Goal: Task Accomplishment & Management: Manage account settings

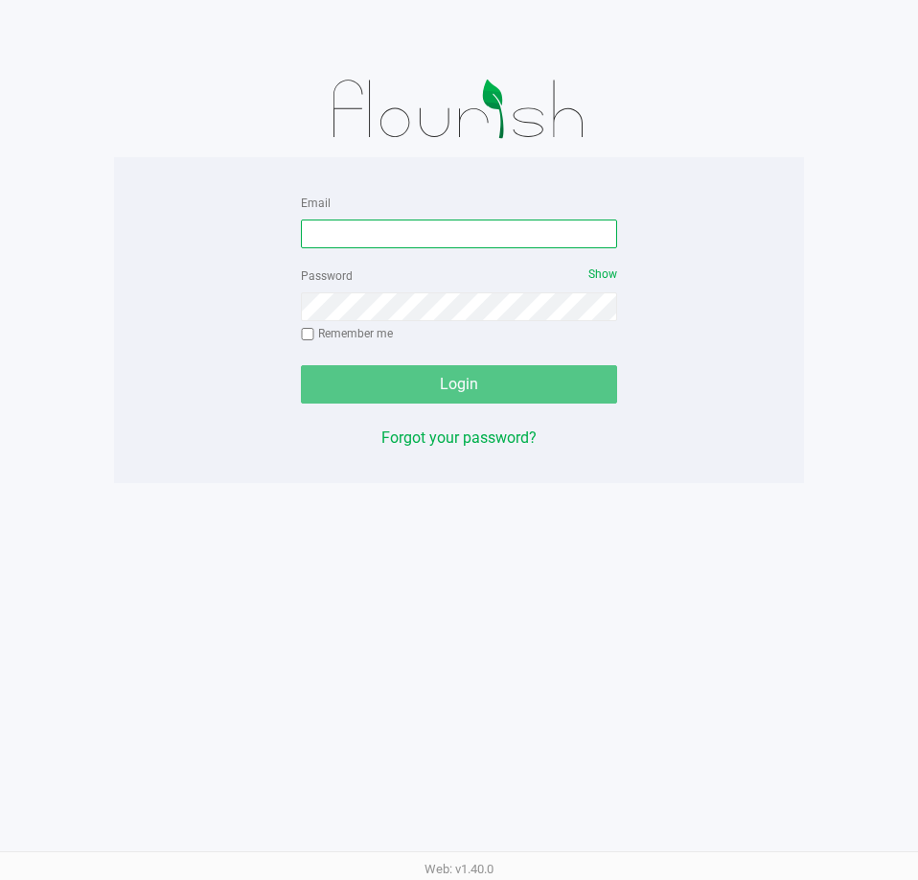
click at [395, 230] on input "Email" at bounding box center [459, 234] width 316 height 29
type input "[EMAIL_ADDRESS][DOMAIN_NAME]"
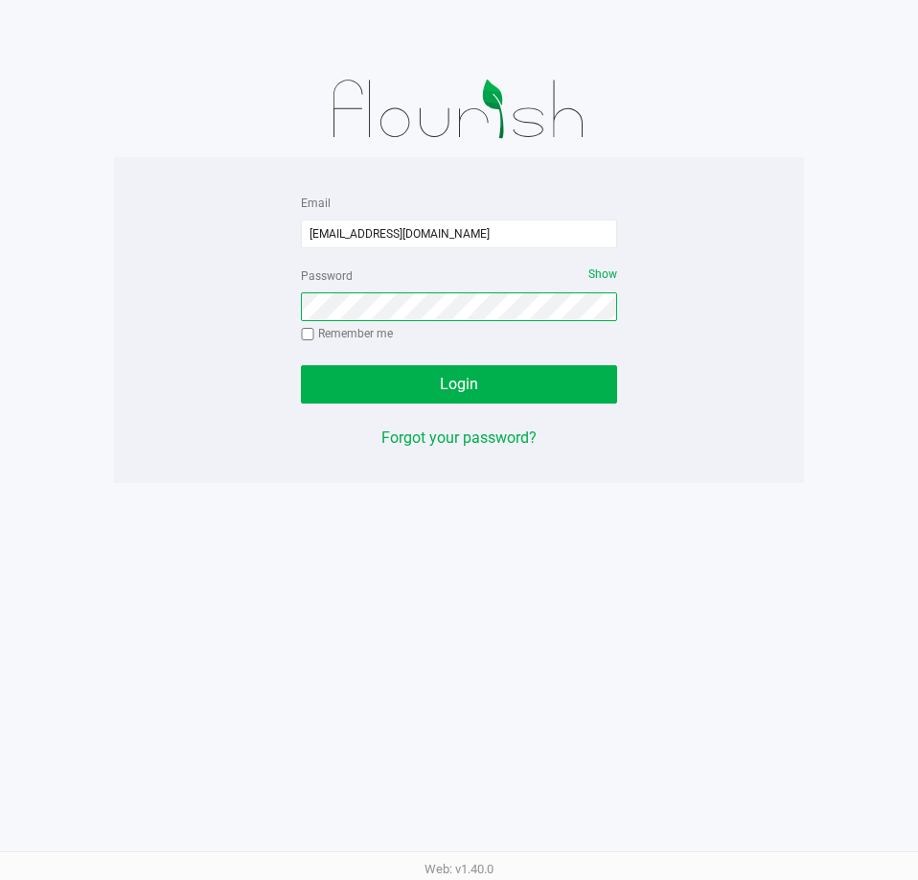
click at [301, 365] on button "Login" at bounding box center [459, 384] width 316 height 38
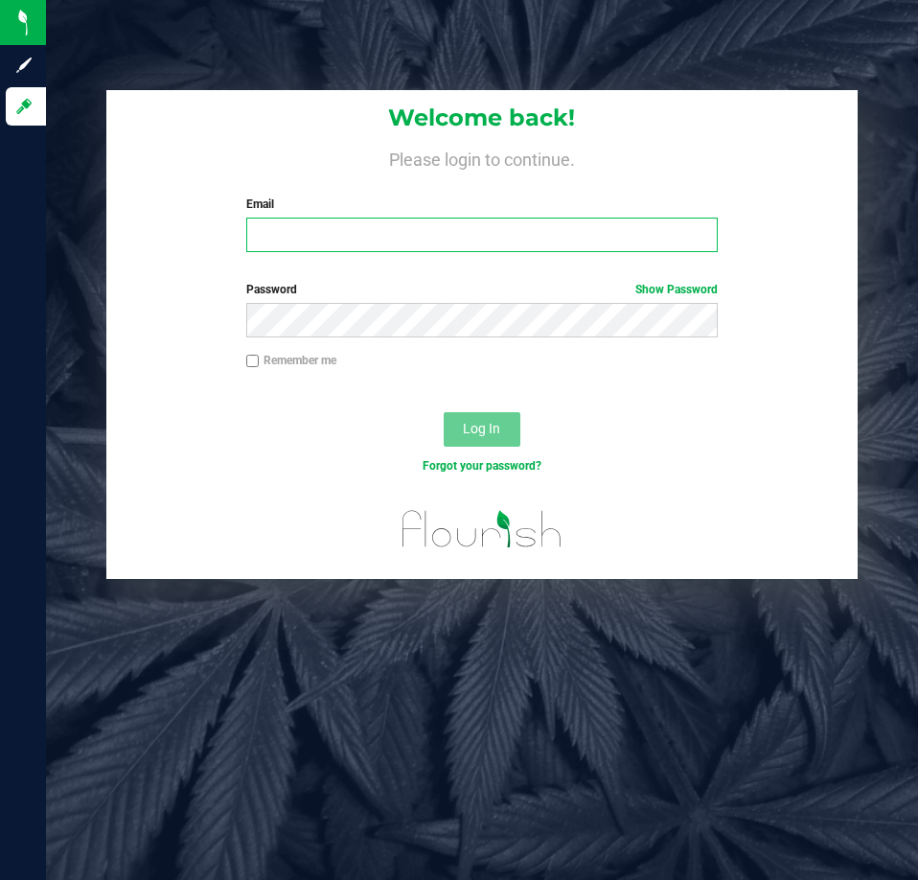
drag, startPoint x: 394, startPoint y: 228, endPoint x: 405, endPoint y: 207, distance: 23.6
click at [393, 227] on input "Email" at bounding box center [482, 235] width 472 height 35
type input "[EMAIL_ADDRESS][DOMAIN_NAME]"
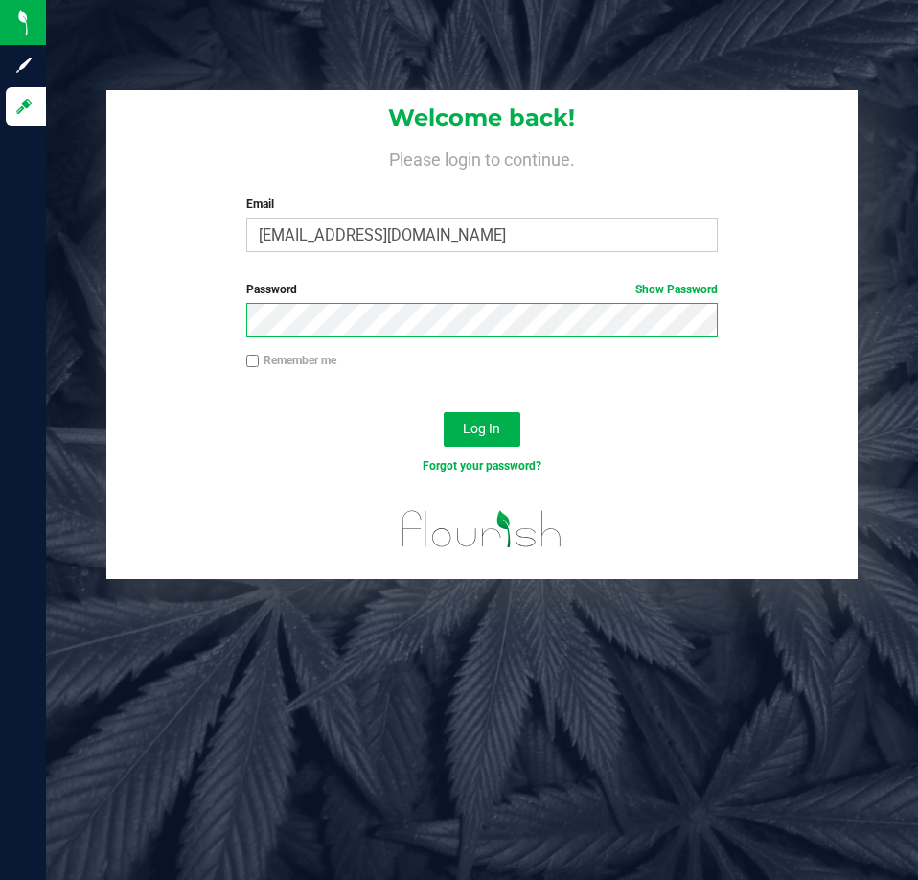
click at [444, 412] on button "Log In" at bounding box center [482, 429] width 77 height 35
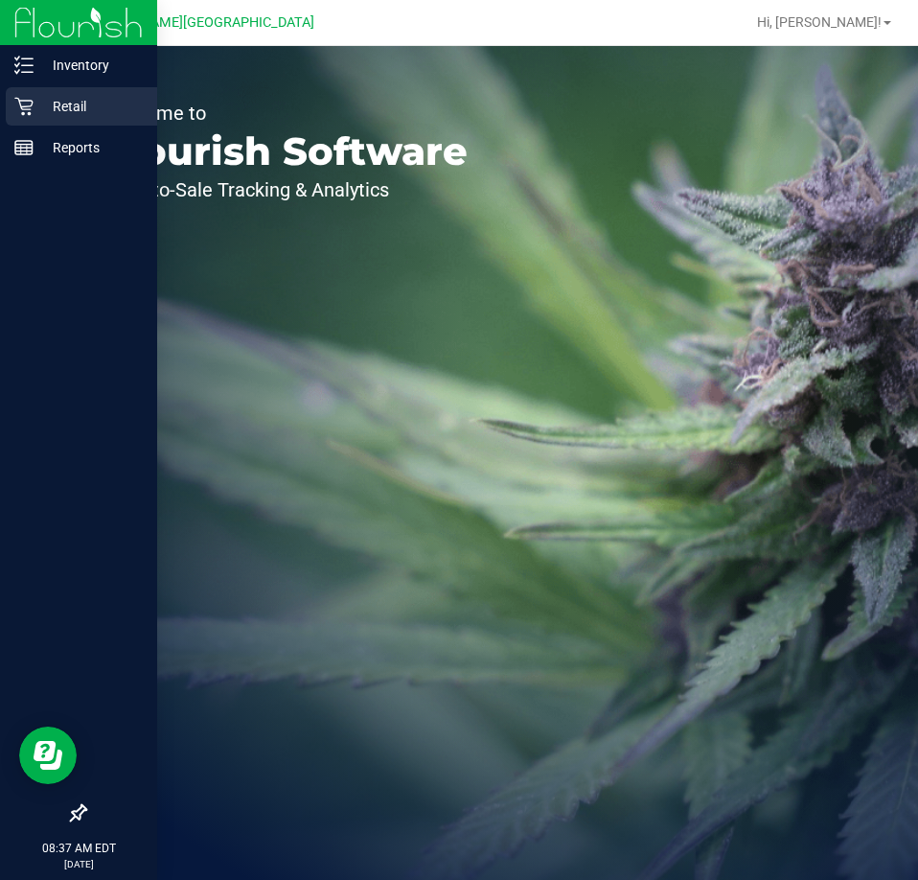
click at [49, 107] on p "Retail" at bounding box center [91, 106] width 115 height 23
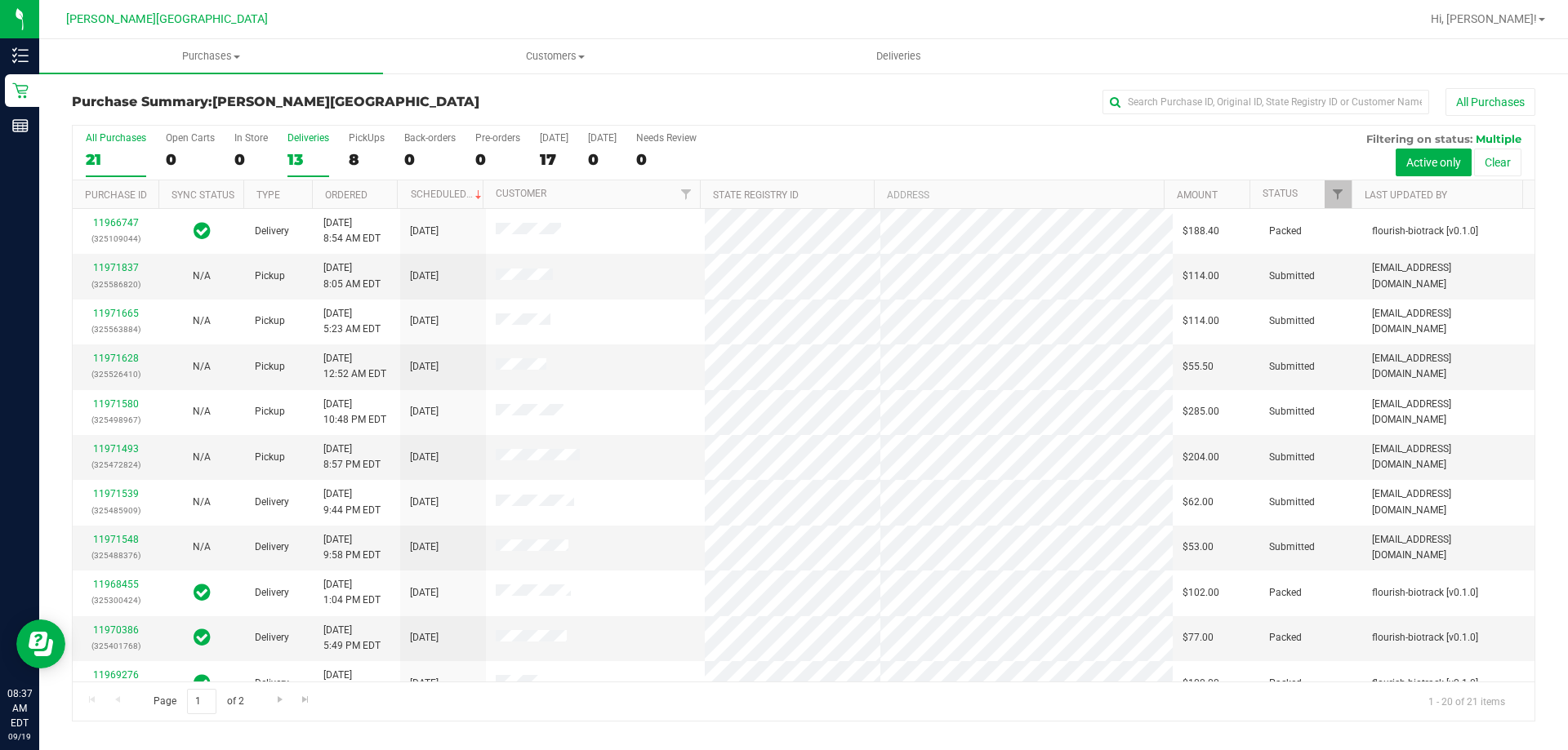
click at [306, 153] on div "13" at bounding box center [307, 159] width 42 height 19
click at [0, 0] on input "Deliveries 13" at bounding box center [0, 0] width 0 height 0
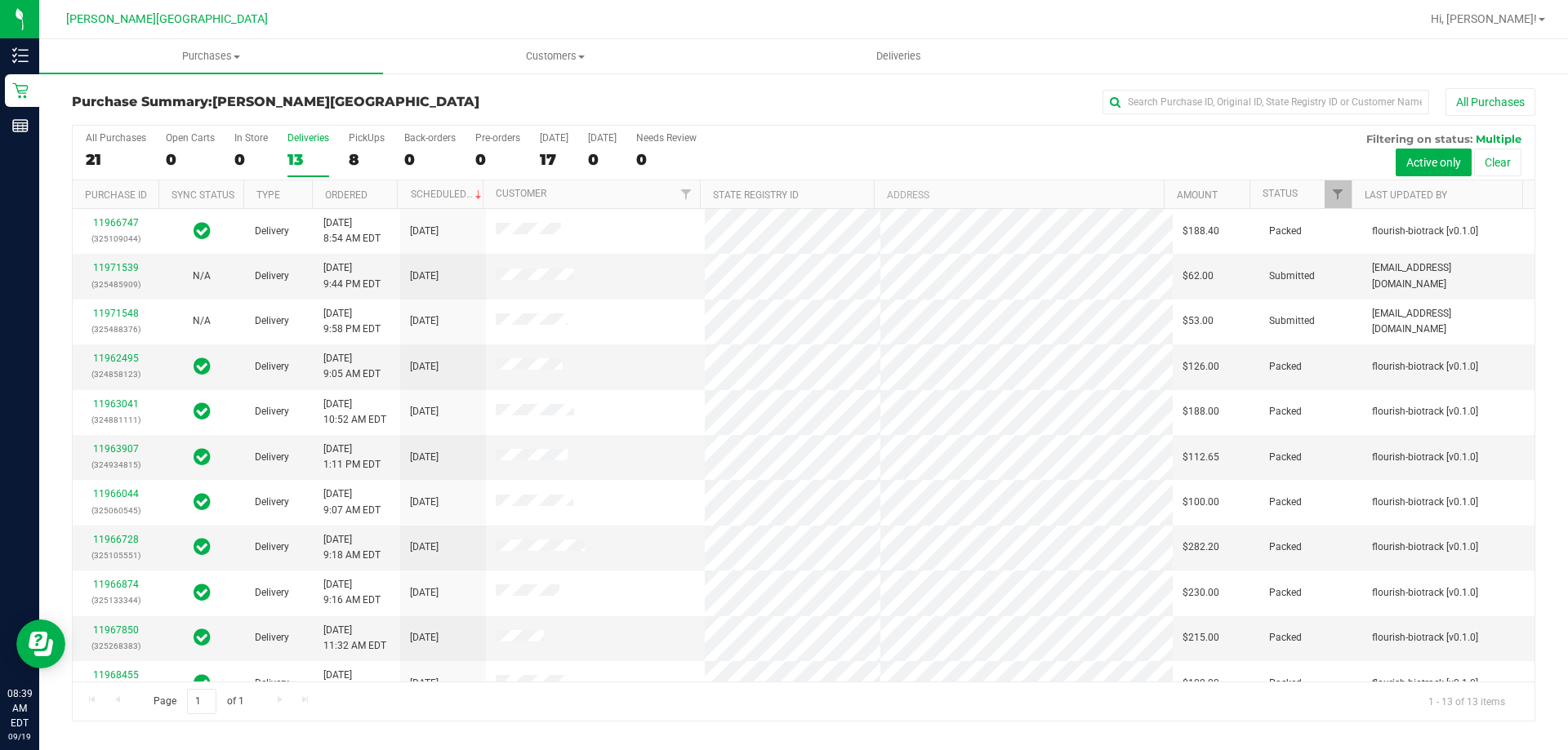
click at [309, 151] on div "13" at bounding box center [307, 159] width 42 height 19
click at [0, 0] on input "Deliveries 13" at bounding box center [0, 0] width 0 height 0
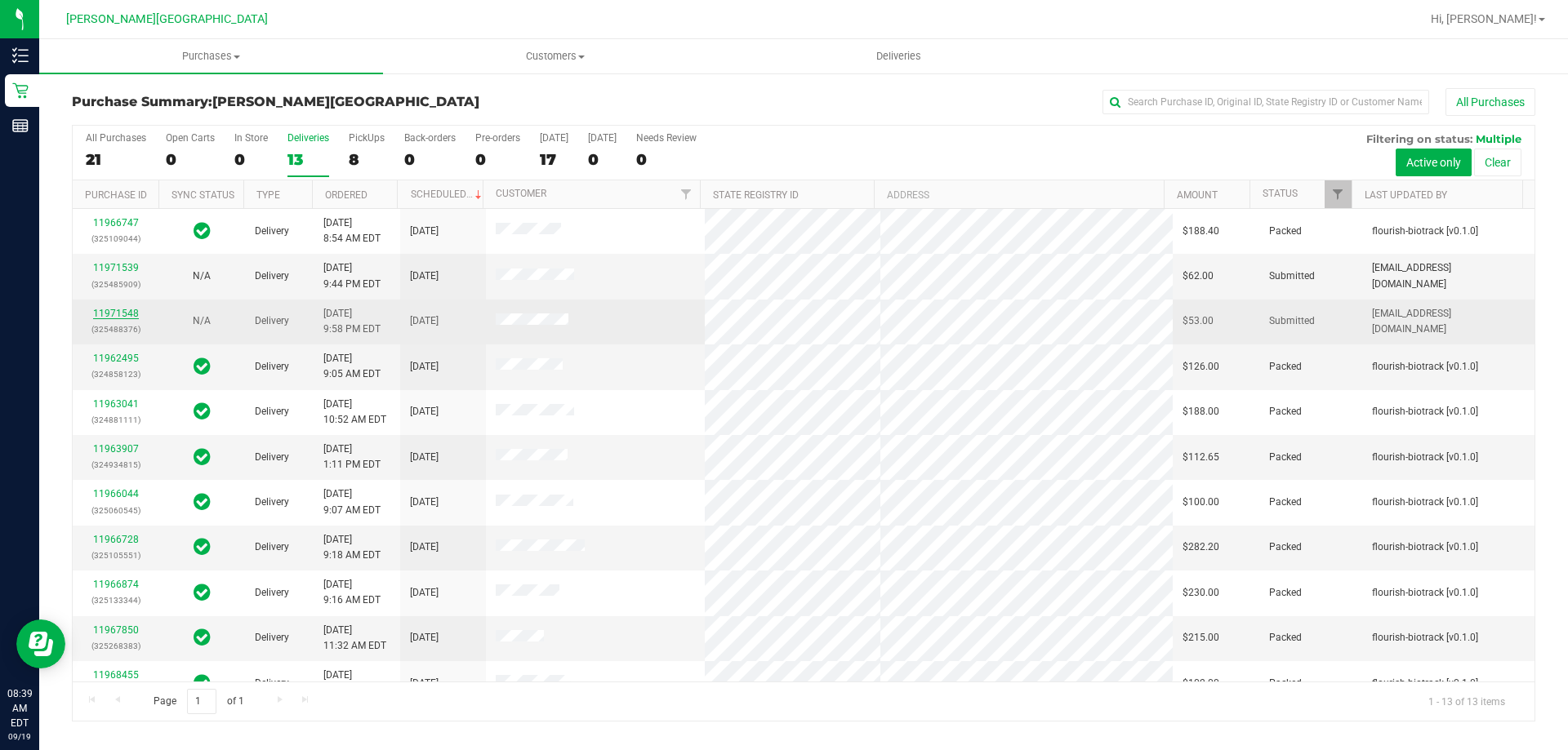
click at [129, 315] on link "11971548" at bounding box center [116, 312] width 46 height 11
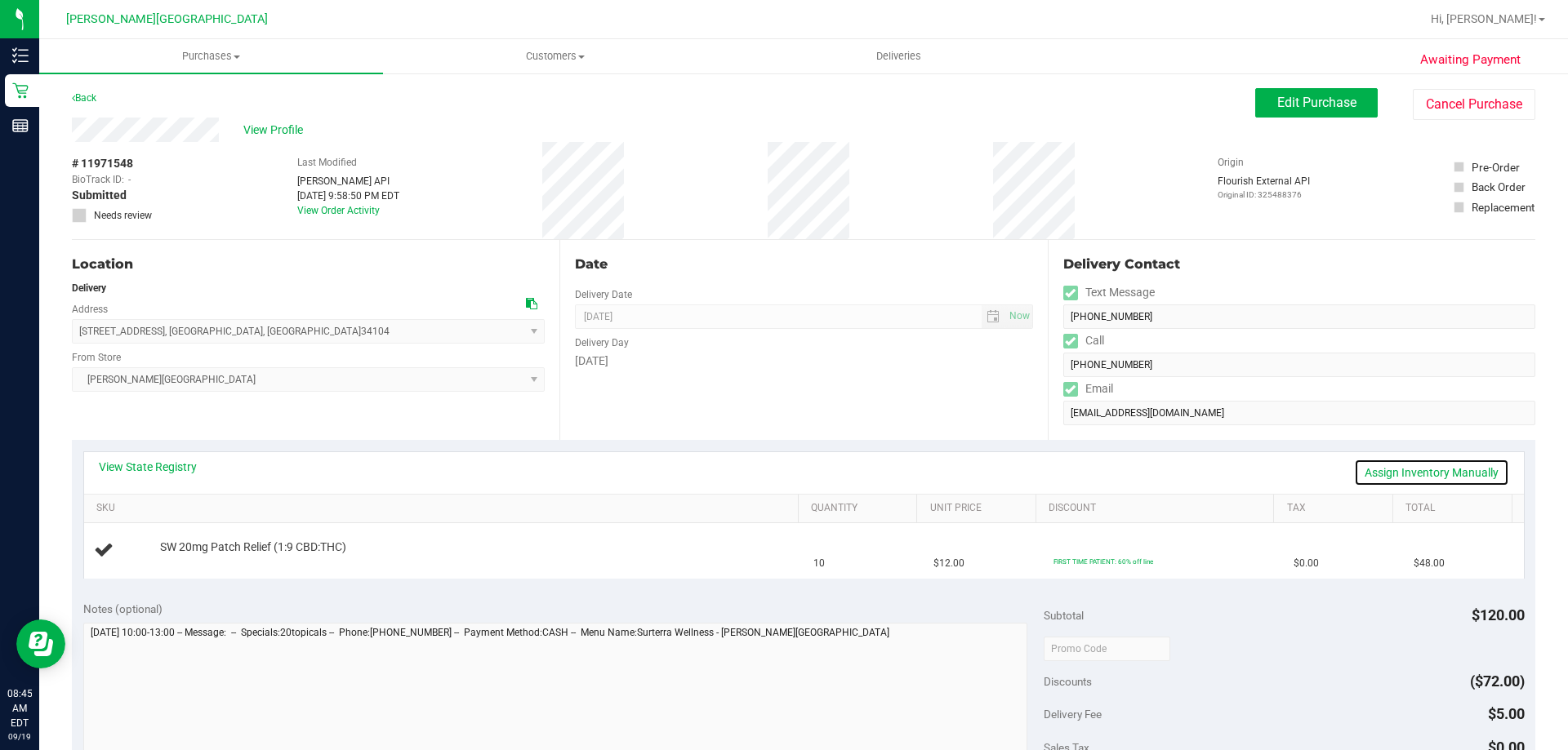
click at [781, 471] on link "Assign Inventory Manually" at bounding box center [1431, 472] width 155 height 28
click at [207, 556] on link "Add Package" at bounding box center [189, 558] width 59 height 11
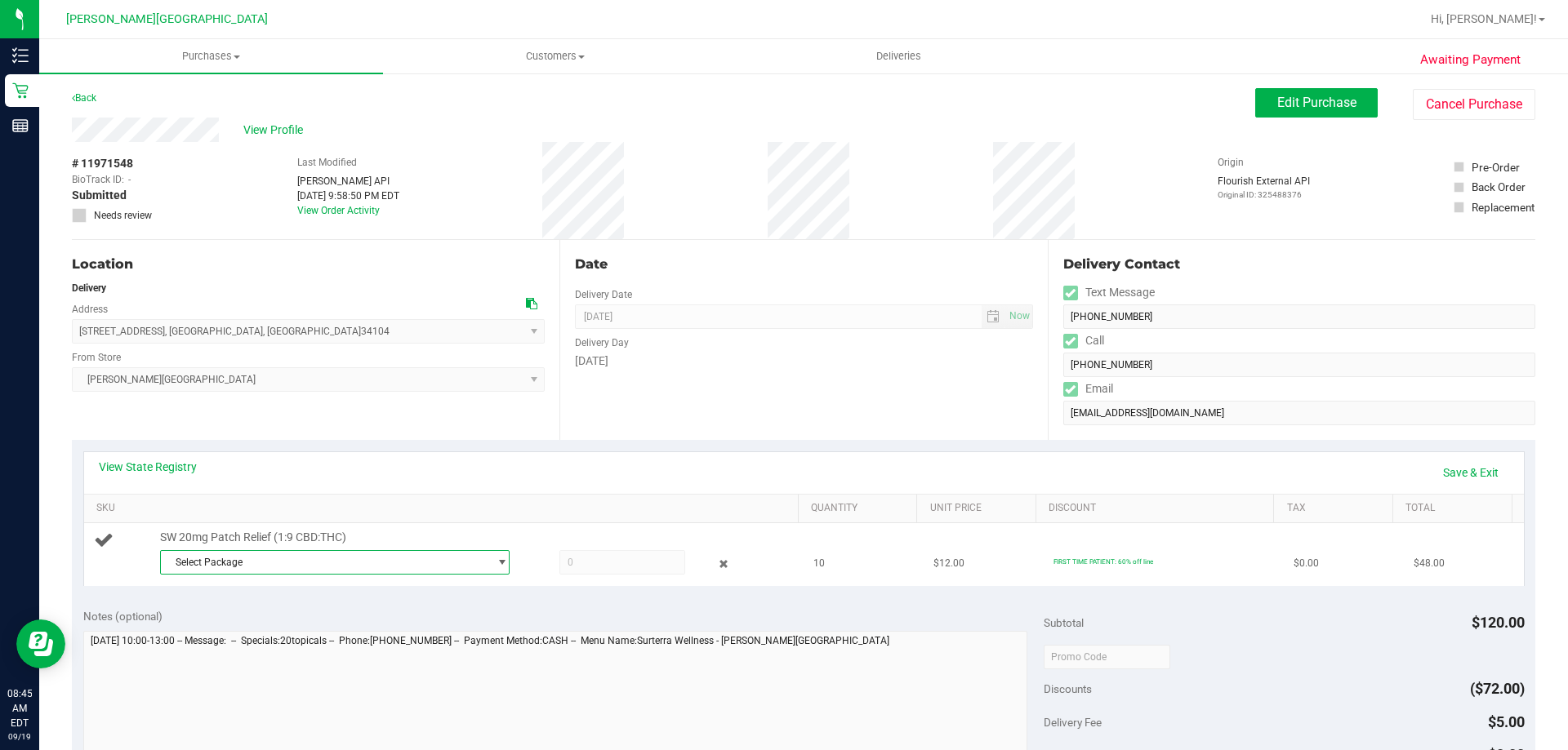
click at [405, 563] on span "Select Package" at bounding box center [325, 562] width 327 height 23
drag, startPoint x: 368, startPoint y: 633, endPoint x: 395, endPoint y: 610, distance: 35.5
click at [369, 633] on span "( JUL25RLF02-0820 | orig: FLSRWGM-20250827-1915 )" at bounding box center [385, 628] width 242 height 11
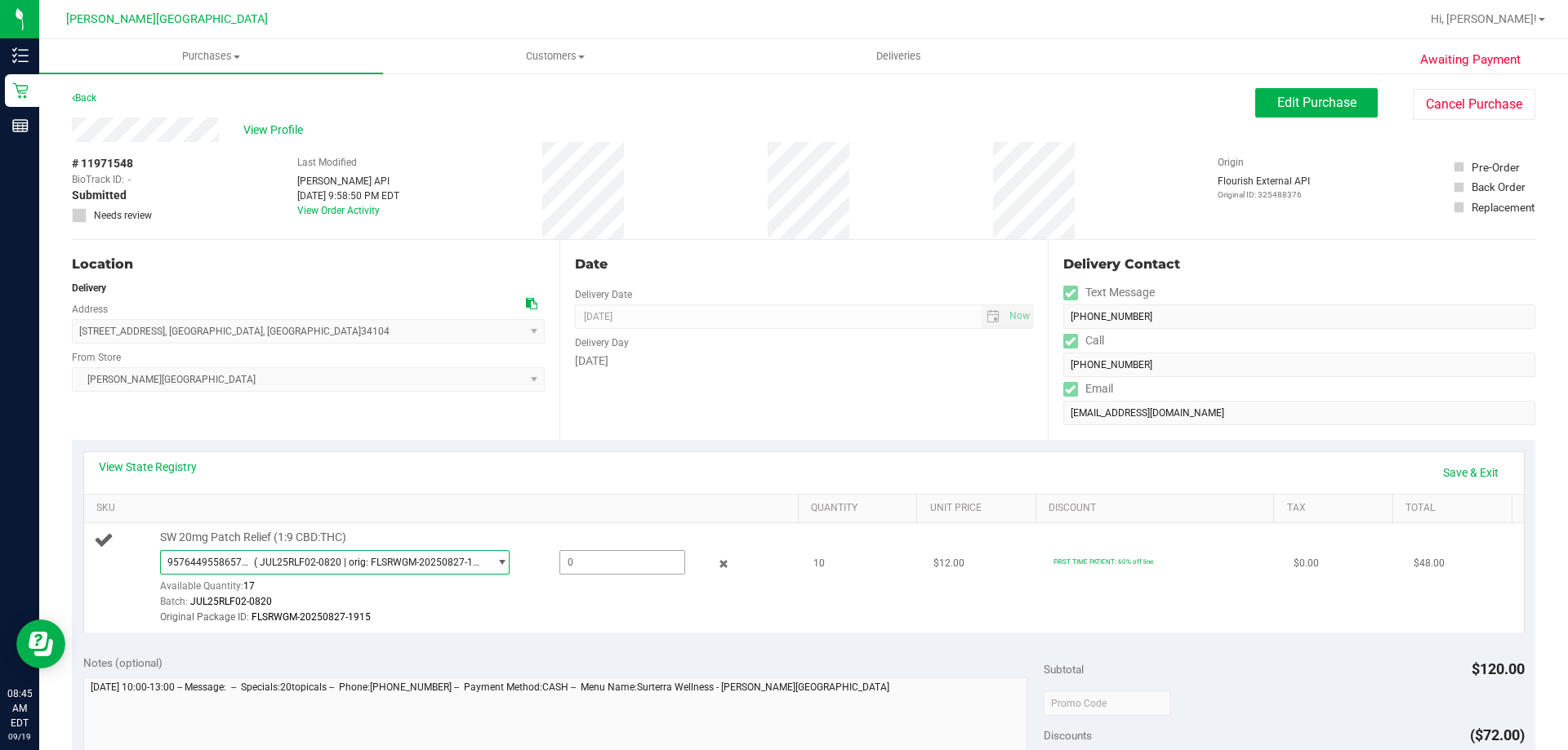
click at [573, 571] on span at bounding box center [623, 562] width 126 height 25
type input "10"
type input "10.0000"
click at [781, 467] on link "Save & Exit" at bounding box center [1470, 472] width 77 height 28
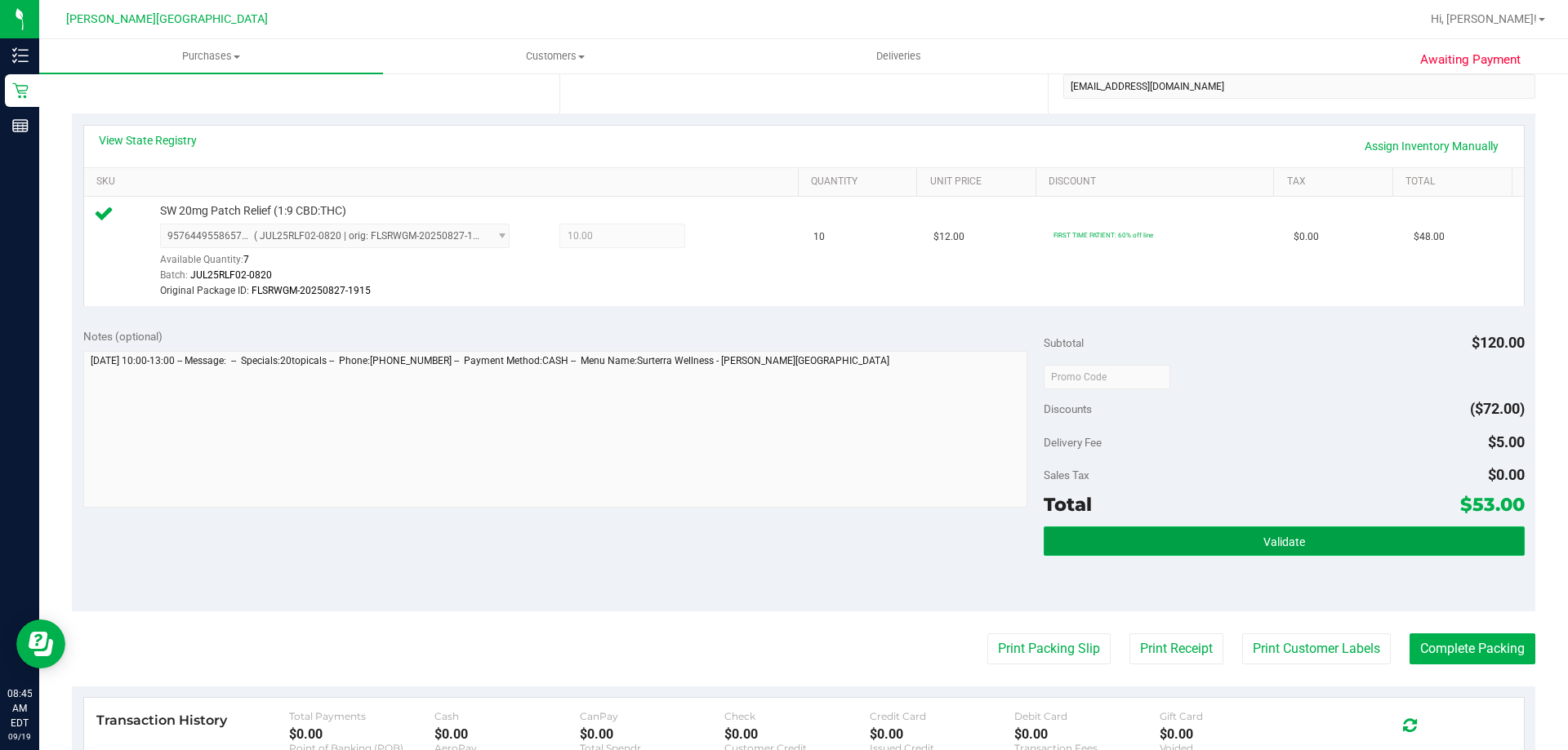
click at [781, 541] on button "Validate" at bounding box center [1284, 541] width 480 height 30
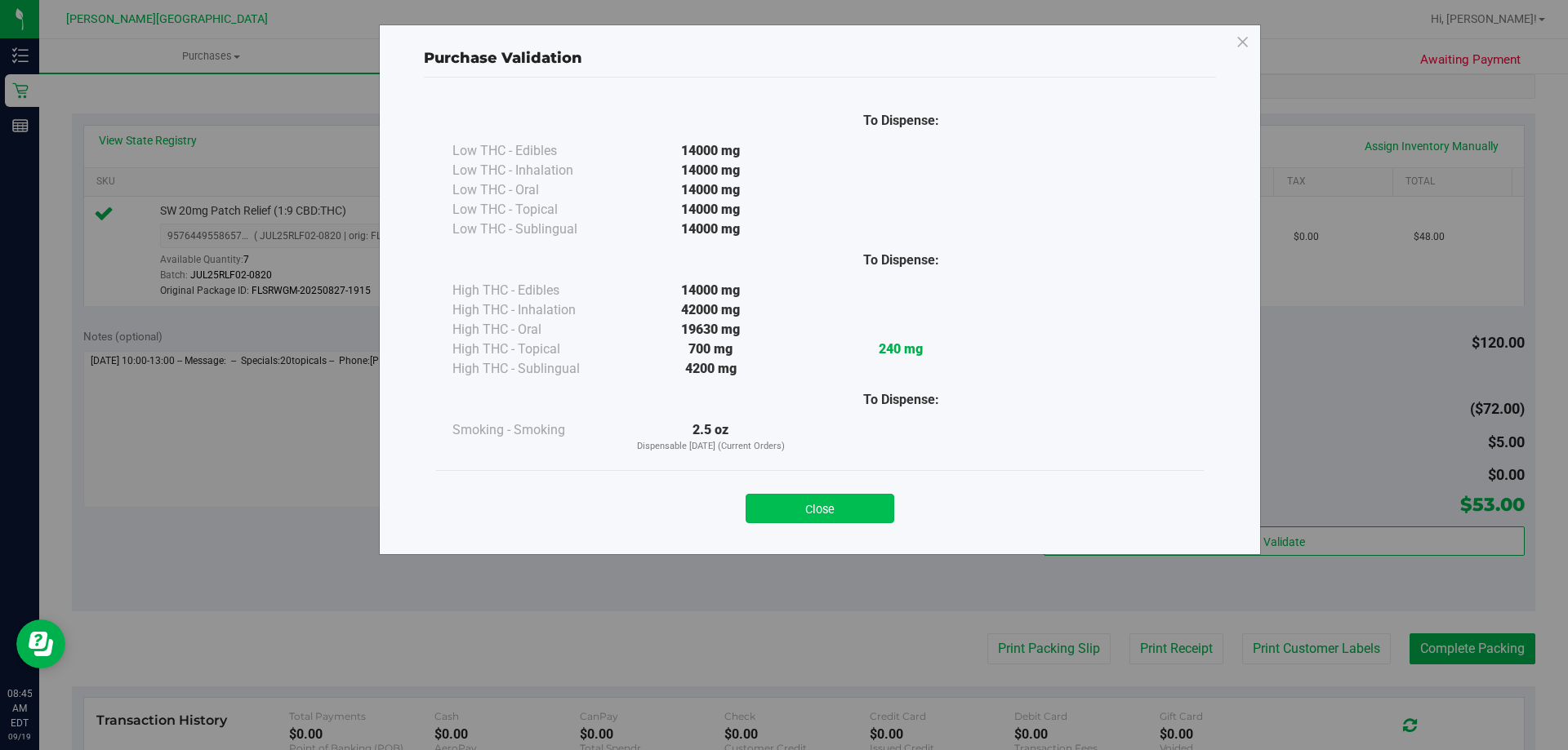
click at [781, 509] on button "Close" at bounding box center [819, 508] width 148 height 30
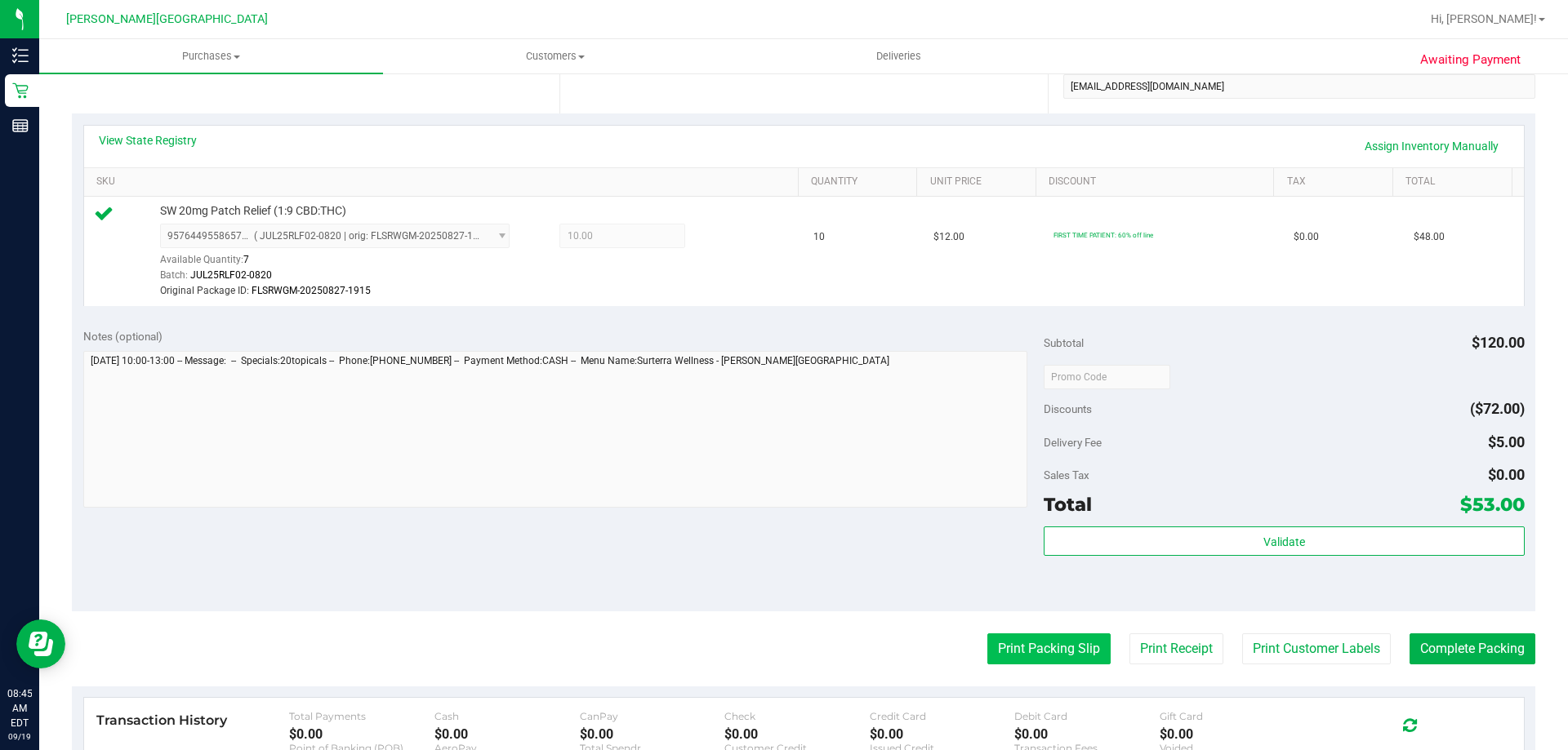
click at [781, 659] on button "Print Packing Slip" at bounding box center [1048, 649] width 123 height 31
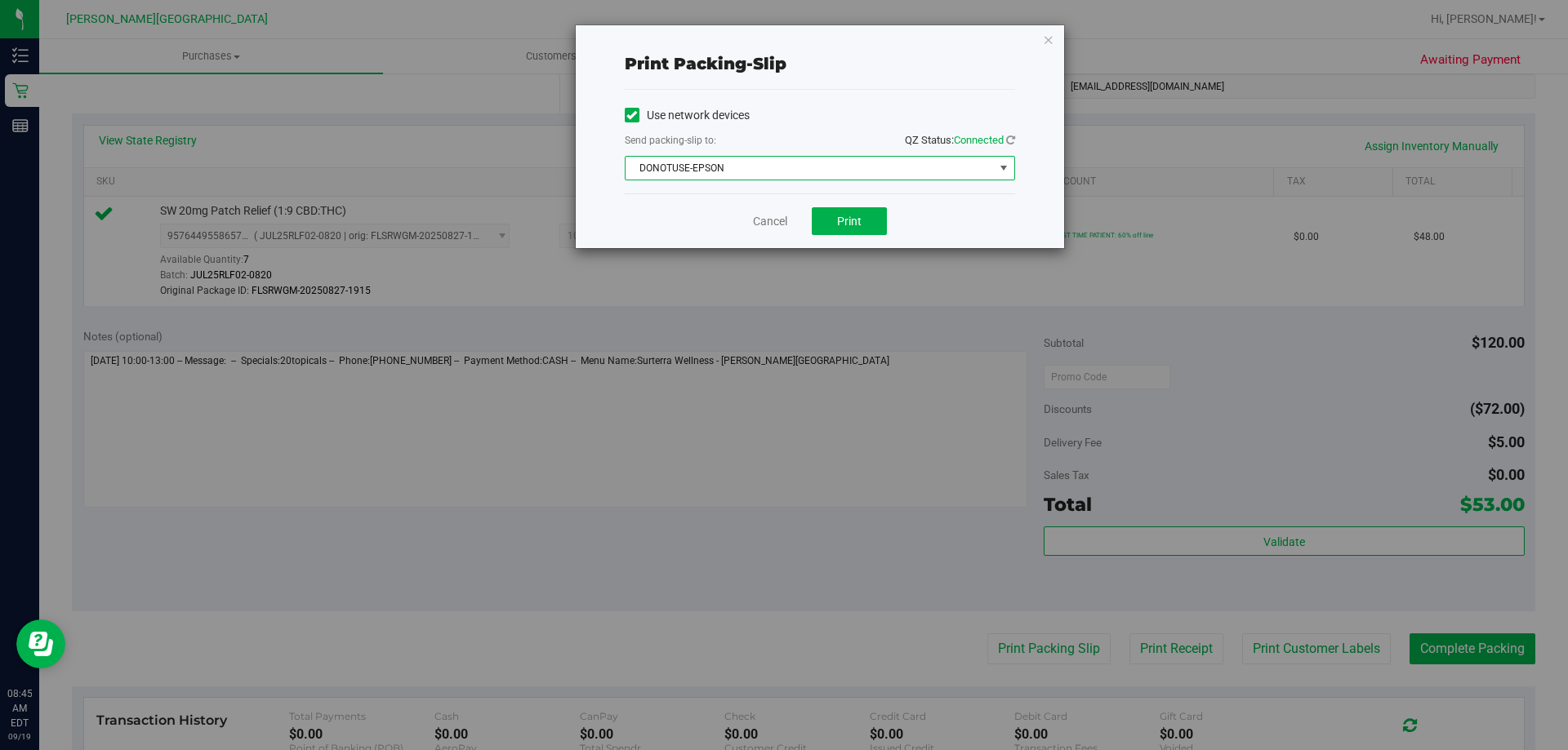
click at [781, 171] on span "DONOTUSE-EPSON" at bounding box center [809, 168] width 368 height 23
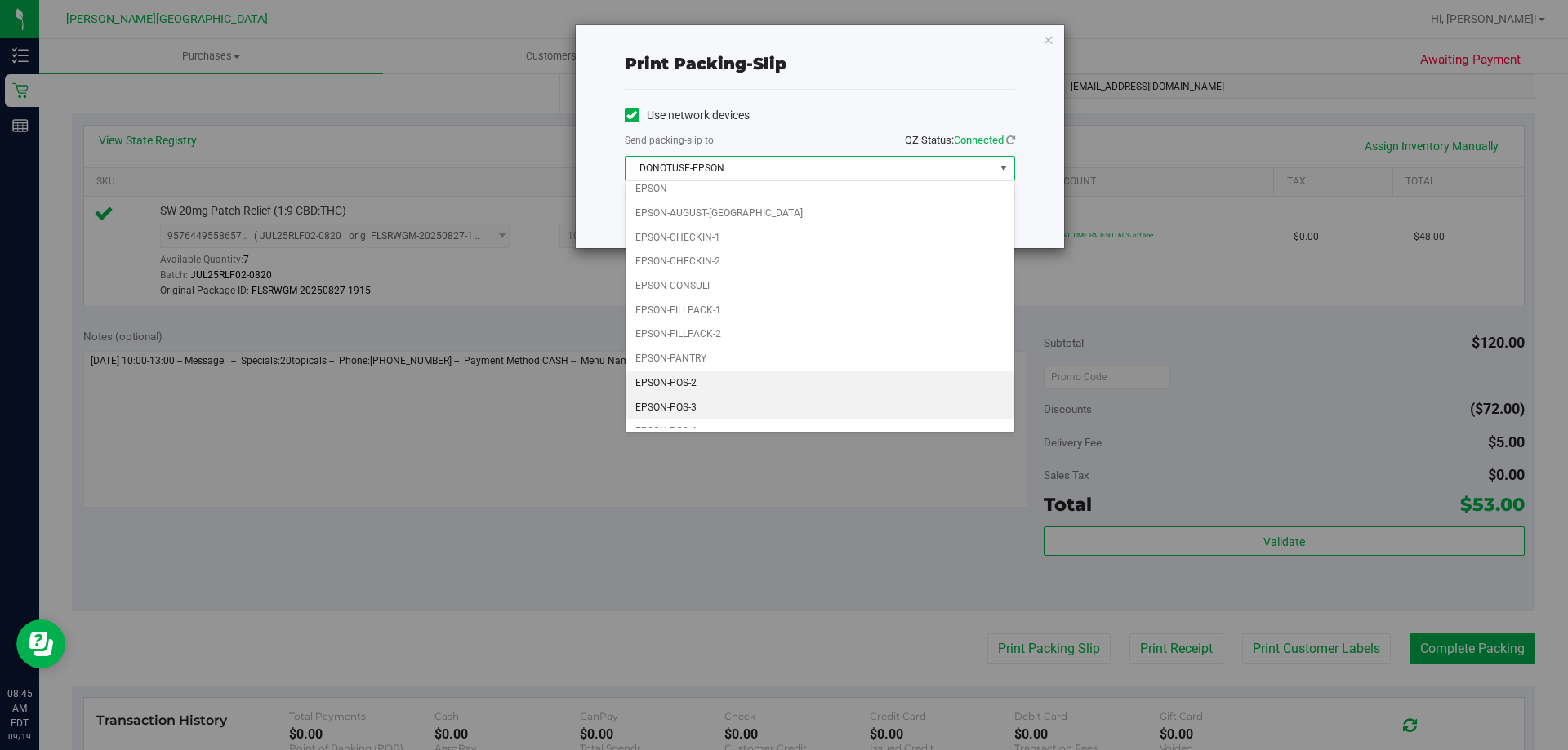
scroll to position [47, 0]
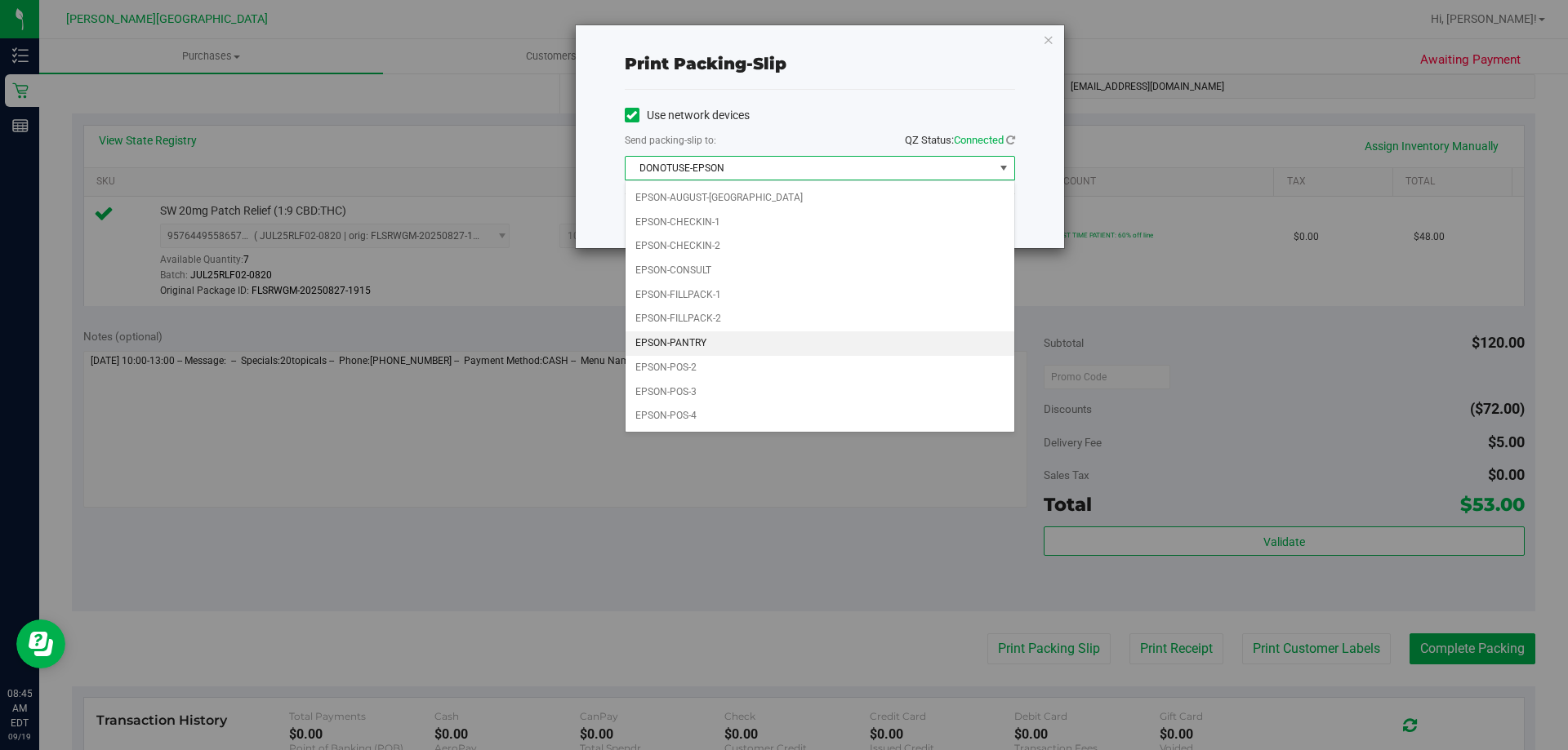
click at [738, 340] on li "EPSON-PANTRY" at bounding box center [819, 343] width 388 height 25
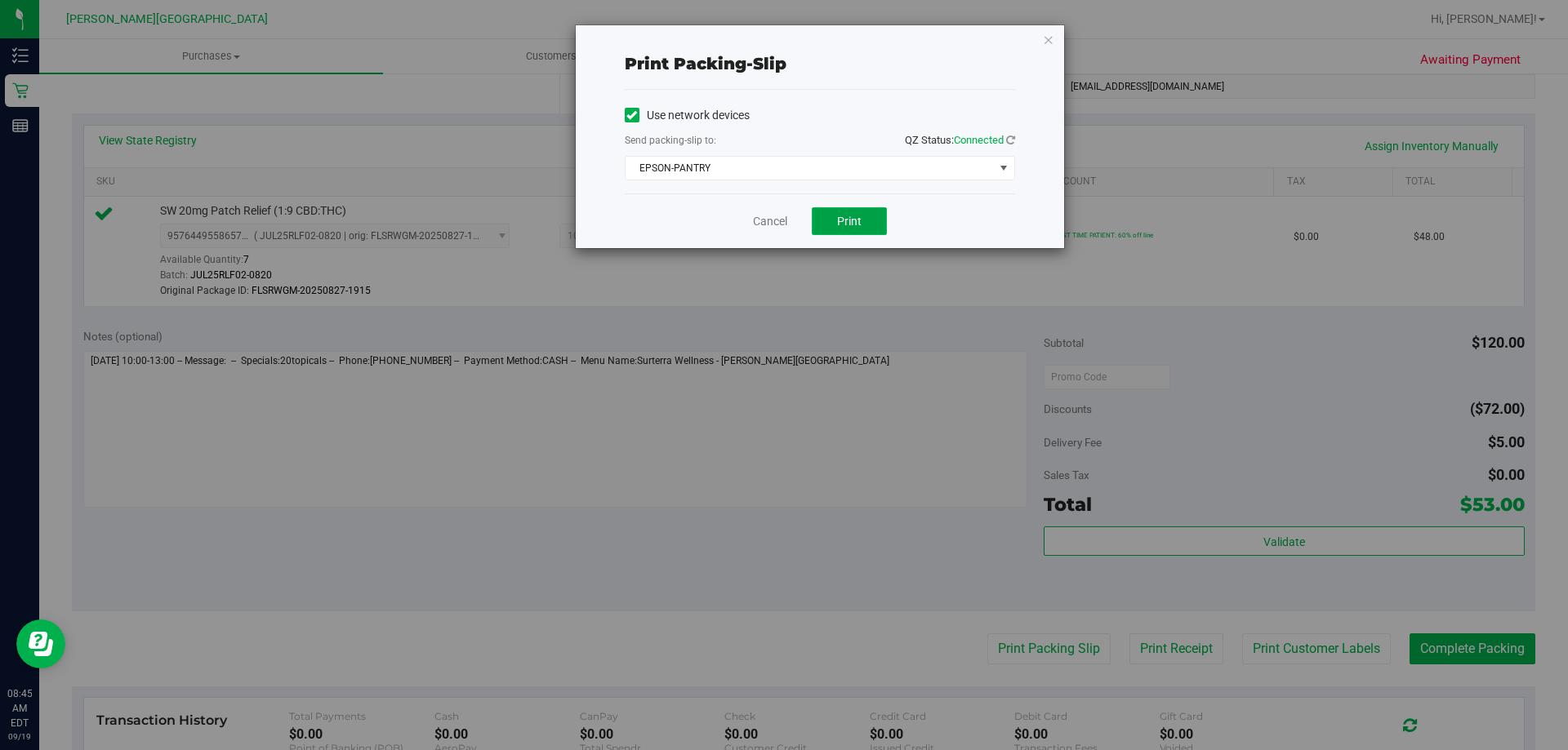
click at [781, 208] on button "Print" at bounding box center [849, 220] width 75 height 28
click at [781, 226] on button "Print" at bounding box center [849, 220] width 75 height 28
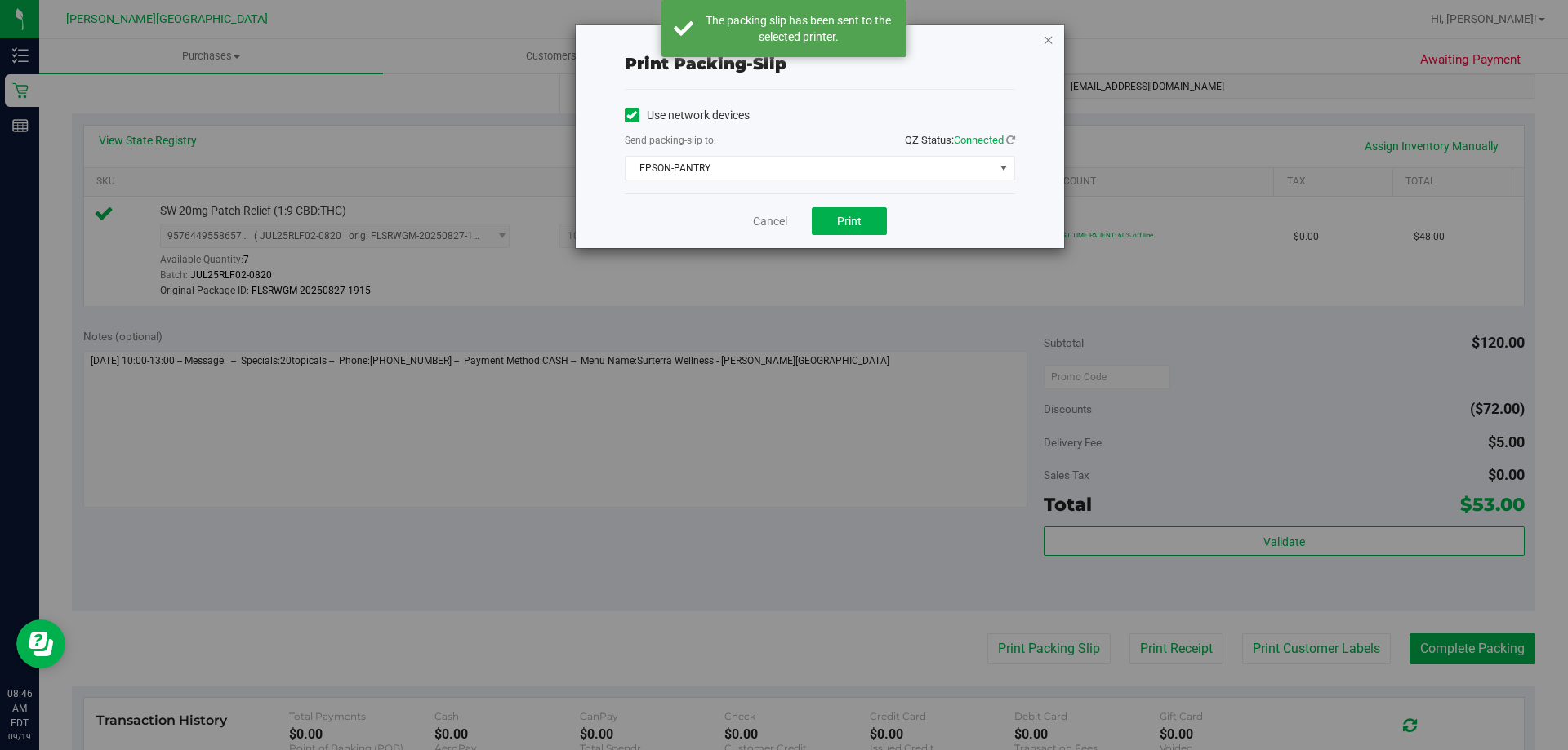
click at [781, 38] on icon "button" at bounding box center [1048, 39] width 11 height 20
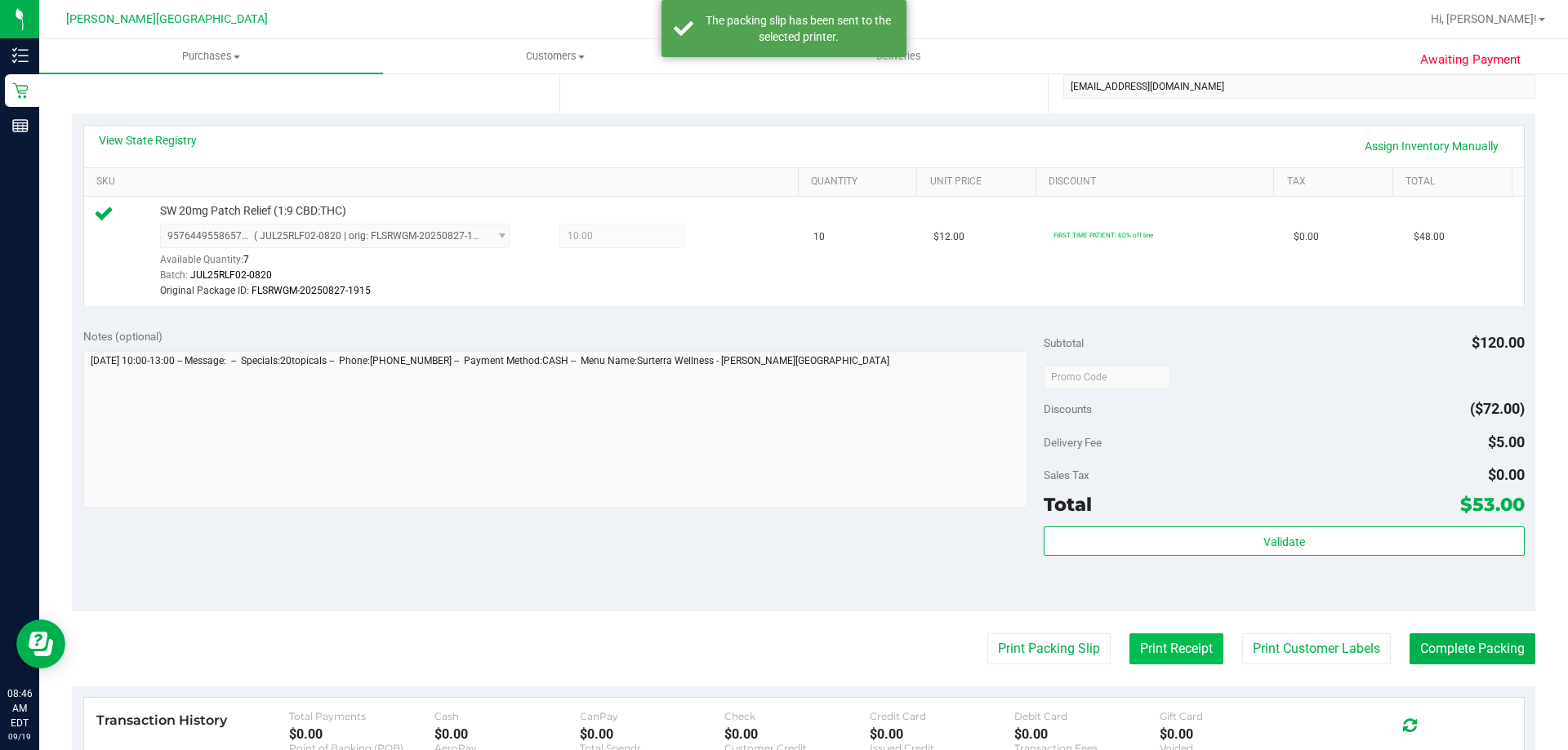
click at [781, 661] on button "Print Receipt" at bounding box center [1176, 649] width 94 height 31
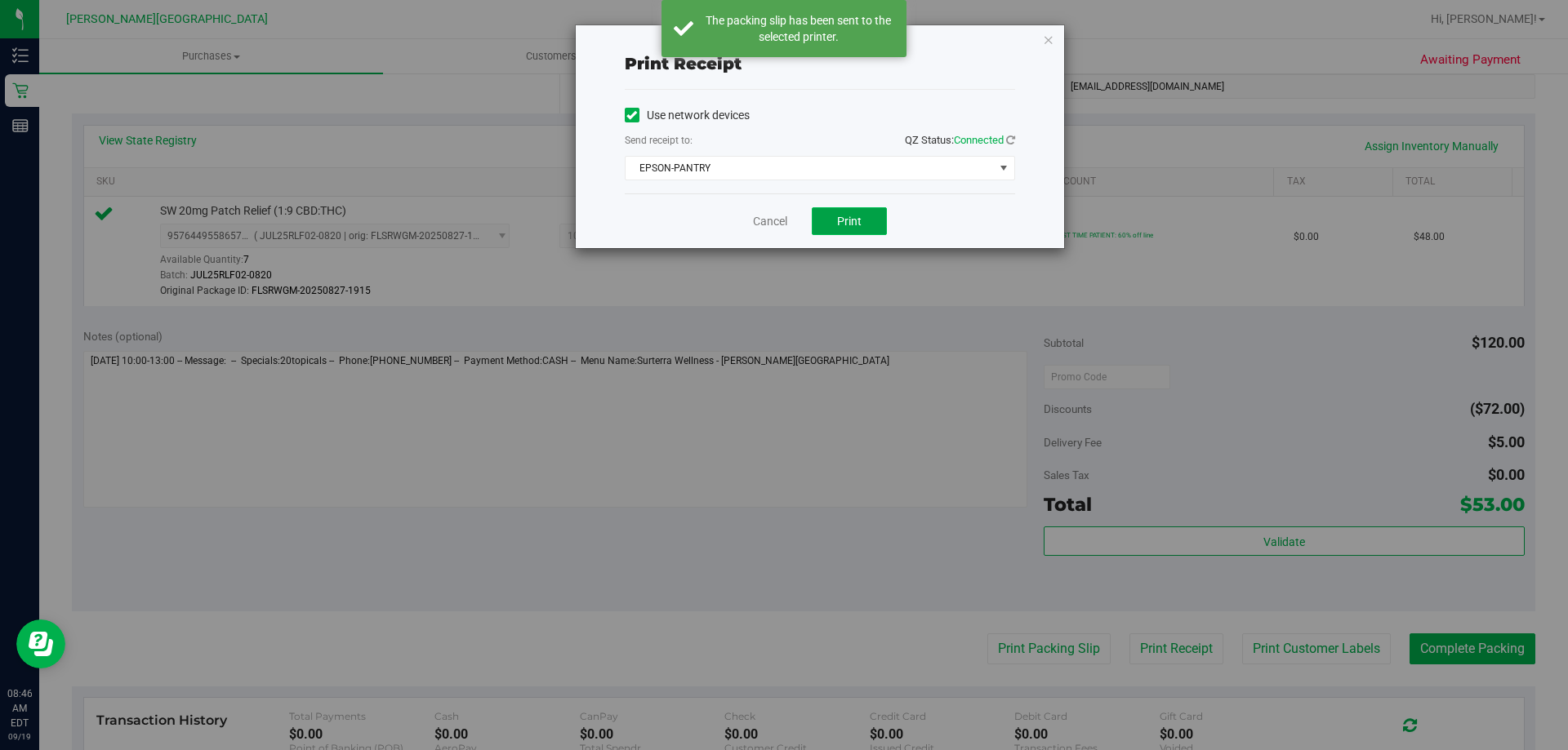
click at [781, 223] on button "Print" at bounding box center [849, 220] width 75 height 28
click at [781, 224] on button "Print" at bounding box center [849, 220] width 75 height 28
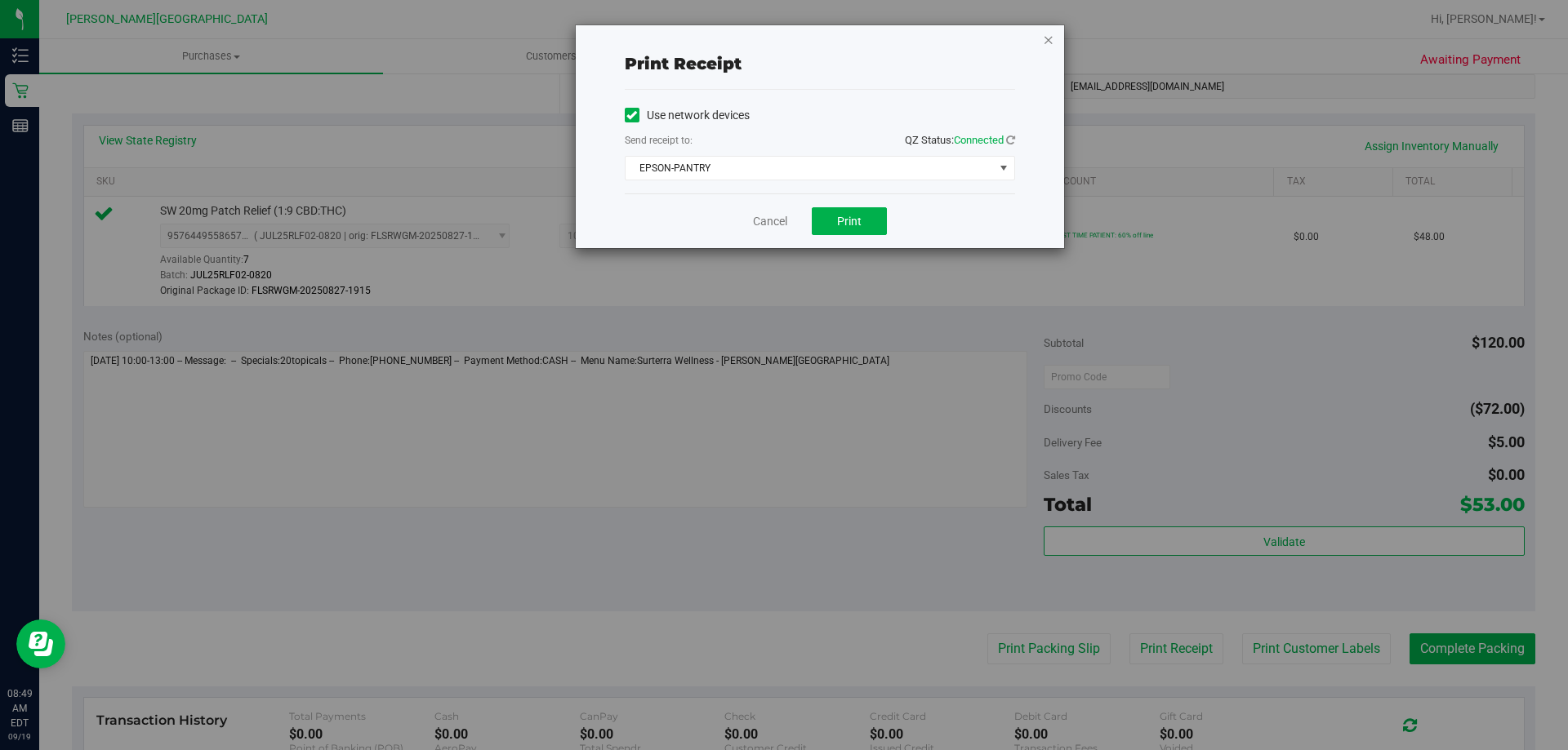
click at [781, 38] on icon "button" at bounding box center [1048, 39] width 11 height 20
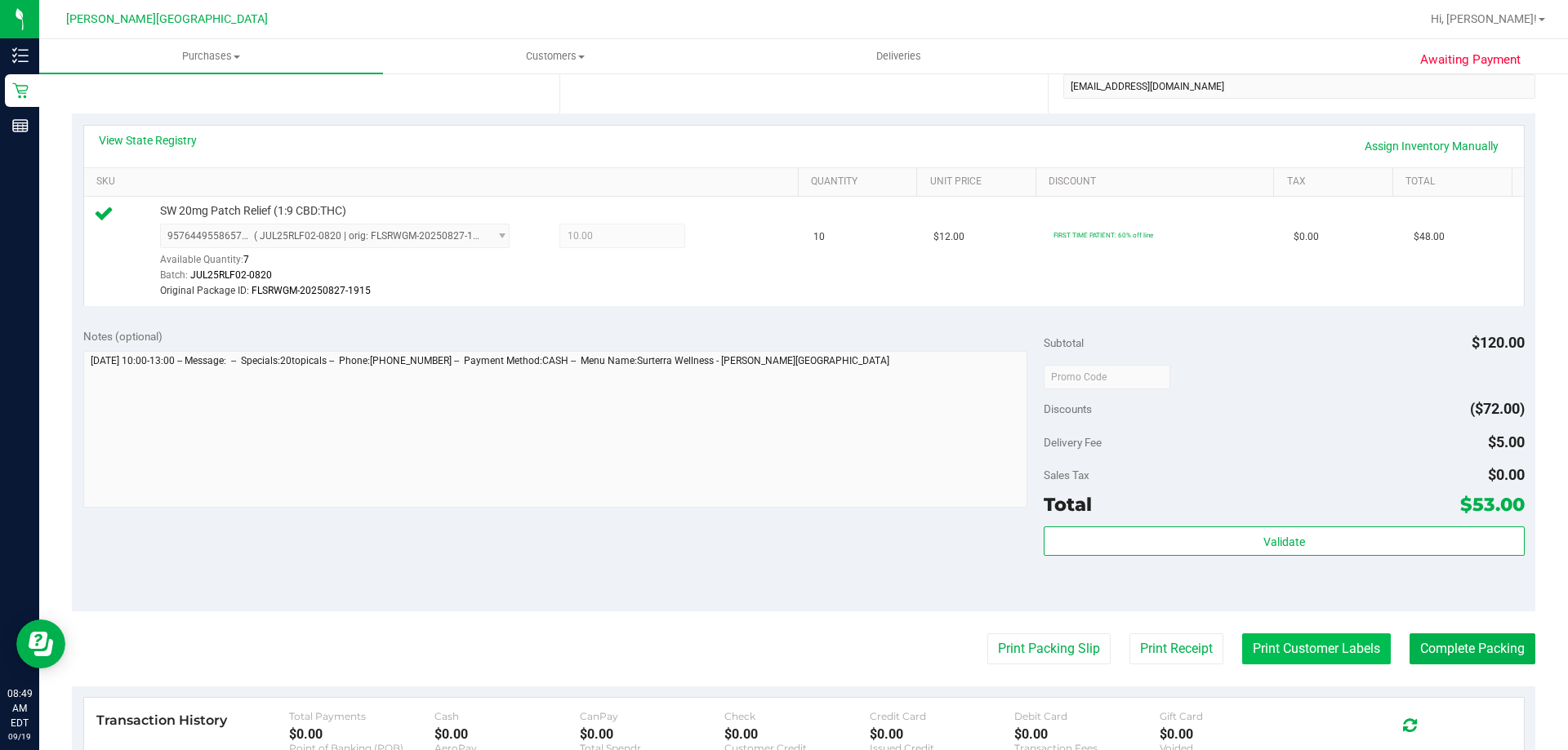
click at [781, 650] on button "Print Customer Labels" at bounding box center [1316, 649] width 148 height 31
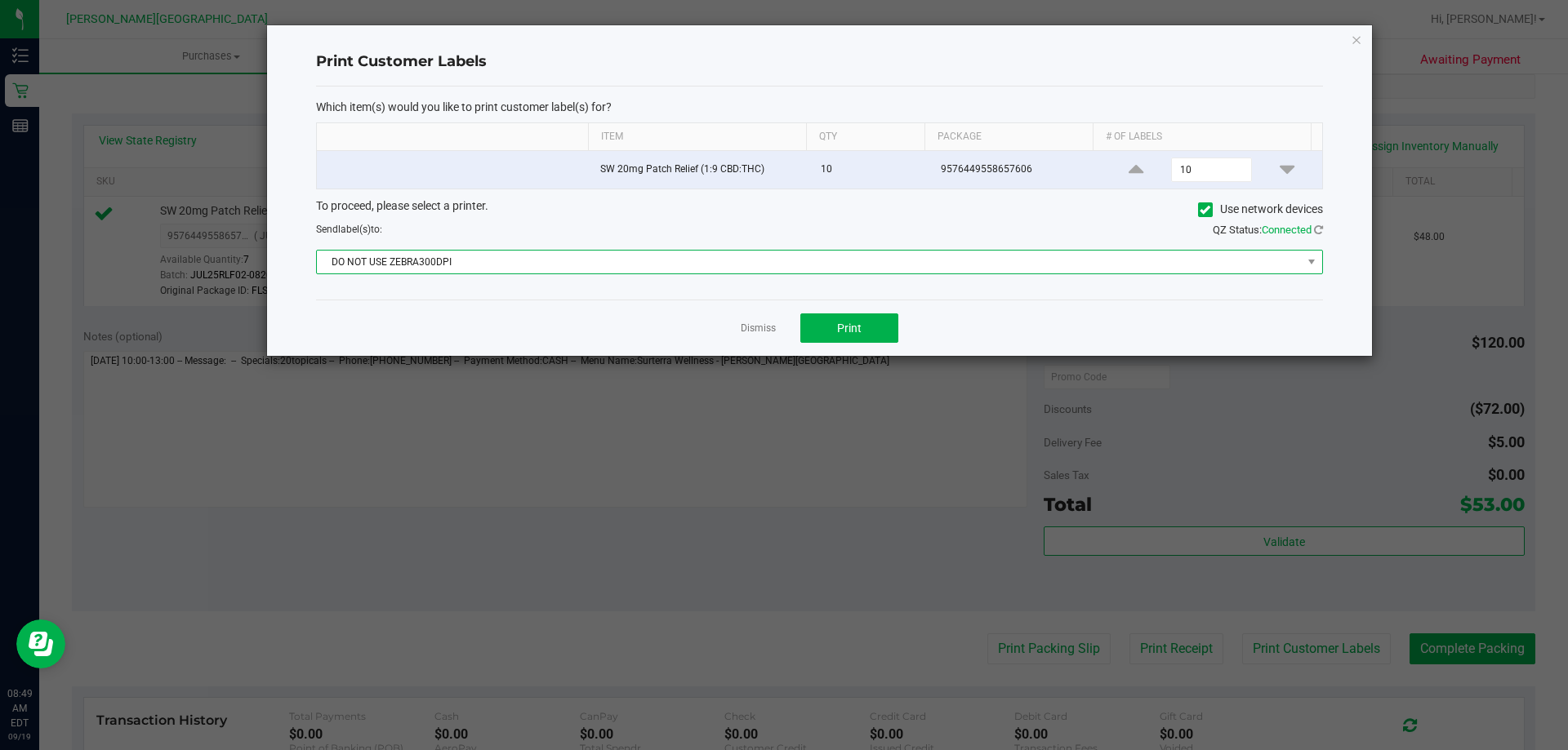
click at [684, 271] on span "DO NOT USE ZEBRA300DPI" at bounding box center [809, 261] width 985 height 23
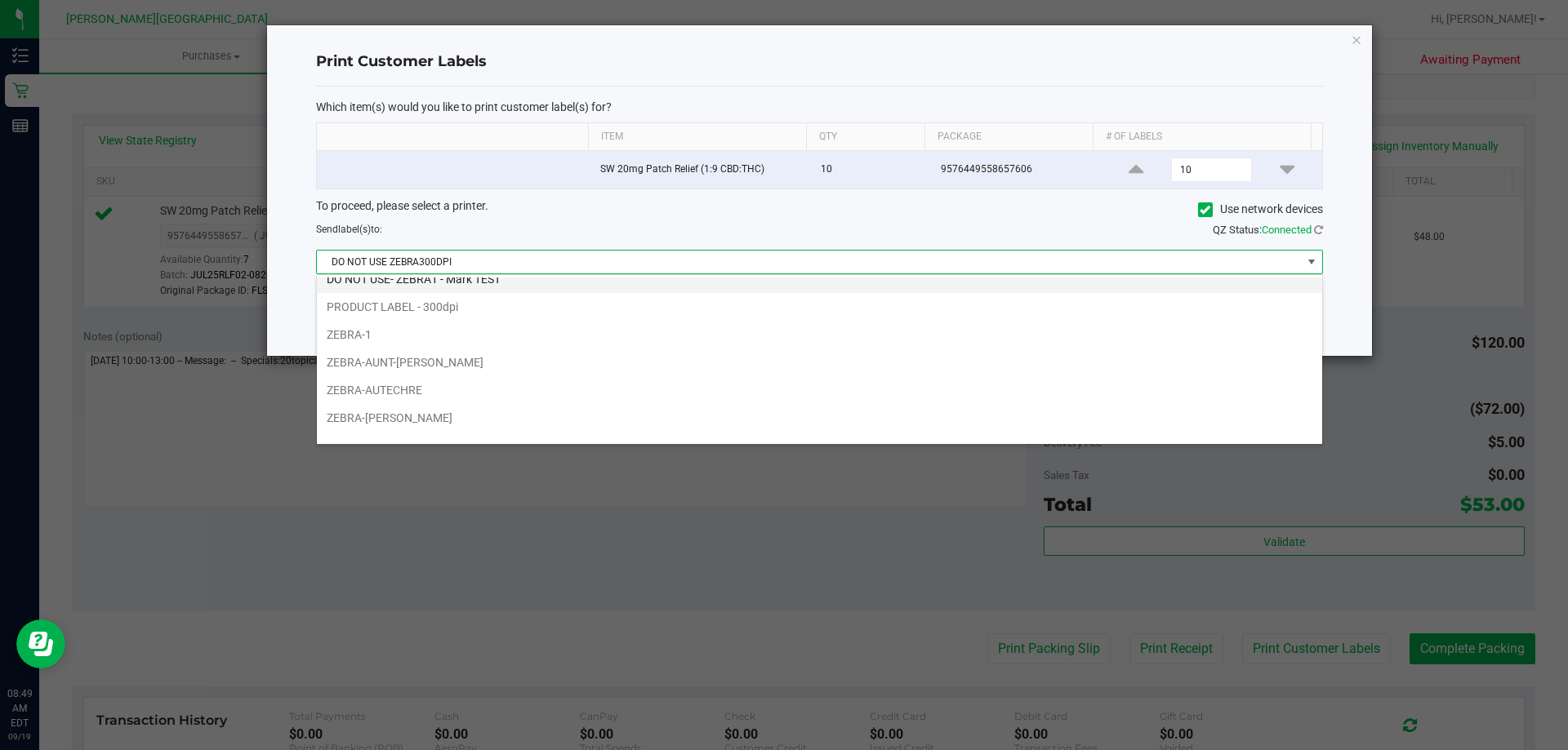
scroll to position [59, 0]
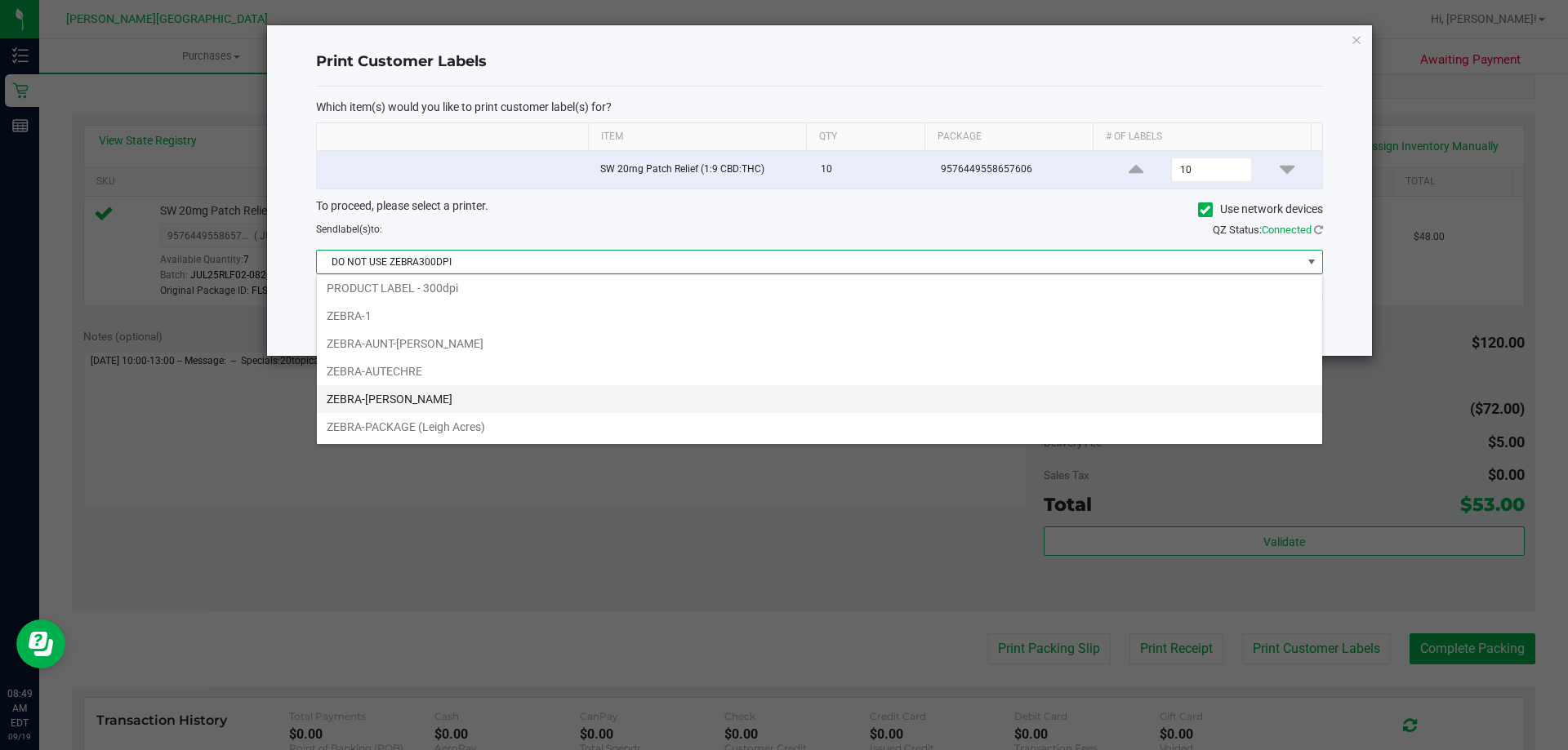
click at [427, 403] on li "ZEBRA-[PERSON_NAME]" at bounding box center [819, 398] width 1005 height 28
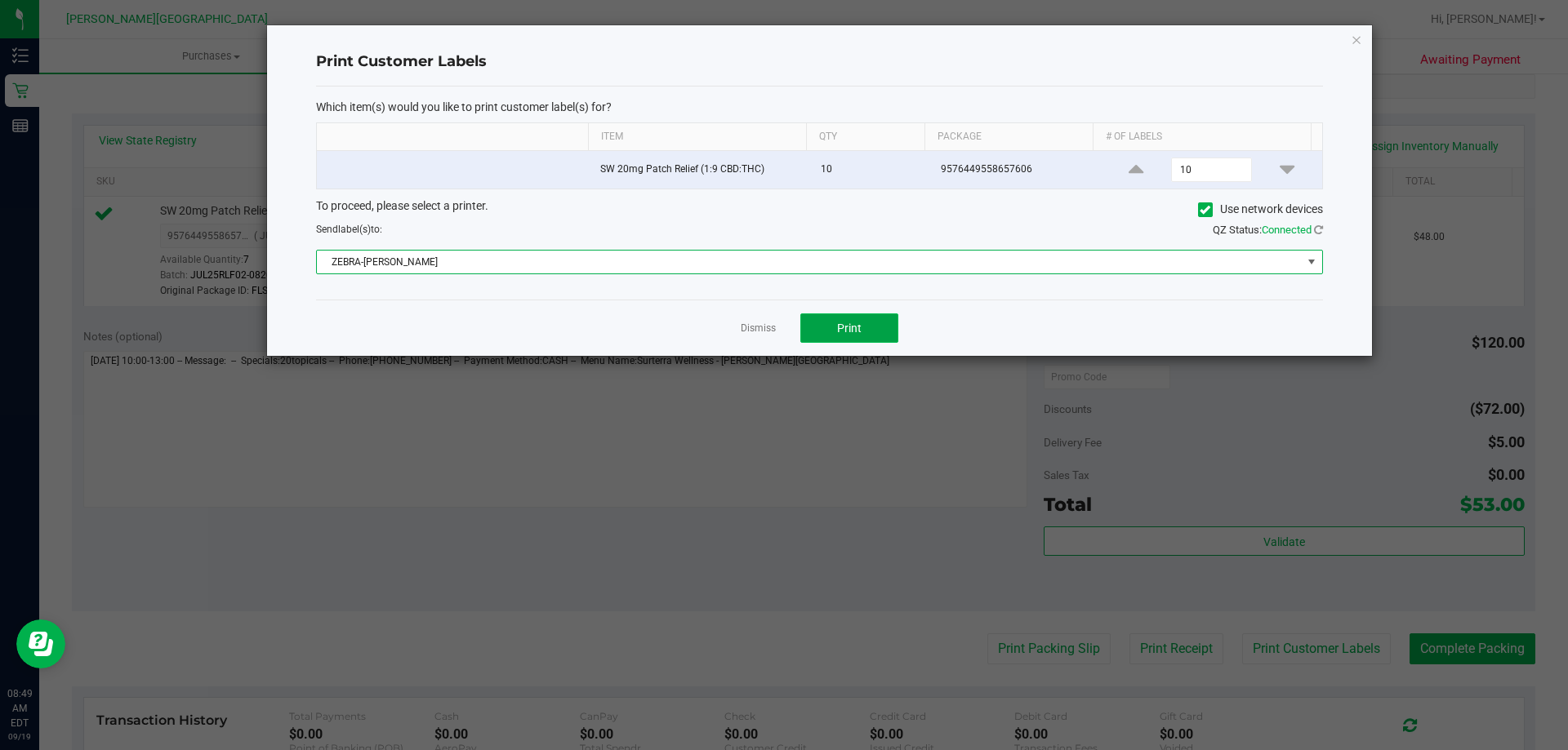
click at [781, 328] on span "Print" at bounding box center [849, 328] width 25 height 13
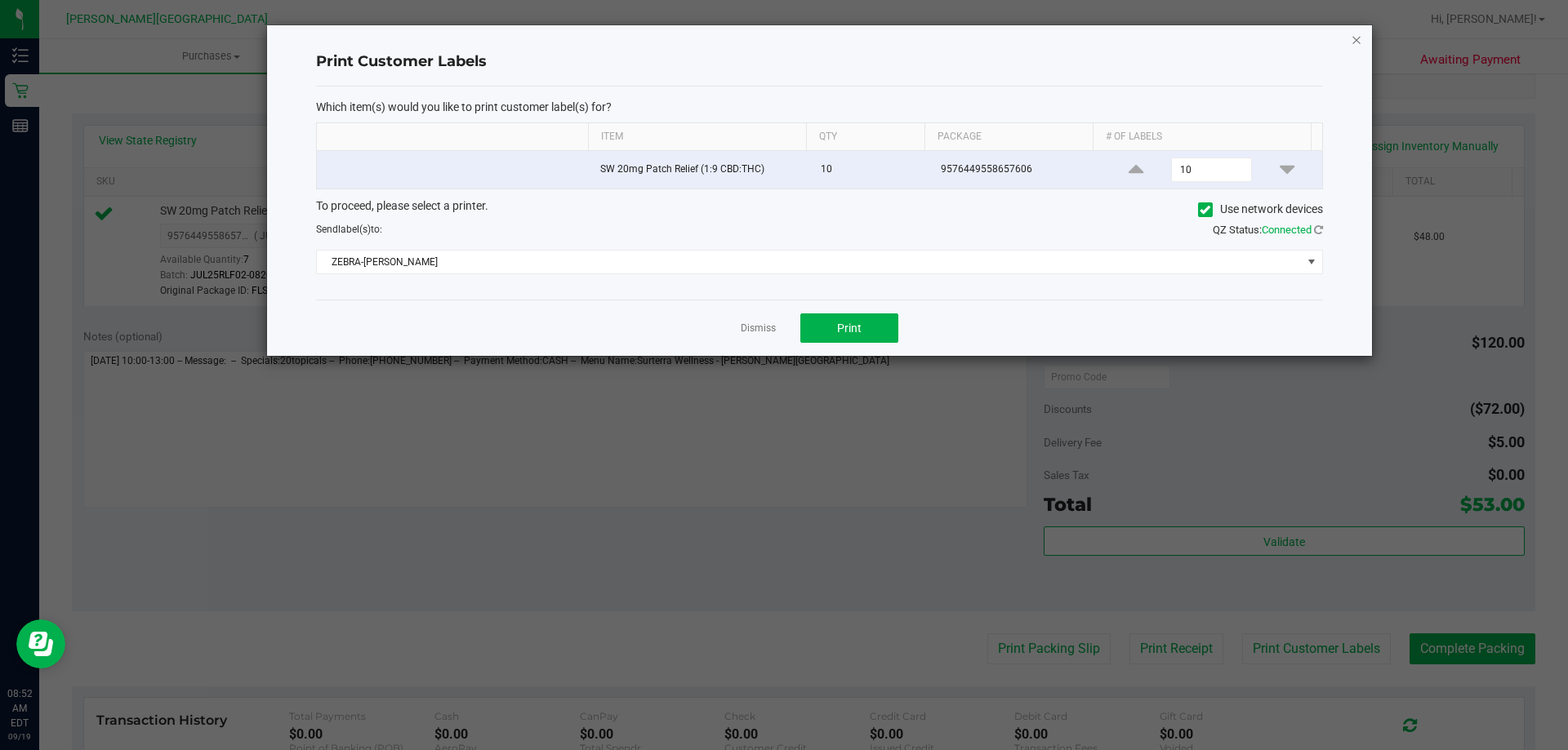
click at [781, 43] on icon "button" at bounding box center [1356, 39] width 11 height 20
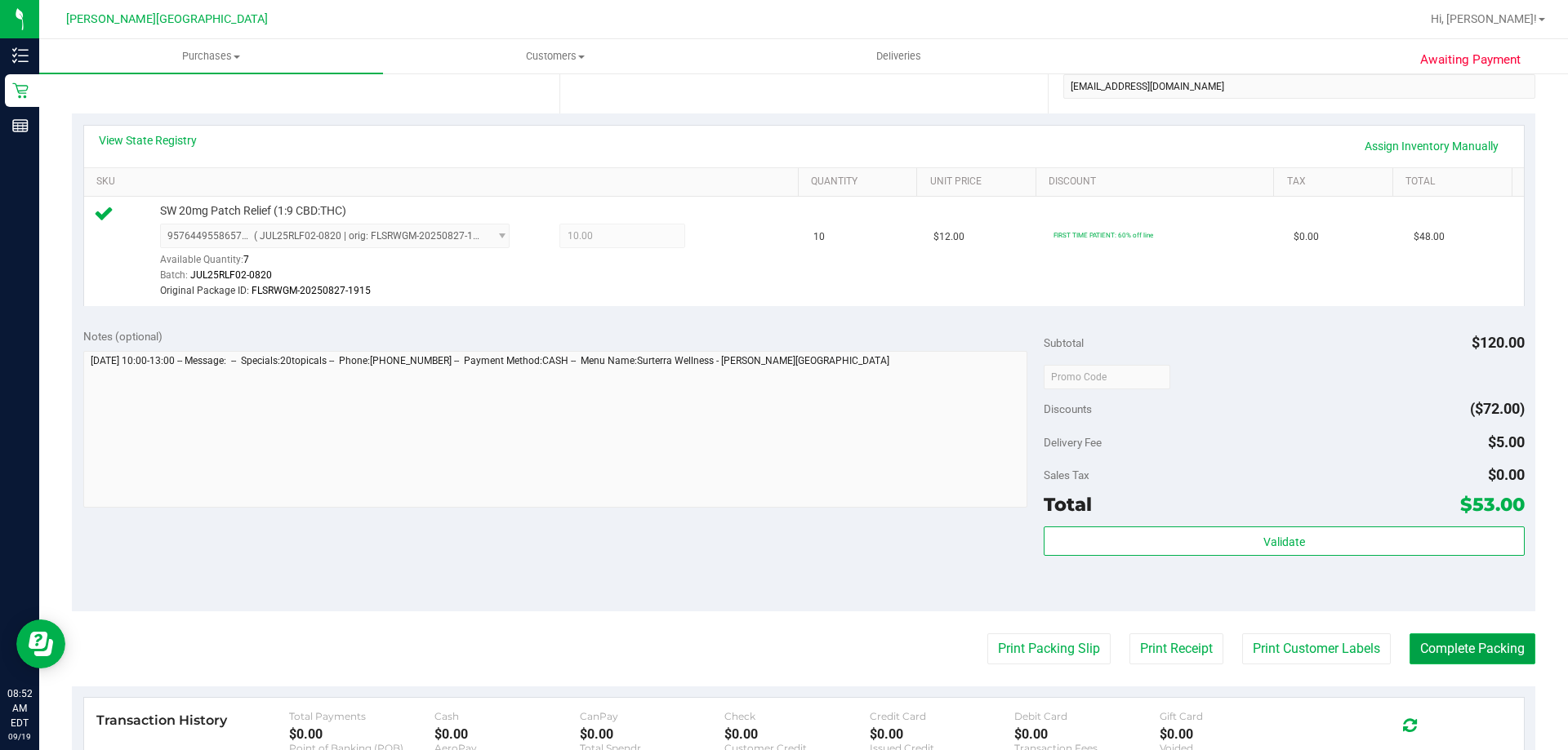
click at [781, 654] on button "Complete Packing" at bounding box center [1473, 649] width 126 height 31
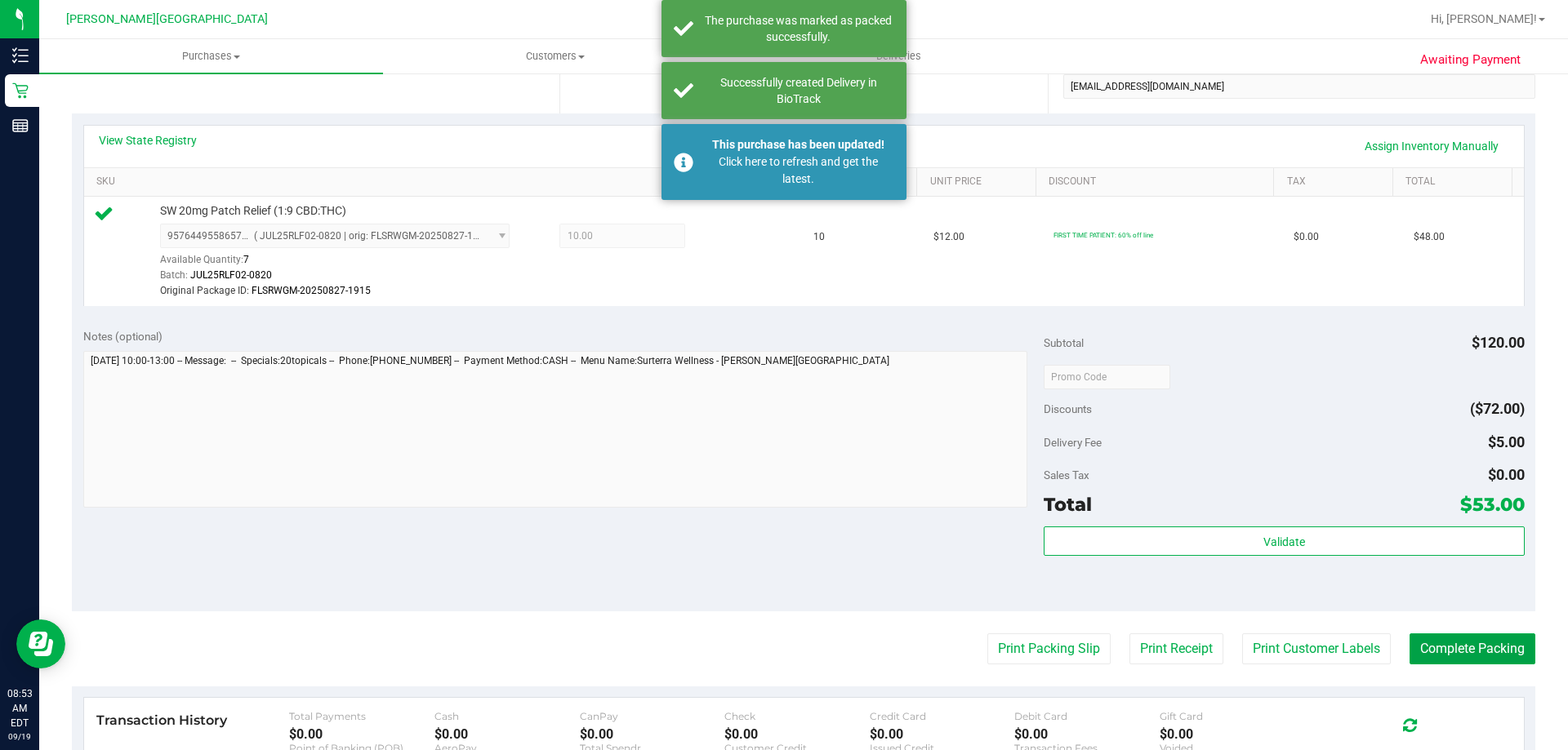
scroll to position [177, 0]
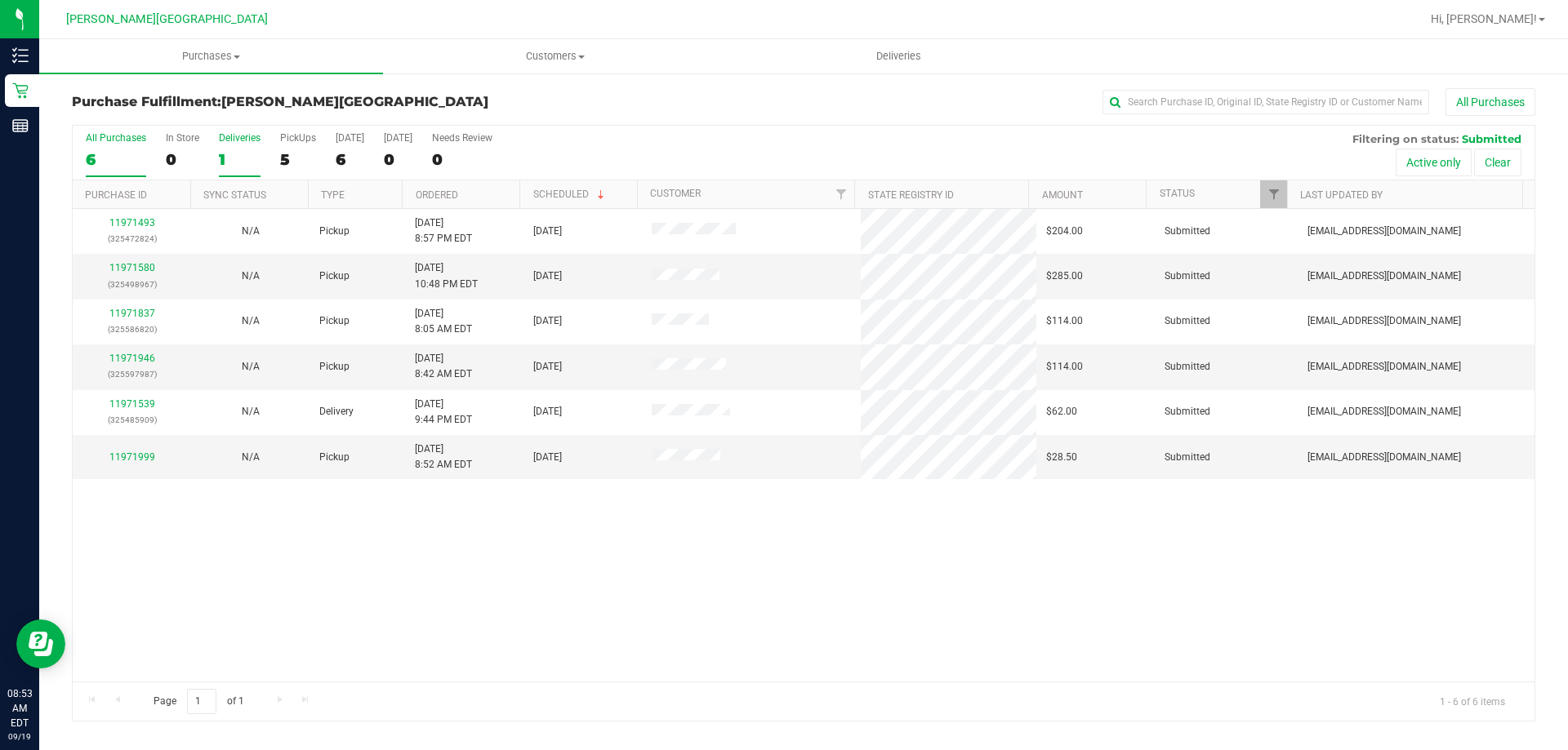
click at [234, 139] on div "Deliveries" at bounding box center [239, 137] width 42 height 11
click at [0, 0] on input "Deliveries 1" at bounding box center [0, 0] width 0 height 0
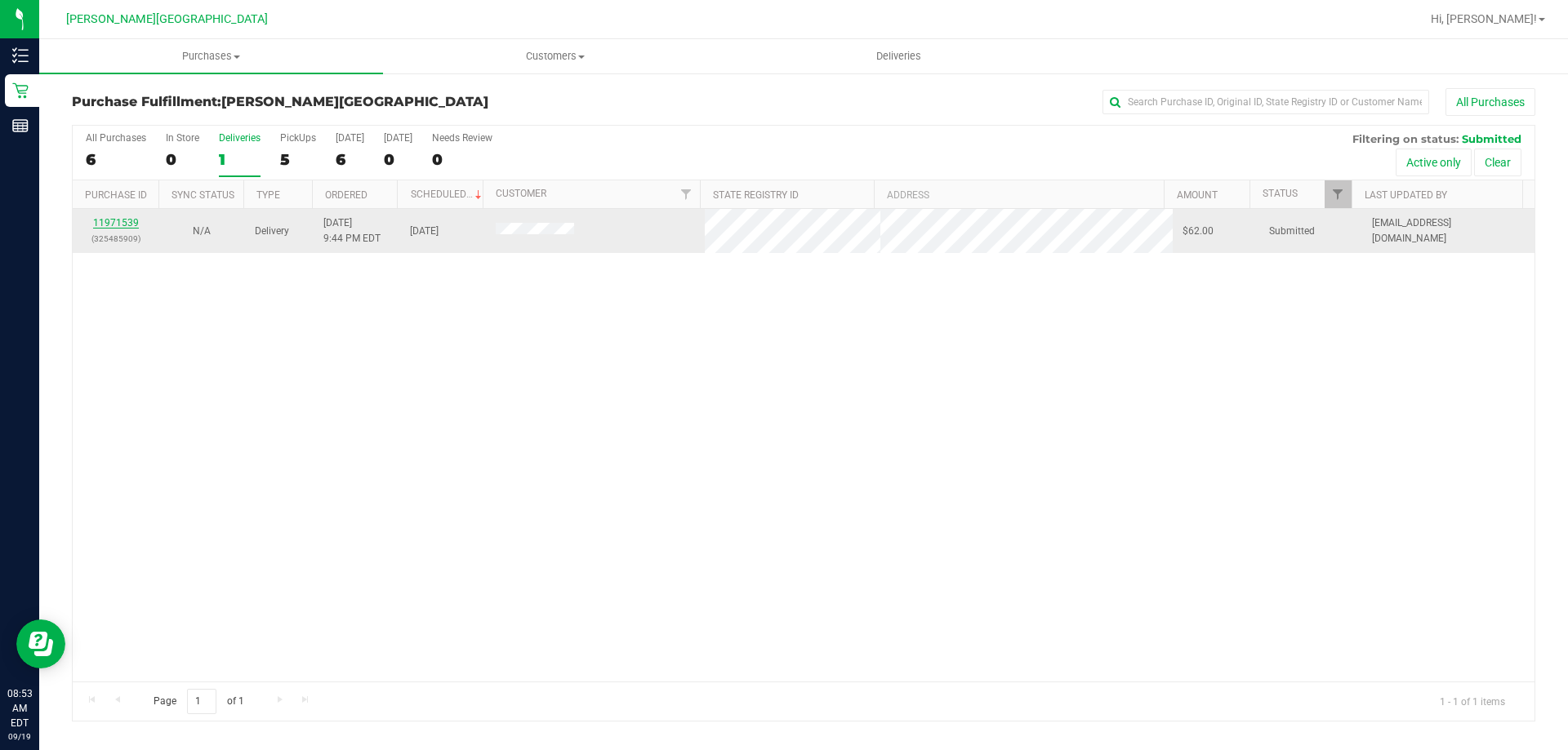
click at [111, 218] on link "11971539" at bounding box center [116, 222] width 46 height 11
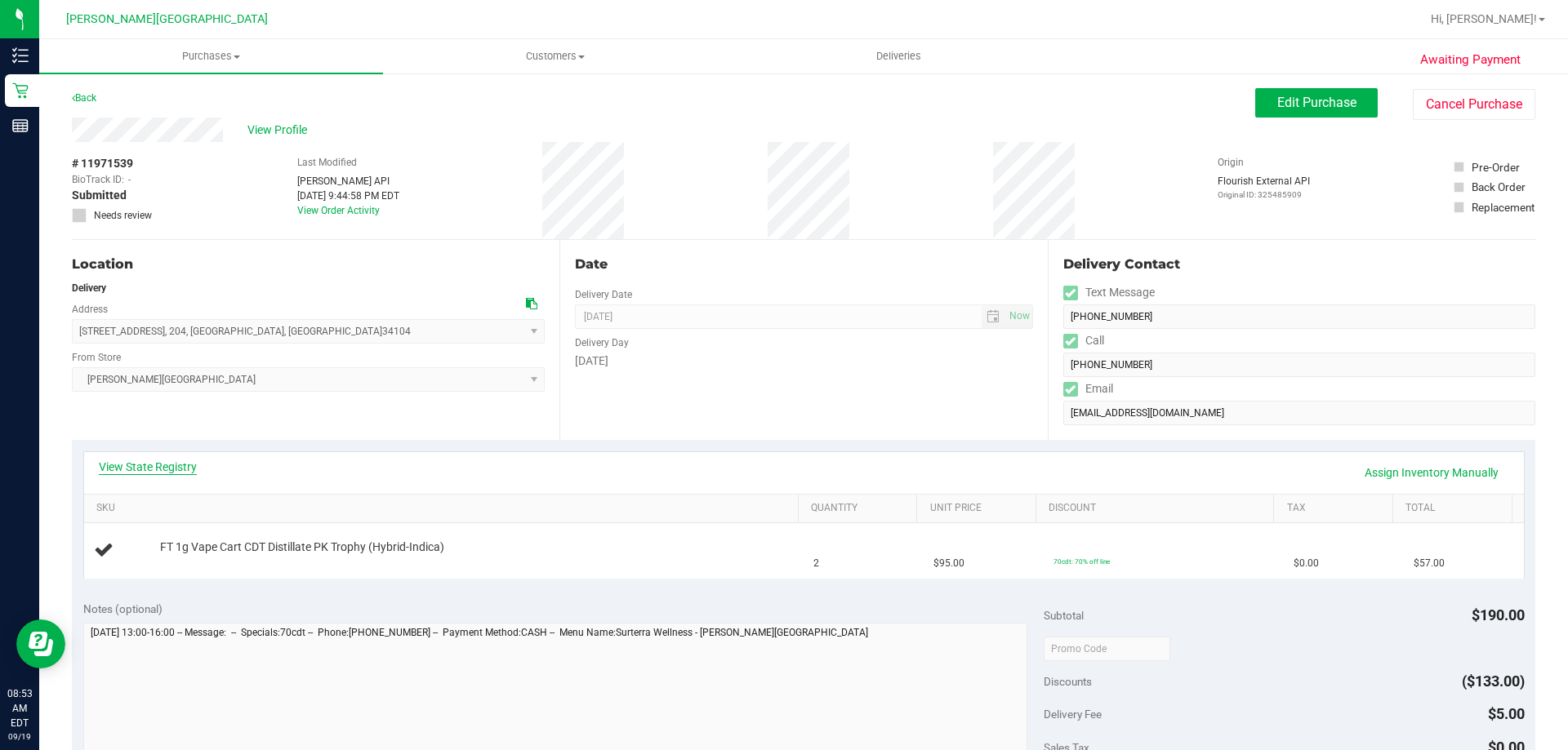
click at [175, 467] on link "View State Registry" at bounding box center [147, 467] width 98 height 16
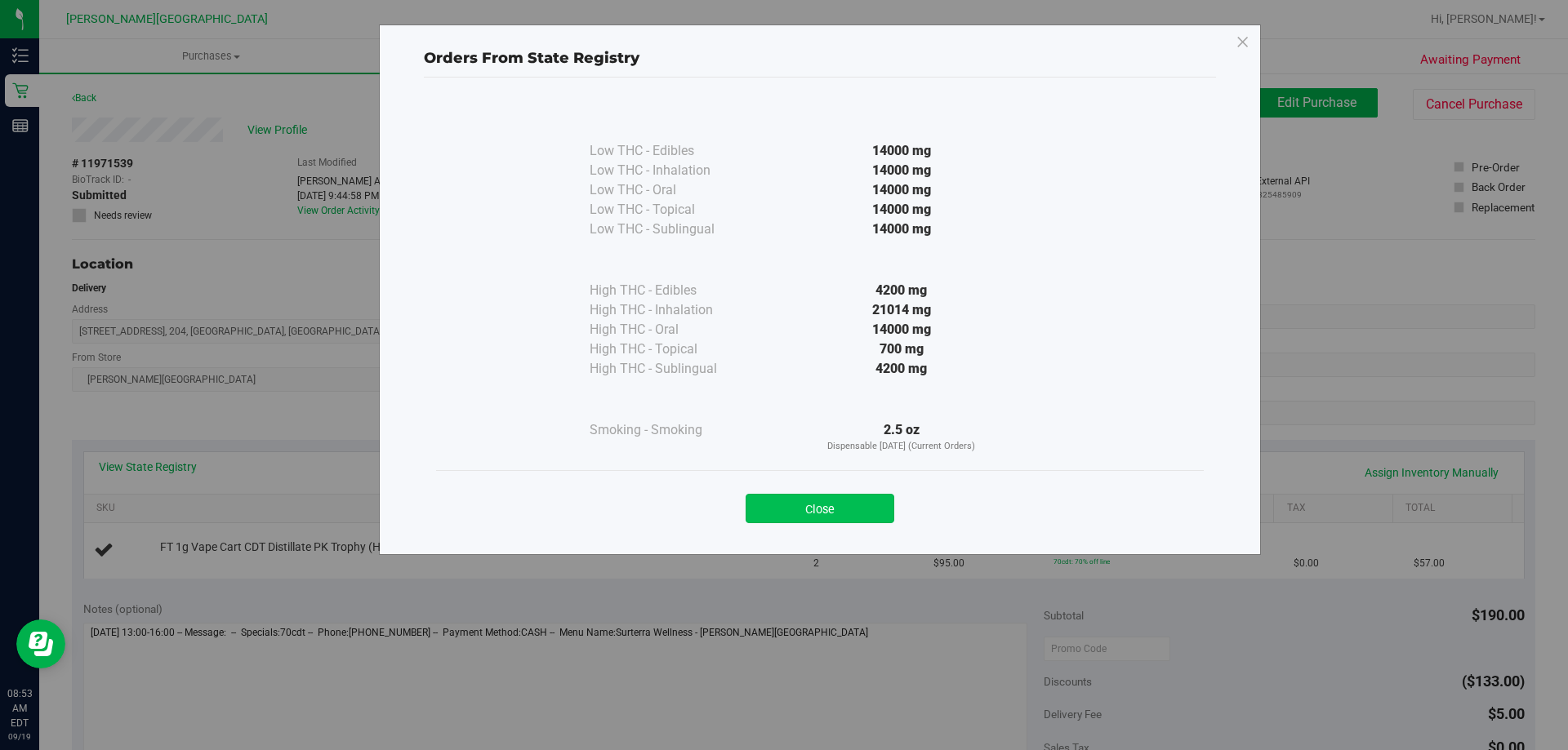
click at [781, 511] on button "Close" at bounding box center [819, 508] width 148 height 30
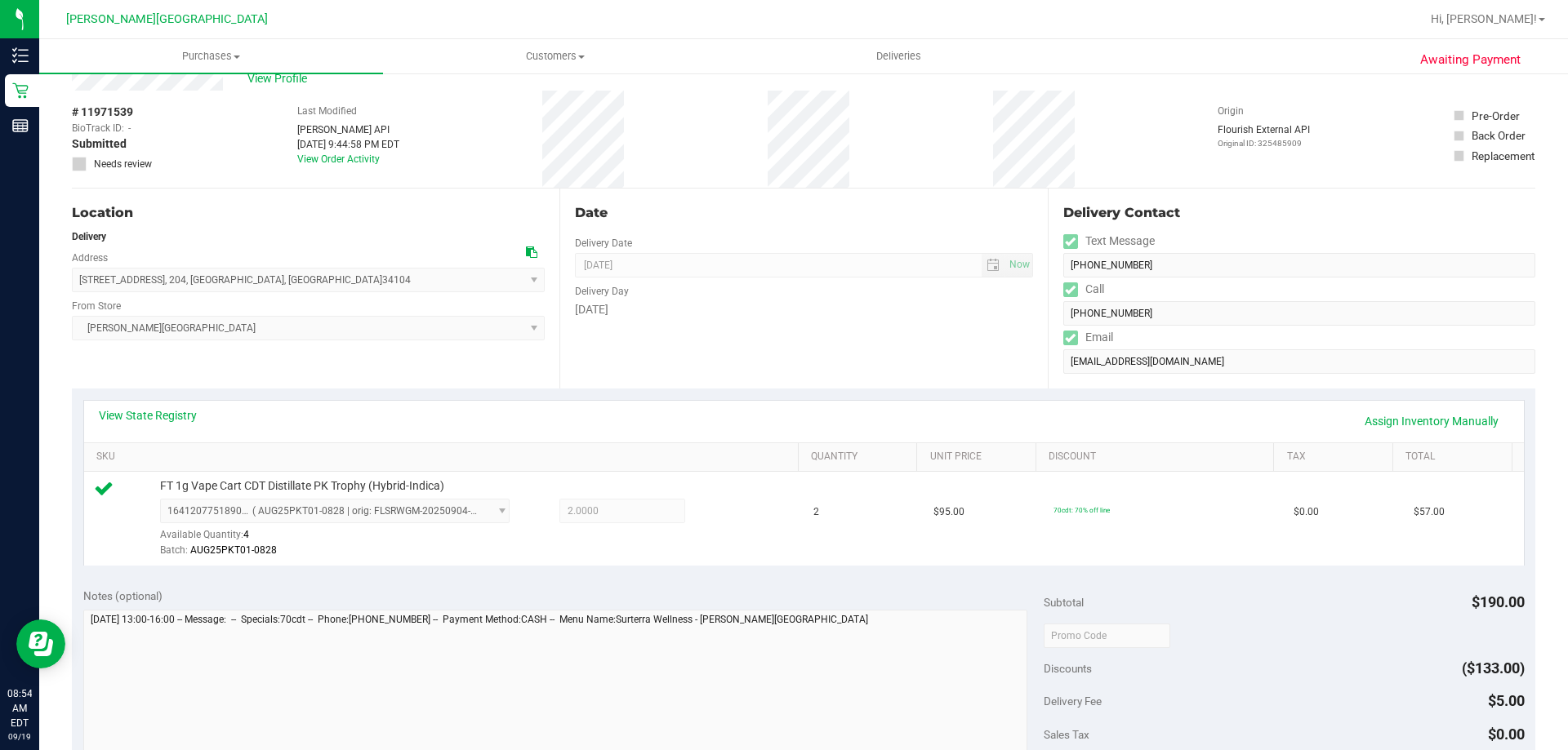
scroll to position [326, 0]
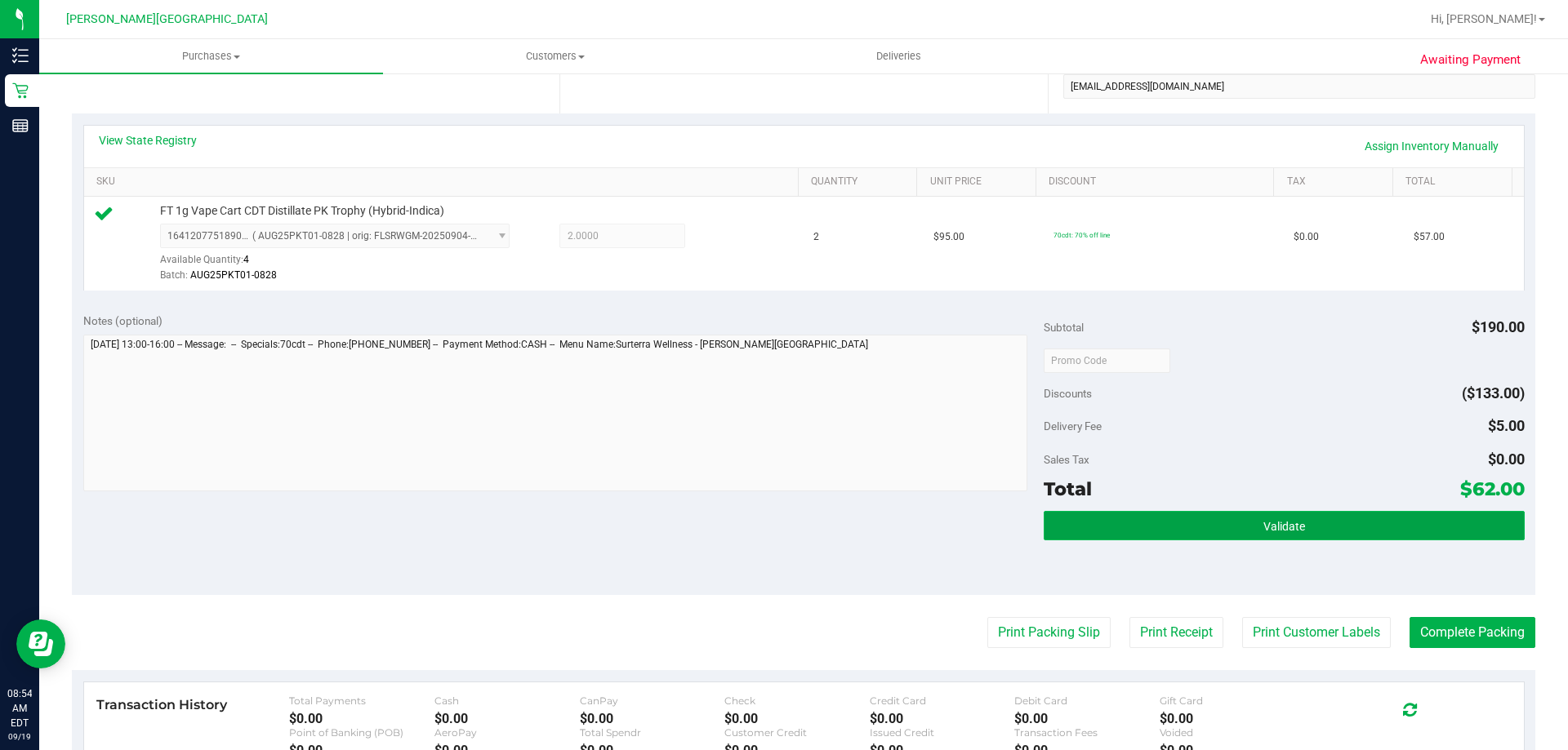
click at [781, 526] on button "Validate" at bounding box center [1284, 525] width 480 height 30
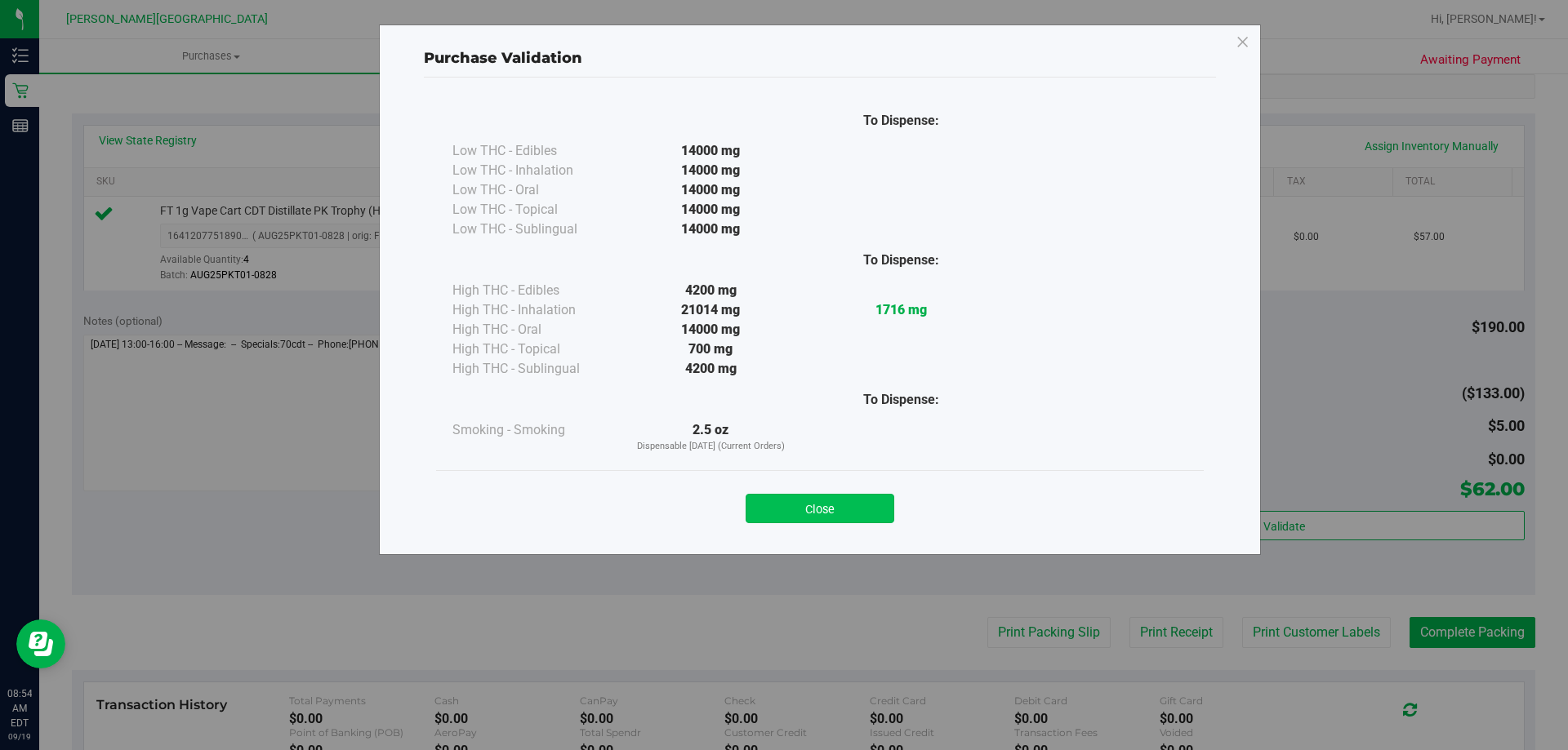
click at [781, 502] on button "Close" at bounding box center [819, 508] width 148 height 30
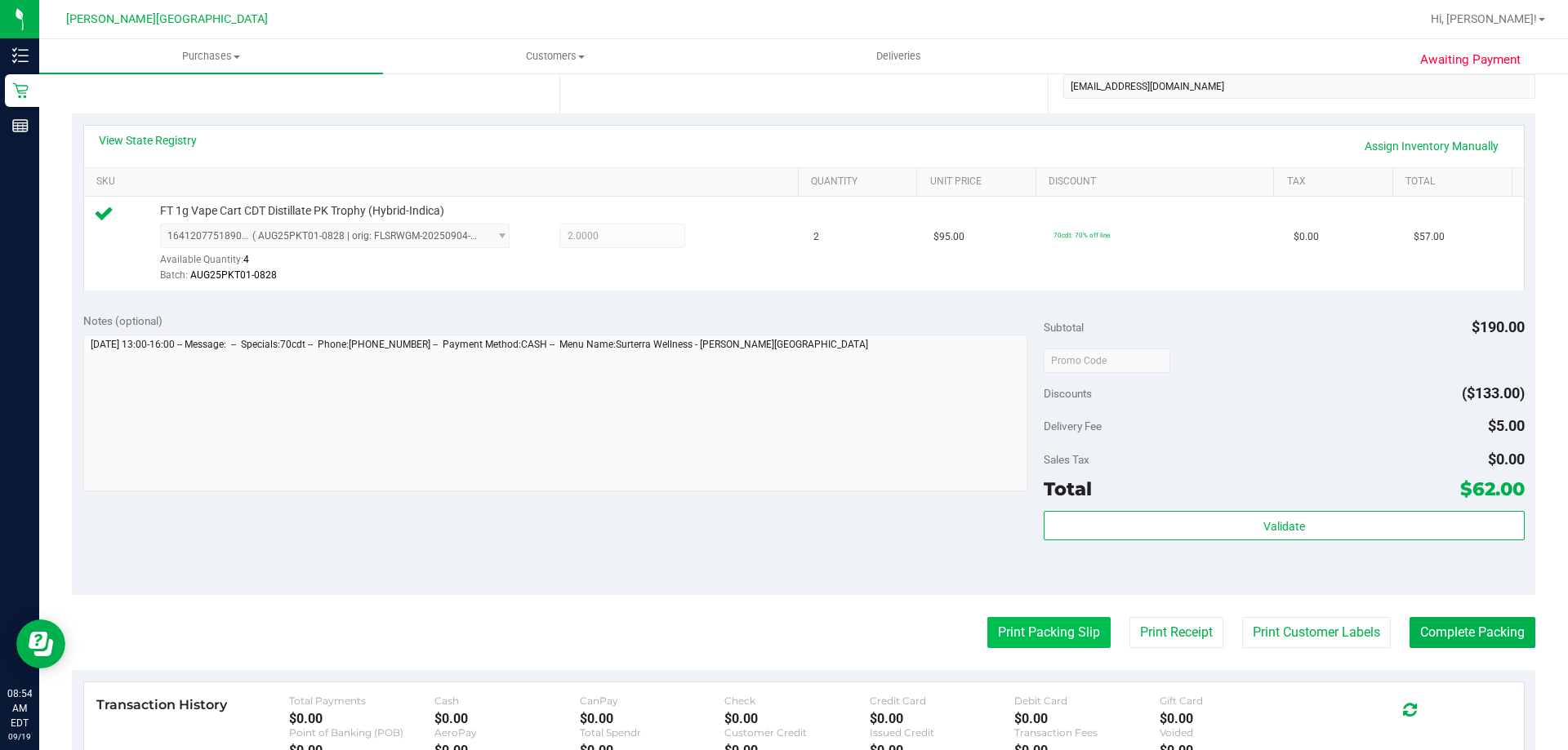
click at [781, 637] on button "Print Packing Slip" at bounding box center [1048, 633] width 123 height 31
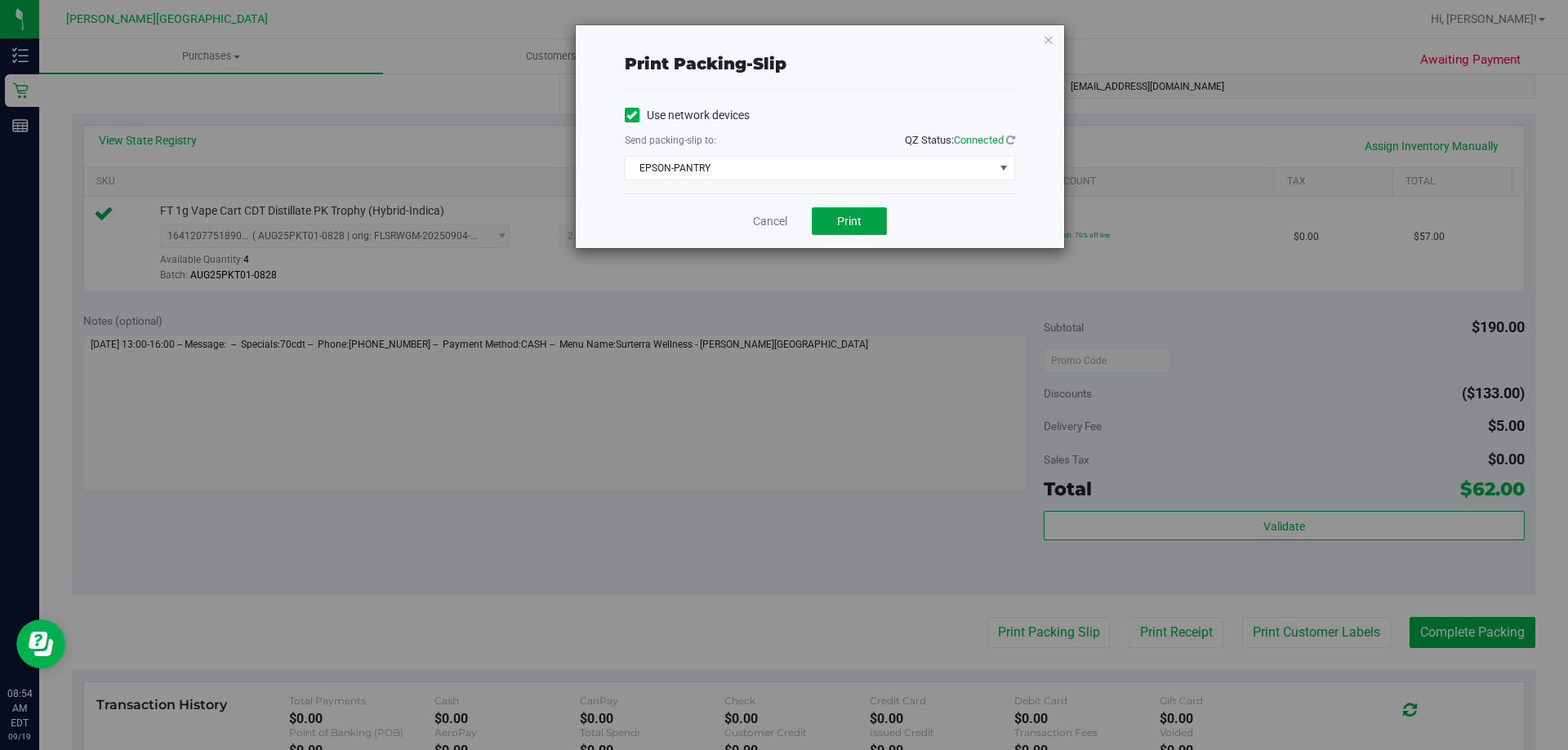
click at [781, 222] on span "Print" at bounding box center [849, 220] width 25 height 13
click at [781, 45] on icon "button" at bounding box center [1048, 39] width 11 height 20
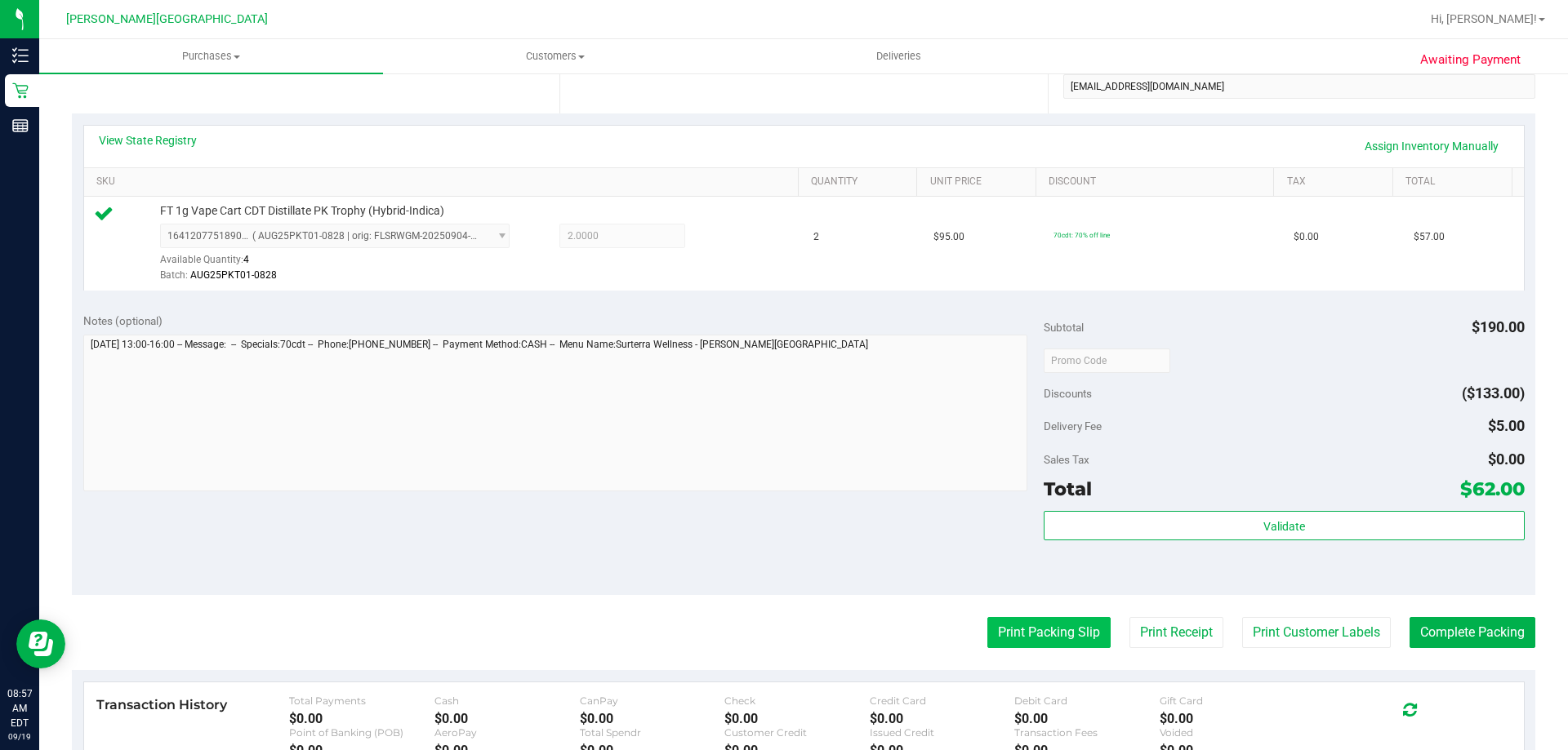
click at [781, 637] on button "Print Packing Slip" at bounding box center [1048, 633] width 123 height 31
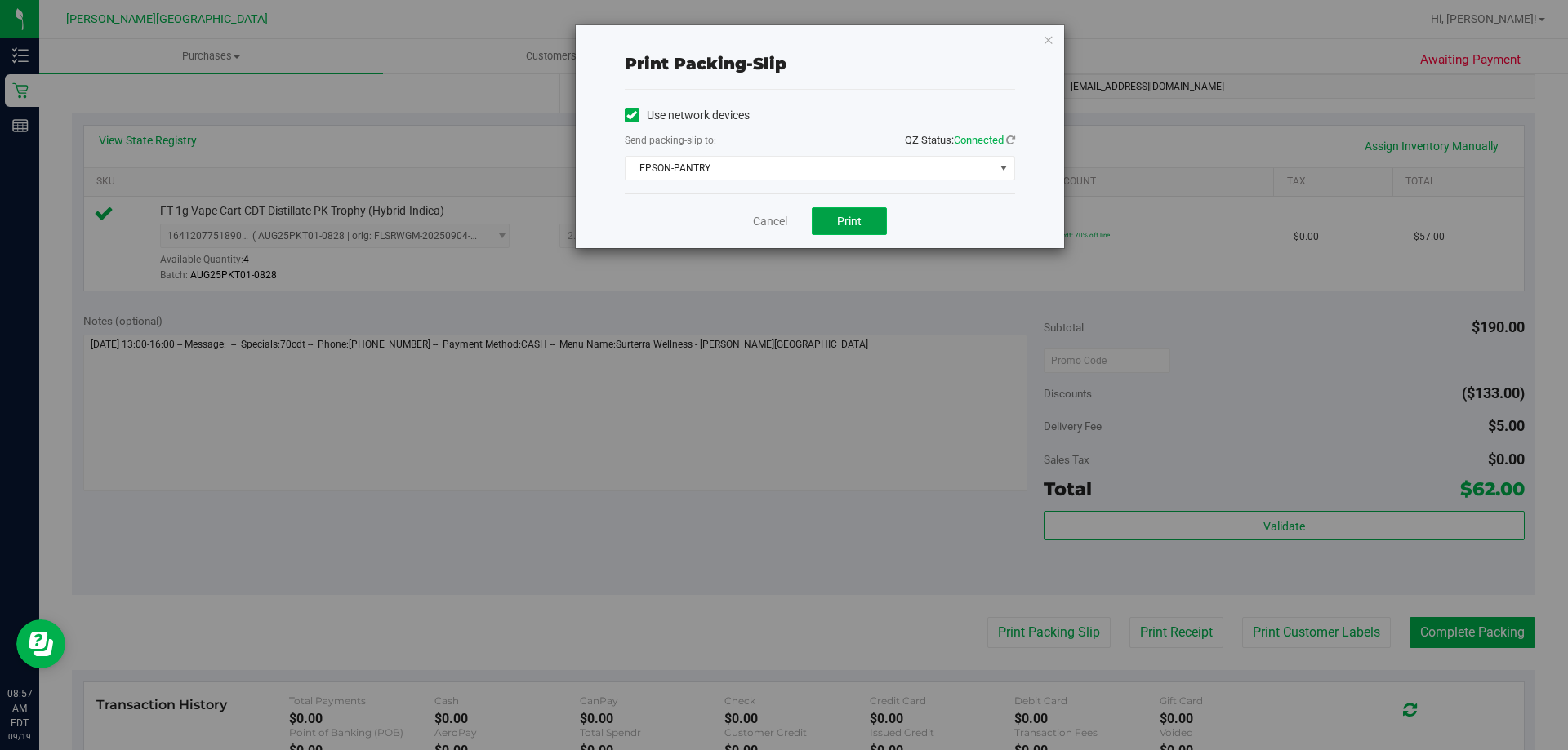
click at [781, 218] on button "Print" at bounding box center [849, 220] width 75 height 28
click at [781, 36] on icon "button" at bounding box center [1048, 39] width 11 height 20
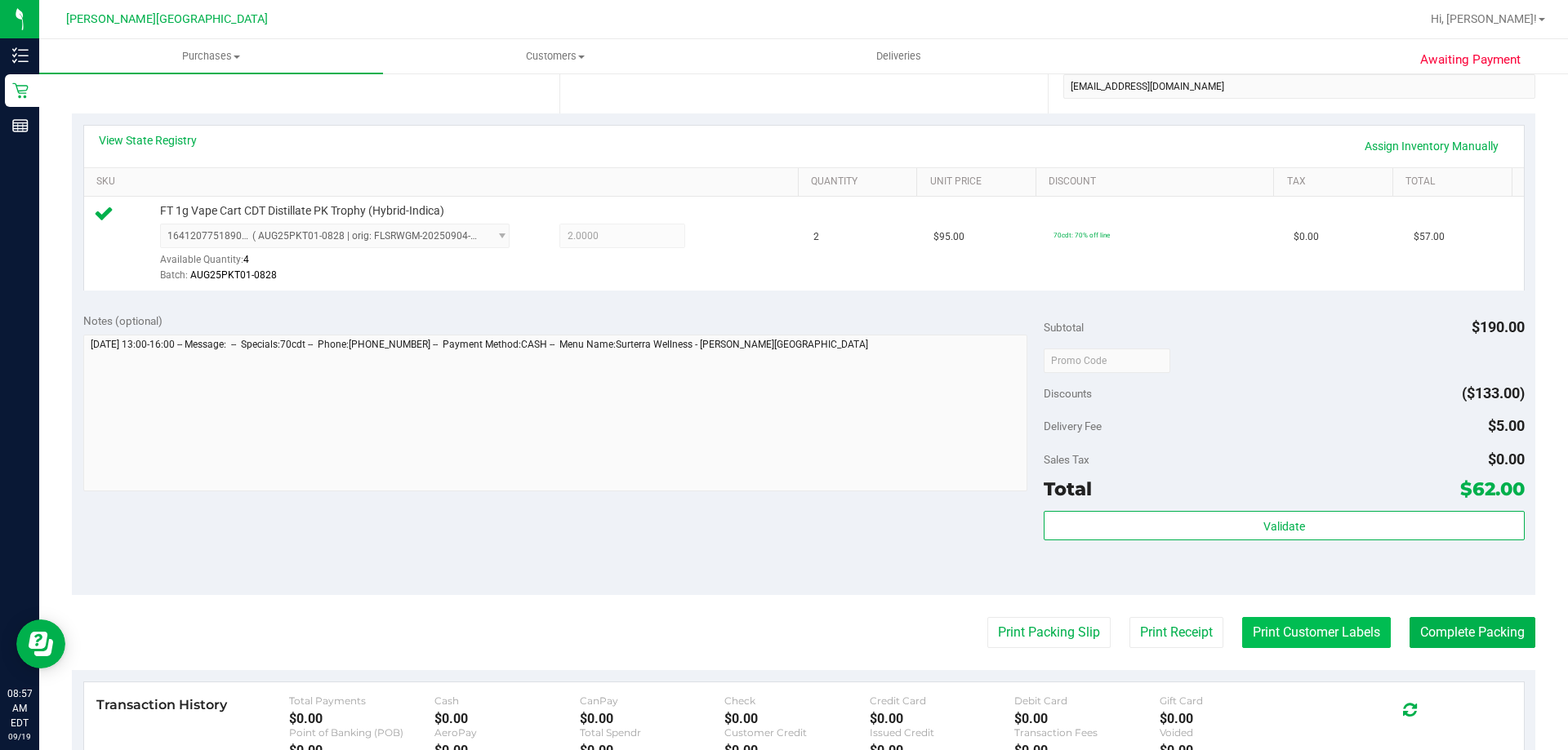
click at [781, 640] on button "Print Customer Labels" at bounding box center [1316, 633] width 148 height 31
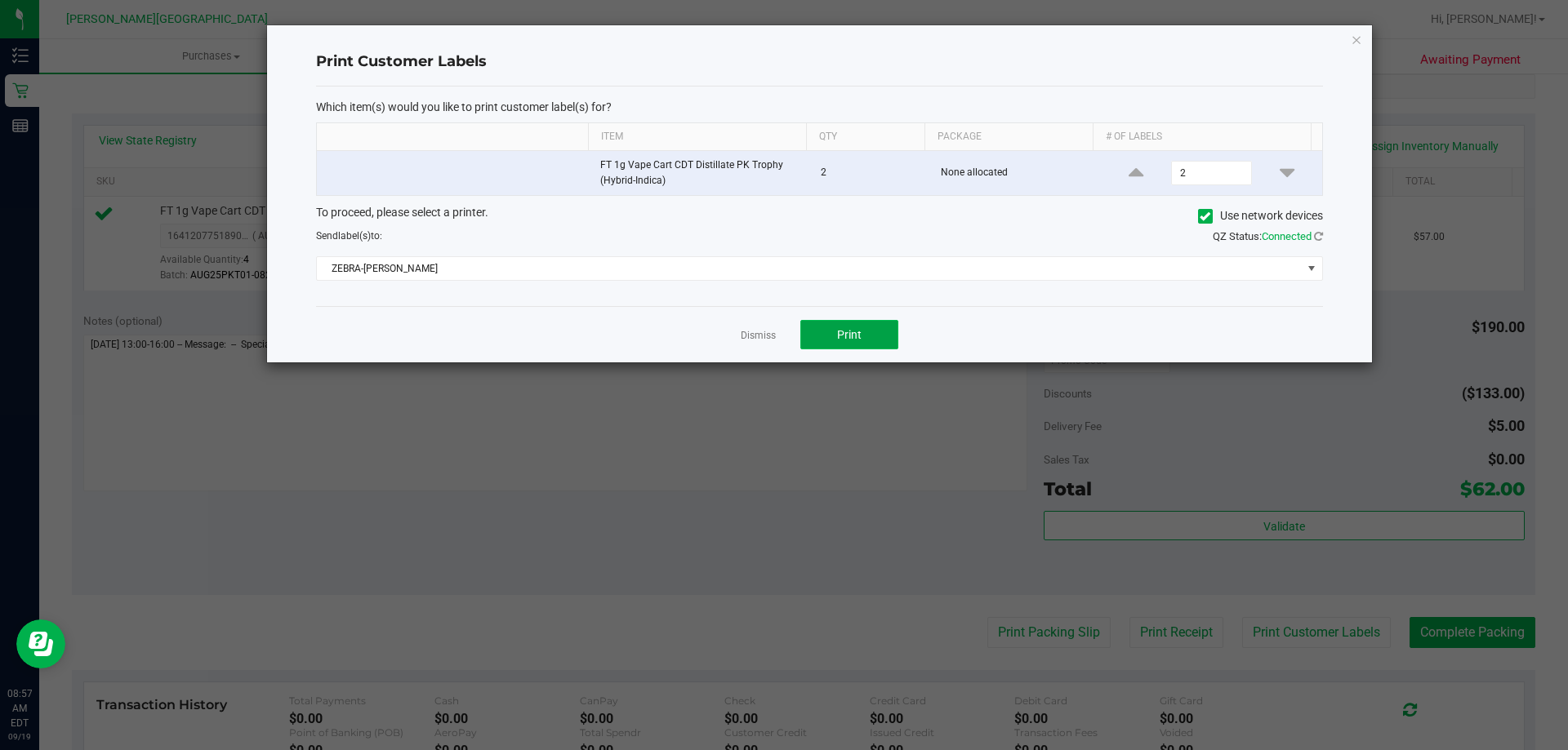
click at [781, 327] on button "Print" at bounding box center [848, 335] width 98 height 30
click at [781, 42] on icon "button" at bounding box center [1356, 39] width 11 height 20
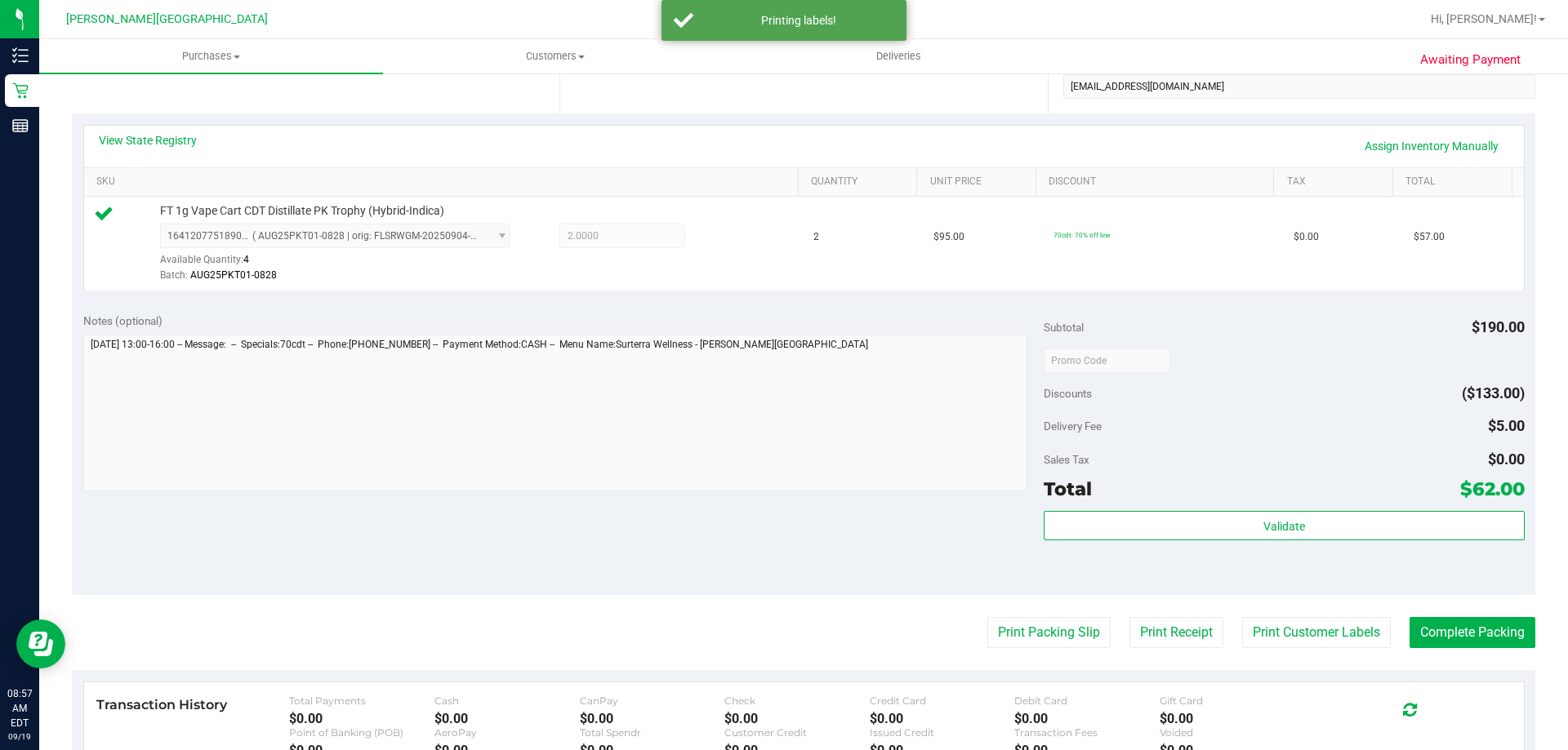
click at [781, 651] on purchase-details "Back Edit Purchase Cancel Purchase View Profile # 11971539 BioTrack ID: - Submi…" at bounding box center [803, 368] width 1463 height 1213
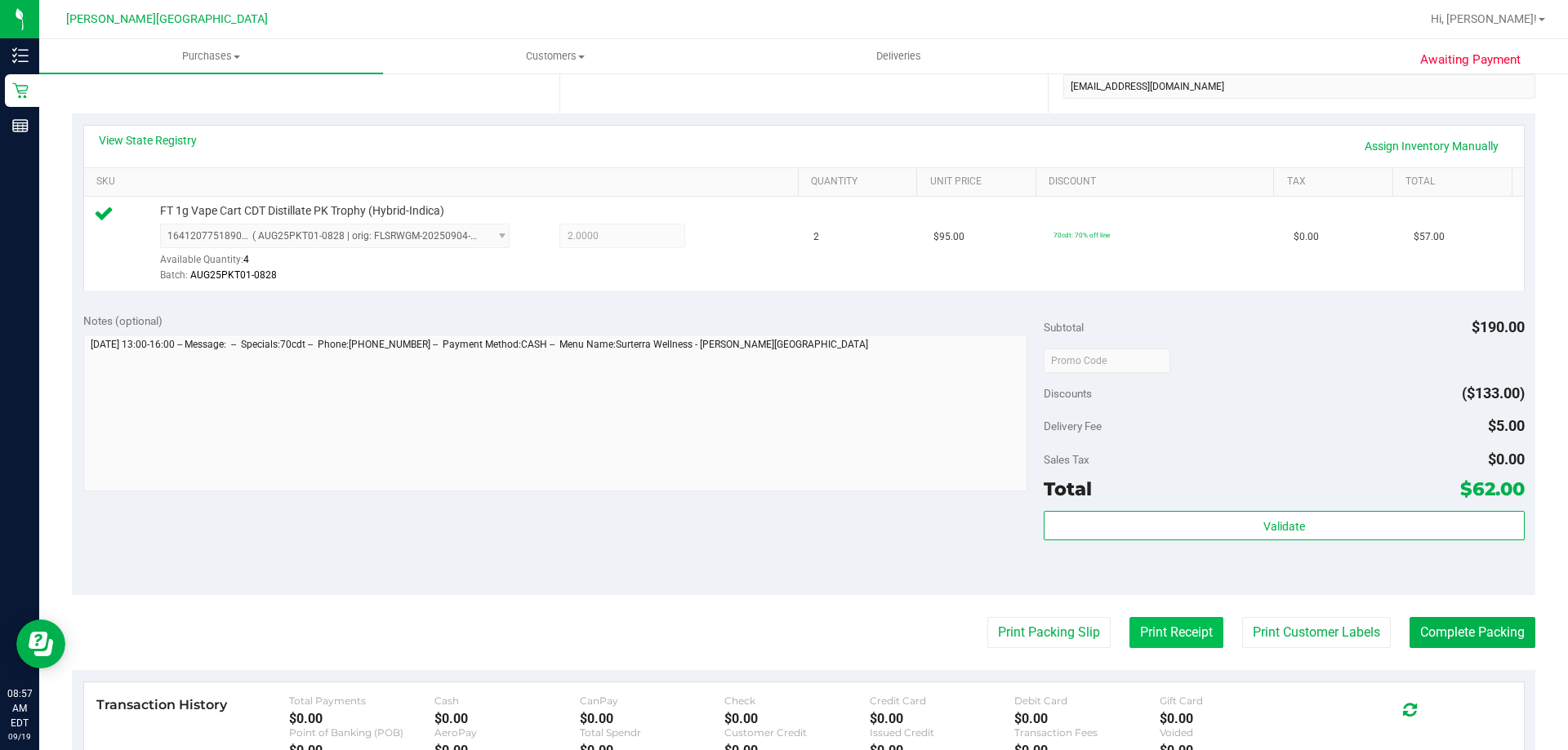
click at [781, 644] on button "Print Receipt" at bounding box center [1176, 633] width 94 height 31
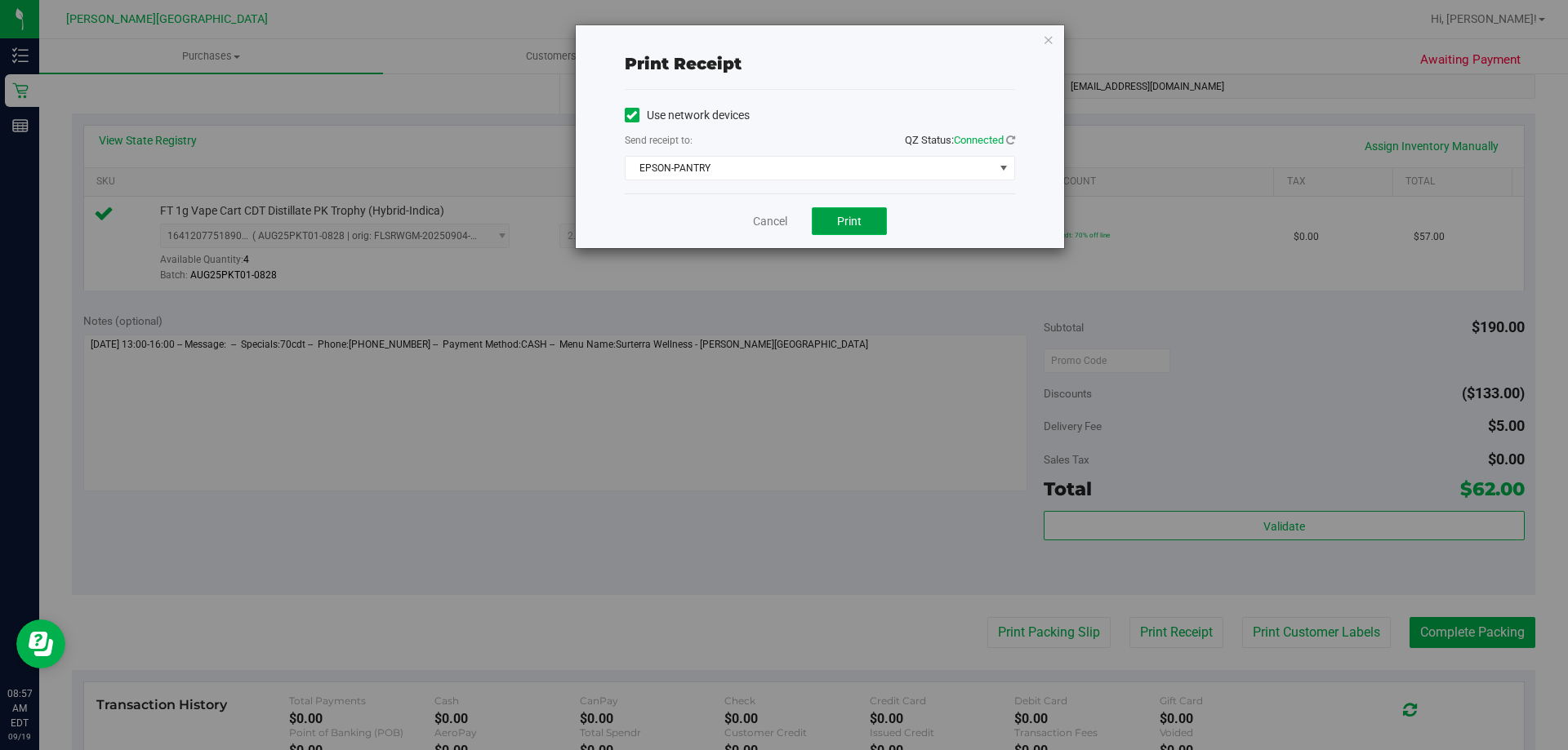
click at [781, 215] on span "Print" at bounding box center [849, 220] width 25 height 13
click at [781, 223] on button "Print" at bounding box center [849, 220] width 75 height 28
click at [781, 42] on icon "button" at bounding box center [1048, 39] width 11 height 20
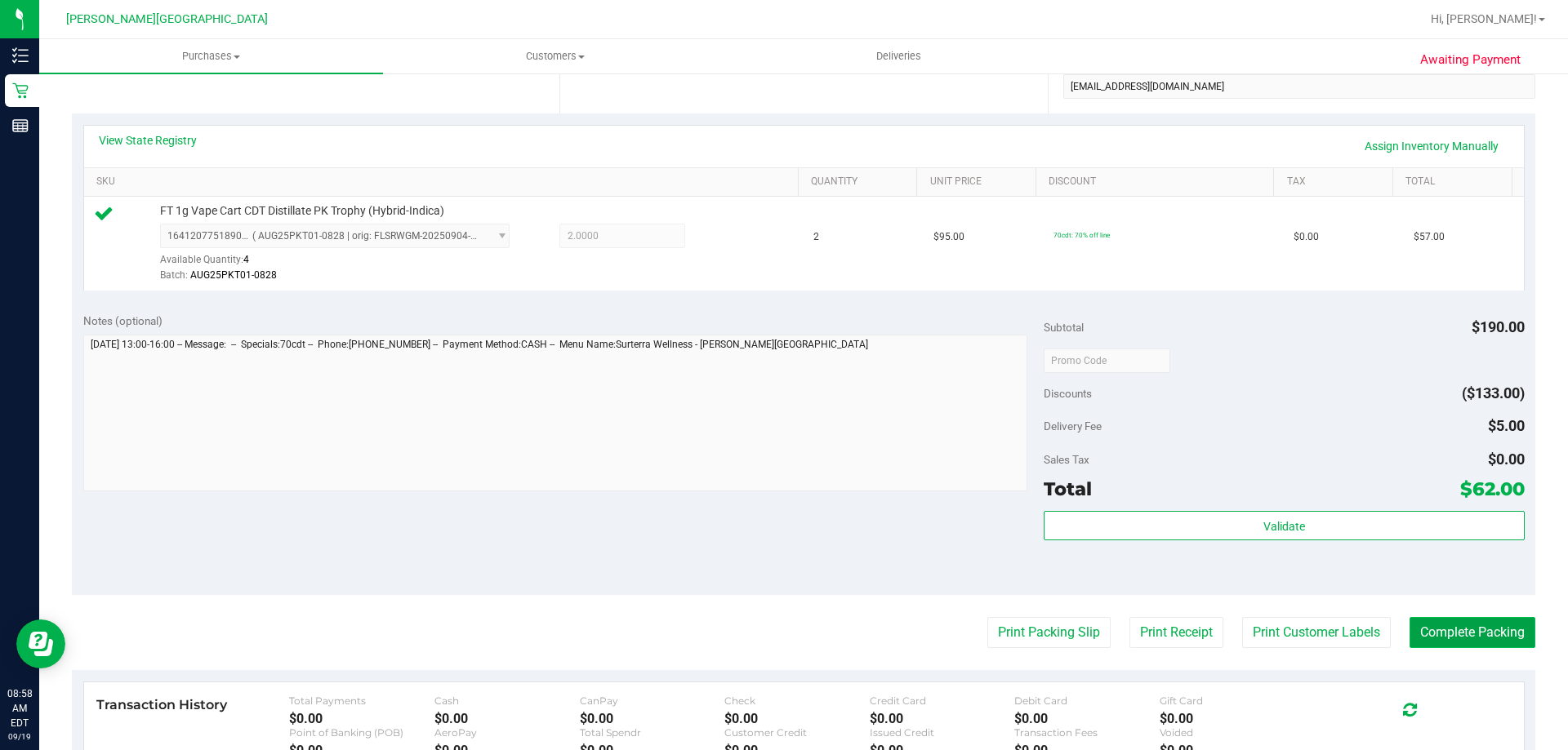
click at [781, 644] on button "Complete Packing" at bounding box center [1473, 633] width 126 height 31
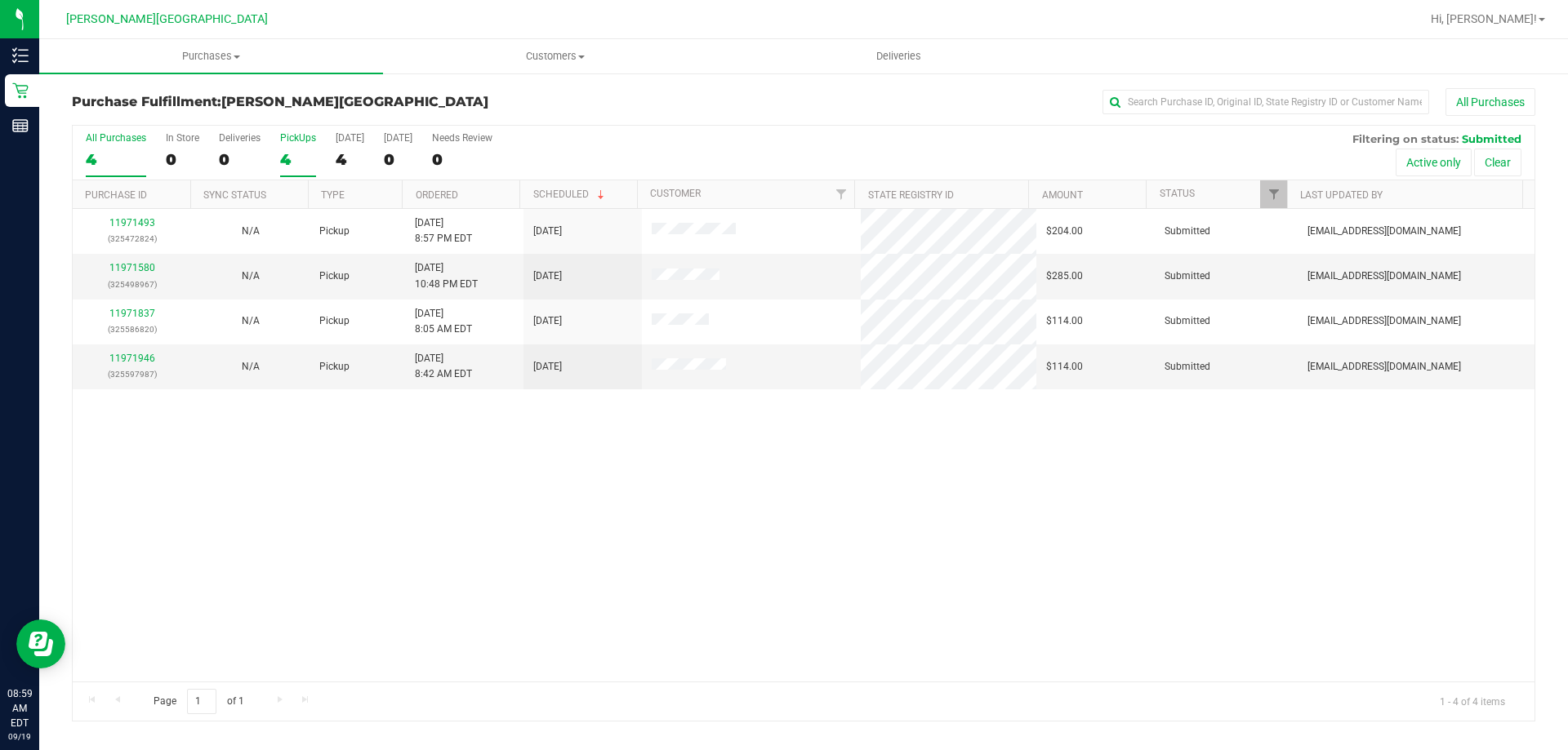
click at [299, 159] on div "4" at bounding box center [298, 159] width 36 height 19
click at [0, 0] on input "PickUps 4" at bounding box center [0, 0] width 0 height 0
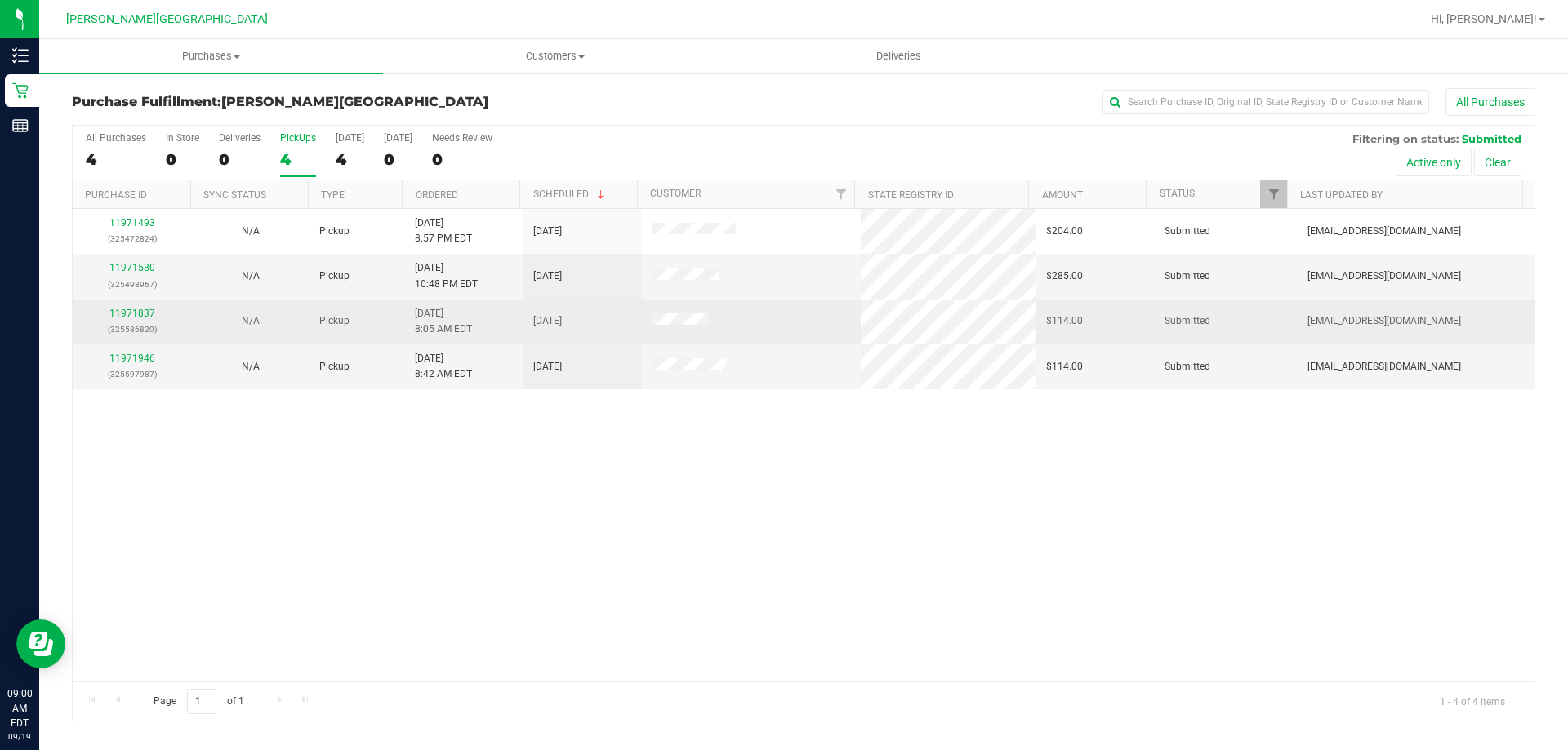
drag, startPoint x: 600, startPoint y: 522, endPoint x: 419, endPoint y: 337, distance: 258.8
click at [600, 509] on div "11971493 (325472824) N/A Pickup [DATE] 8:57 PM EDT 9/19/2025 $204.00 Submitted …" at bounding box center [803, 444] width 1462 height 472
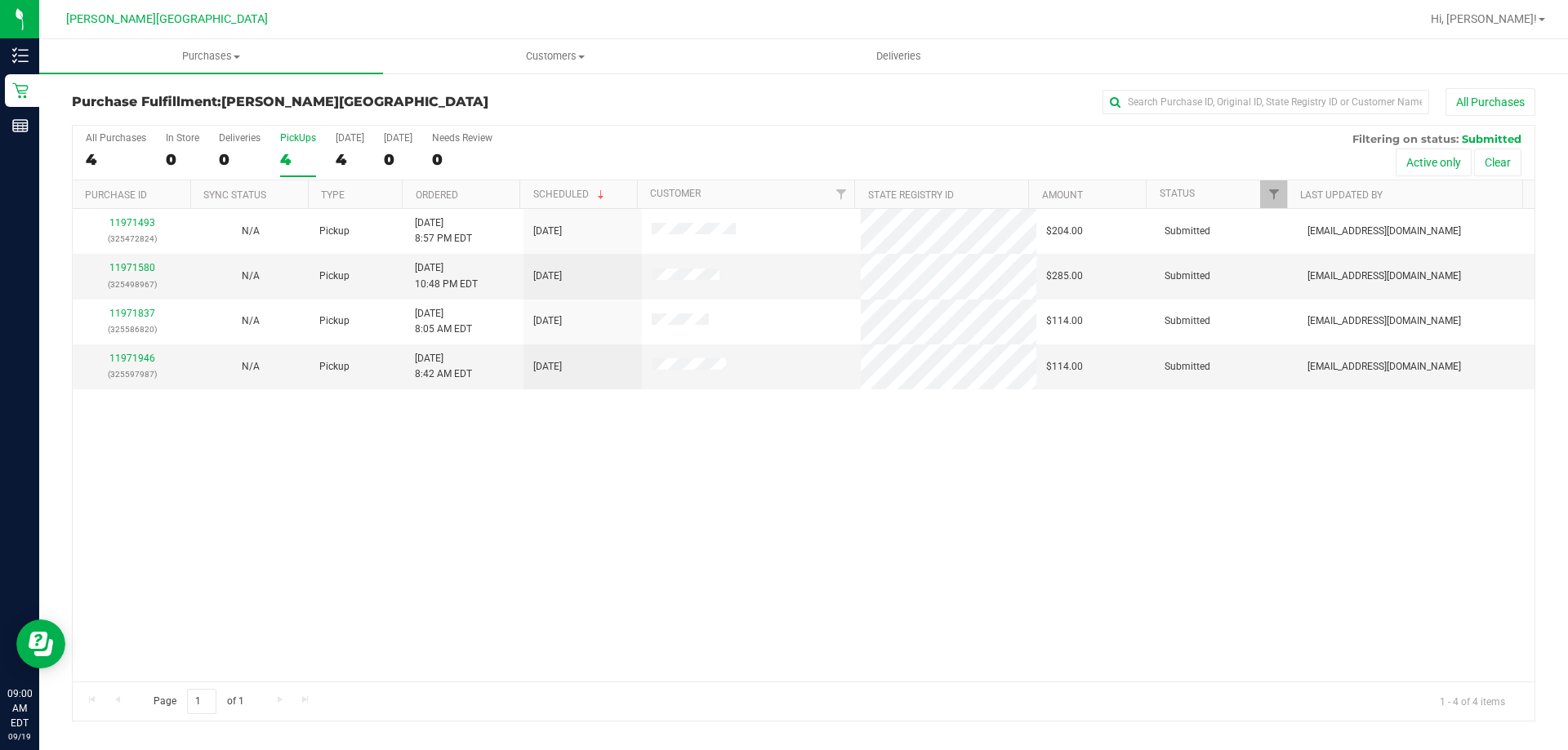
click at [306, 148] on label "PickUps 4" at bounding box center [298, 154] width 36 height 45
click at [0, 0] on input "PickUps 4" at bounding box center [0, 0] width 0 height 0
click at [431, 537] on div "11971493 (325472824) N/A Pickup [DATE] 8:57 PM EDT 9/19/2025 $204.00 Submitted …" at bounding box center [803, 444] width 1462 height 472
click at [341, 587] on div "11971493 (325472824) N/A Pickup [DATE] 8:57 PM EDT 9/19/2025 $204.00 Submitted …" at bounding box center [803, 444] width 1462 height 472
drag, startPoint x: 377, startPoint y: 570, endPoint x: 359, endPoint y: 460, distance: 111.5
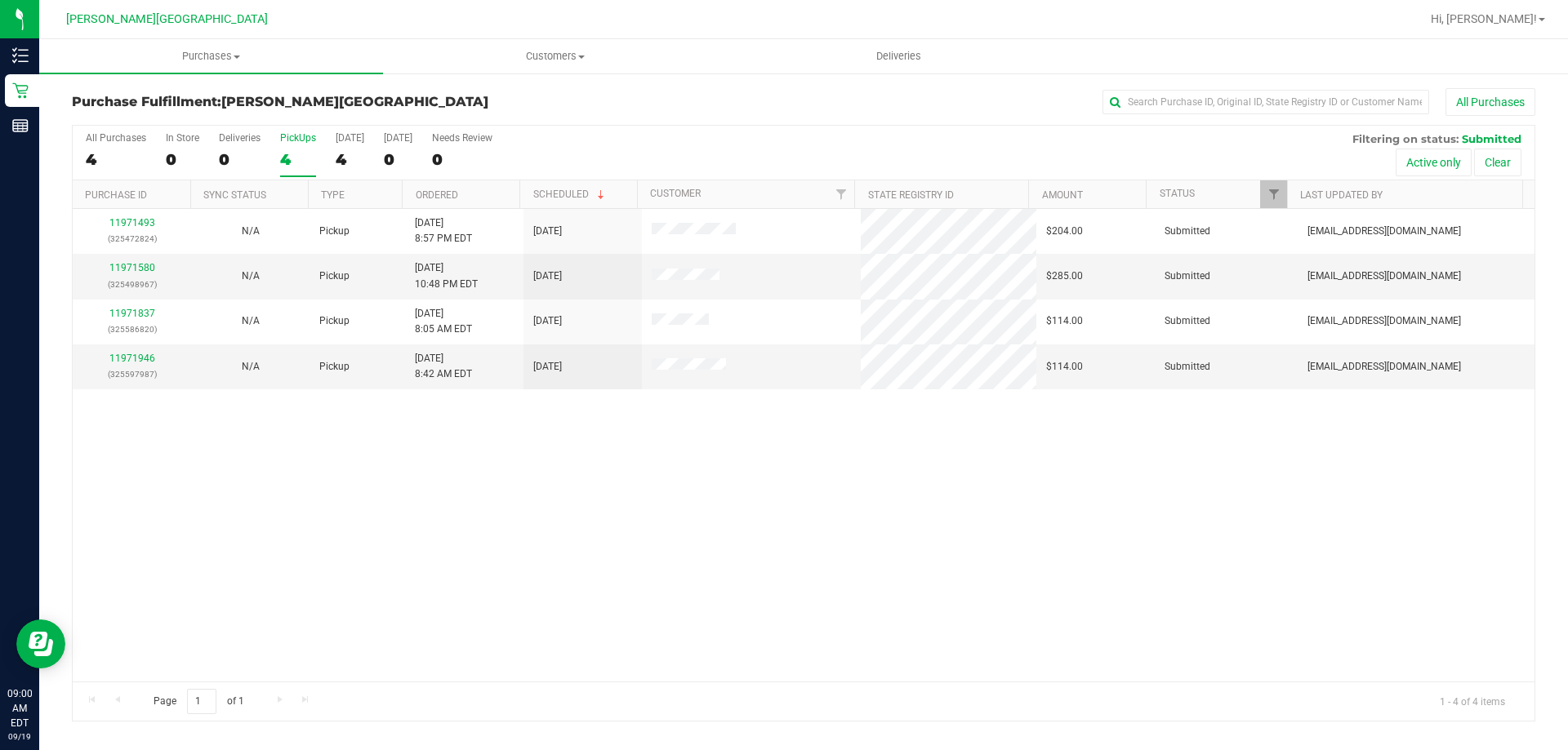
click at [376, 570] on div "11971493 (325472824) N/A Pickup [DATE] 8:57 PM EDT 9/19/2025 $204.00 Submitted …" at bounding box center [803, 444] width 1462 height 472
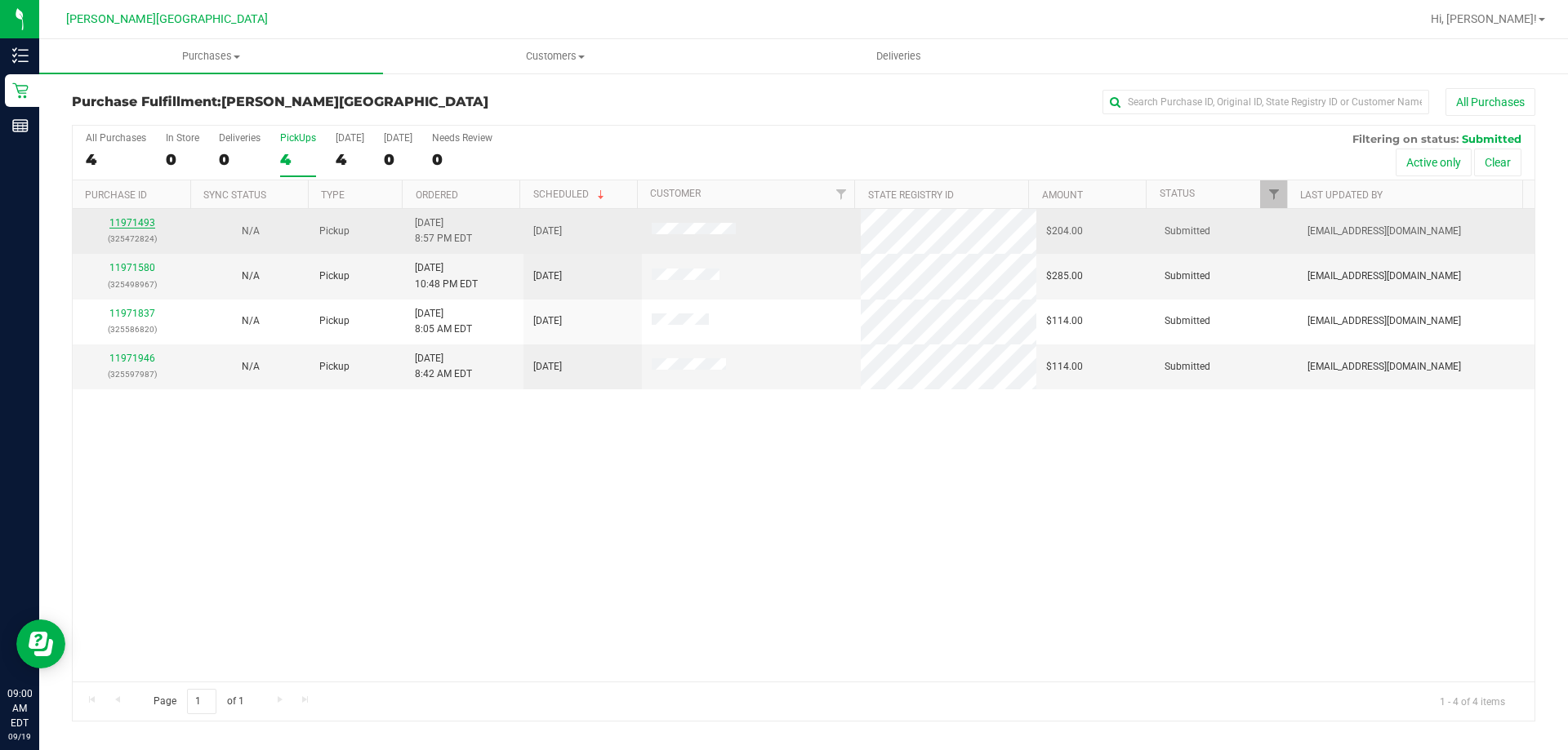
click at [145, 220] on link "11971493" at bounding box center [132, 222] width 46 height 11
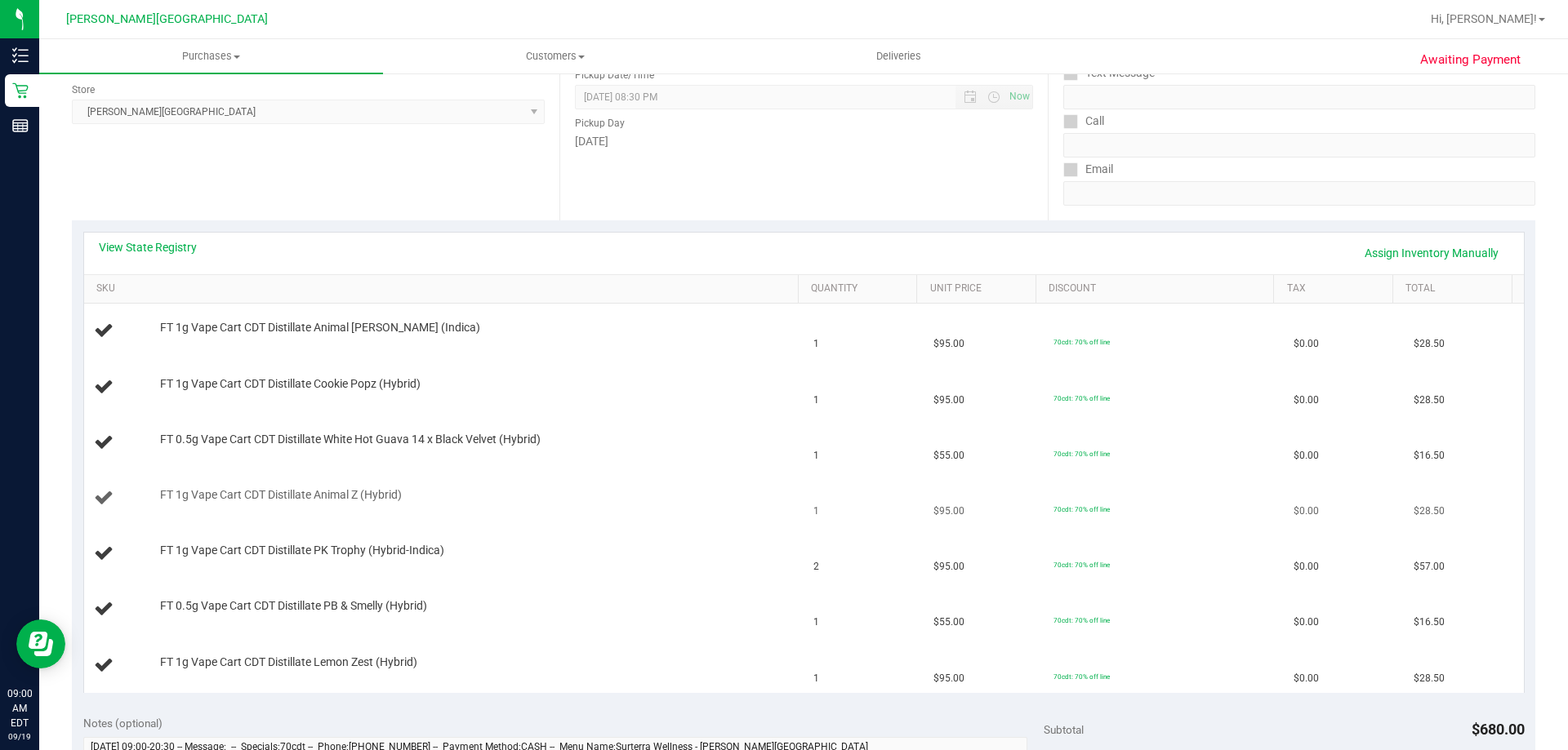
scroll to position [245, 0]
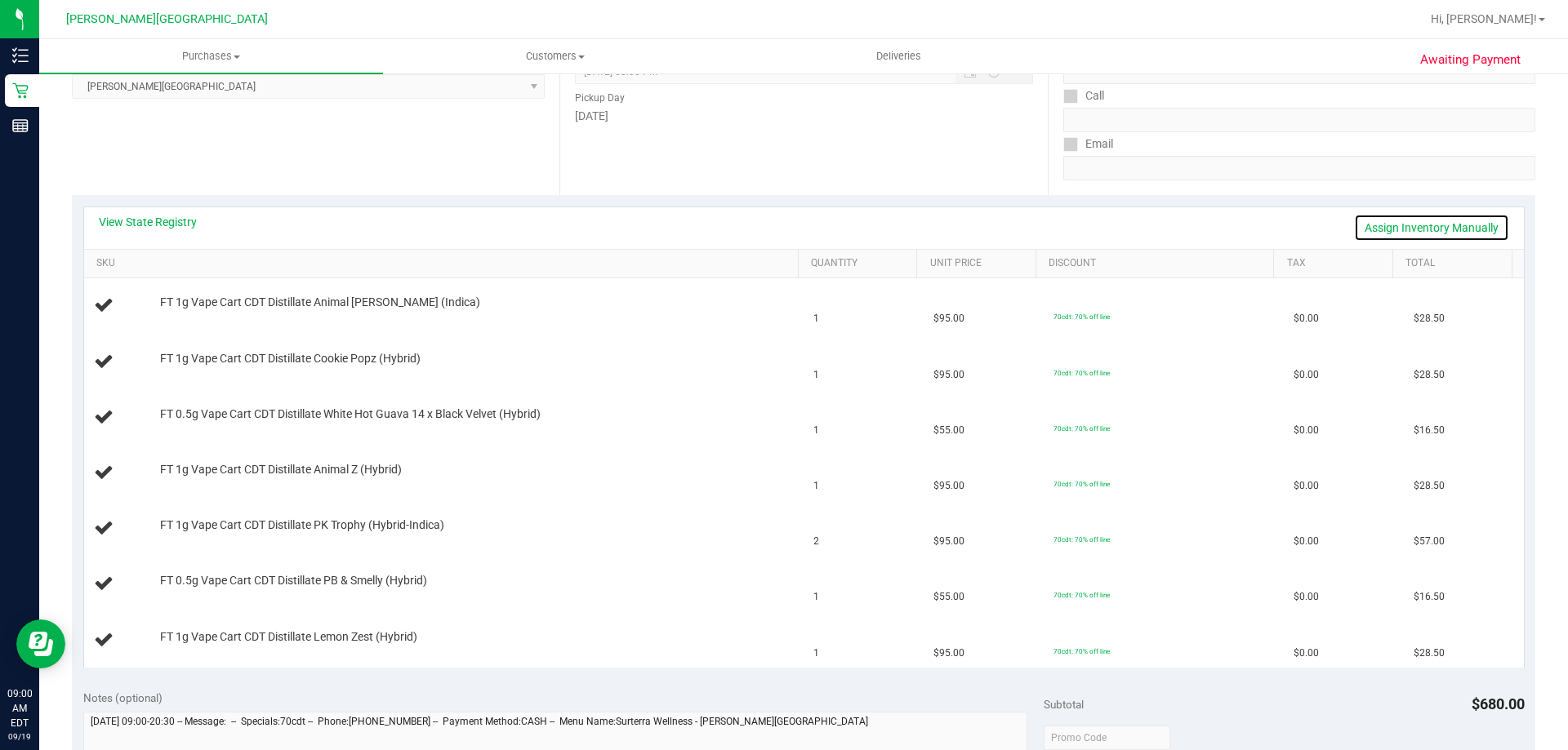
click at [781, 224] on link "Assign Inventory Manually" at bounding box center [1431, 227] width 155 height 28
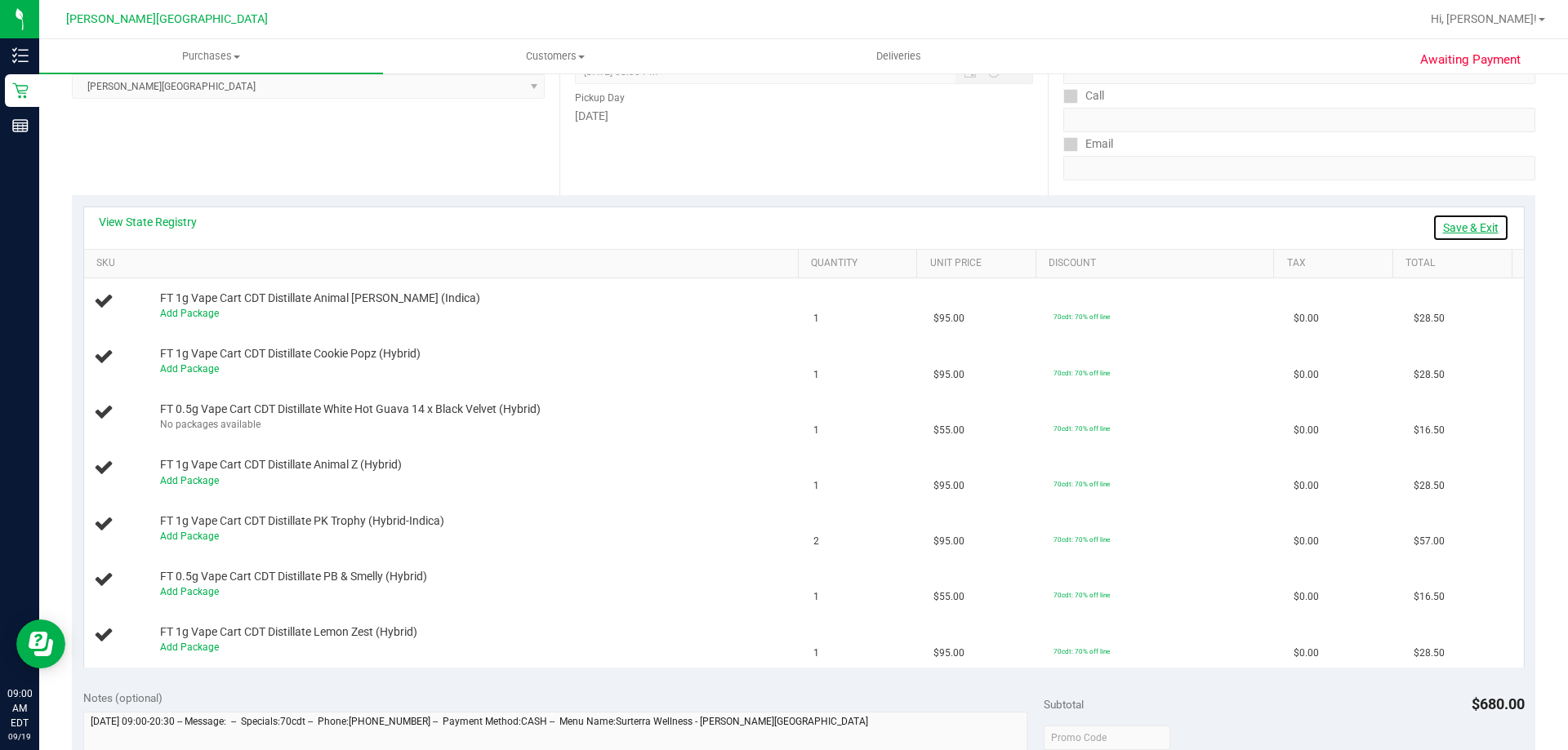
click at [781, 224] on link "Save & Exit" at bounding box center [1470, 227] width 77 height 28
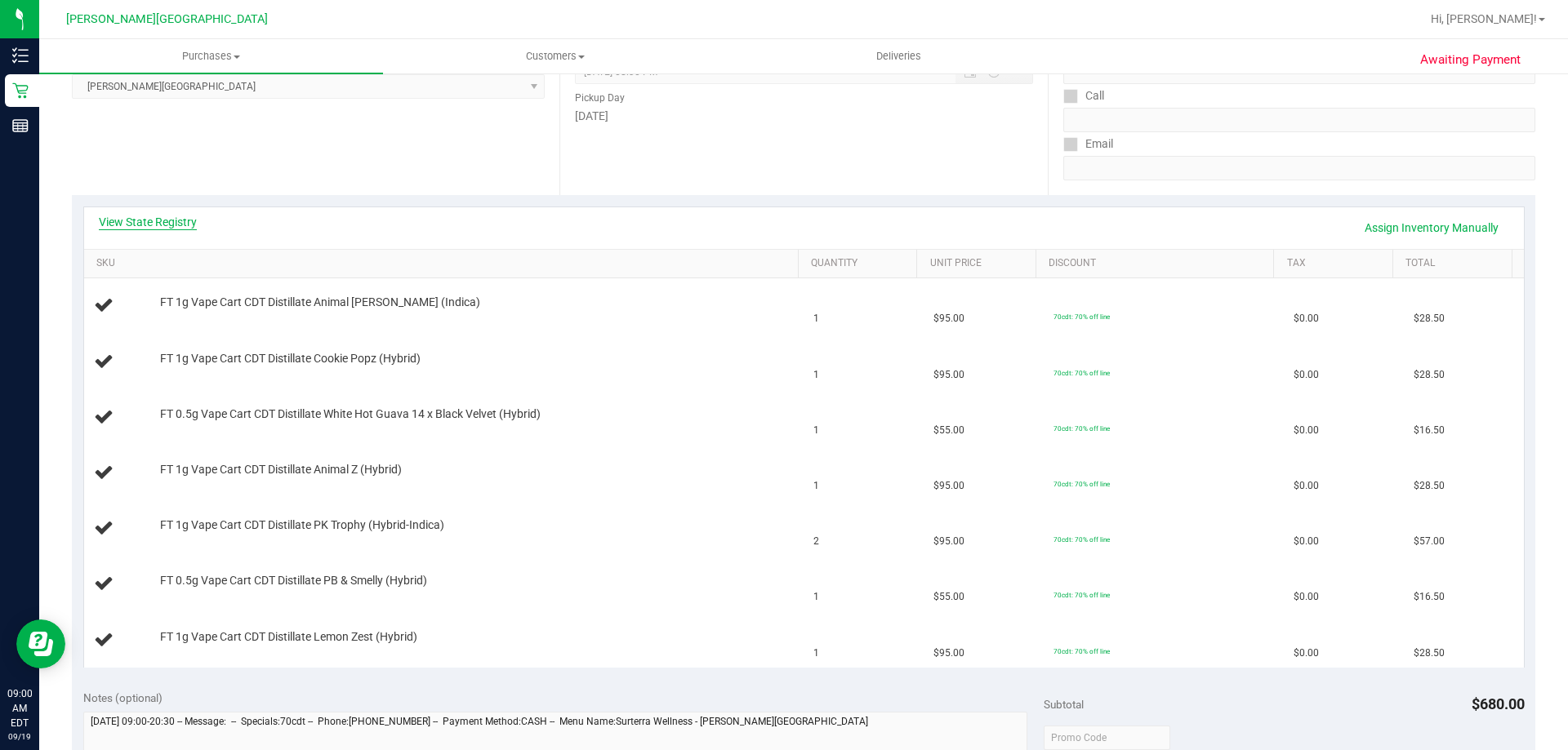
click at [146, 225] on link "View State Registry" at bounding box center [147, 221] width 98 height 16
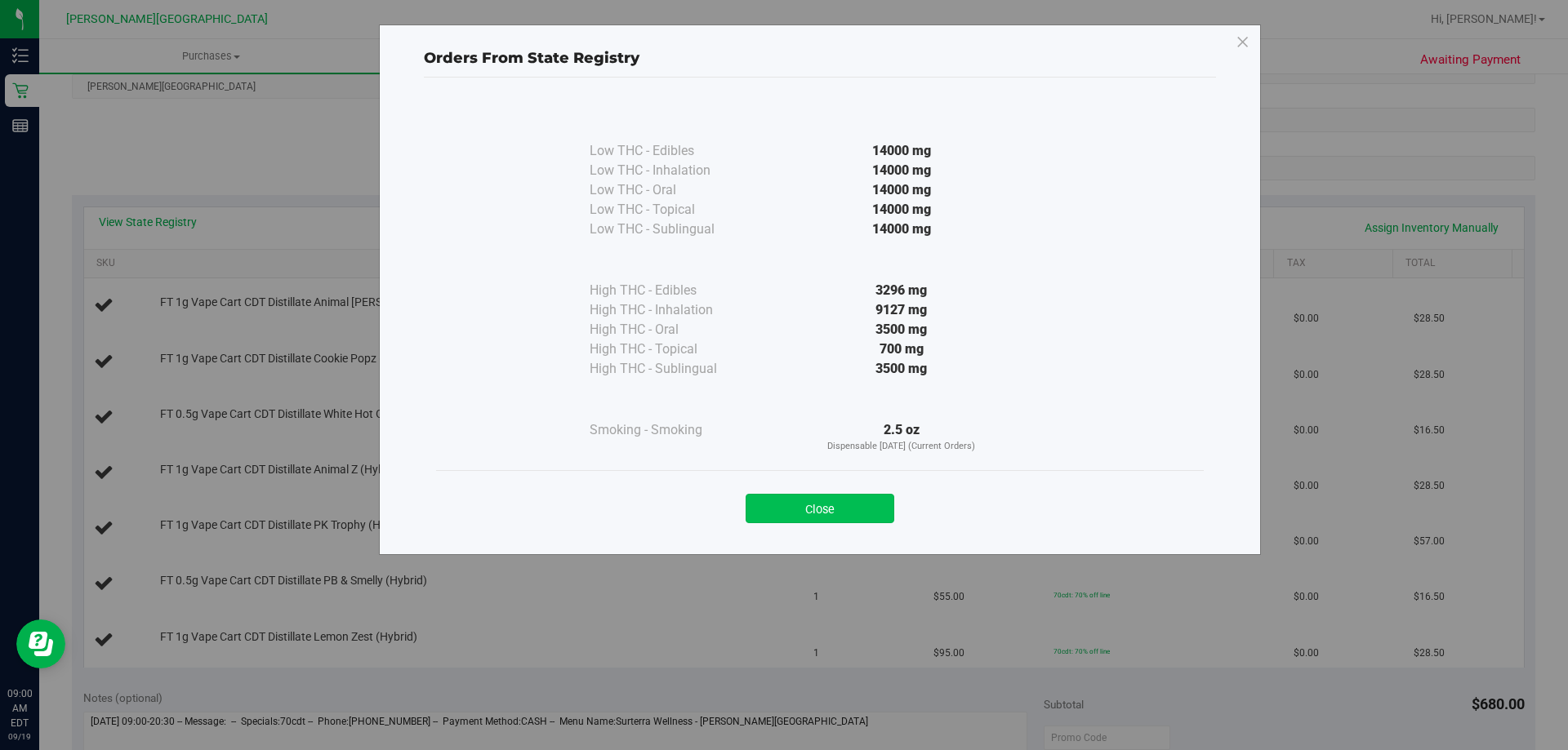
click at [781, 504] on button "Close" at bounding box center [819, 508] width 148 height 30
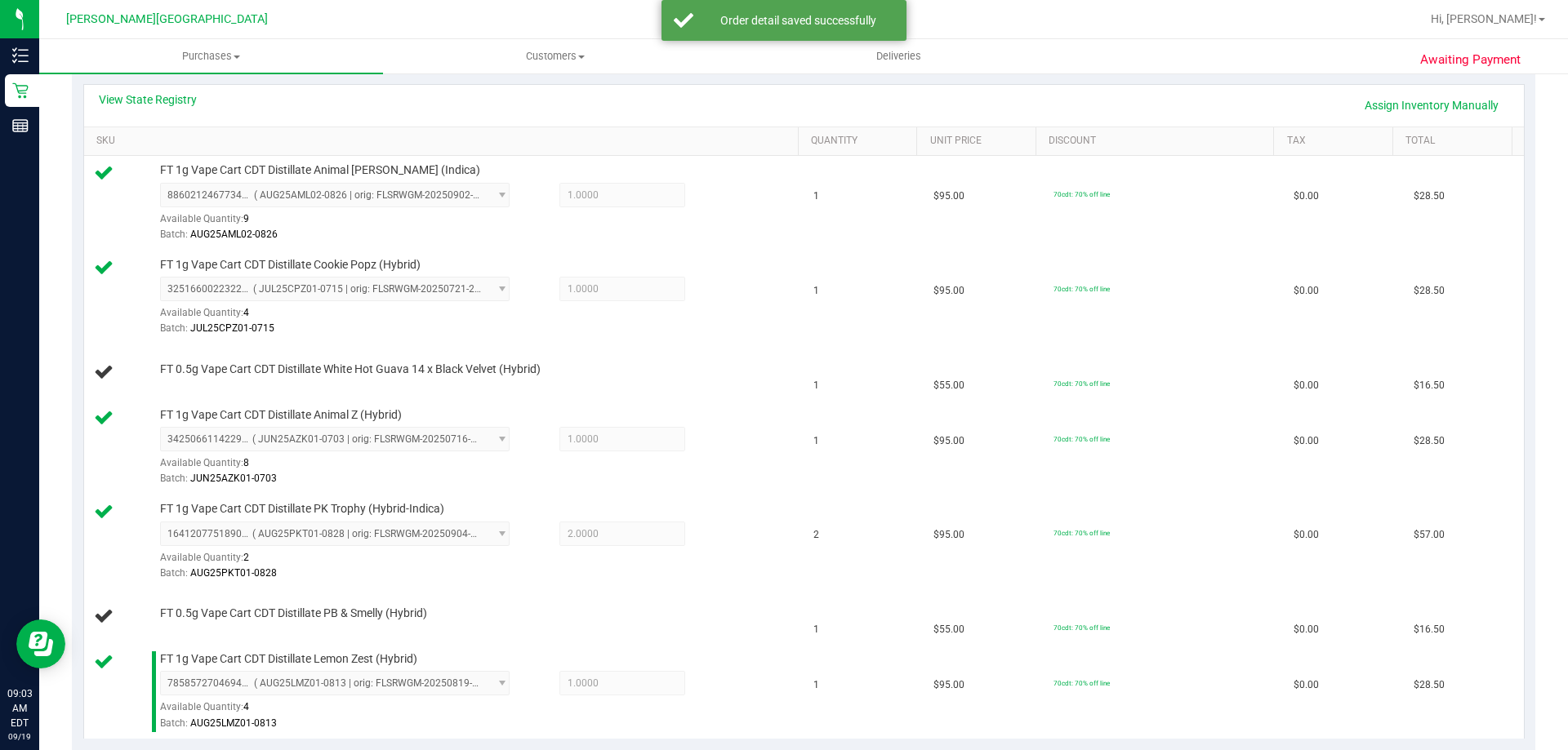
scroll to position [326, 0]
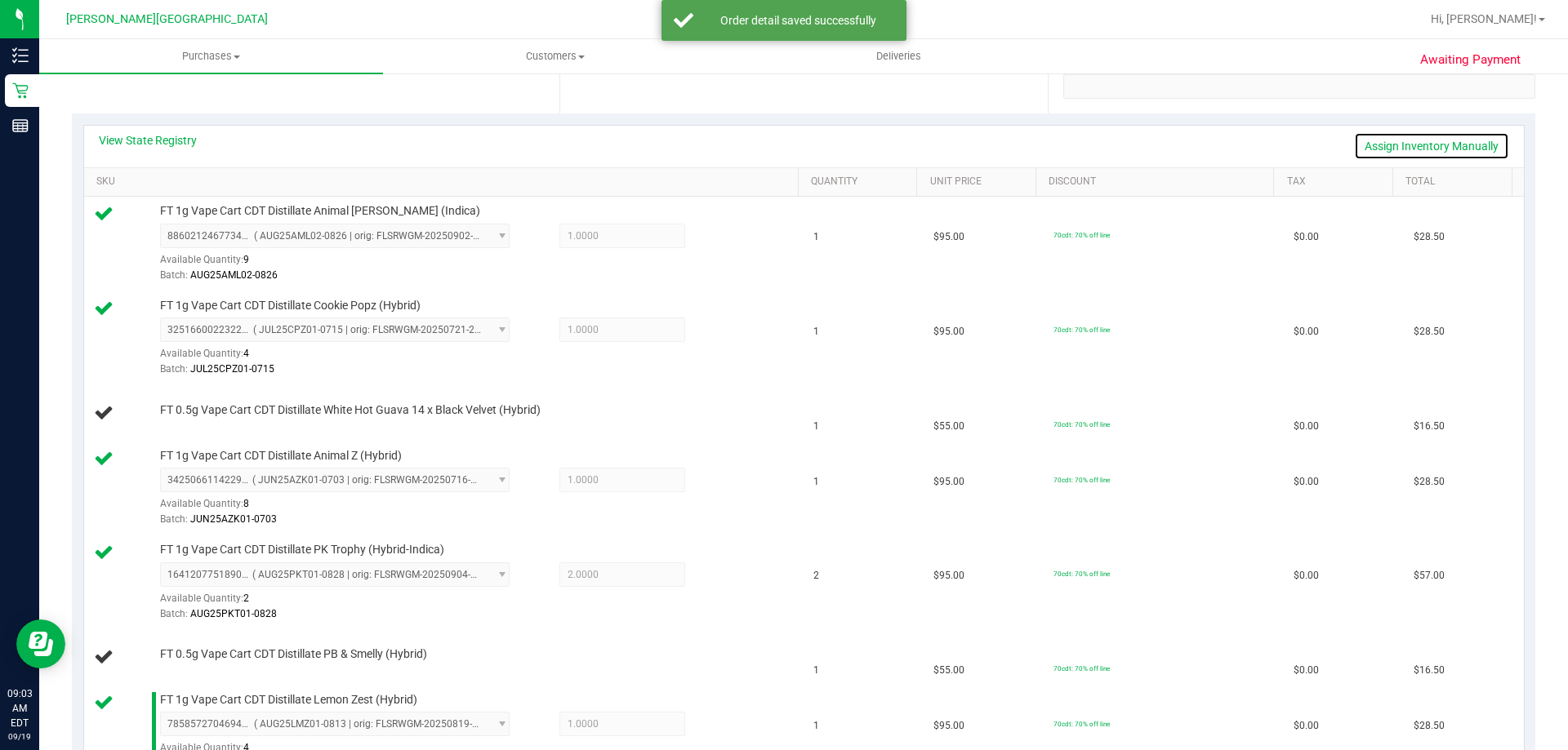
click at [781, 141] on link "Assign Inventory Manually" at bounding box center [1431, 146] width 155 height 28
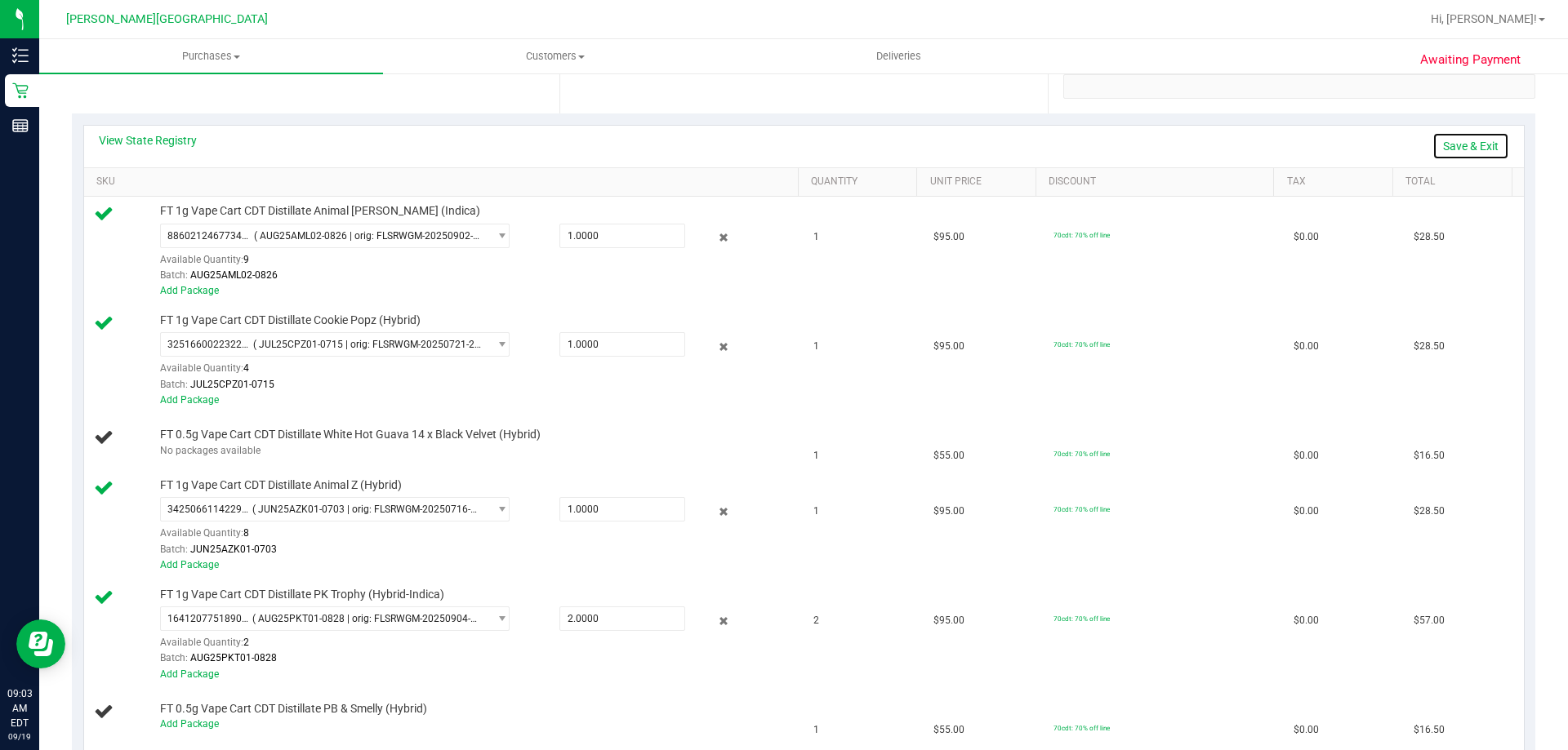
click at [781, 140] on link "Save & Exit" at bounding box center [1470, 146] width 77 height 28
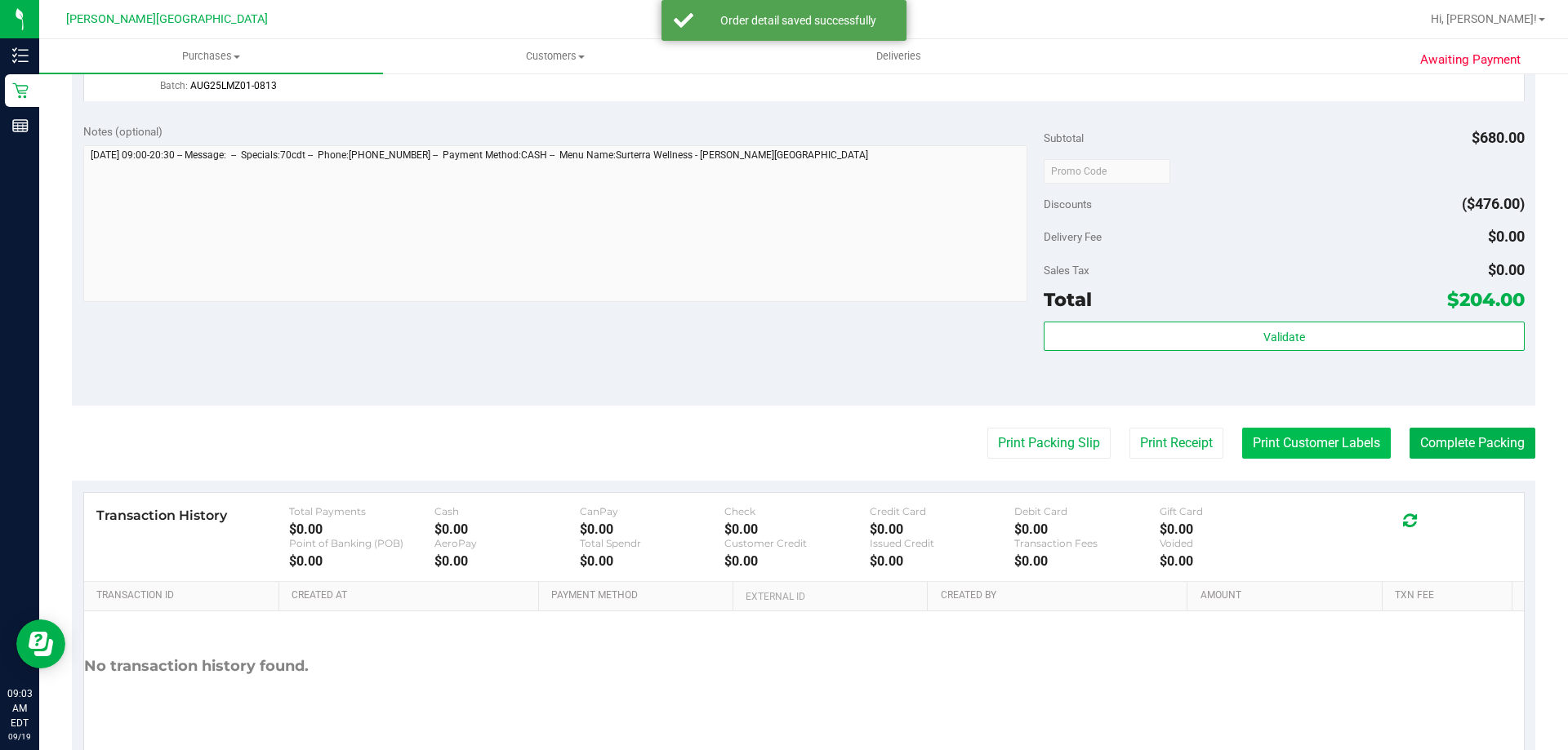
scroll to position [1142, 0]
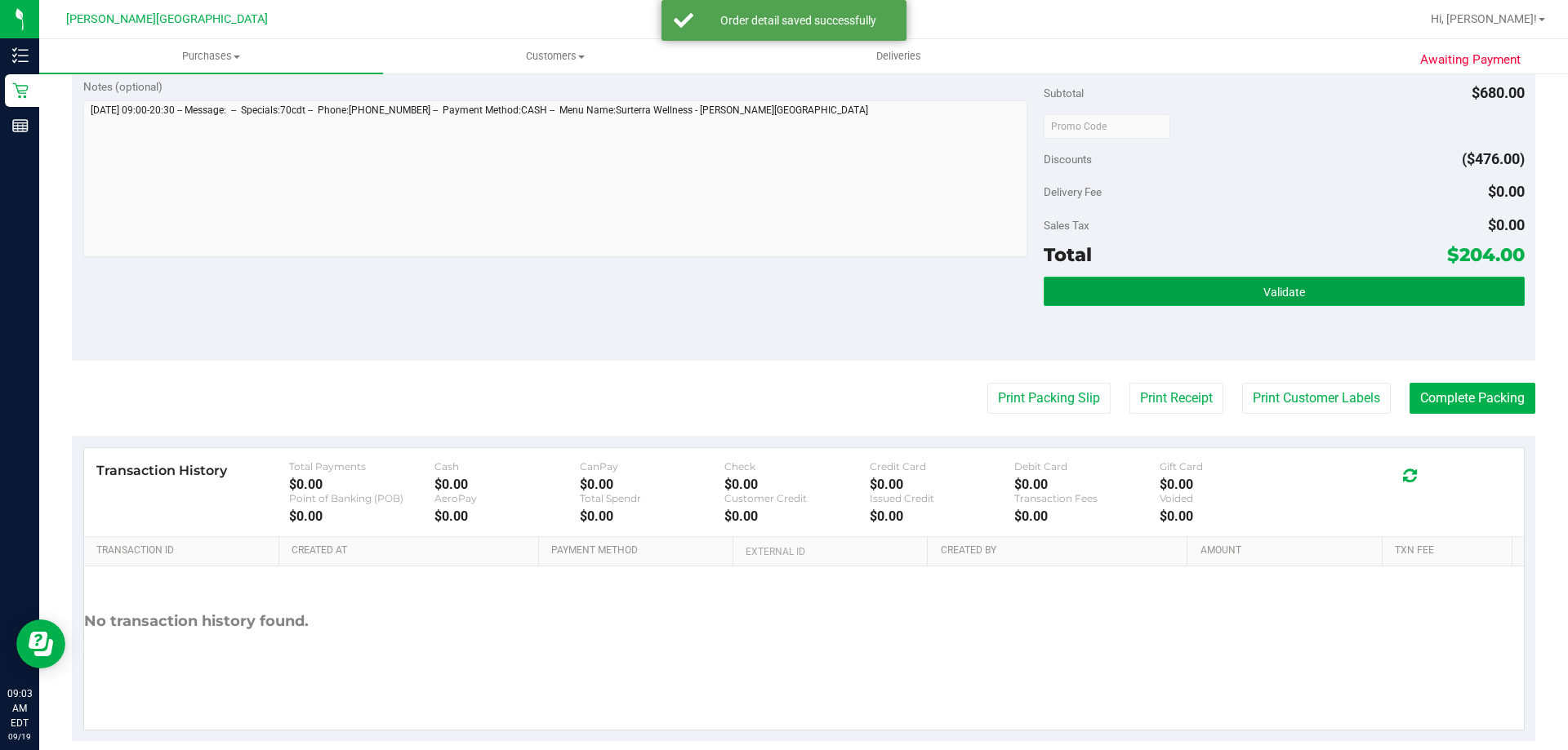
click at [781, 304] on button "Validate" at bounding box center [1284, 291] width 480 height 30
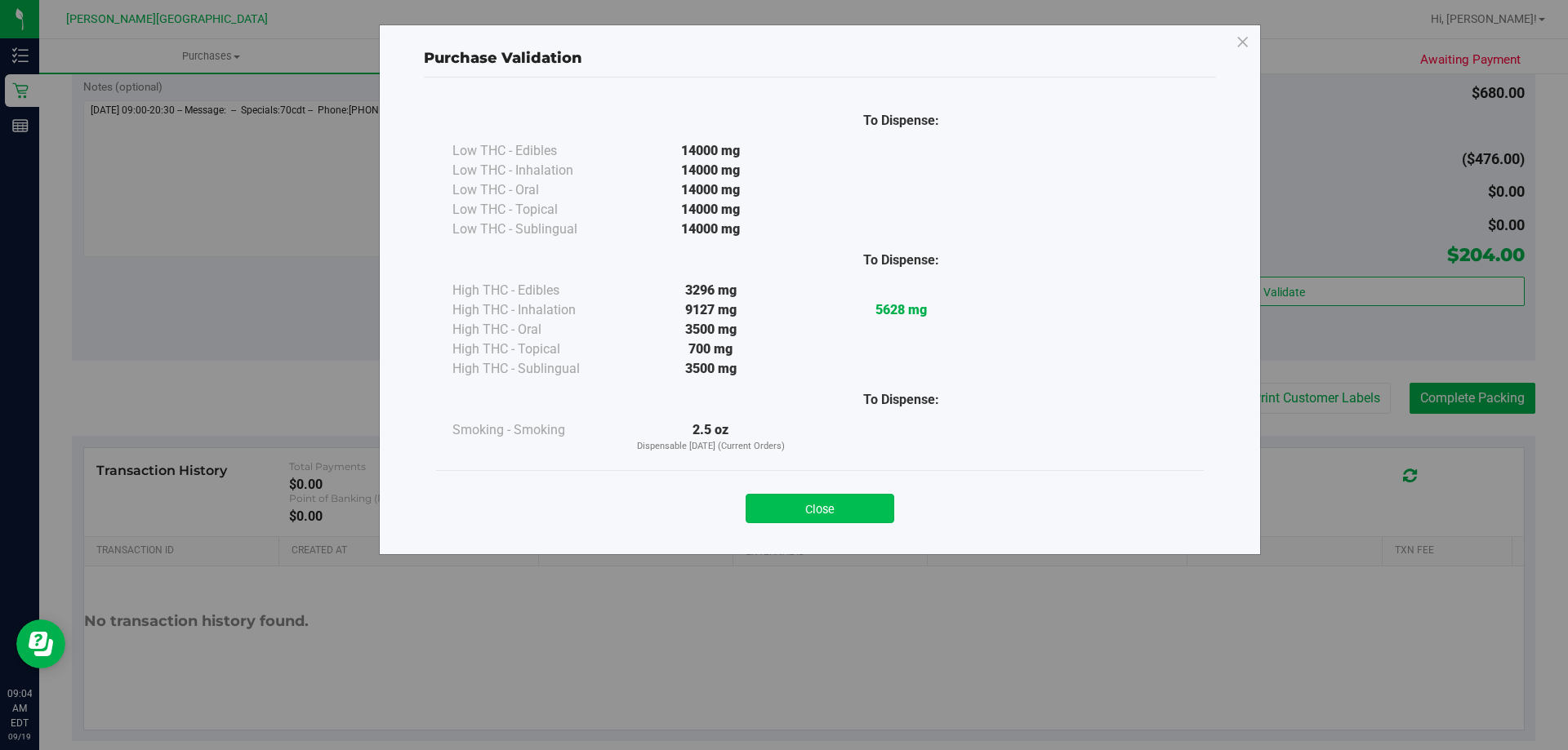
click at [781, 501] on button "Close" at bounding box center [819, 508] width 148 height 30
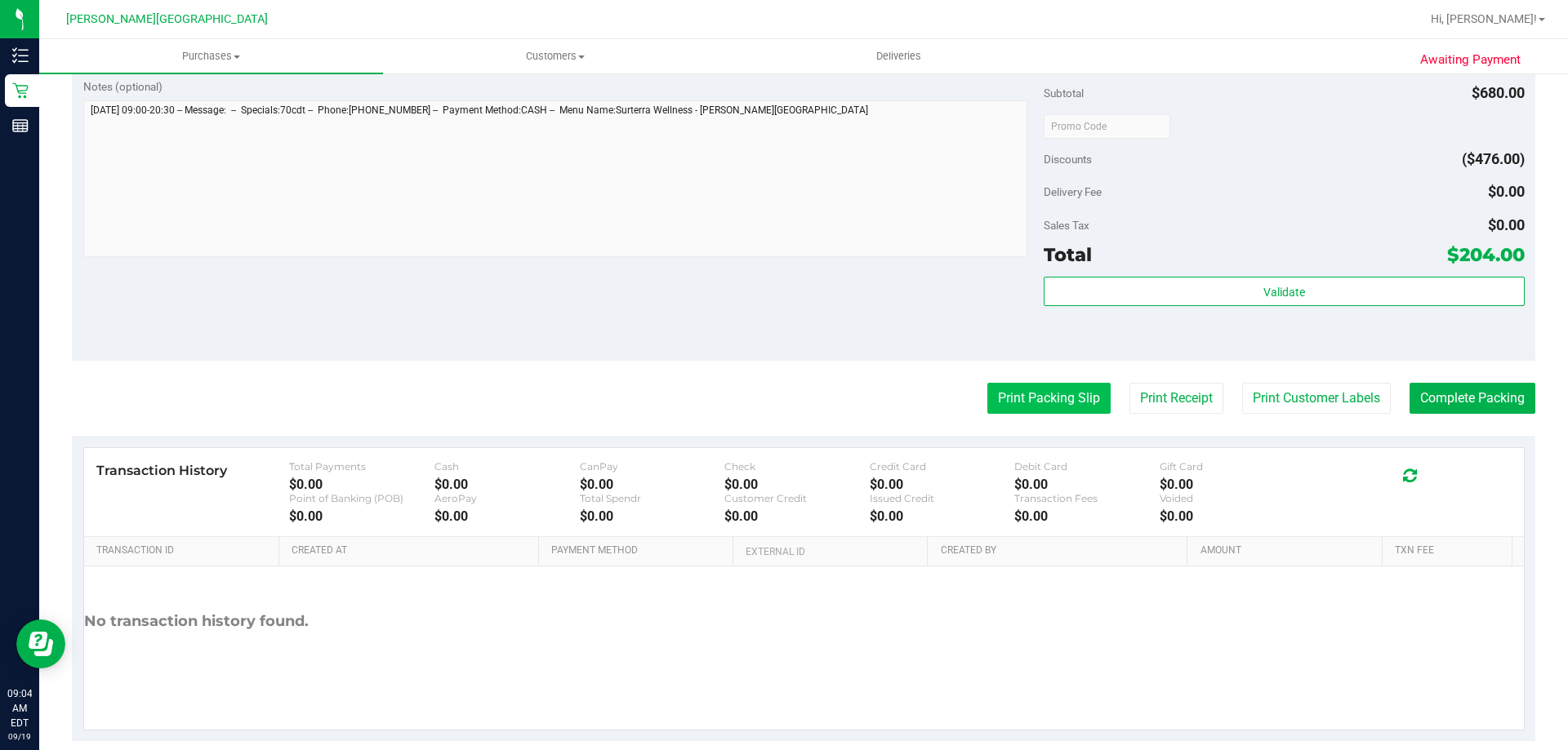
click at [781, 396] on button "Print Packing Slip" at bounding box center [1048, 398] width 123 height 31
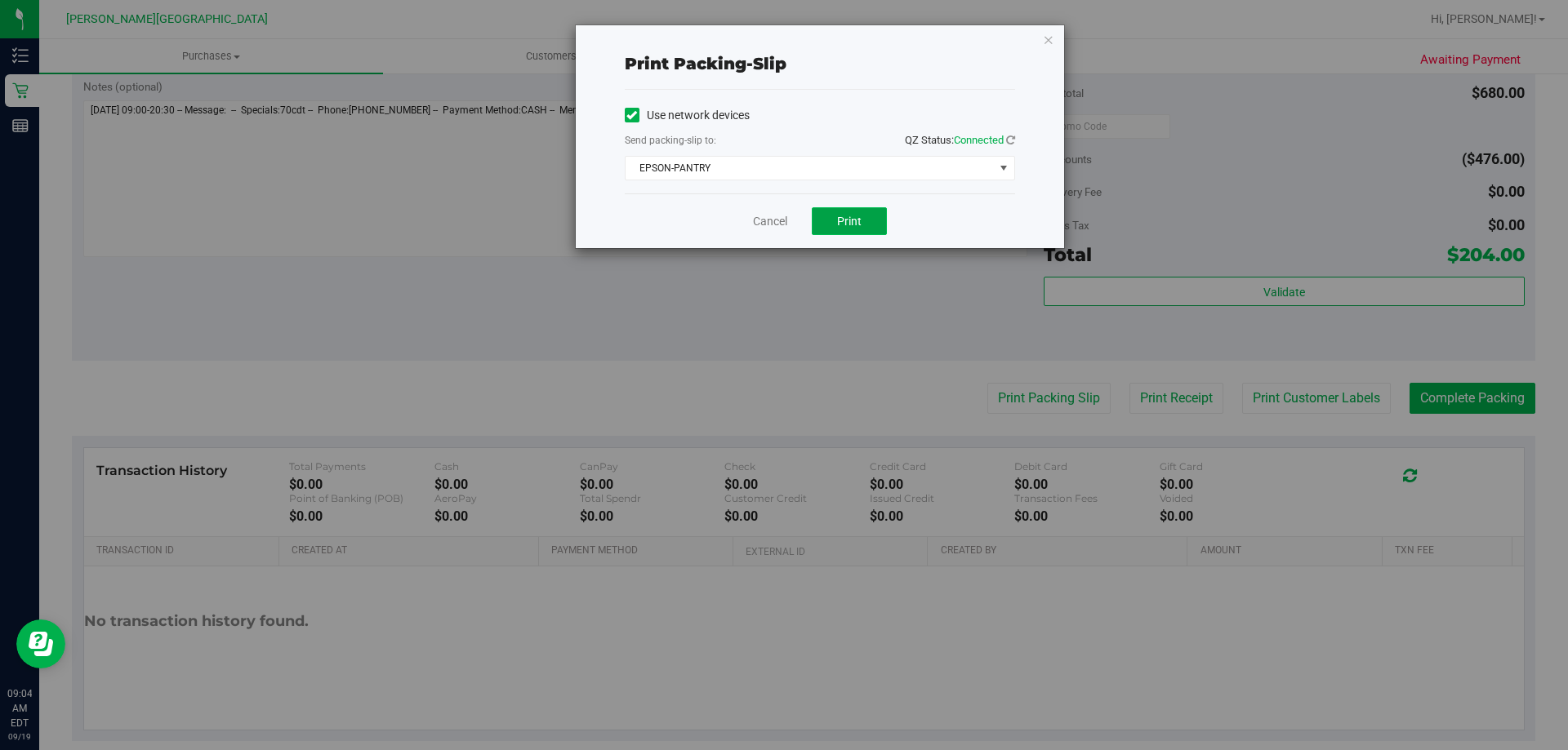
click at [781, 215] on span "Print" at bounding box center [849, 220] width 25 height 13
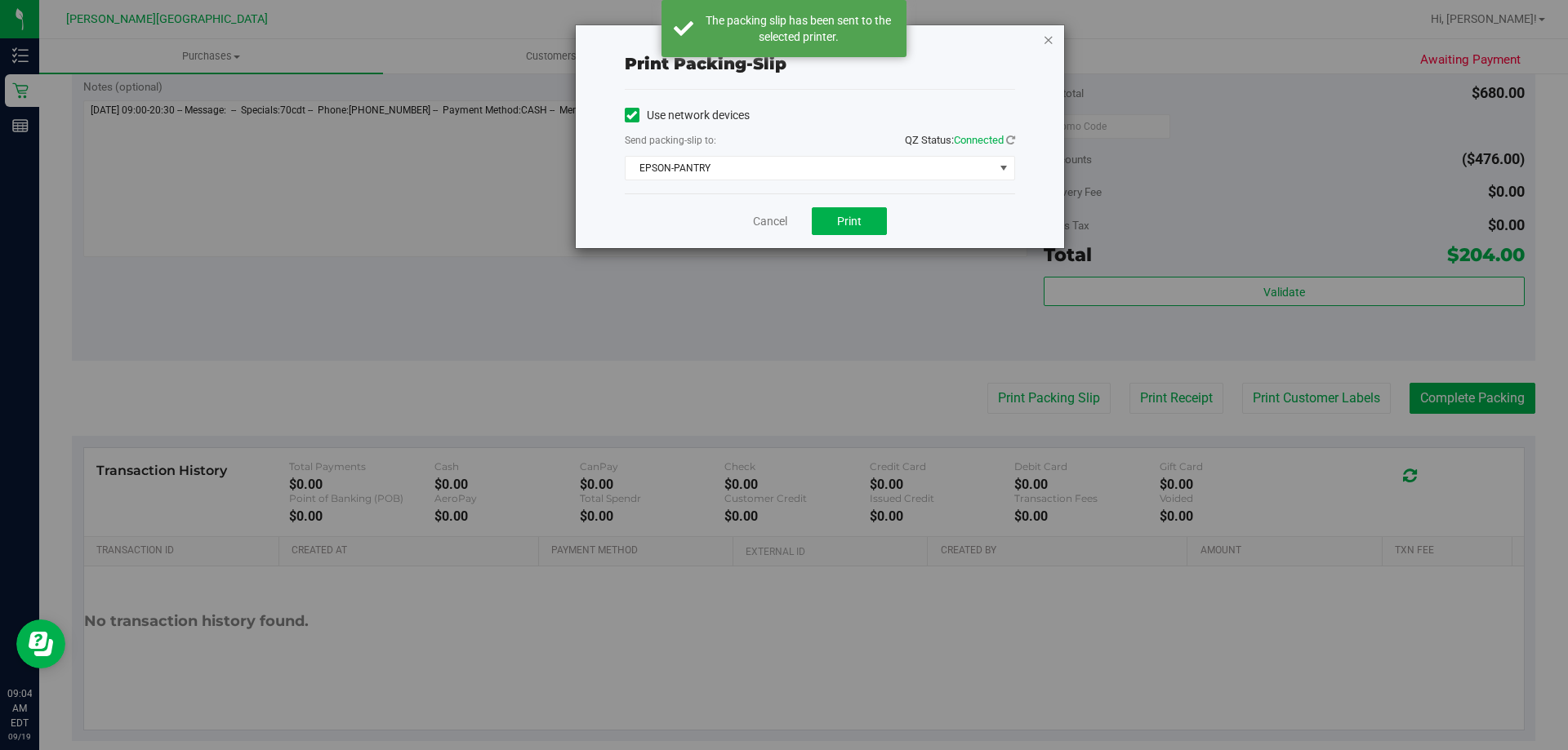
click at [781, 37] on icon "button" at bounding box center [1048, 39] width 11 height 20
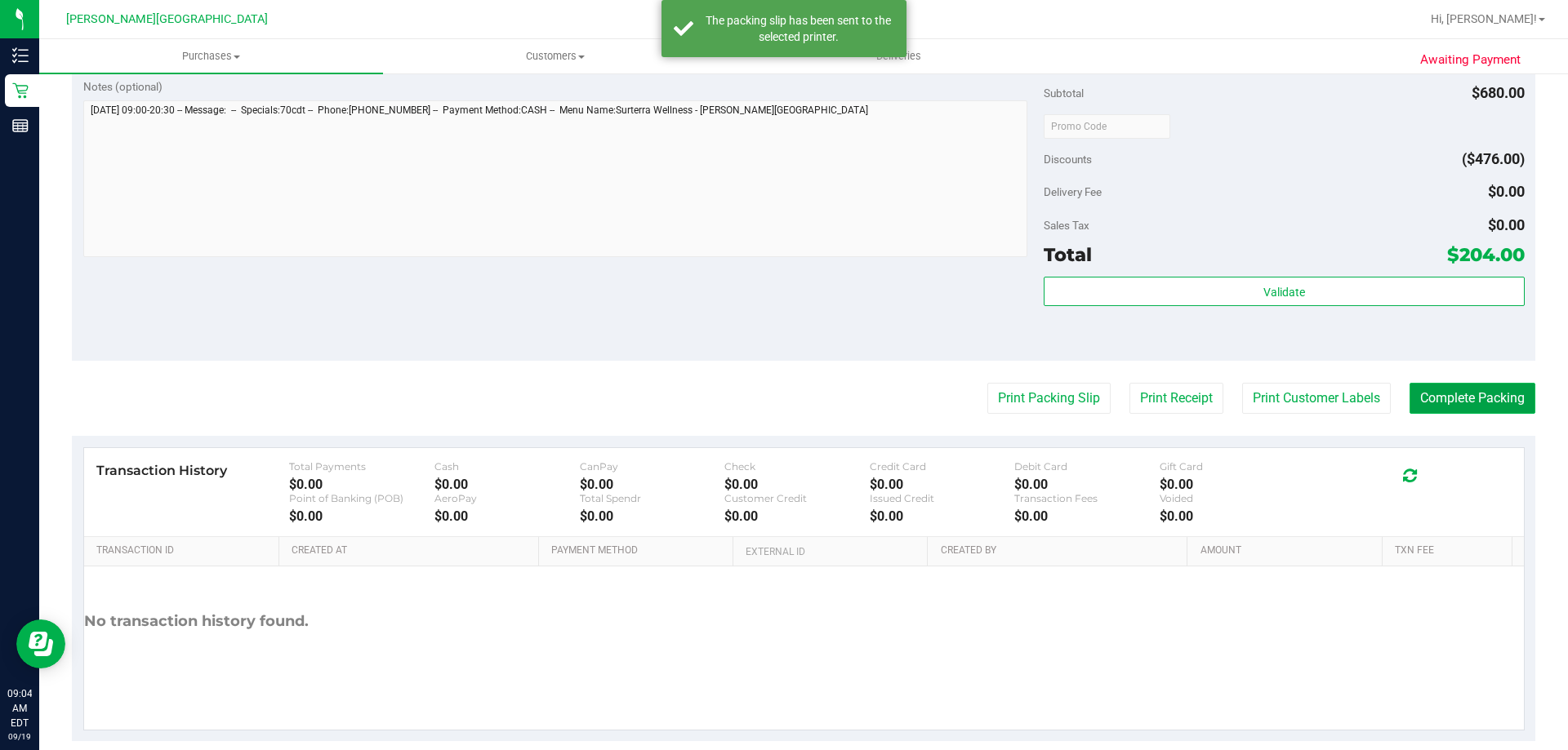
click at [781, 408] on button "Complete Packing" at bounding box center [1473, 398] width 126 height 31
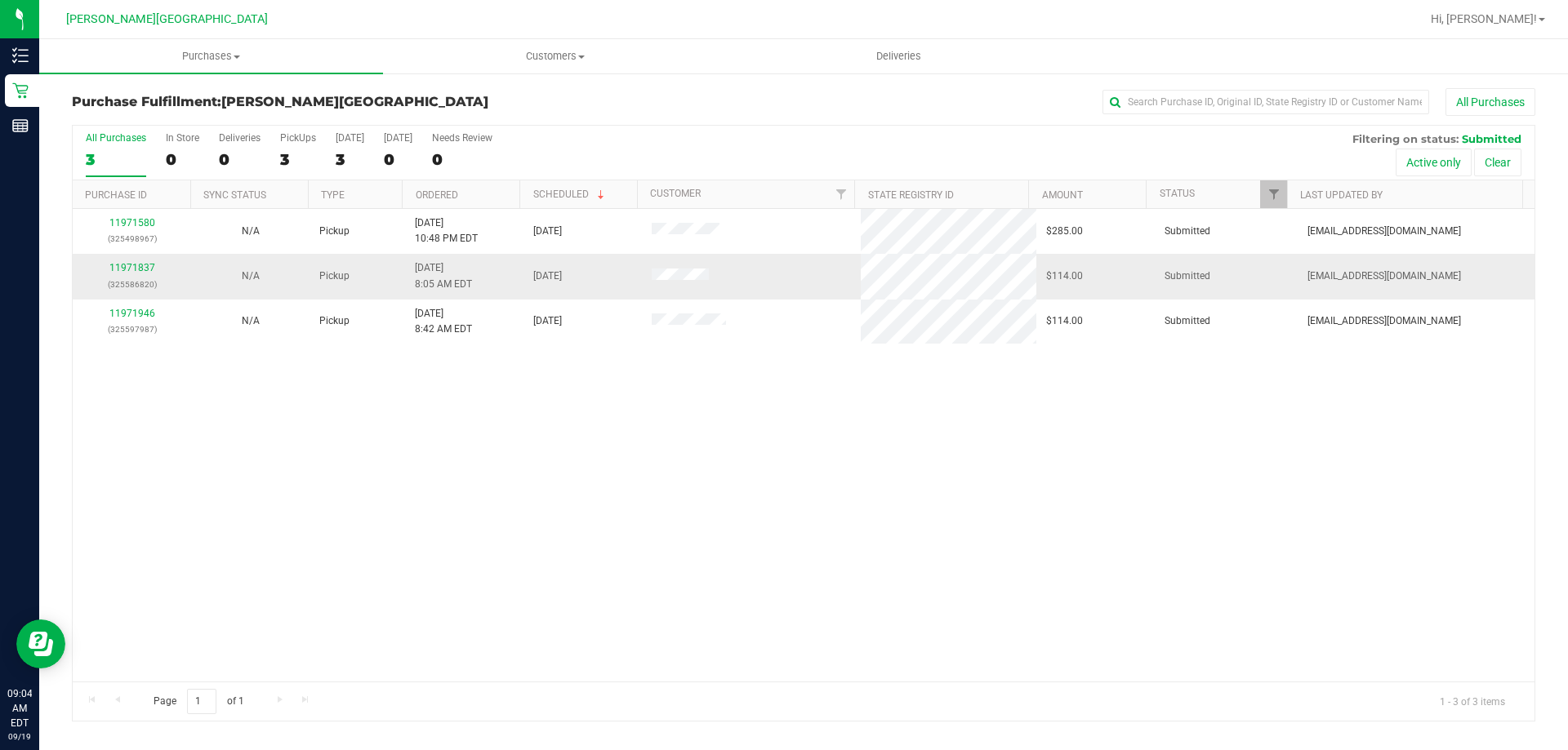
drag, startPoint x: 255, startPoint y: 480, endPoint x: 130, endPoint y: 254, distance: 258.3
click at [238, 438] on div "11971580 (325498967) N/A Pickup [DATE] 10:48 PM EDT 9/19/2025 $285.00 Submitted…" at bounding box center [803, 444] width 1462 height 472
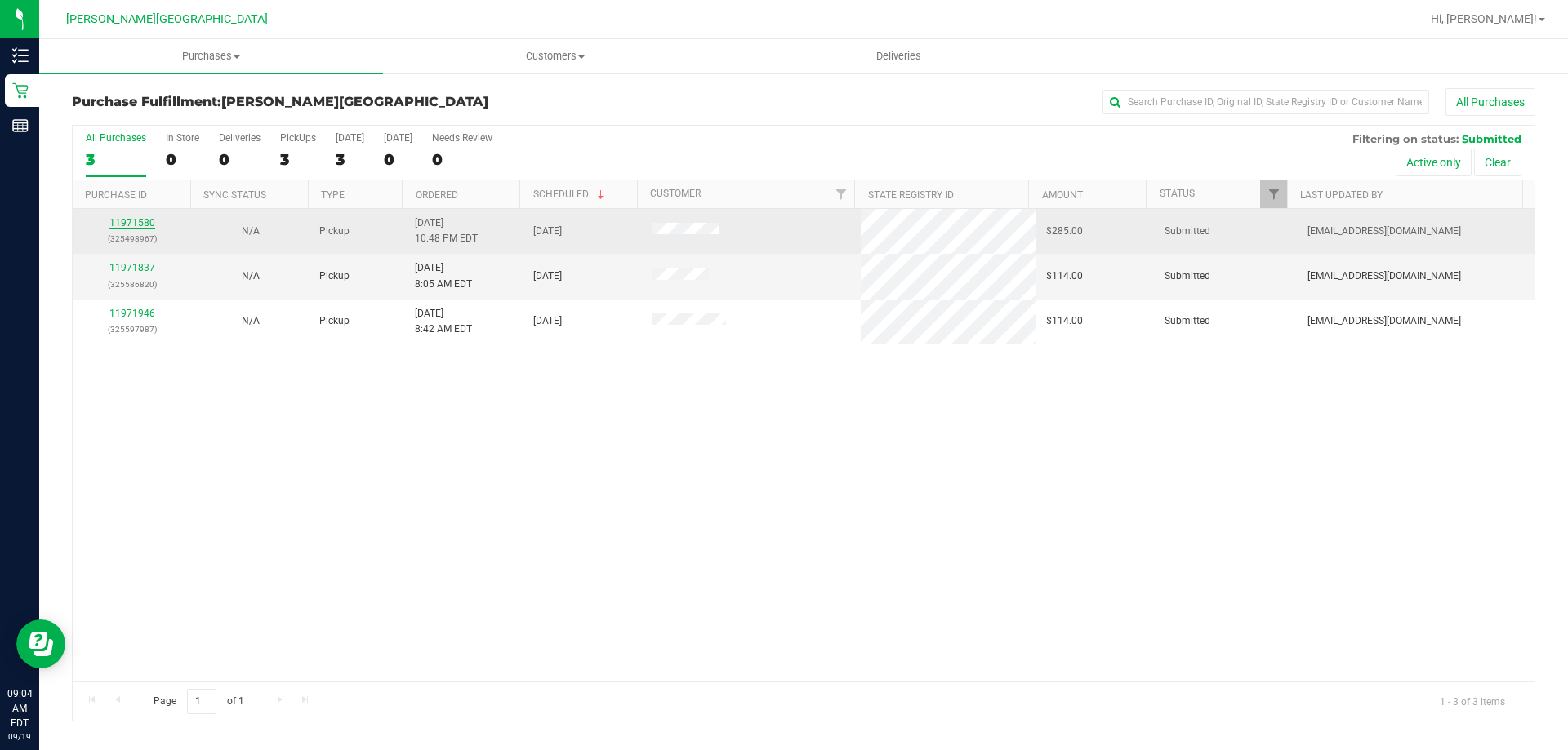
click at [139, 222] on link "11971580" at bounding box center [132, 222] width 46 height 11
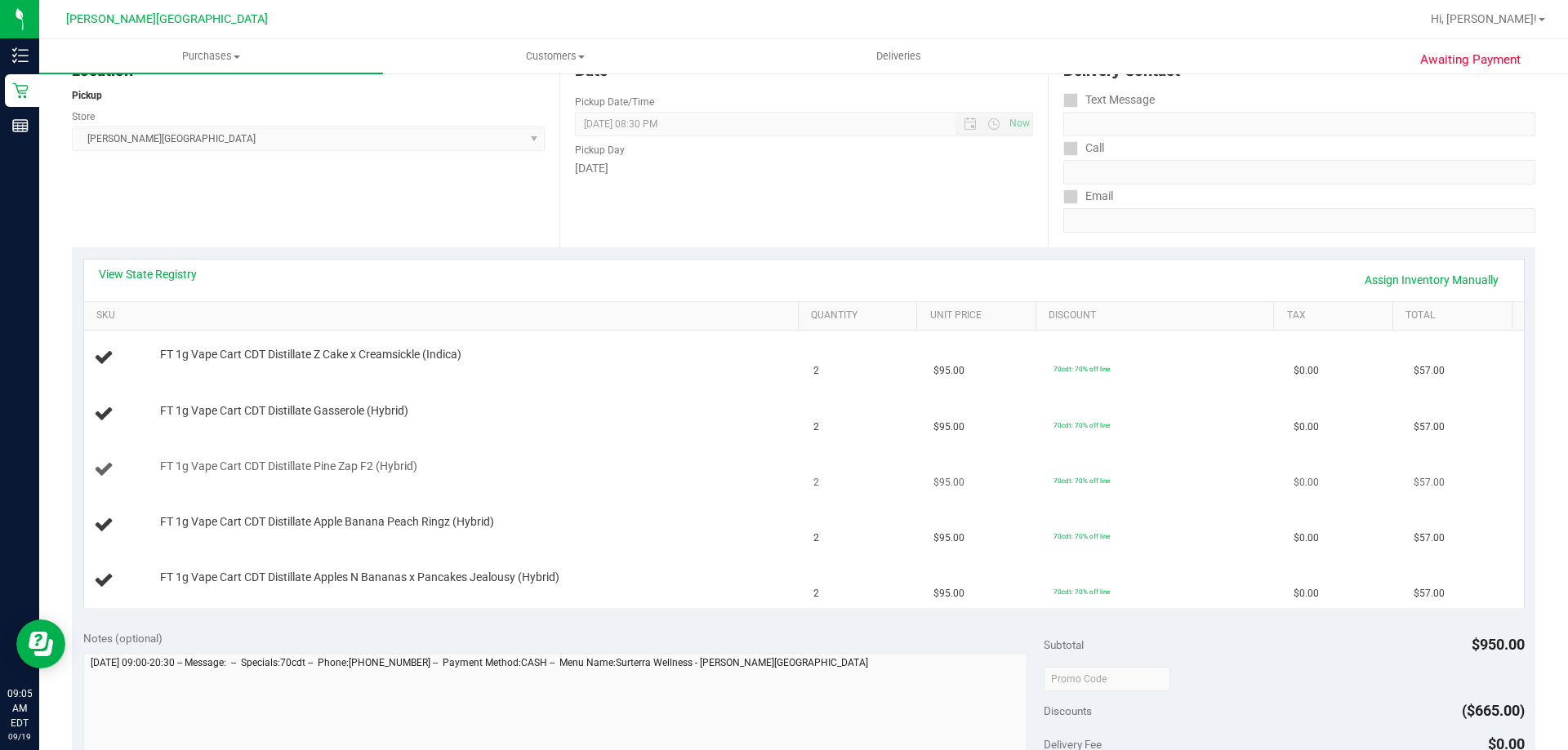
scroll to position [245, 0]
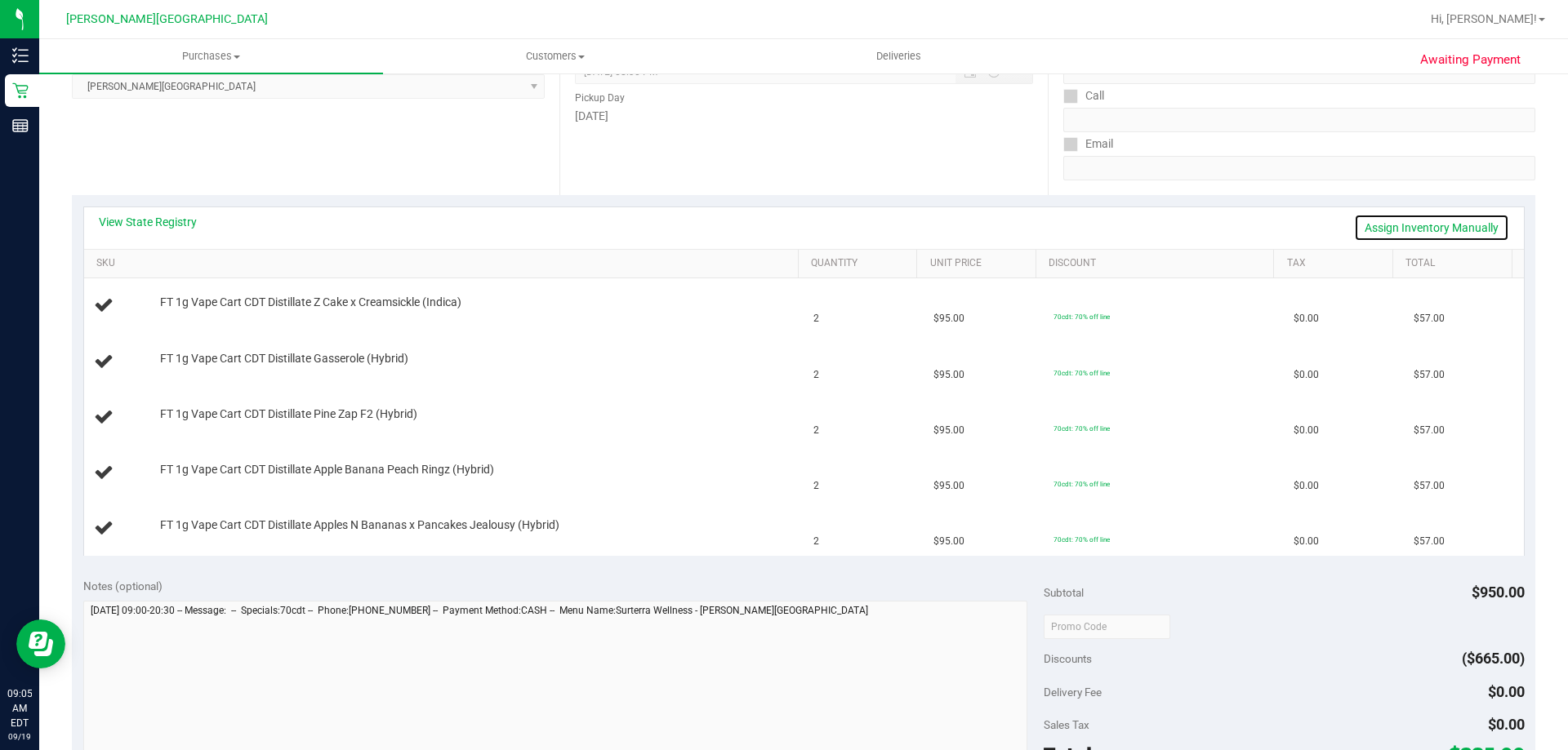
click at [781, 230] on link "Assign Inventory Manually" at bounding box center [1431, 227] width 155 height 28
click at [781, 229] on link "Save & Exit" at bounding box center [1470, 227] width 77 height 28
click at [781, 227] on link "Assign Inventory Manually" at bounding box center [1431, 227] width 155 height 28
click at [781, 227] on div "View State Registry Save & Exit" at bounding box center [804, 227] width 1410 height 28
click at [781, 226] on link "Save & Exit" at bounding box center [1470, 227] width 77 height 28
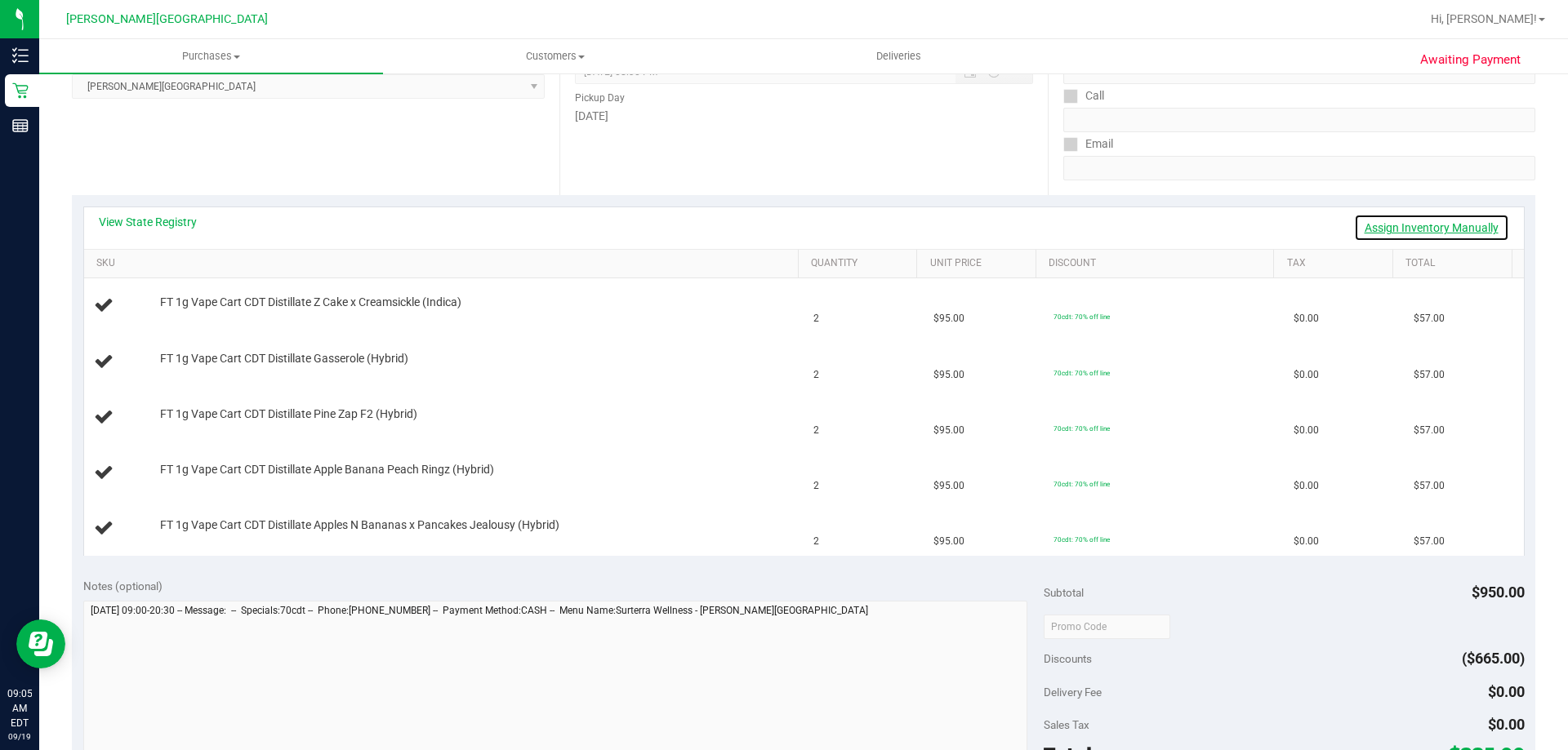
click at [781, 226] on link "Assign Inventory Manually" at bounding box center [1431, 227] width 155 height 28
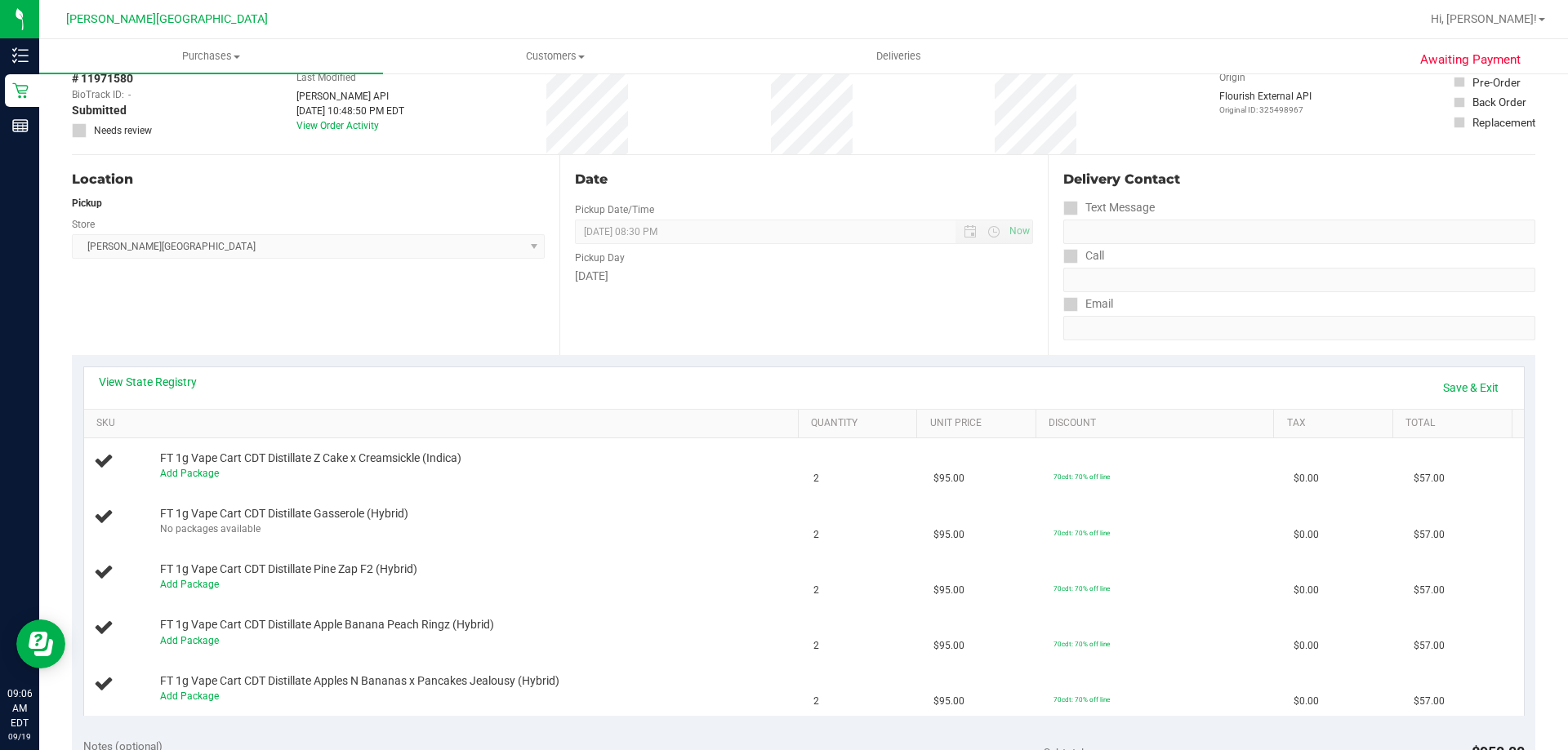
scroll to position [82, 0]
click at [781, 378] on link "Save & Exit" at bounding box center [1470, 391] width 77 height 28
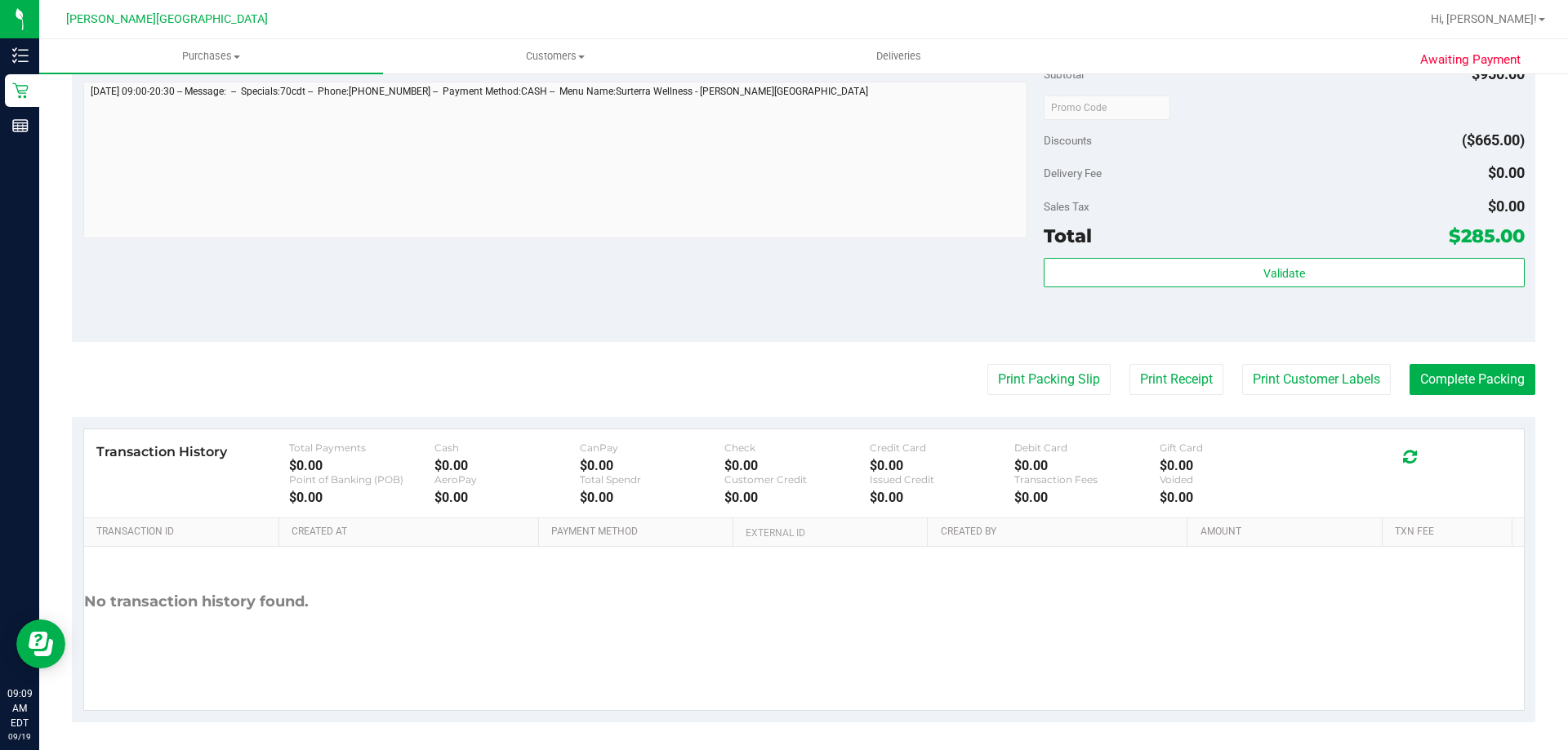
scroll to position [977, 0]
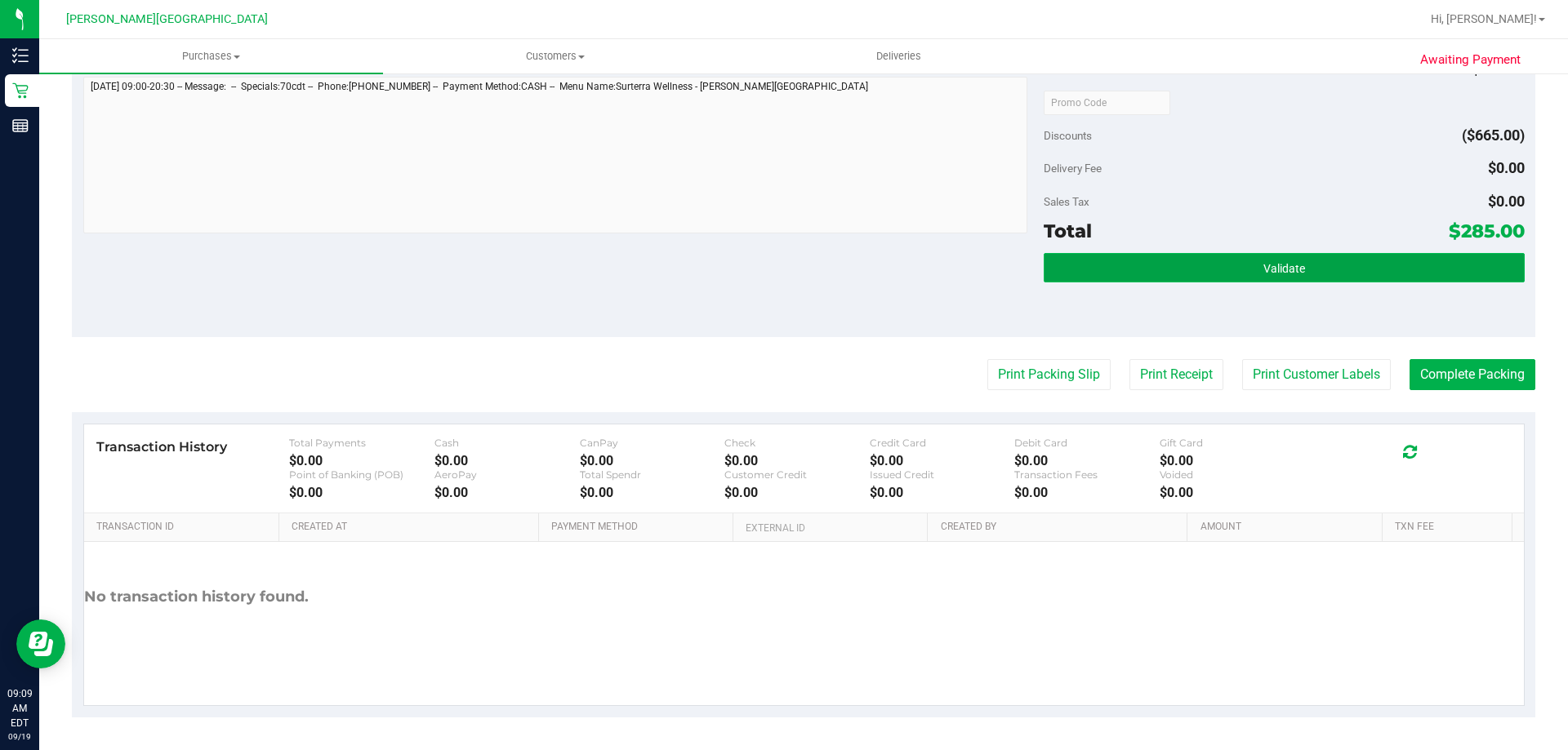
click at [781, 276] on button "Validate" at bounding box center [1284, 267] width 480 height 30
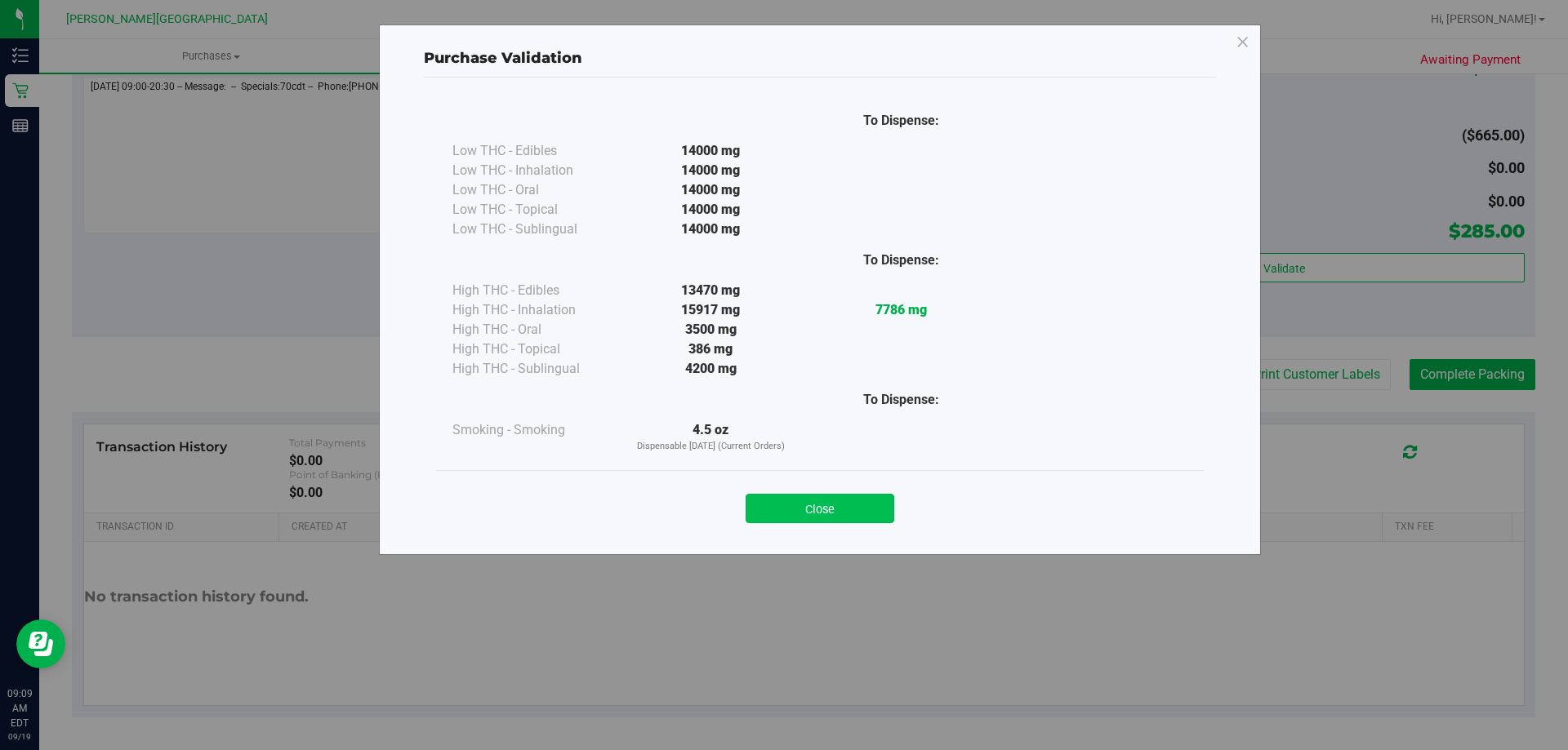
click at [781, 508] on button "Close" at bounding box center [819, 508] width 148 height 30
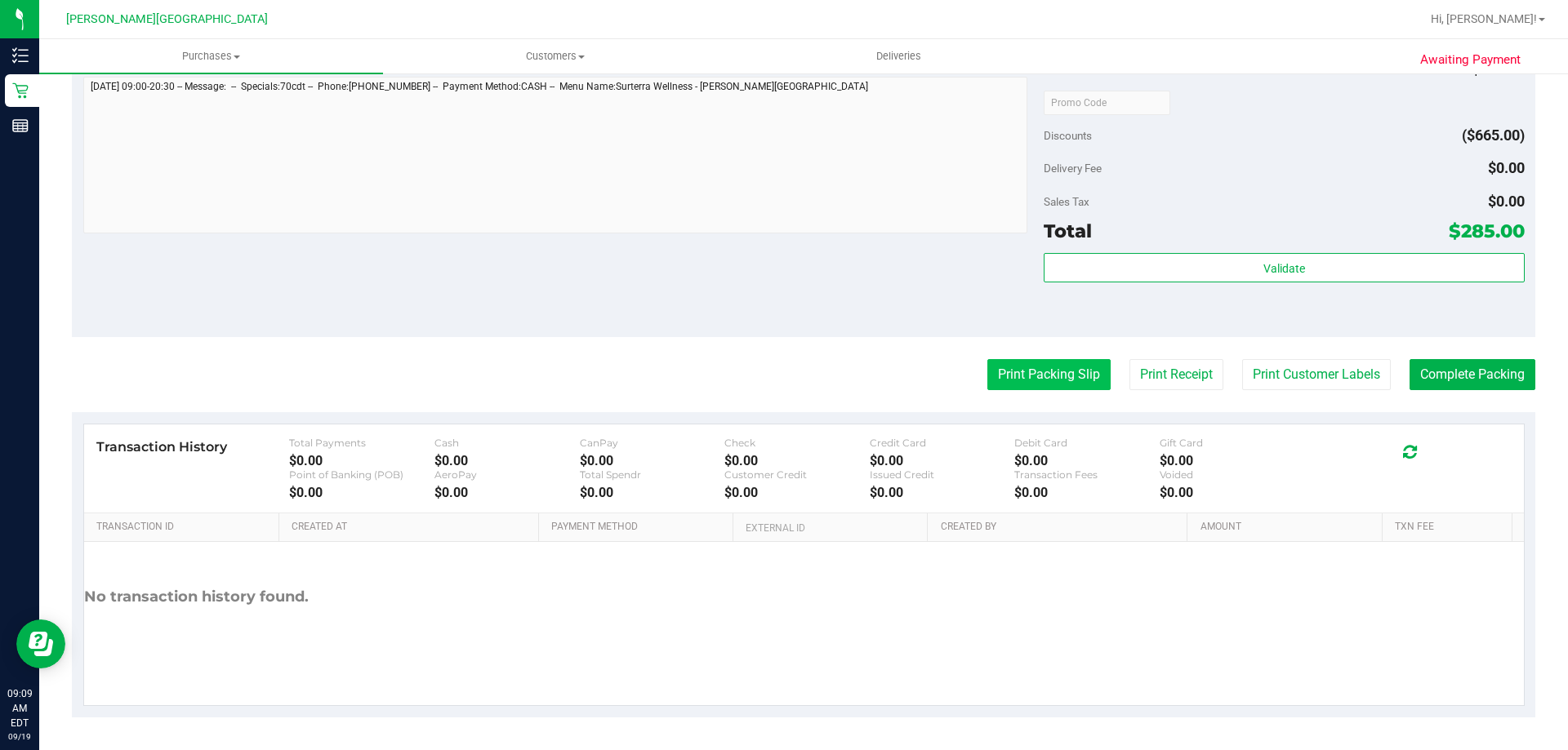
click at [781, 373] on button "Print Packing Slip" at bounding box center [1048, 375] width 123 height 31
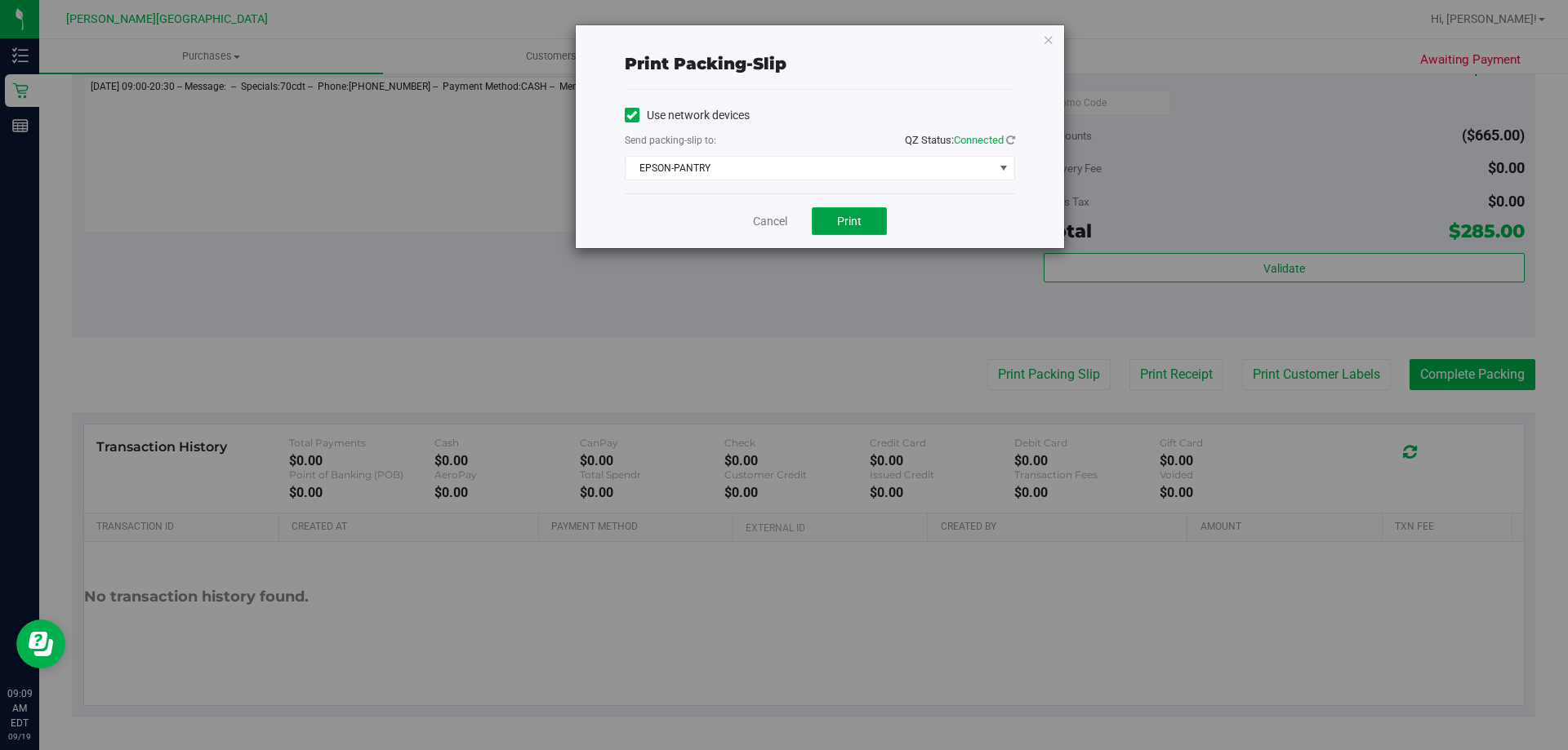
click at [781, 227] on span "Print" at bounding box center [849, 220] width 25 height 13
click at [781, 38] on icon "button" at bounding box center [1048, 39] width 11 height 20
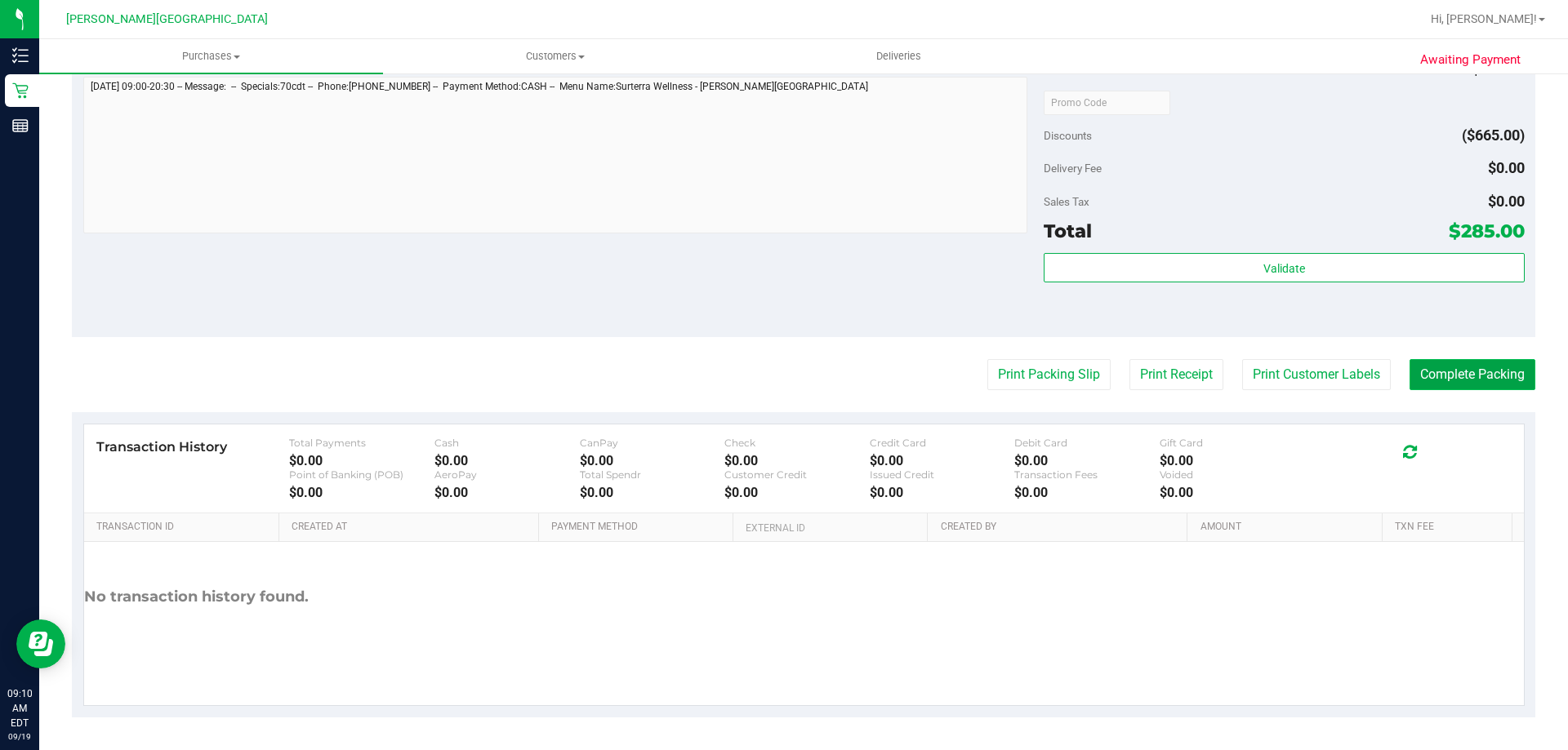
click at [781, 387] on button "Complete Packing" at bounding box center [1473, 375] width 126 height 31
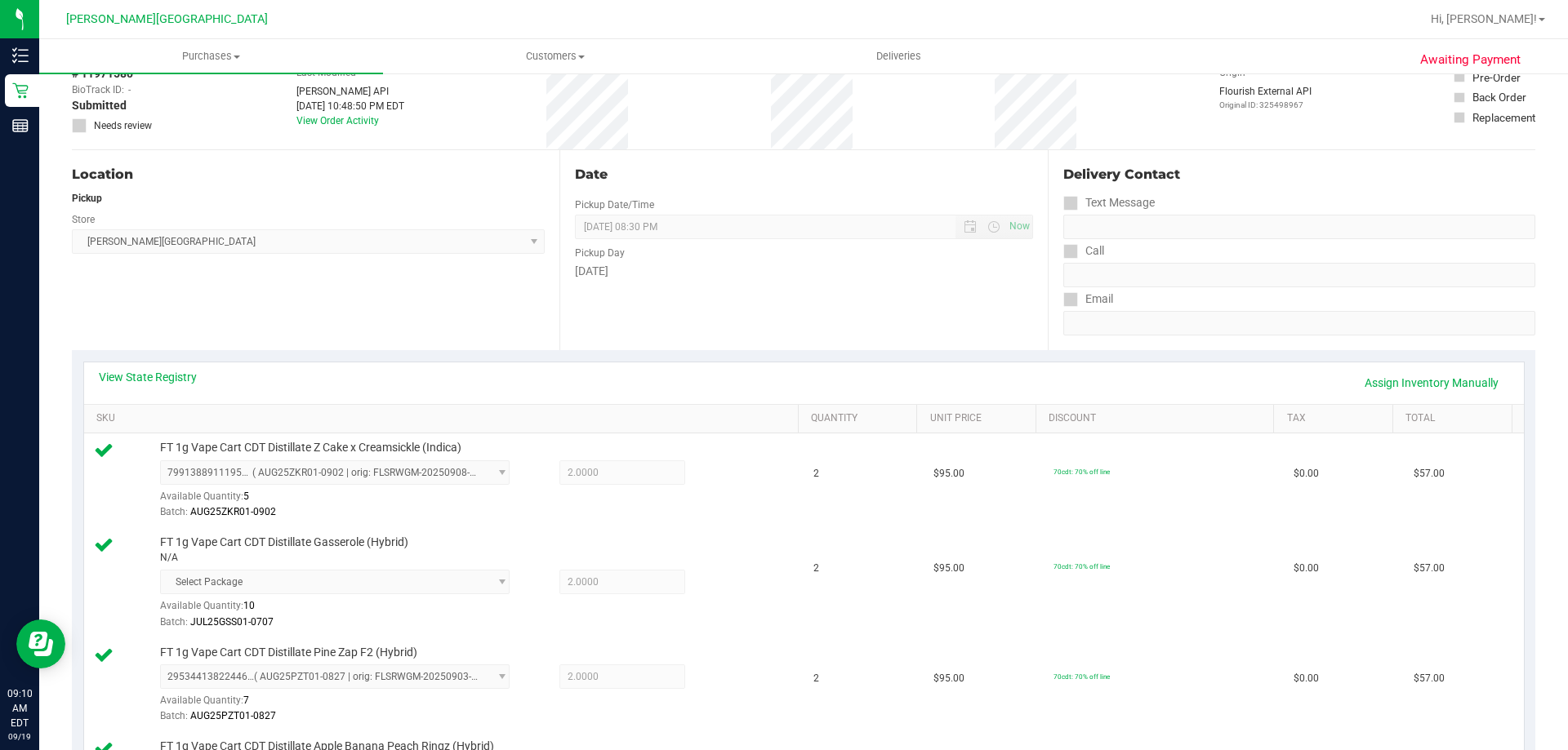
scroll to position [0, 0]
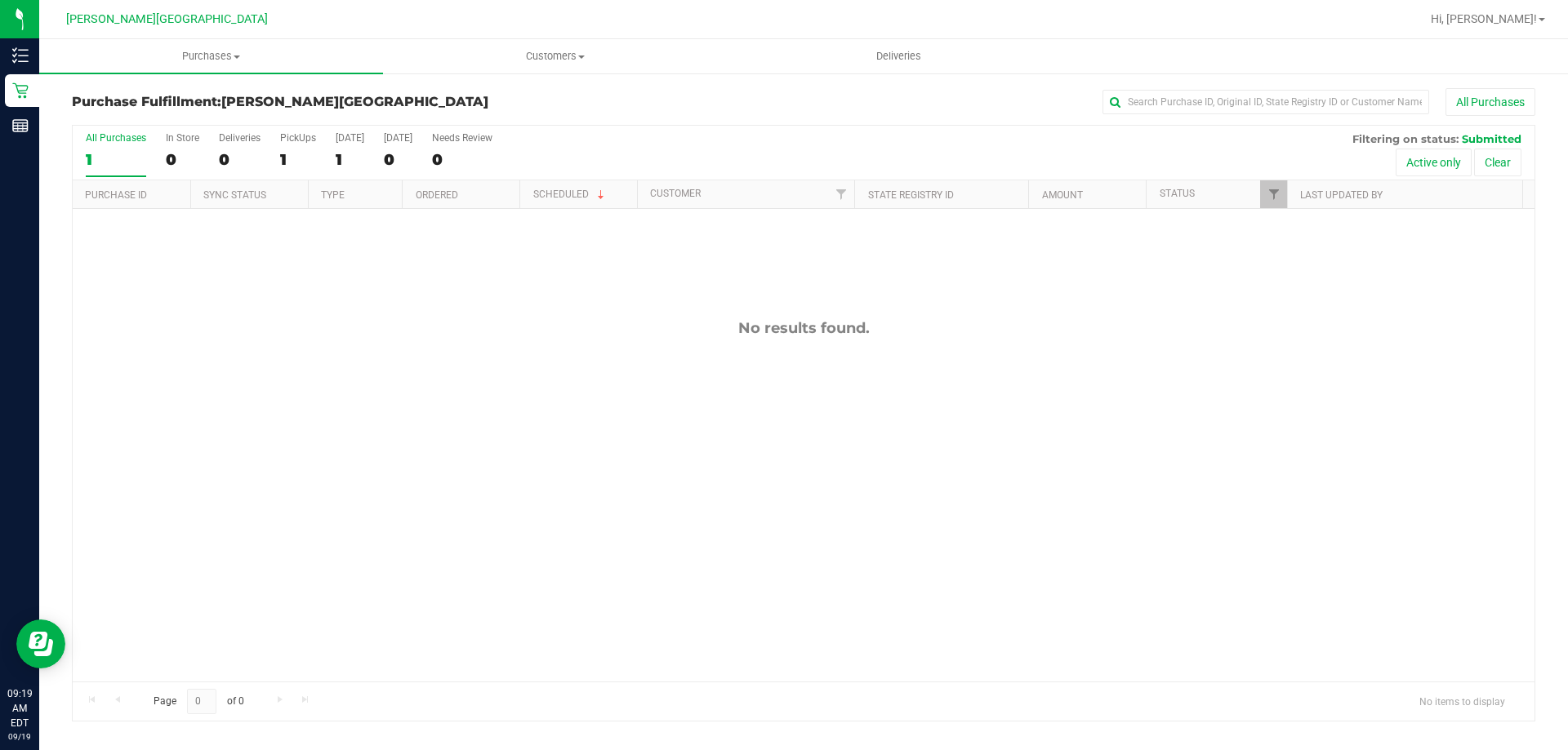
drag, startPoint x: 617, startPoint y: 331, endPoint x: 592, endPoint y: 329, distance: 25.1
click at [601, 331] on div "No results found." at bounding box center [803, 328] width 1462 height 18
click at [288, 144] on label "PickUps 1" at bounding box center [298, 154] width 36 height 45
click at [0, 0] on input "PickUps 1" at bounding box center [0, 0] width 0 height 0
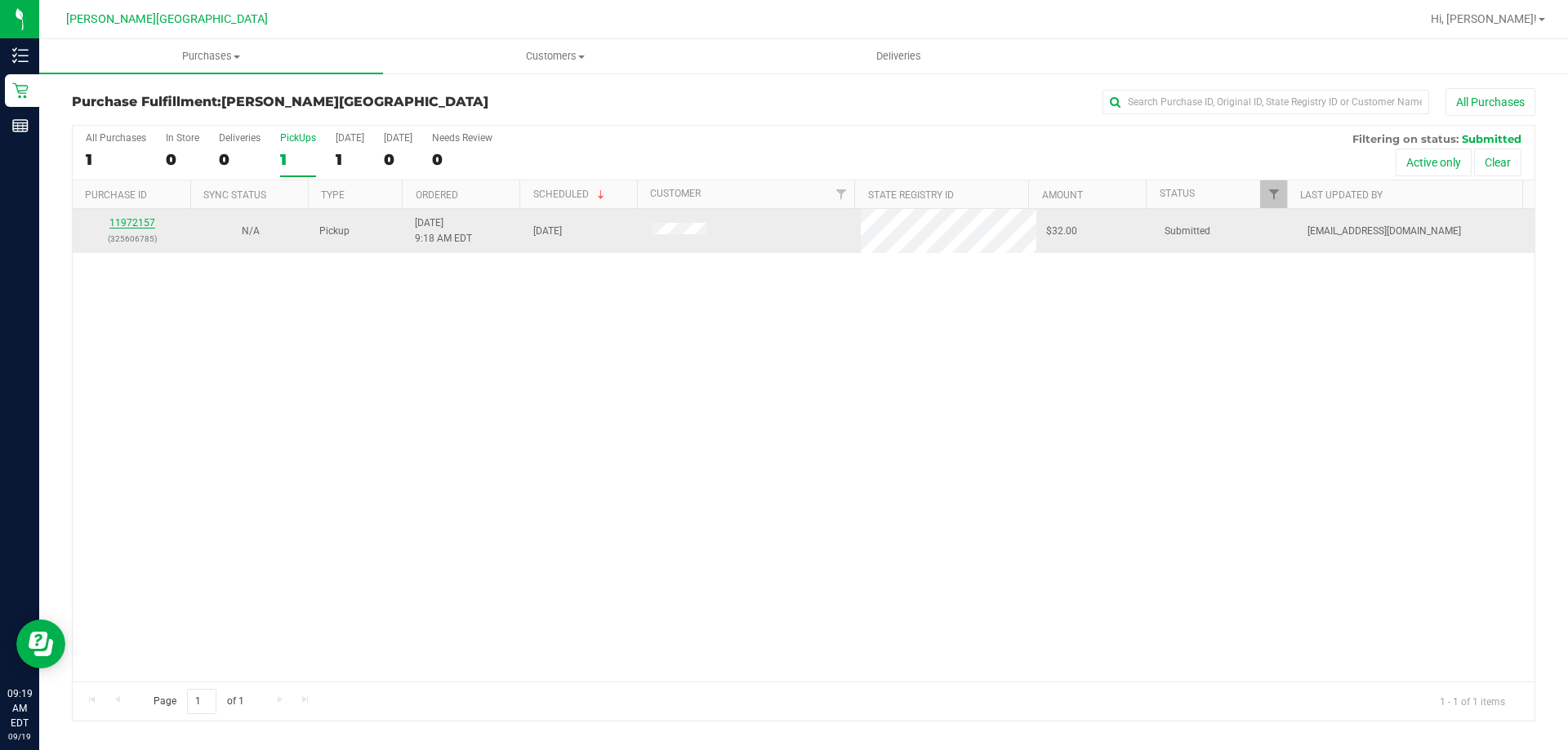
click at [114, 220] on link "11972157" at bounding box center [132, 222] width 46 height 11
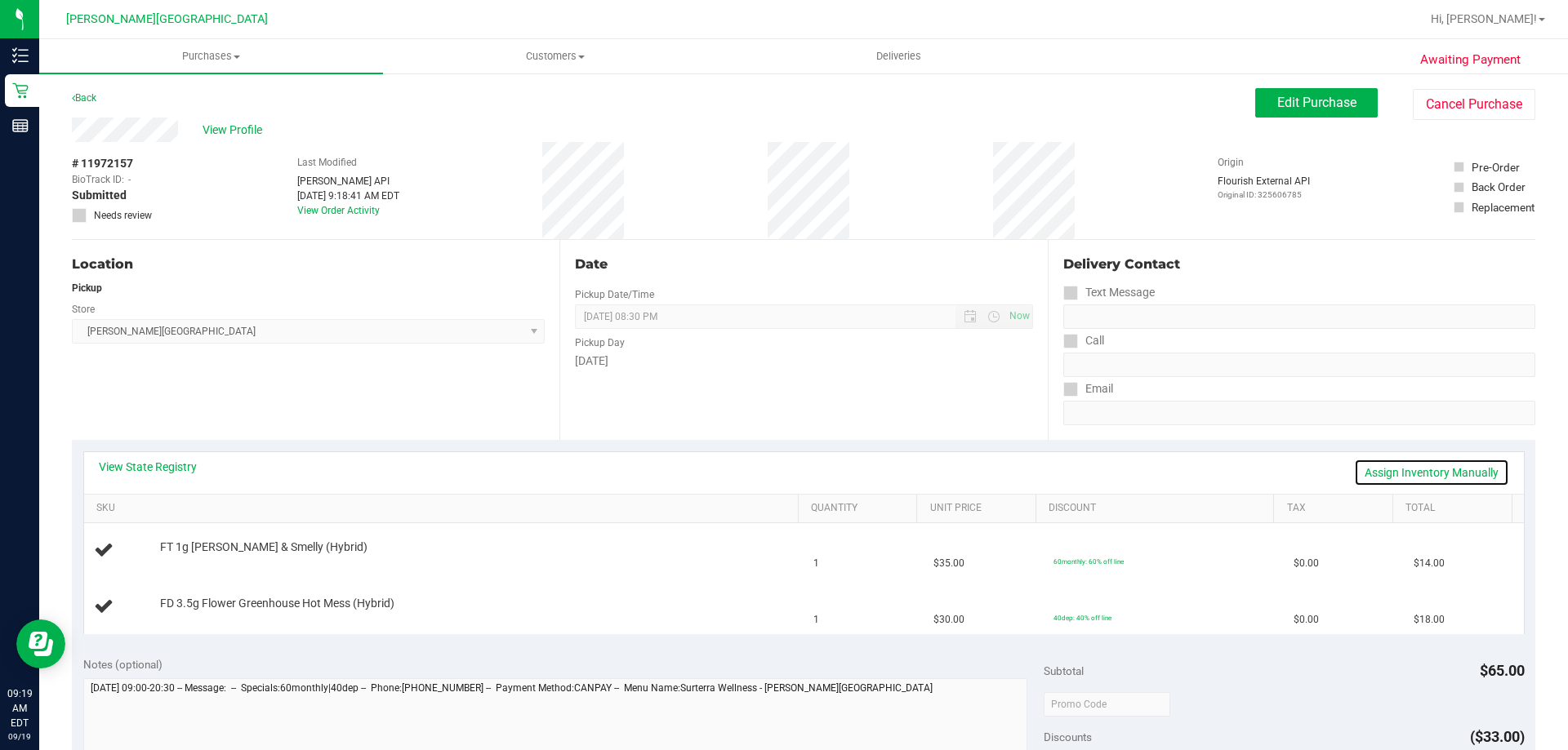
click at [781, 469] on link "Assign Inventory Manually" at bounding box center [1431, 472] width 155 height 28
click at [781, 469] on link "Save & Exit" at bounding box center [1470, 472] width 77 height 28
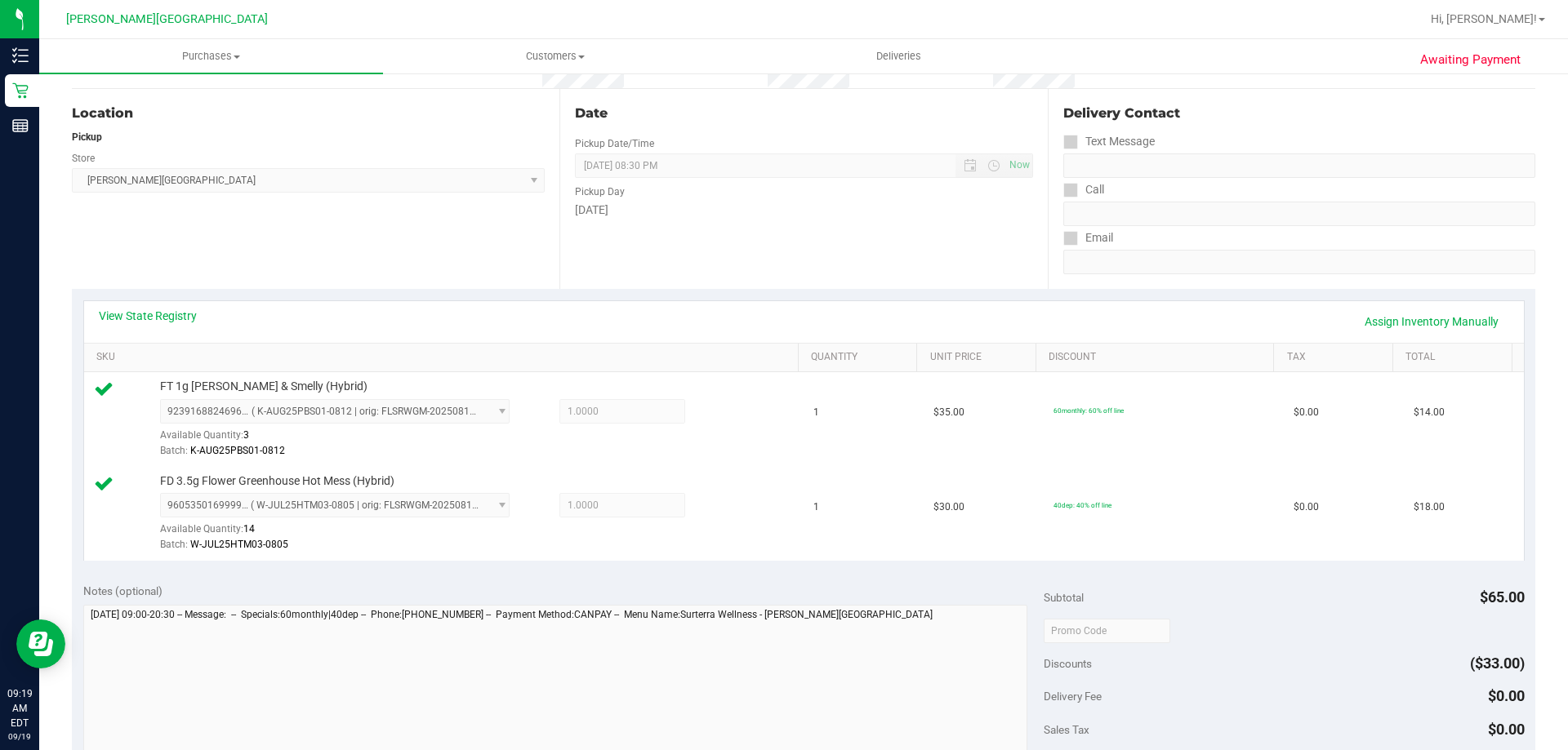
scroll to position [326, 0]
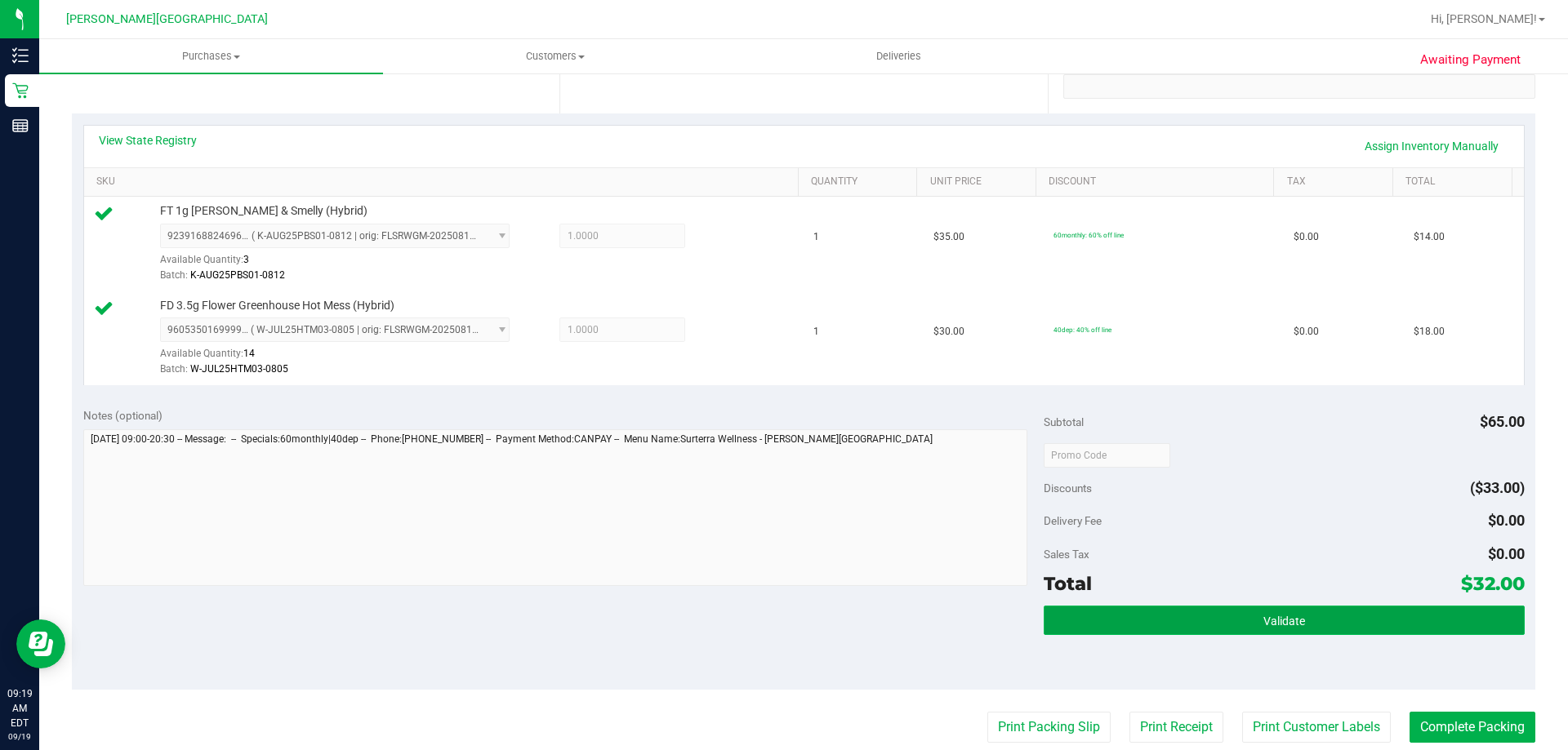
click at [781, 623] on button "Validate" at bounding box center [1284, 620] width 480 height 30
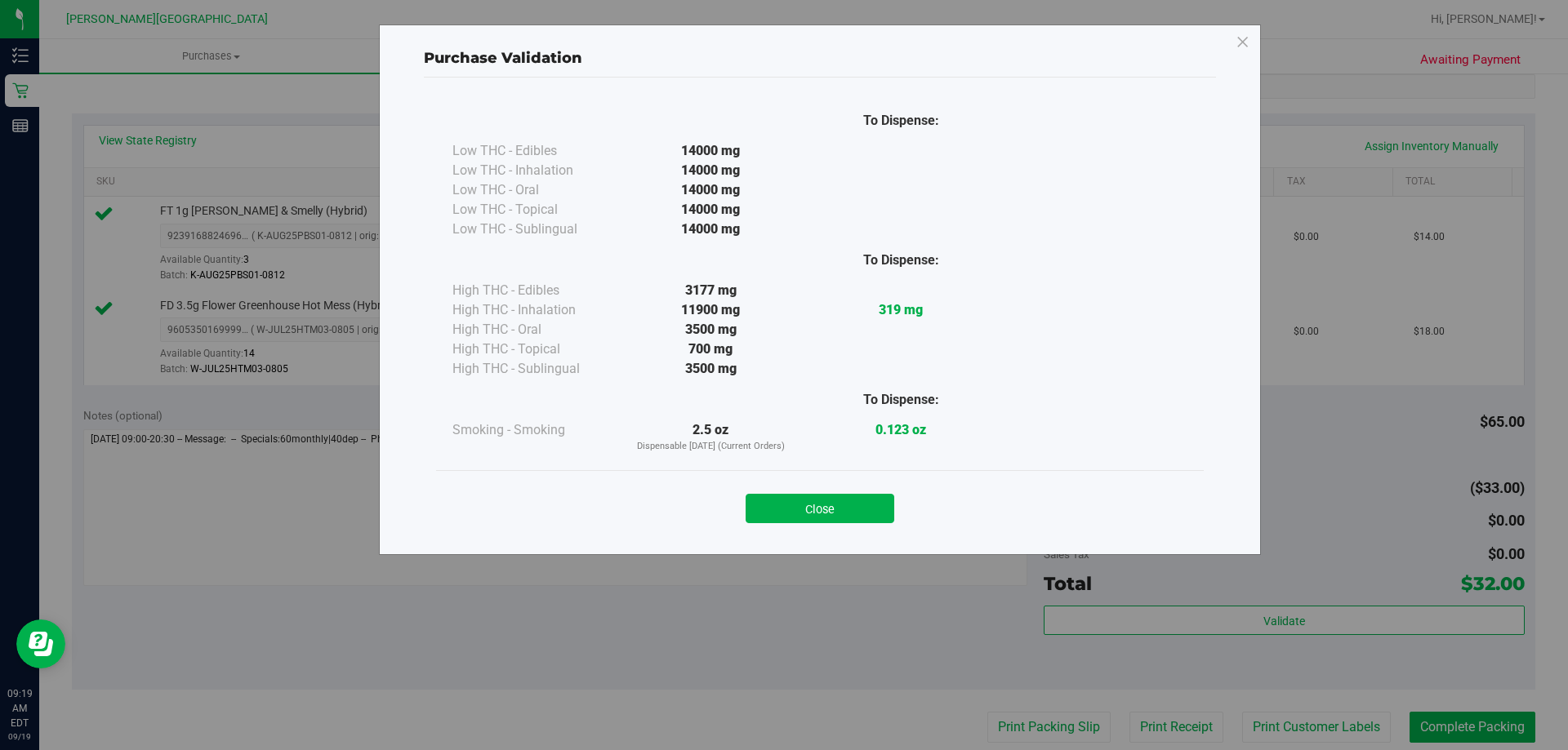
drag, startPoint x: 871, startPoint y: 504, endPoint x: 1017, endPoint y: 609, distance: 179.8
click at [781, 504] on button "Close" at bounding box center [819, 508] width 148 height 30
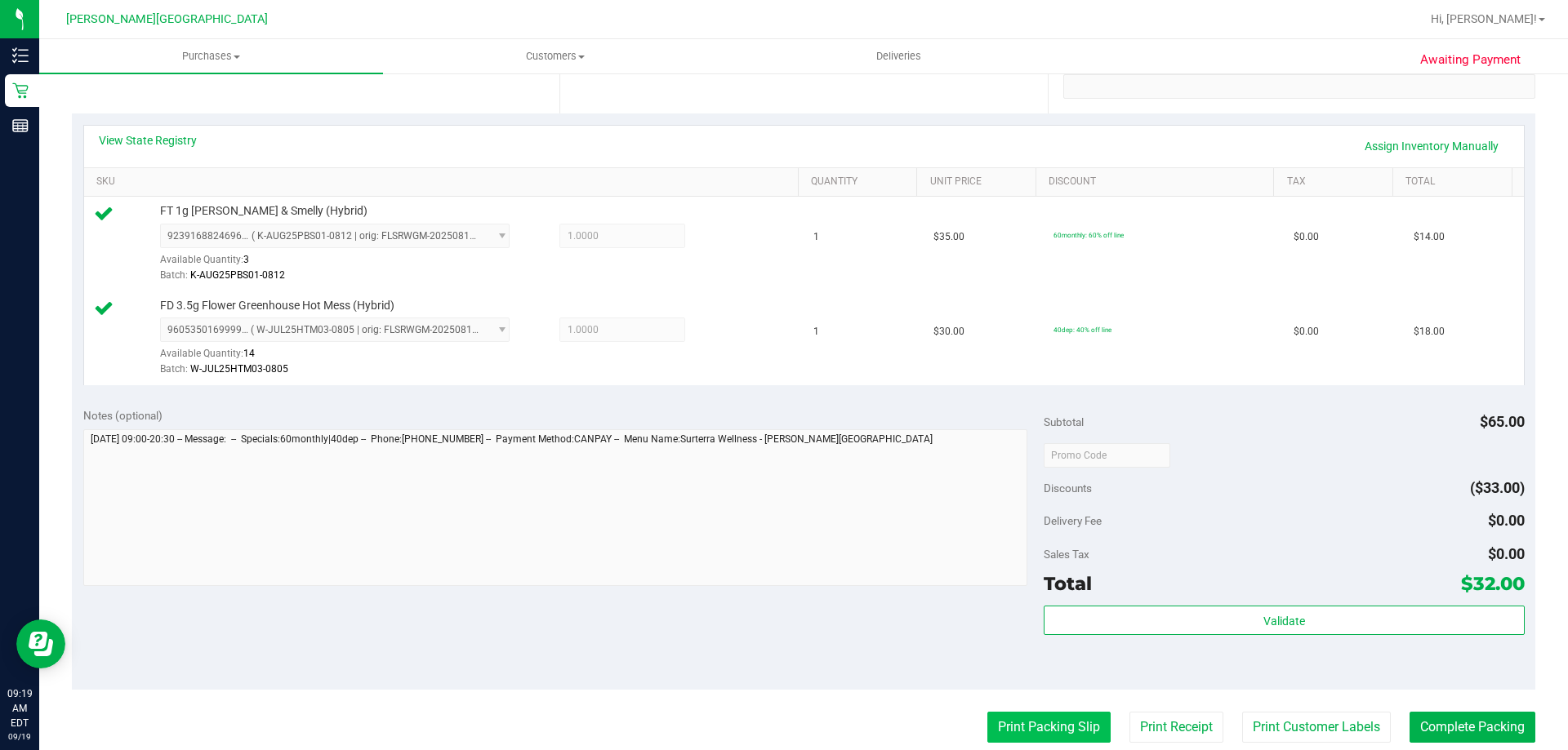
click at [781, 720] on button "Print Packing Slip" at bounding box center [1048, 727] width 123 height 31
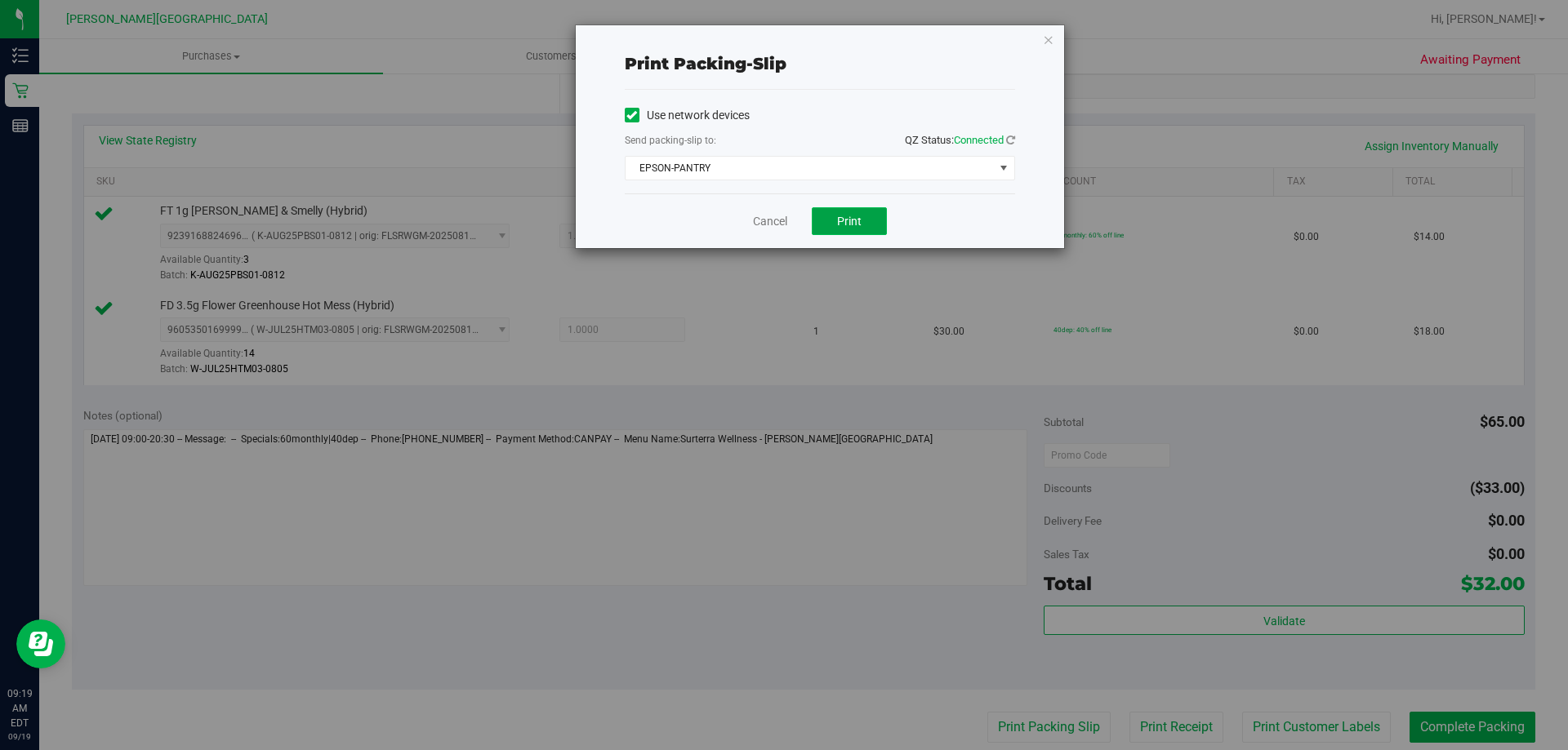
click at [781, 215] on button "Print" at bounding box center [849, 220] width 75 height 28
click at [781, 43] on icon "button" at bounding box center [1048, 39] width 11 height 20
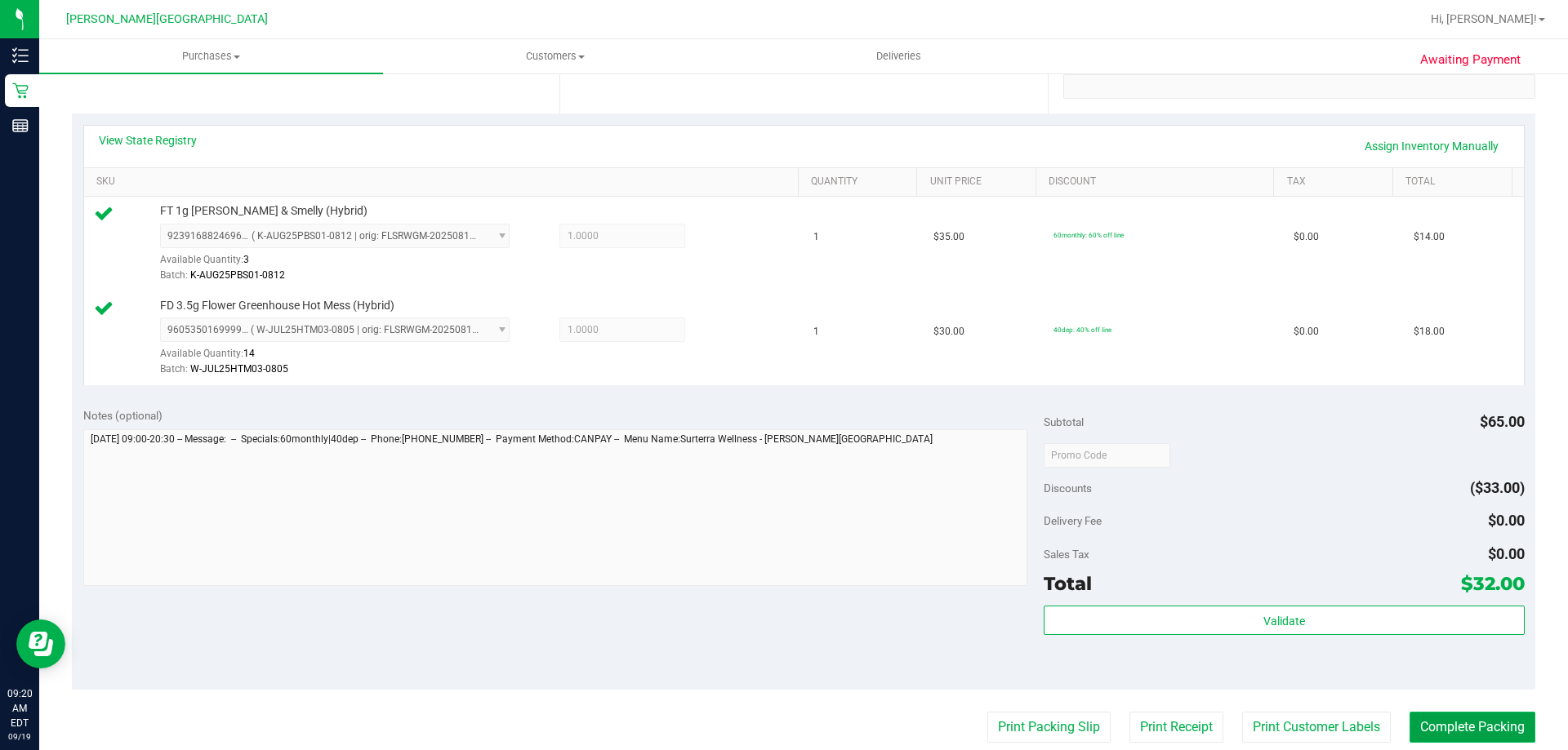
click at [781, 738] on button "Complete Packing" at bounding box center [1473, 727] width 126 height 31
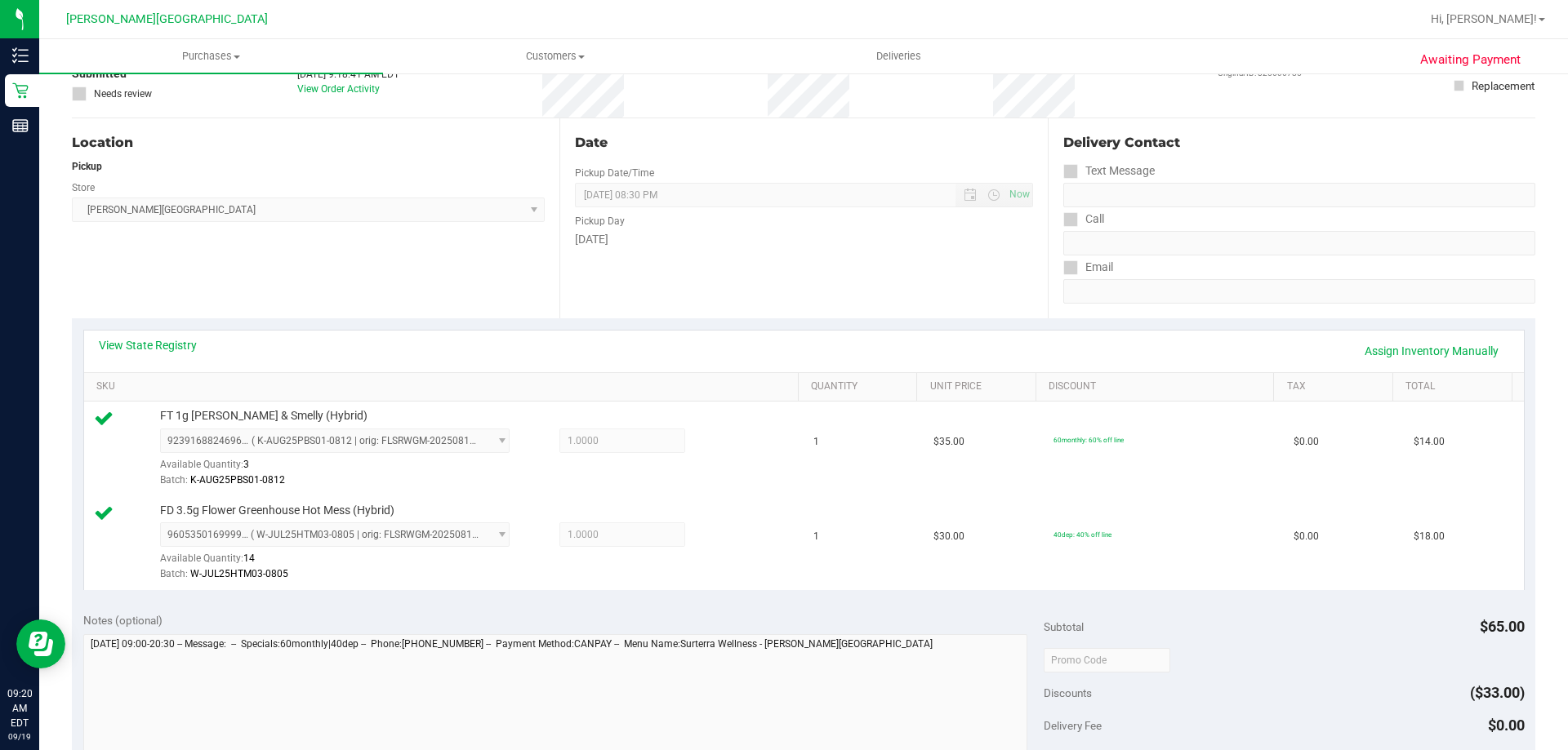
scroll to position [0, 0]
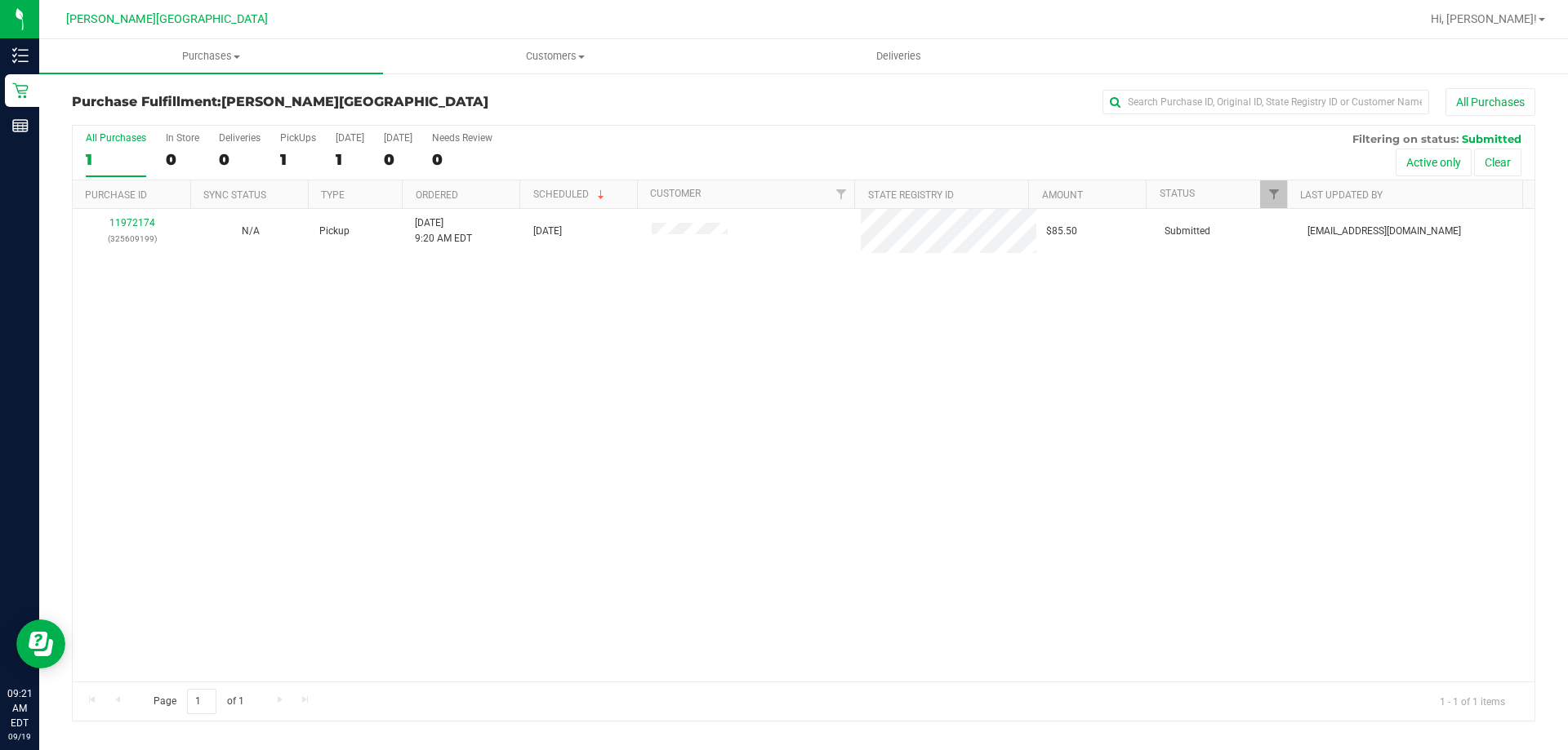
click at [781, 341] on div "11972174 (325609199) N/A Pickup [DATE] 9:20 AM EDT 9/19/2025 $85.50 Submitted […" at bounding box center [803, 444] width 1462 height 472
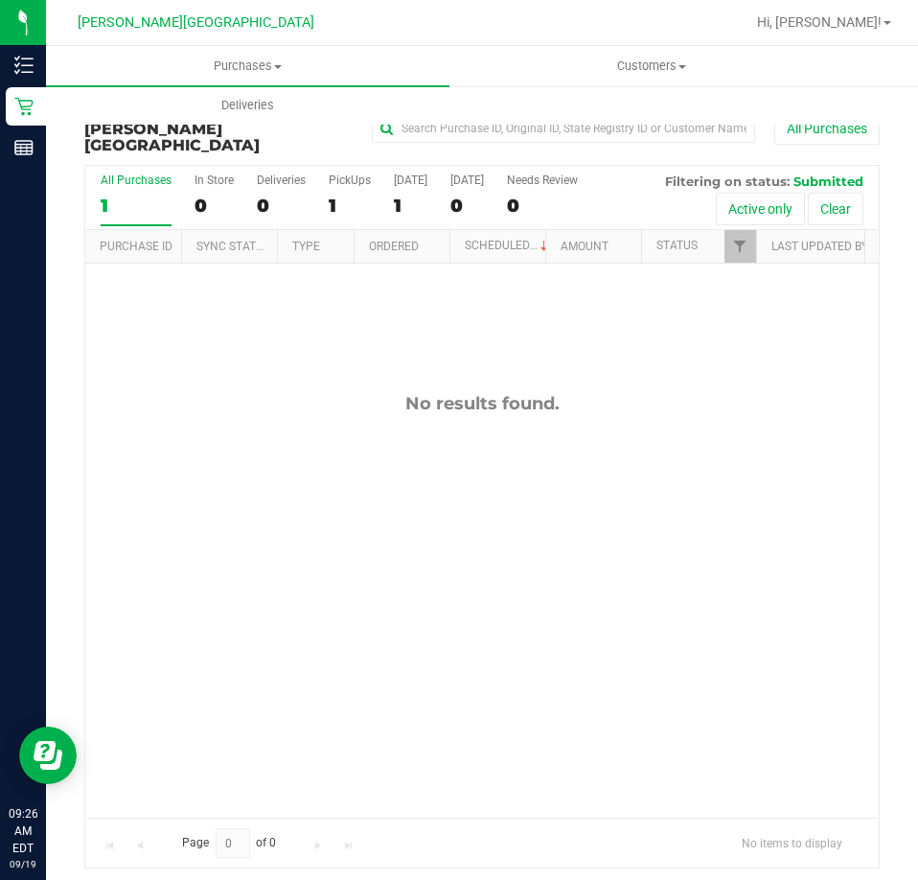
drag, startPoint x: 457, startPoint y: 539, endPoint x: 396, endPoint y: 270, distance: 275.3
click at [456, 520] on div "No results found." at bounding box center [482, 606] width 794 height 684
click at [360, 195] on div "1" at bounding box center [350, 206] width 42 height 22
click at [0, 0] on input "PickUps 1" at bounding box center [0, 0] width 0 height 0
click at [631, 419] on div "No results found." at bounding box center [482, 606] width 794 height 684
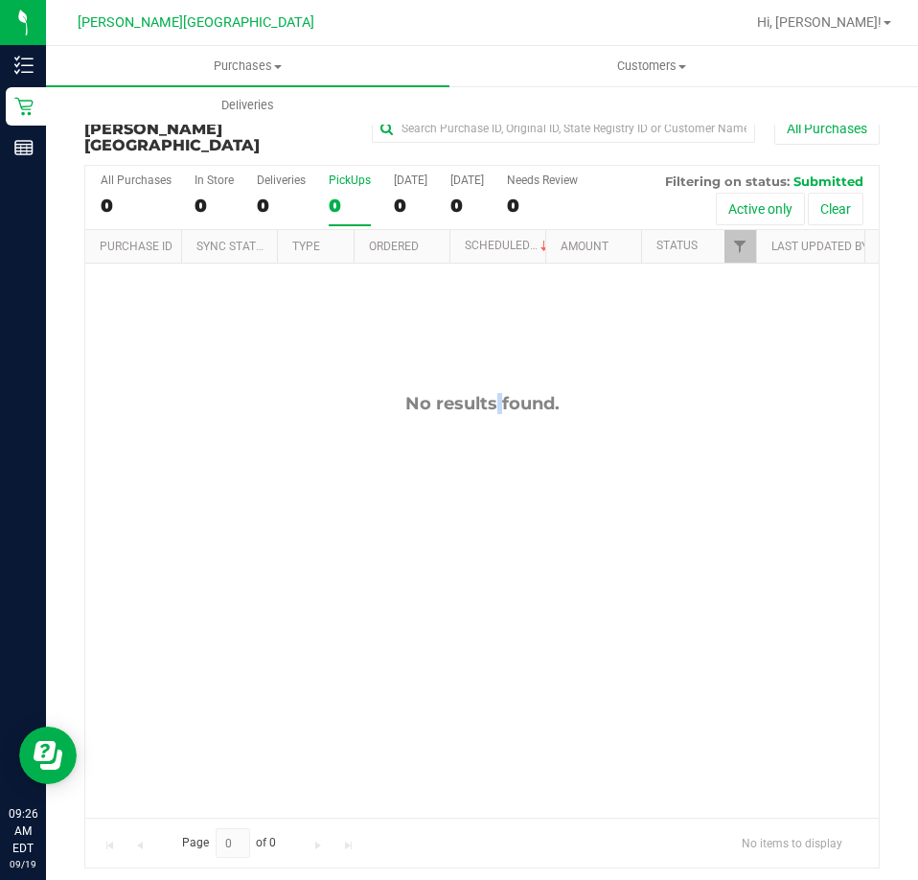
click at [452, 325] on div "No results found." at bounding box center [482, 606] width 794 height 684
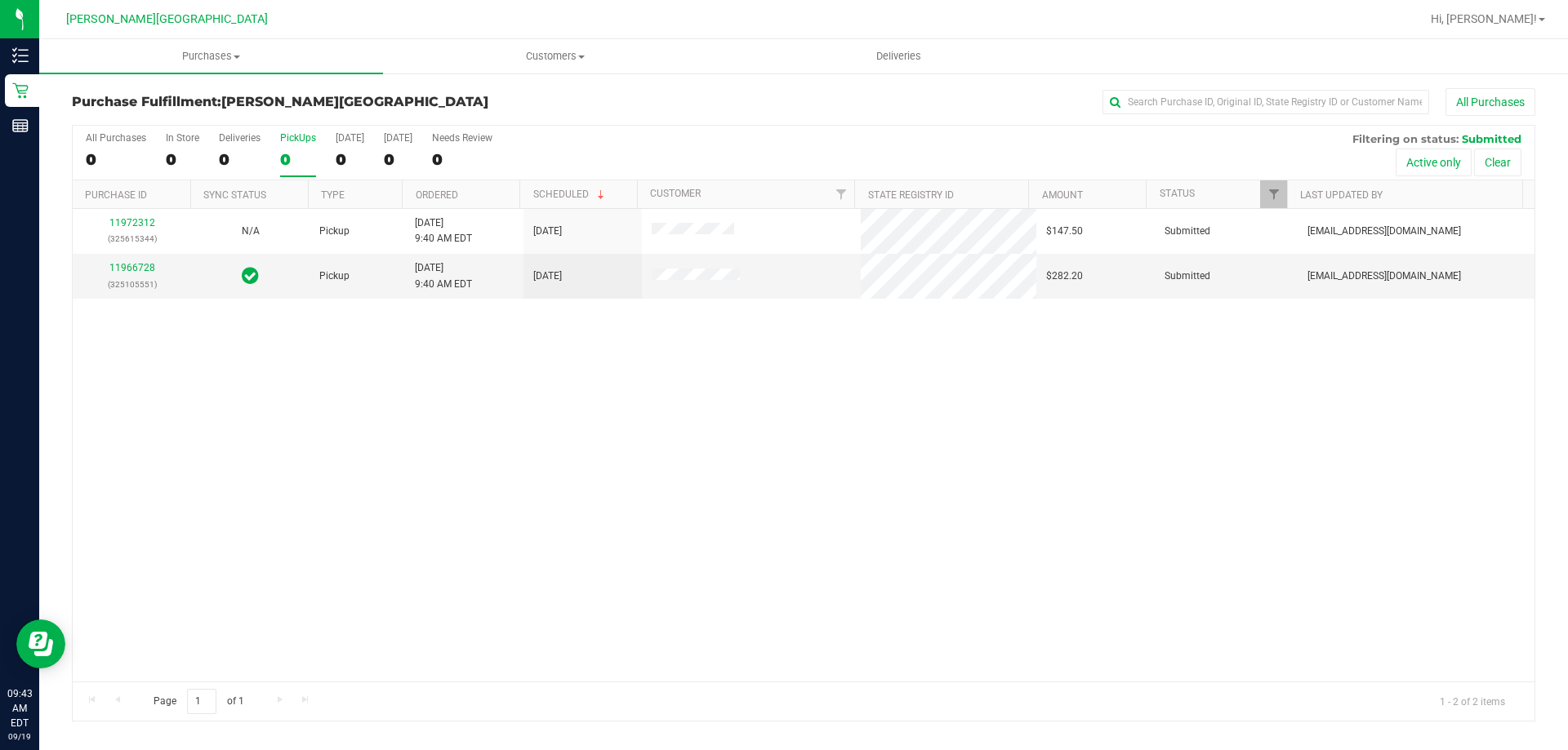
drag, startPoint x: 607, startPoint y: 481, endPoint x: 609, endPoint y: 471, distance: 10.2
click at [608, 481] on div "11972312 (325615344) N/A Pickup [DATE] 9:40 AM EDT 9/19/2025 $147.50 Submitted …" at bounding box center [803, 444] width 1462 height 472
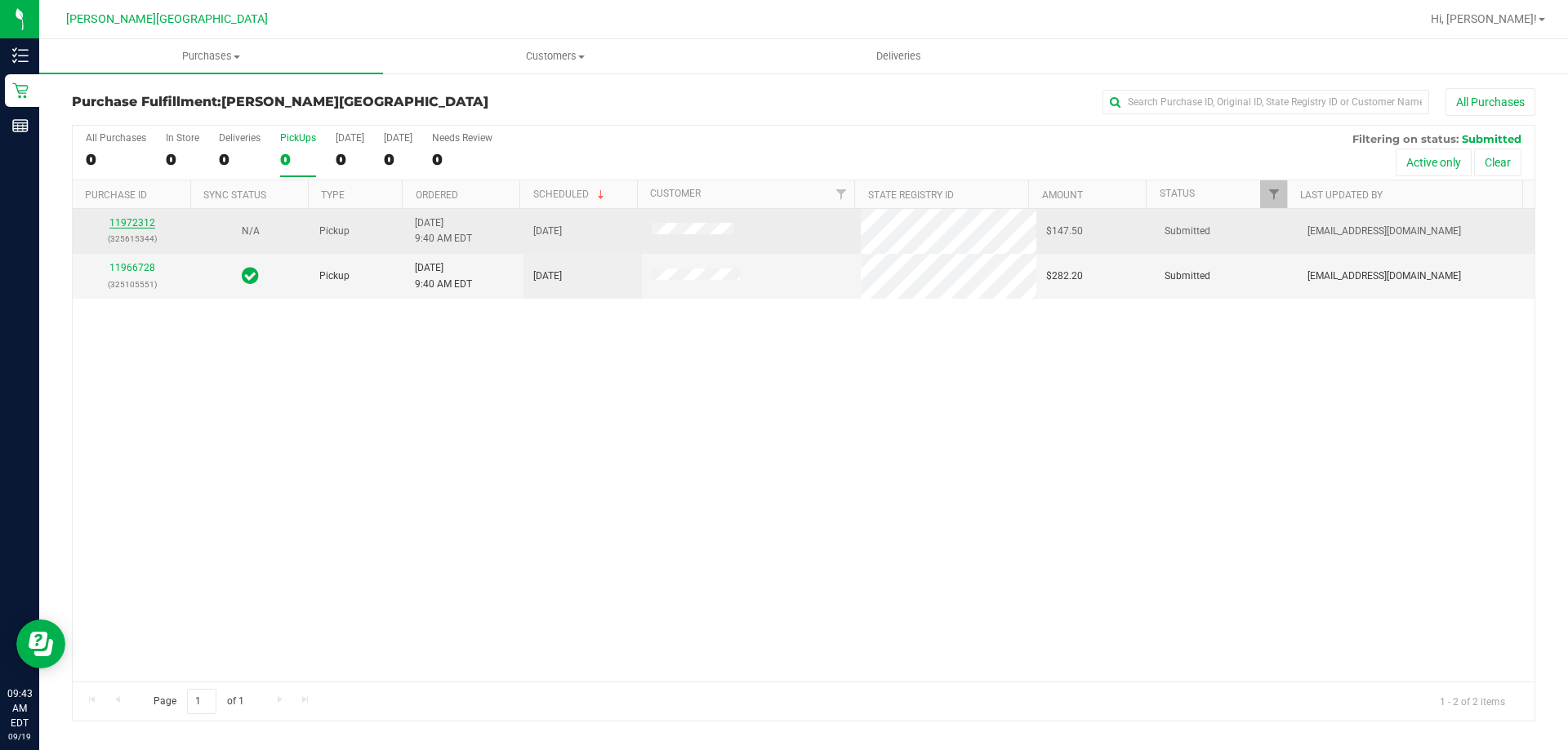
click at [144, 226] on link "11972312" at bounding box center [132, 222] width 46 height 11
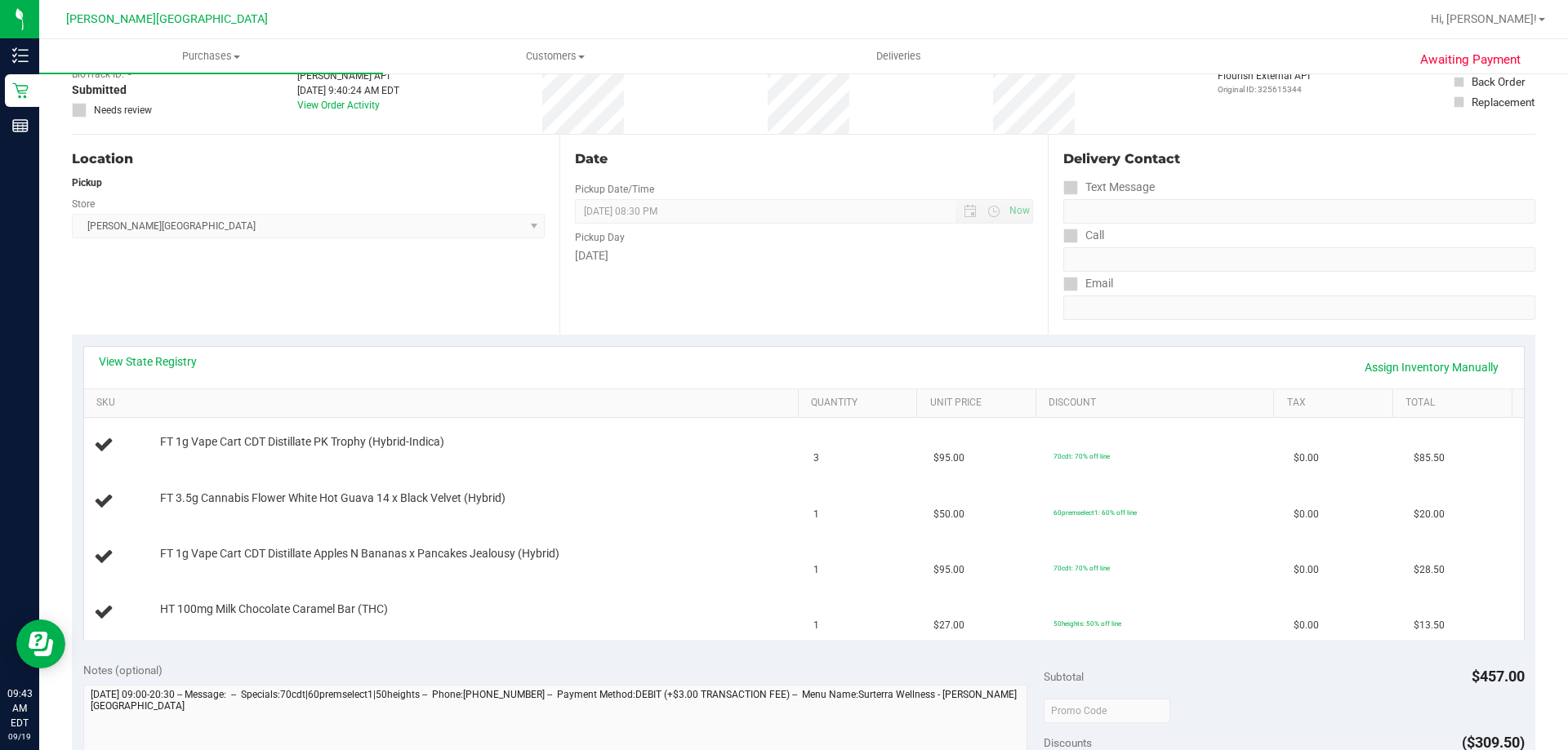
scroll to position [245, 0]
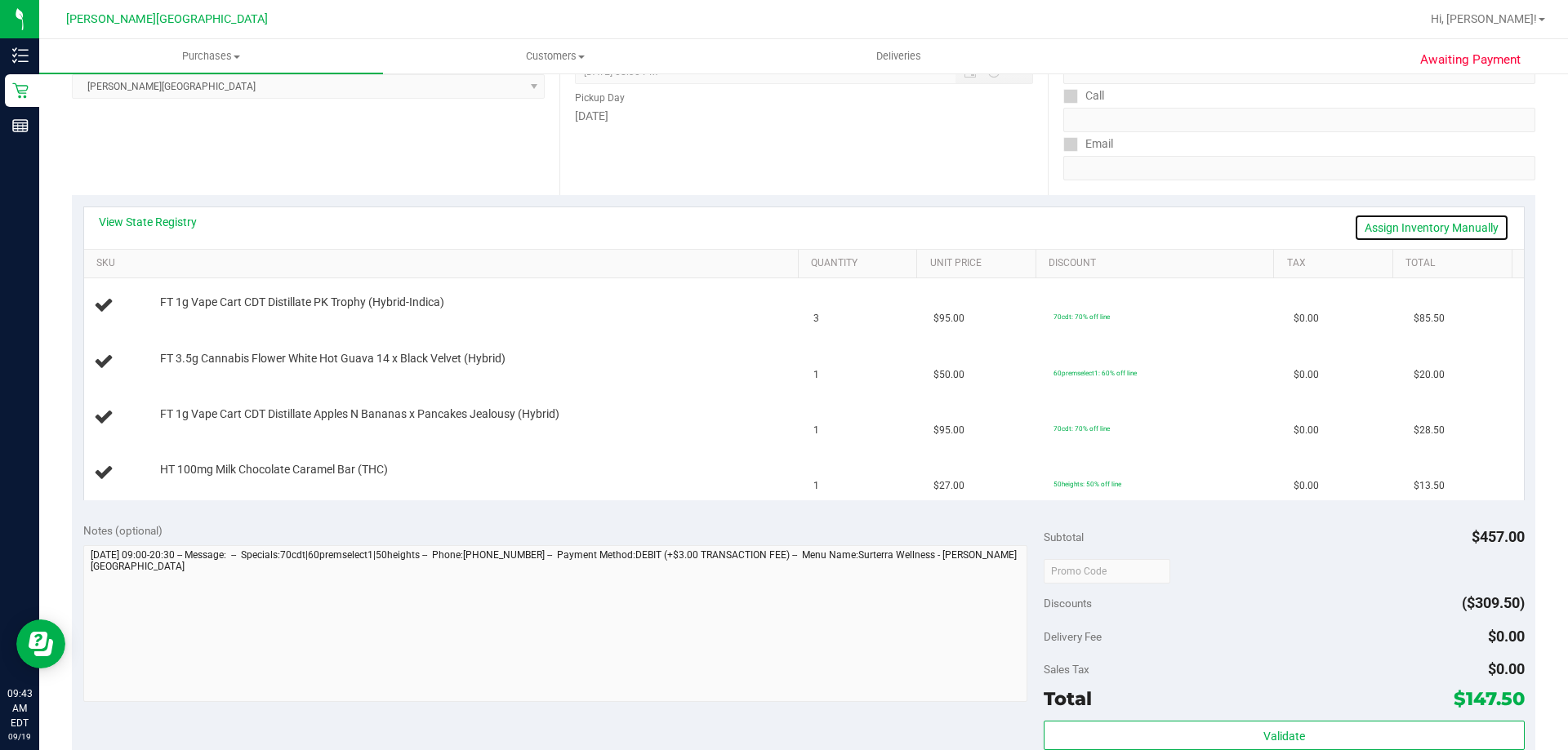
click at [781, 229] on link "Assign Inventory Manually" at bounding box center [1431, 227] width 155 height 28
click at [781, 226] on link "Save & Exit" at bounding box center [1470, 227] width 77 height 28
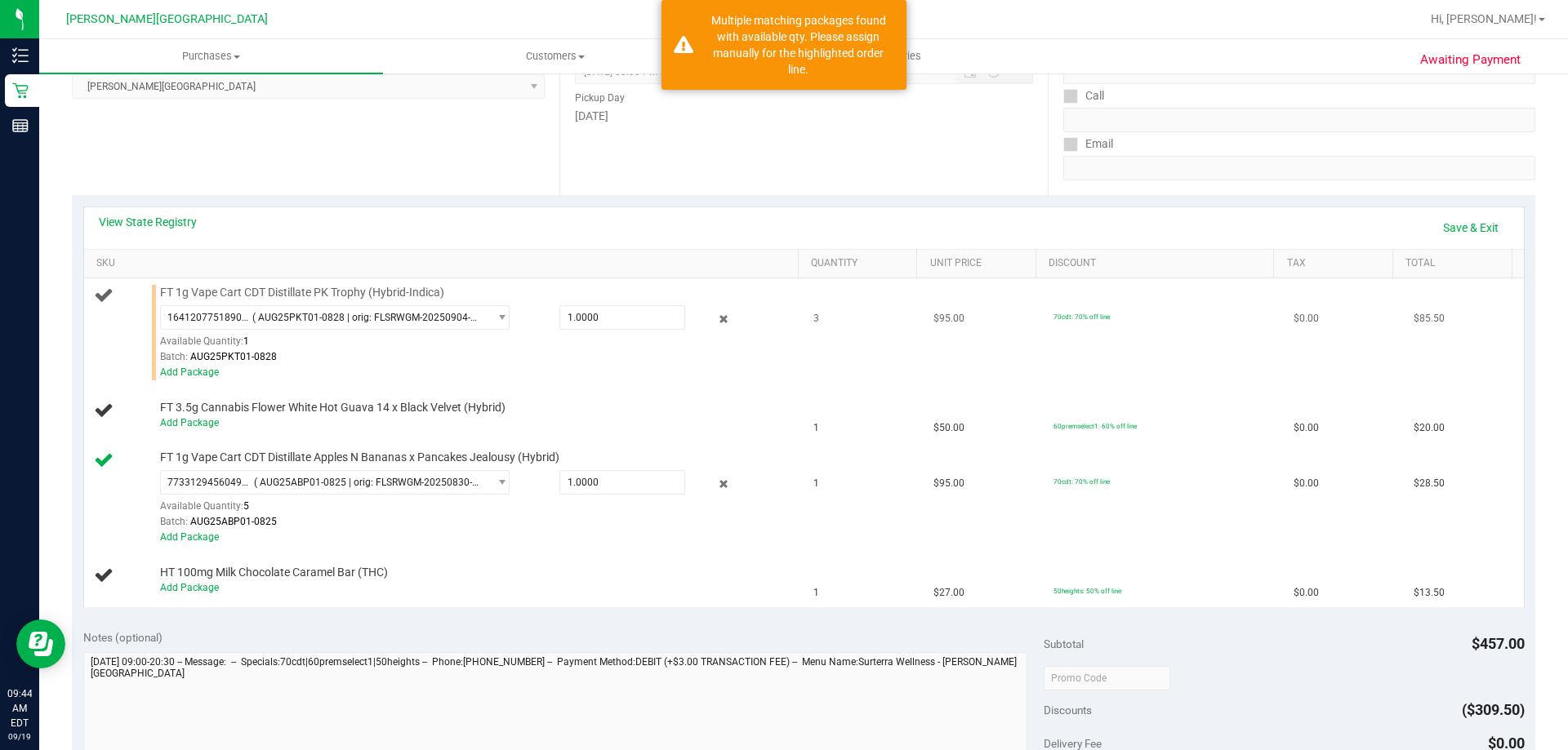
click at [187, 365] on div "Add Package" at bounding box center [475, 373] width 630 height 15
click at [188, 373] on link "Add Package" at bounding box center [189, 371] width 59 height 11
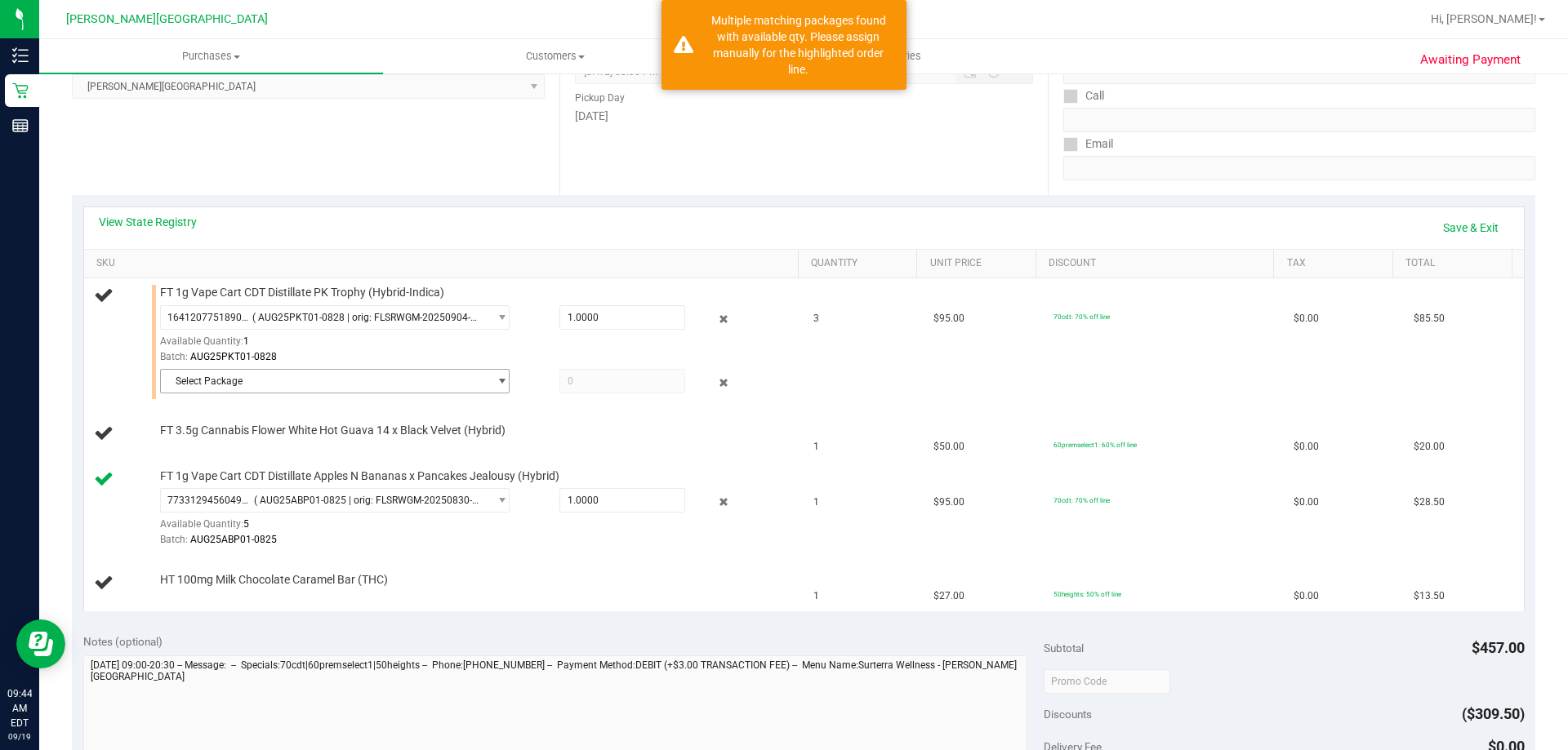
click at [309, 379] on span "Select Package" at bounding box center [325, 381] width 327 height 23
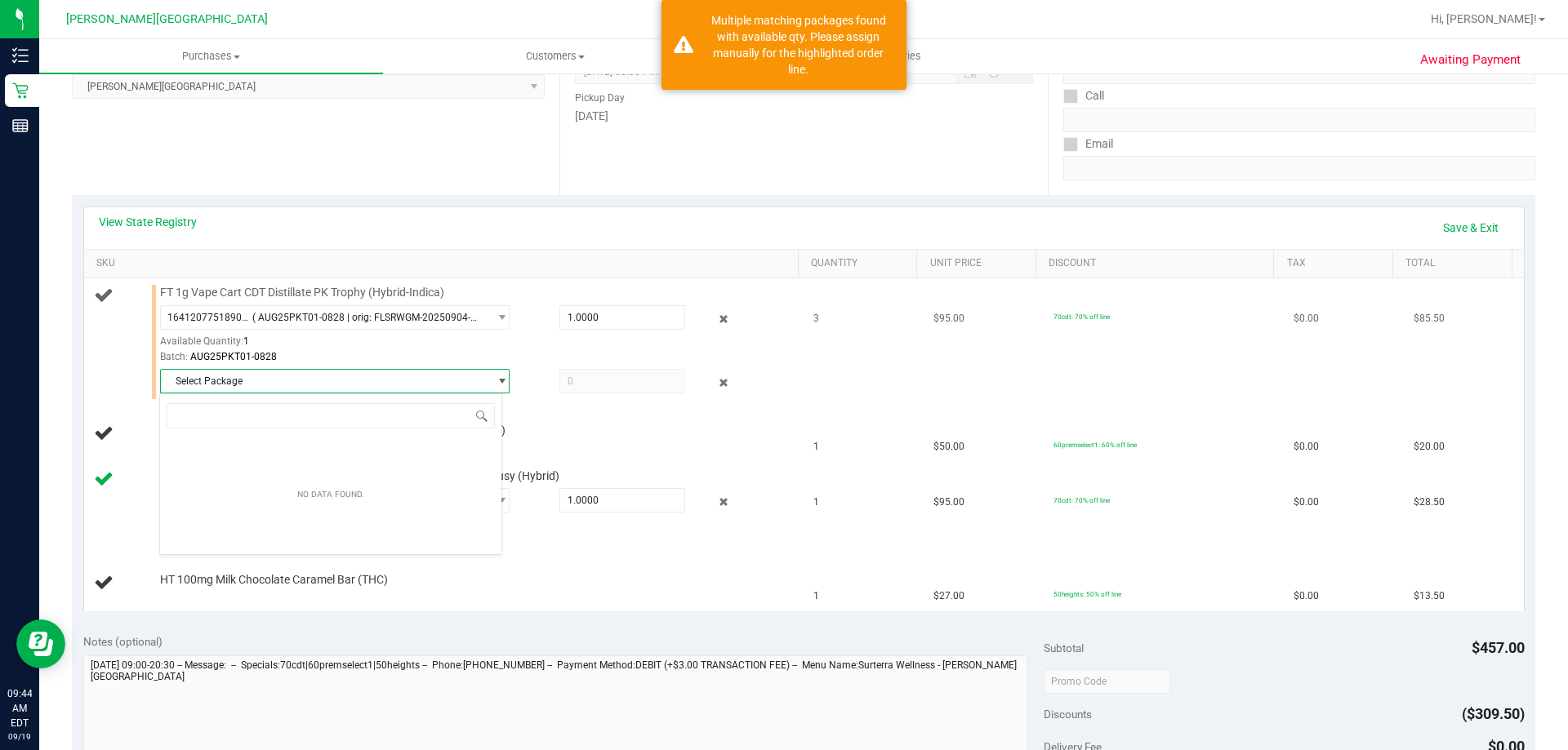
click at [286, 384] on span "Select Package" at bounding box center [325, 381] width 327 height 23
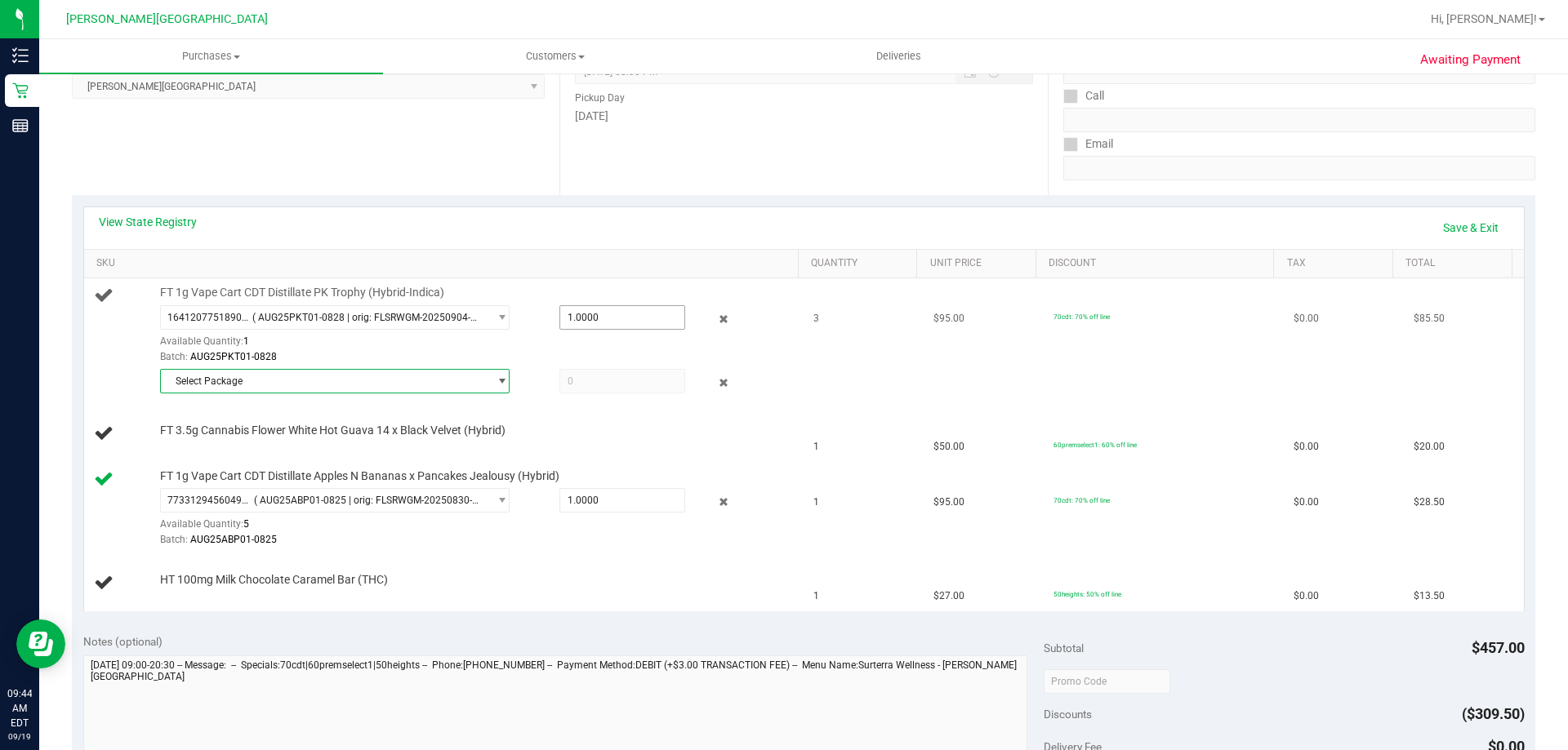
click at [629, 318] on span "1.0000 1" at bounding box center [623, 318] width 126 height 25
click at [629, 318] on input "1" at bounding box center [623, 317] width 124 height 23
type input "2"
type input "2.0000"
click at [781, 363] on td "70cdt: 70% off line" at bounding box center [1163, 342] width 240 height 128
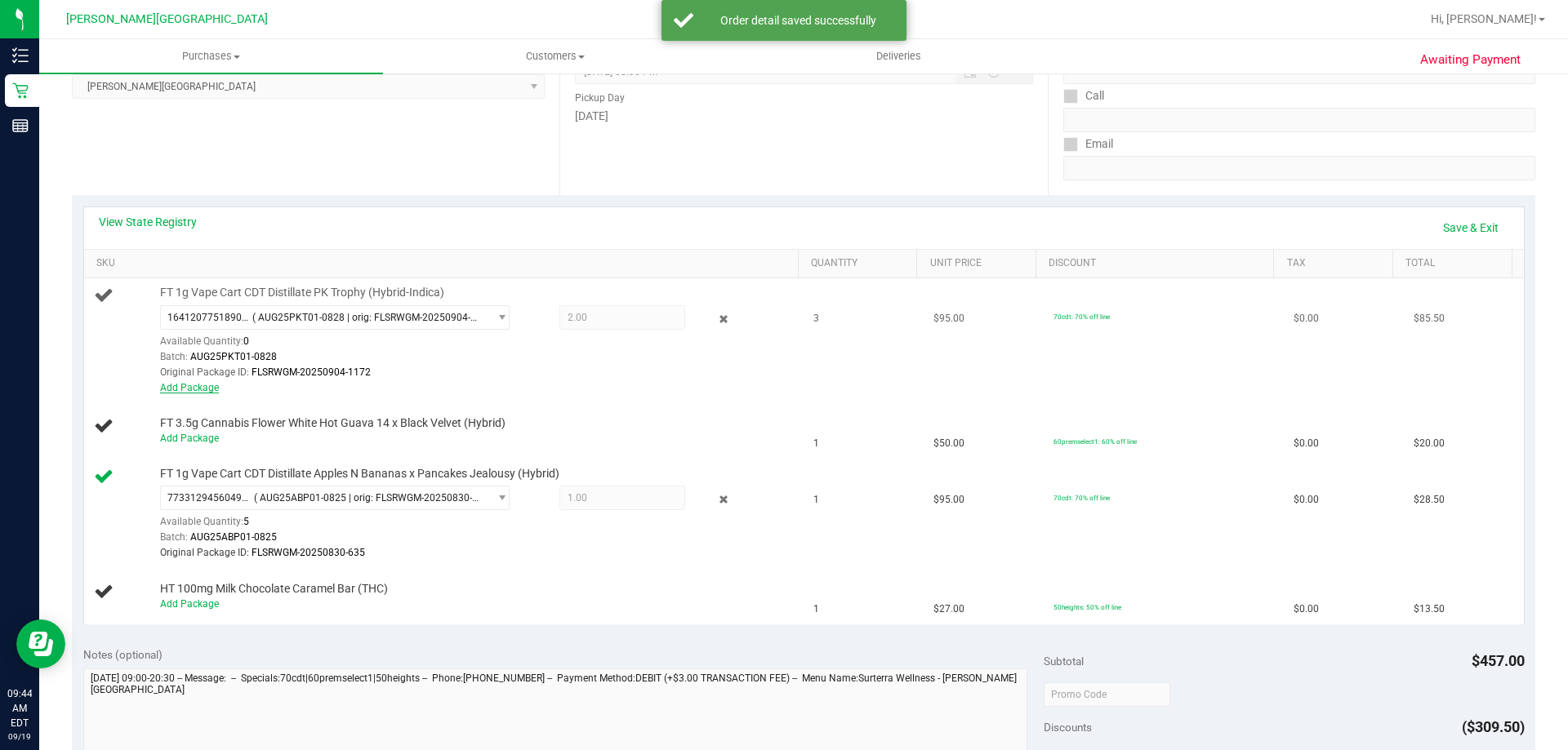
click at [186, 386] on link "Add Package" at bounding box center [189, 387] width 59 height 11
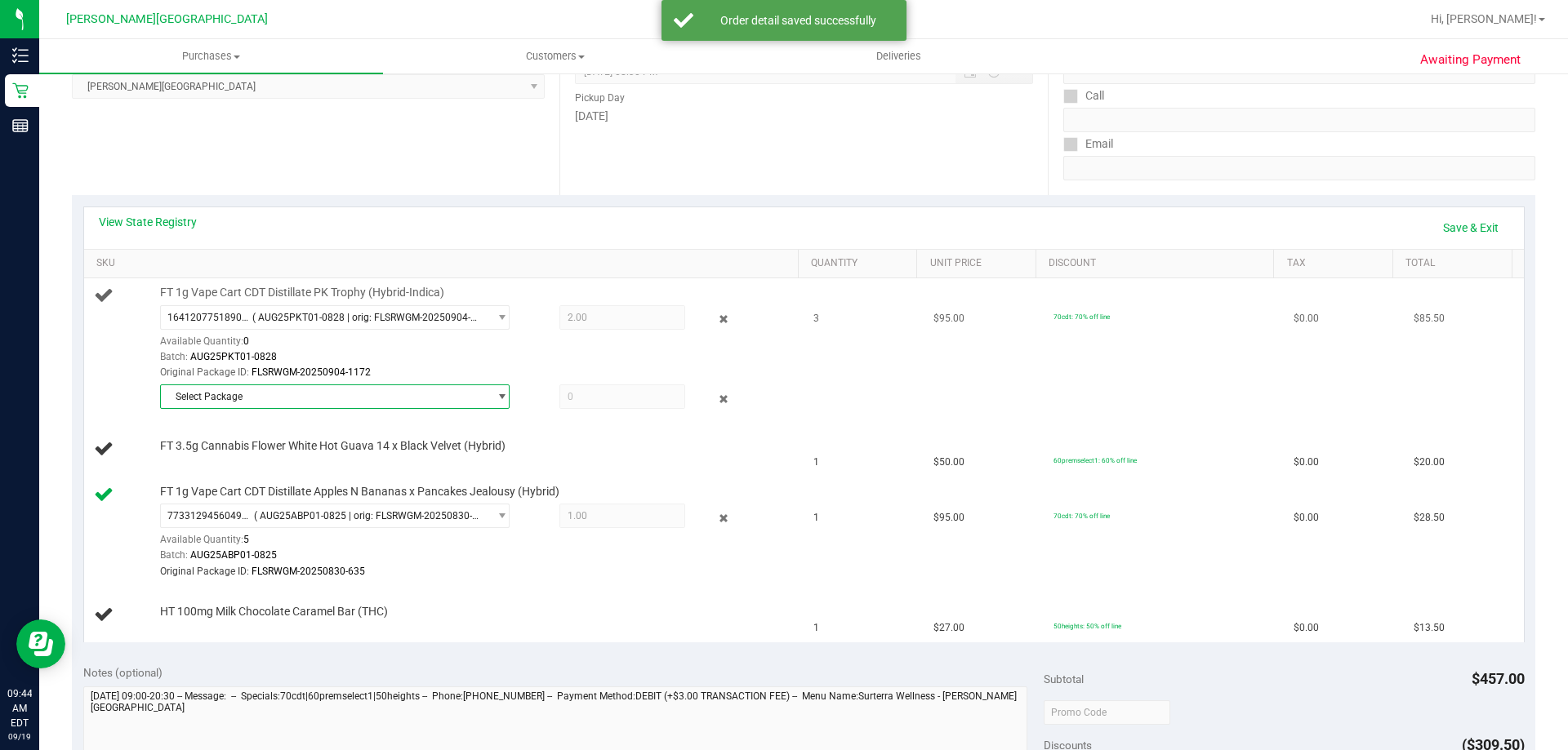
click at [286, 404] on span "Select Package" at bounding box center [325, 396] width 327 height 23
click at [363, 470] on li "2060676121115637 ( AUG25PKT01-0828 | orig: FLSRWGM-20250904-1007 )" at bounding box center [330, 464] width 342 height 23
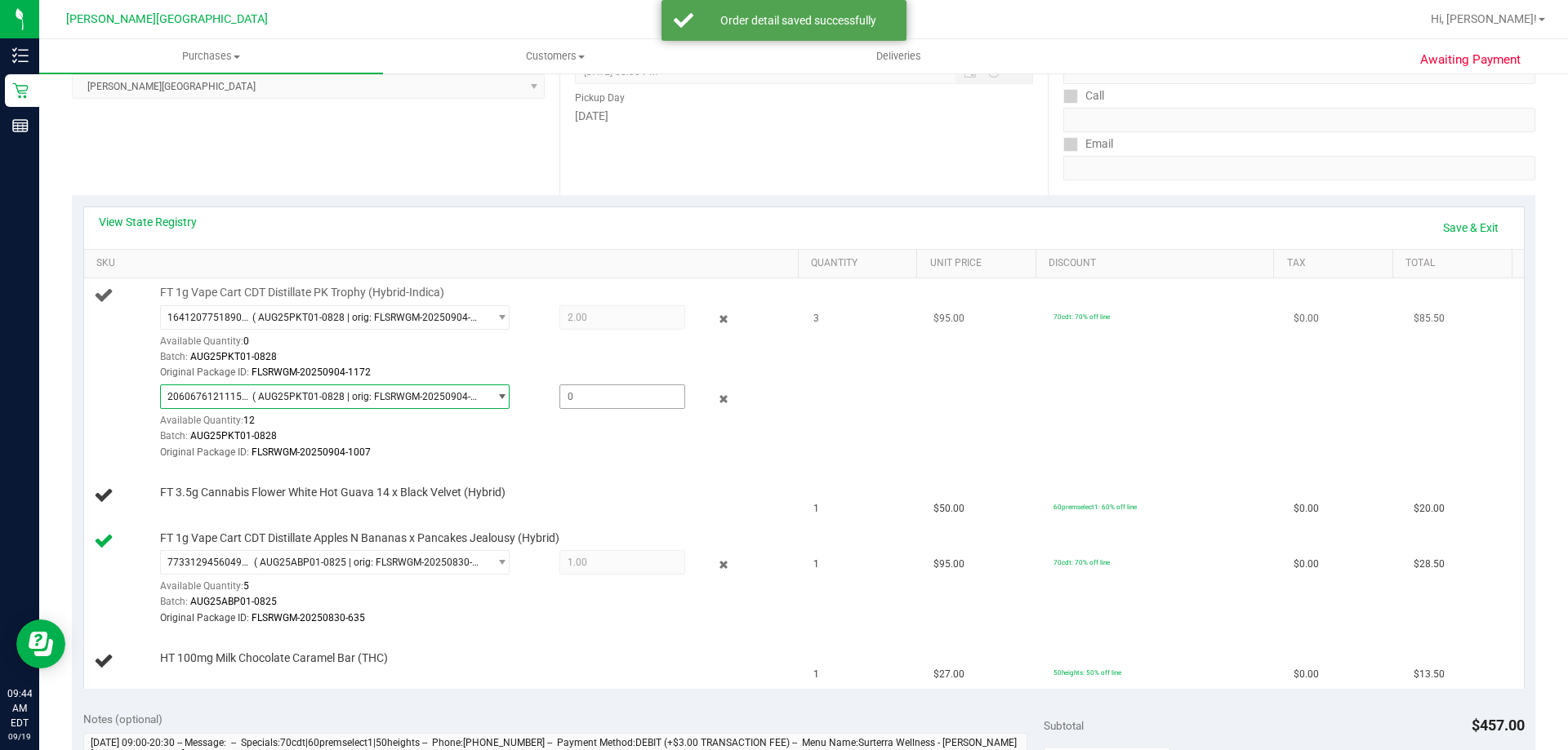
click at [583, 404] on span at bounding box center [623, 397] width 126 height 25
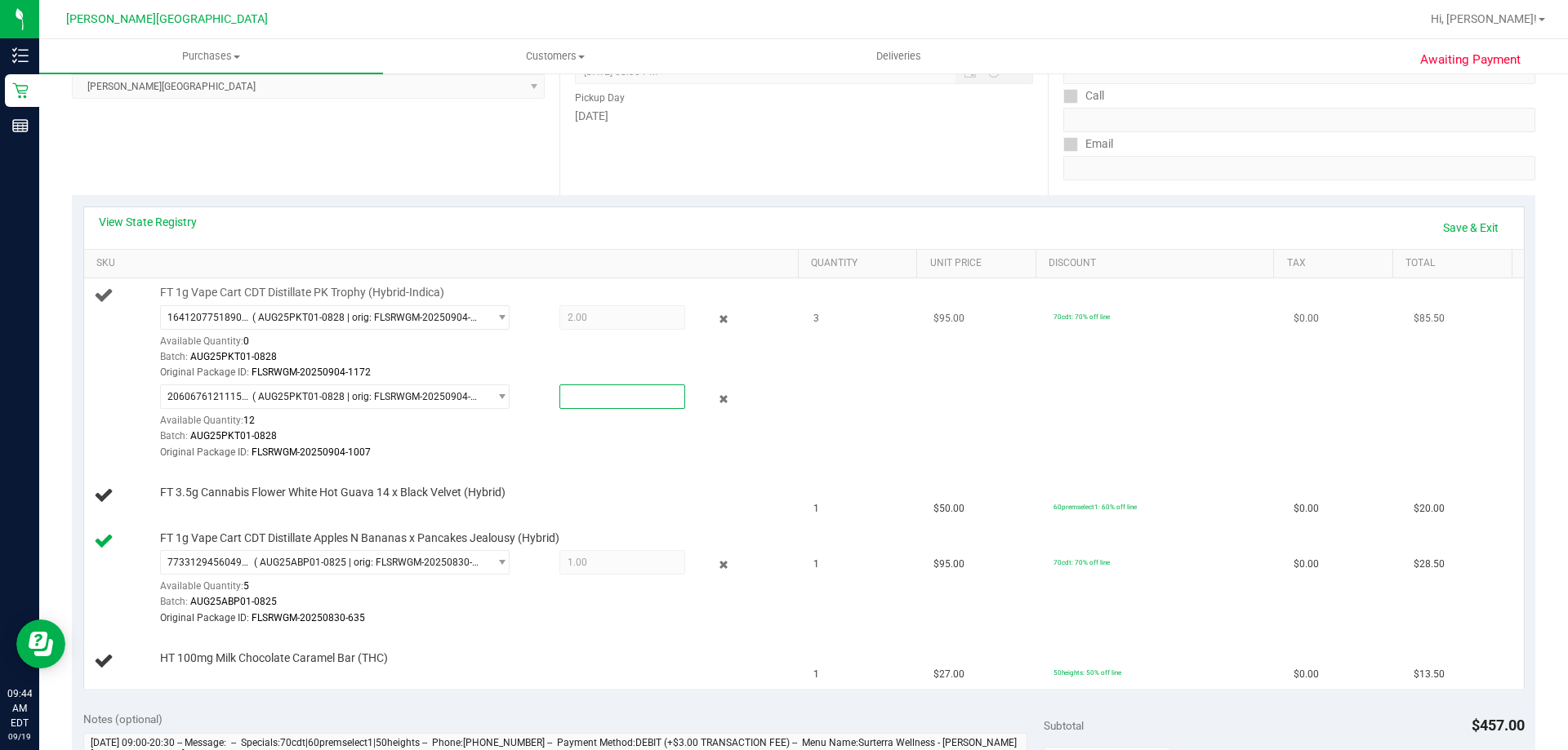
type input "1"
type input "1.0000"
click at [781, 227] on link "Save & Exit" at bounding box center [1470, 227] width 77 height 28
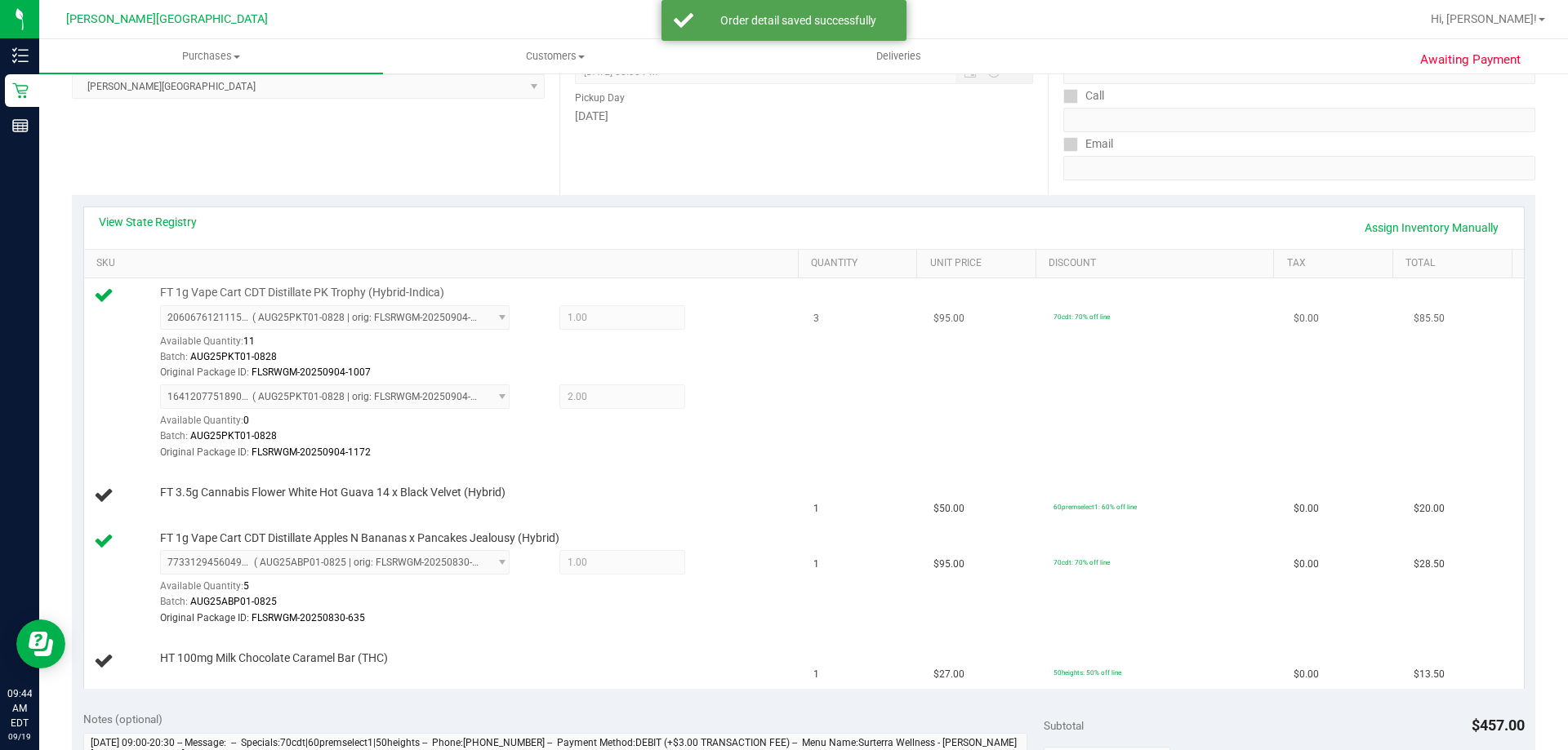
drag, startPoint x: 1368, startPoint y: 375, endPoint x: 1375, endPoint y: 369, distance: 9.2
click at [781, 376] on td "$0.00" at bounding box center [1343, 373] width 120 height 189
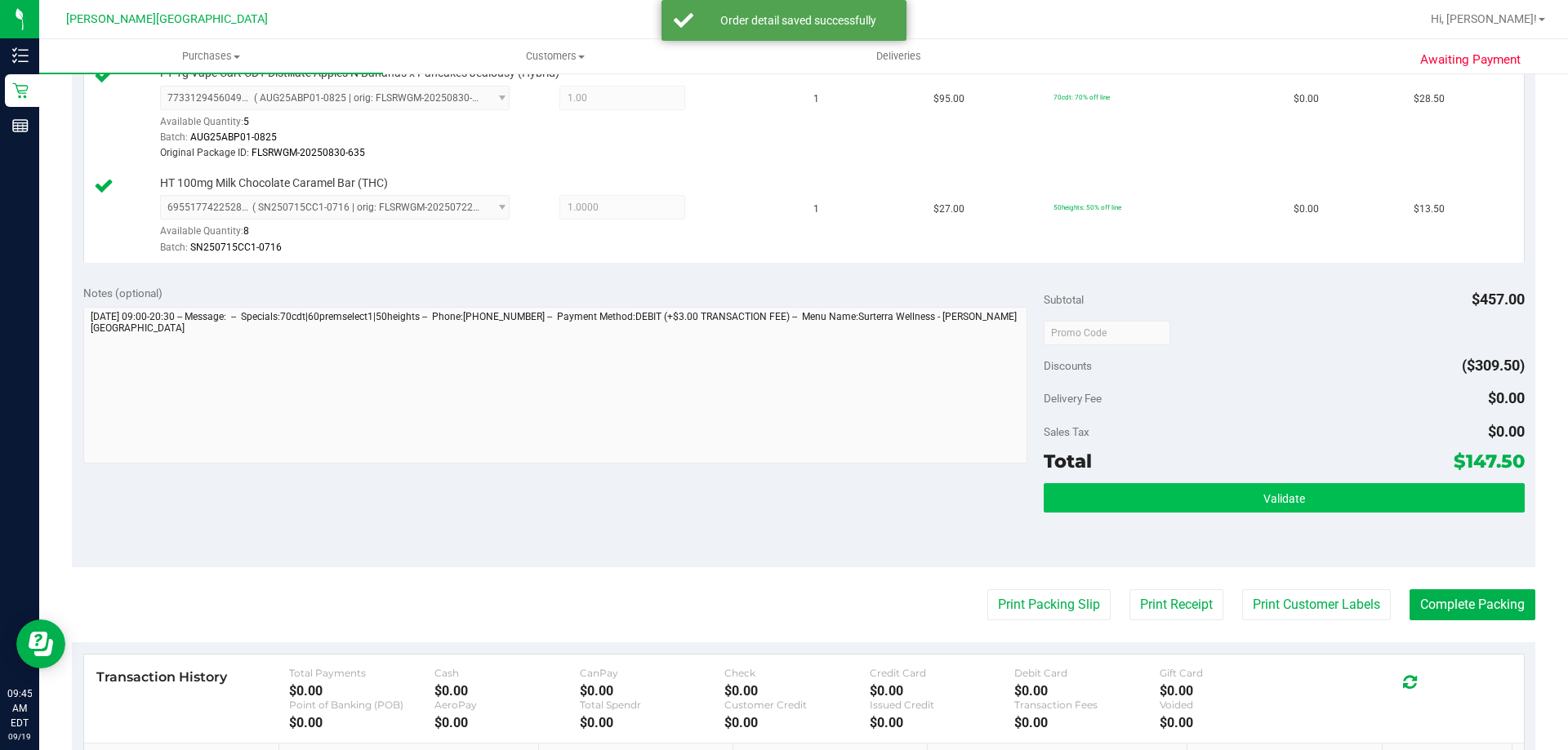
scroll to position [816, 0]
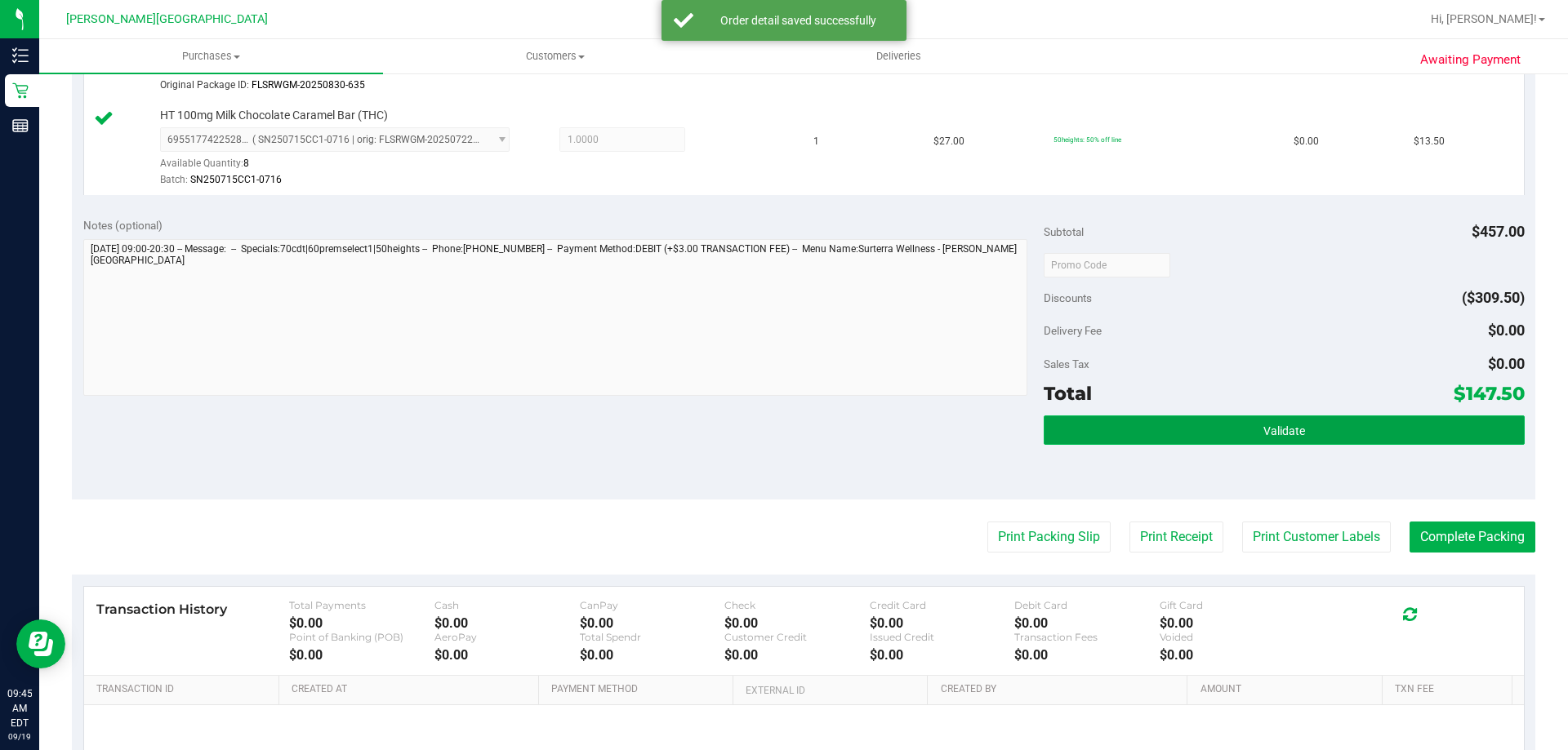
click at [781, 435] on button "Validate" at bounding box center [1284, 430] width 480 height 30
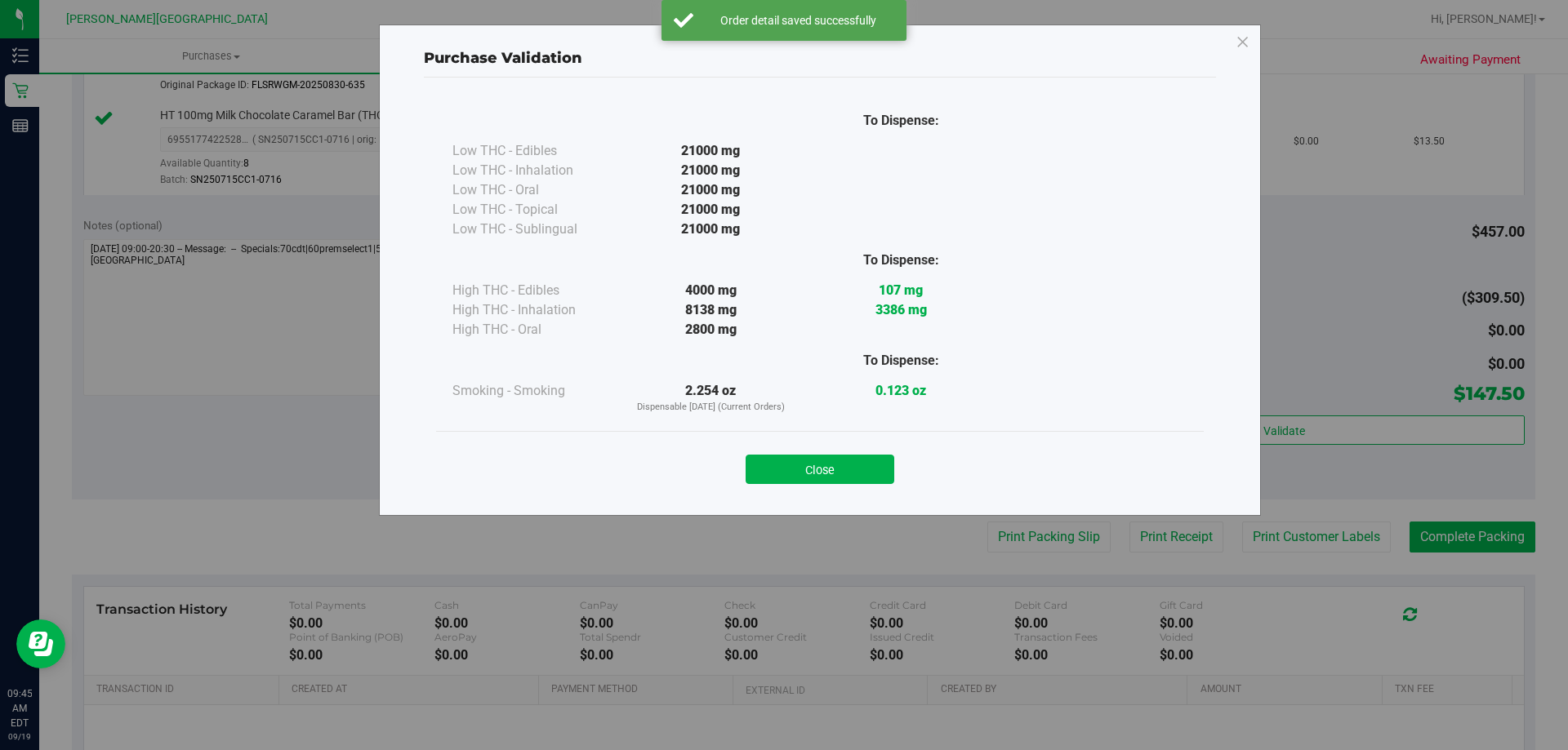
drag, startPoint x: 821, startPoint y: 461, endPoint x: 841, endPoint y: 463, distance: 20.1
click at [781, 461] on button "Close" at bounding box center [819, 469] width 148 height 30
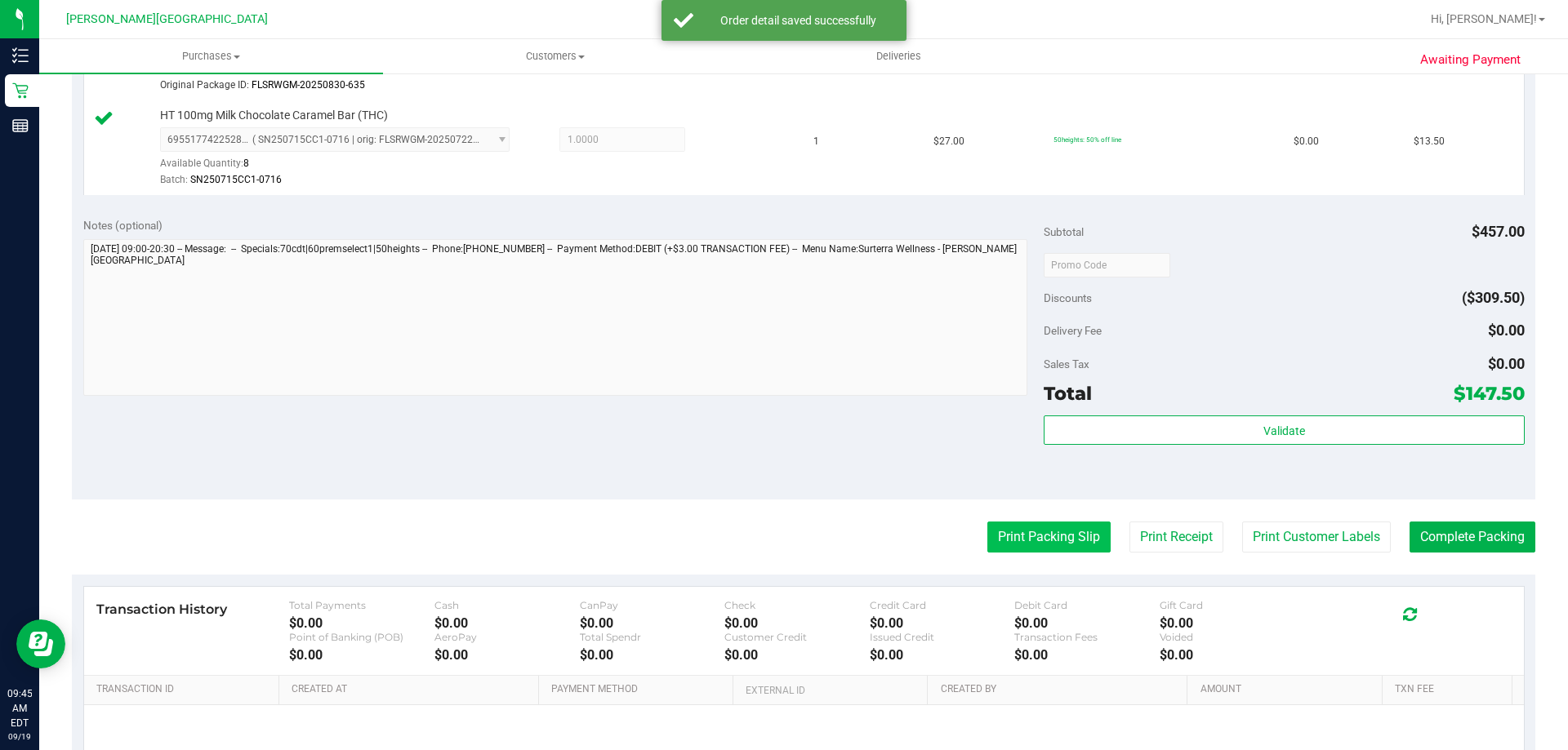
click at [781, 548] on button "Print Packing Slip" at bounding box center [1048, 537] width 123 height 31
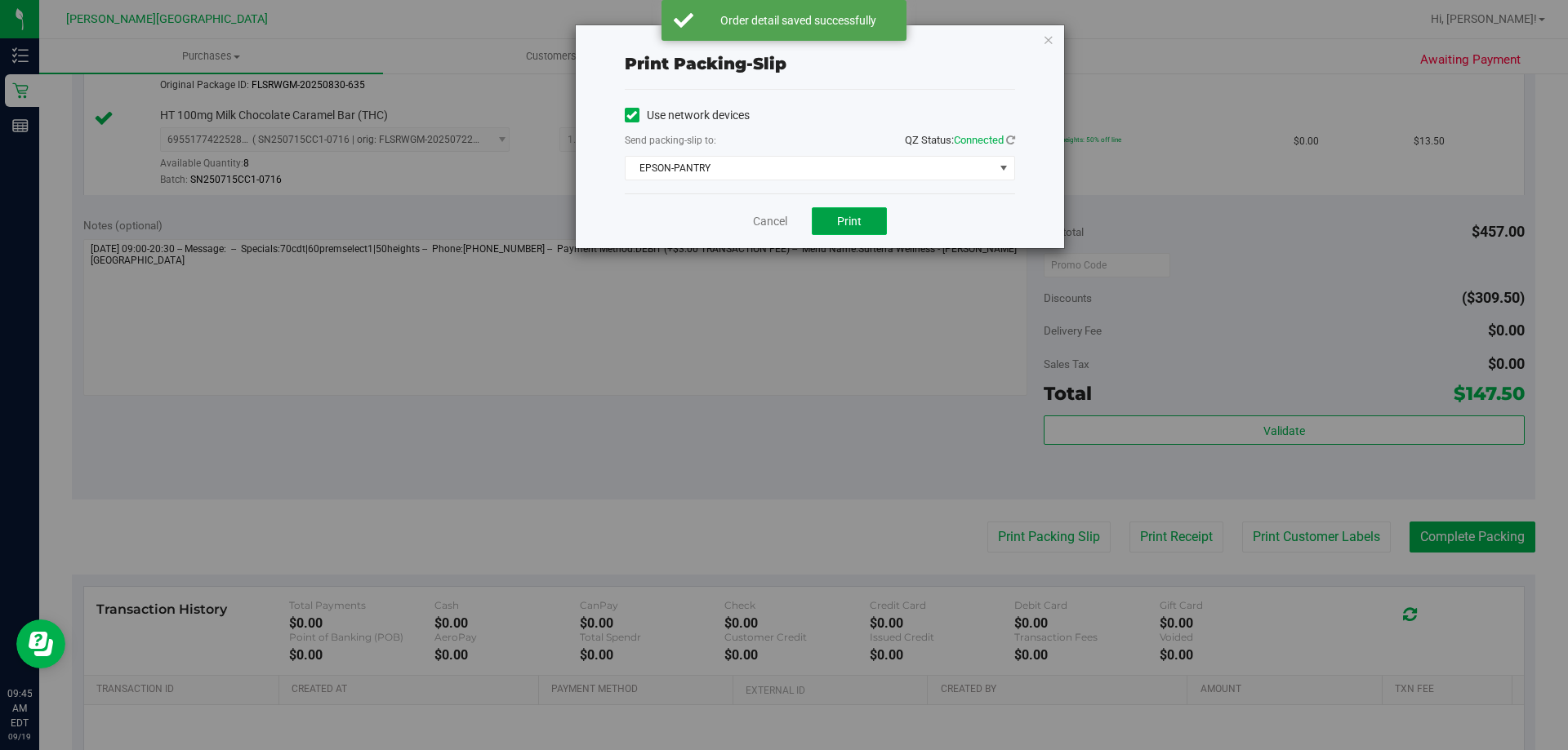
click at [781, 226] on span "Print" at bounding box center [849, 220] width 25 height 13
click at [781, 43] on icon "button" at bounding box center [1048, 39] width 11 height 20
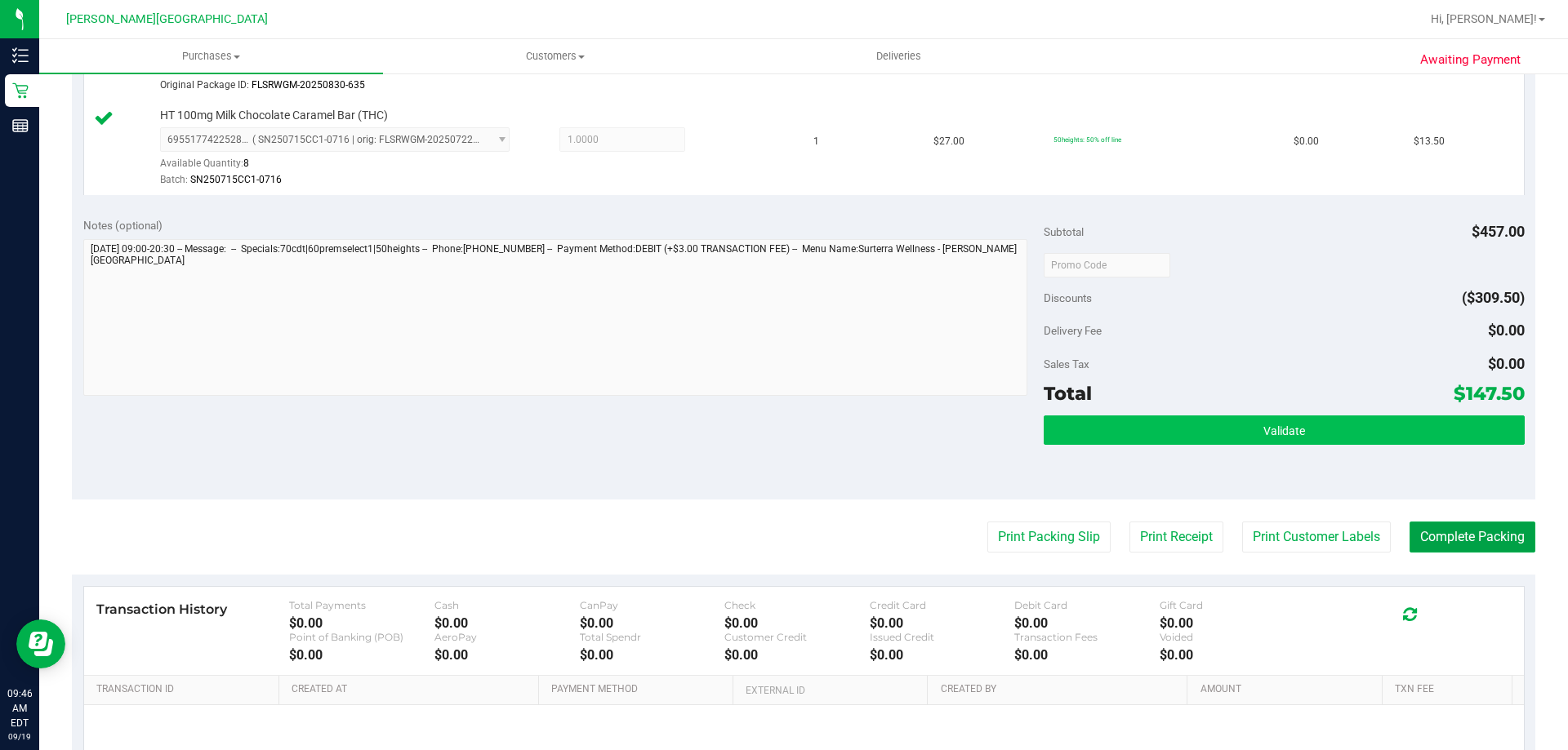
drag, startPoint x: 1479, startPoint y: 534, endPoint x: 1434, endPoint y: 444, distance: 100.6
click at [781, 534] on button "Complete Packing" at bounding box center [1473, 537] width 126 height 31
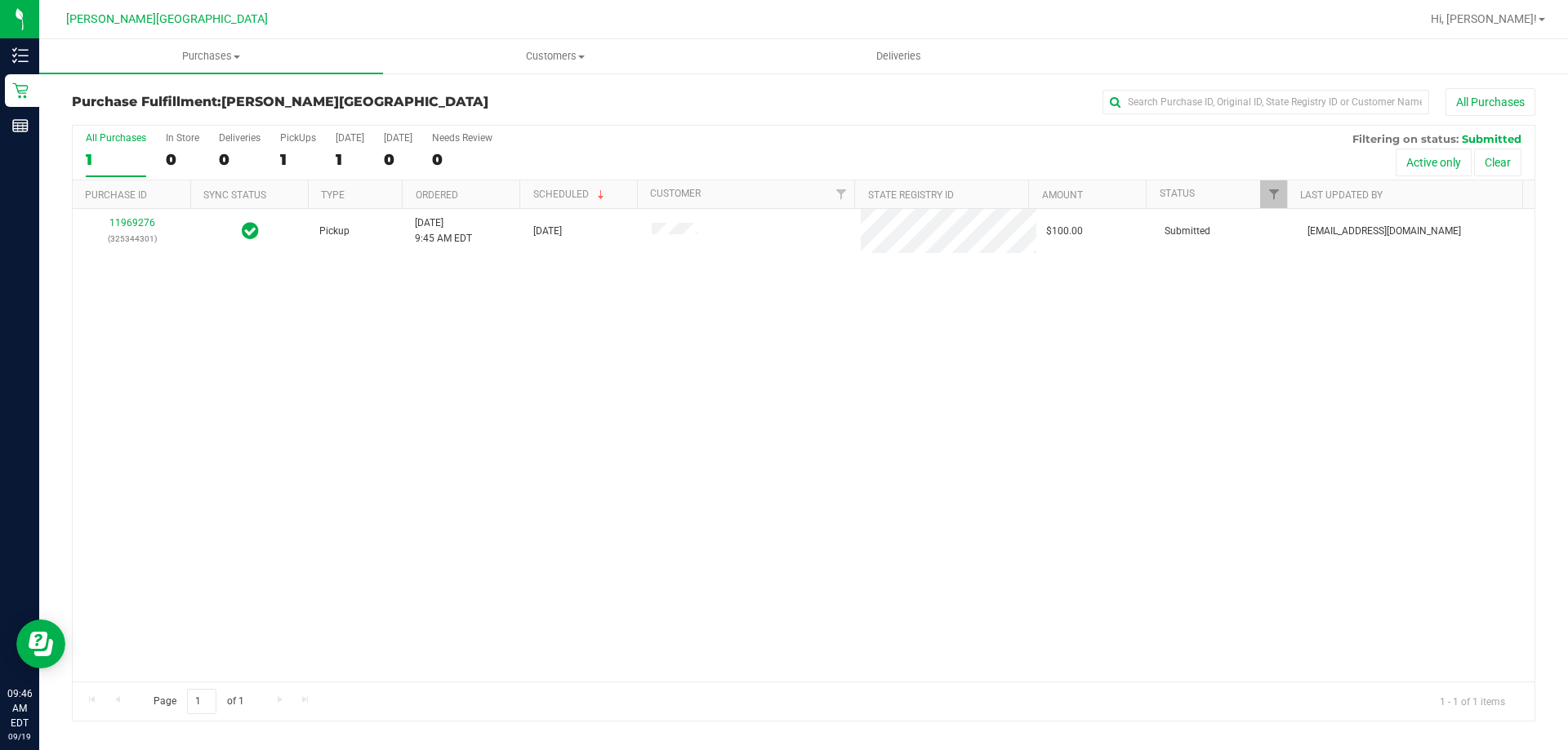
click at [420, 472] on div "11969276 (325344301) Pickup [DATE] 9:45 AM EDT 9/19/2025 $100.00 Submitted [EMA…" at bounding box center [803, 444] width 1462 height 472
drag, startPoint x: 916, startPoint y: 451, endPoint x: 954, endPoint y: 421, distance: 48.4
click at [781, 449] on div "11969276 (325344301) Pickup [DATE] 9:45 AM EDT 9/19/2025 $100.00 Submitted [EMA…" at bounding box center [803, 444] width 1462 height 472
click at [312, 147] on label "PickUps 1" at bounding box center [298, 154] width 36 height 45
click at [0, 0] on input "PickUps 1" at bounding box center [0, 0] width 0 height 0
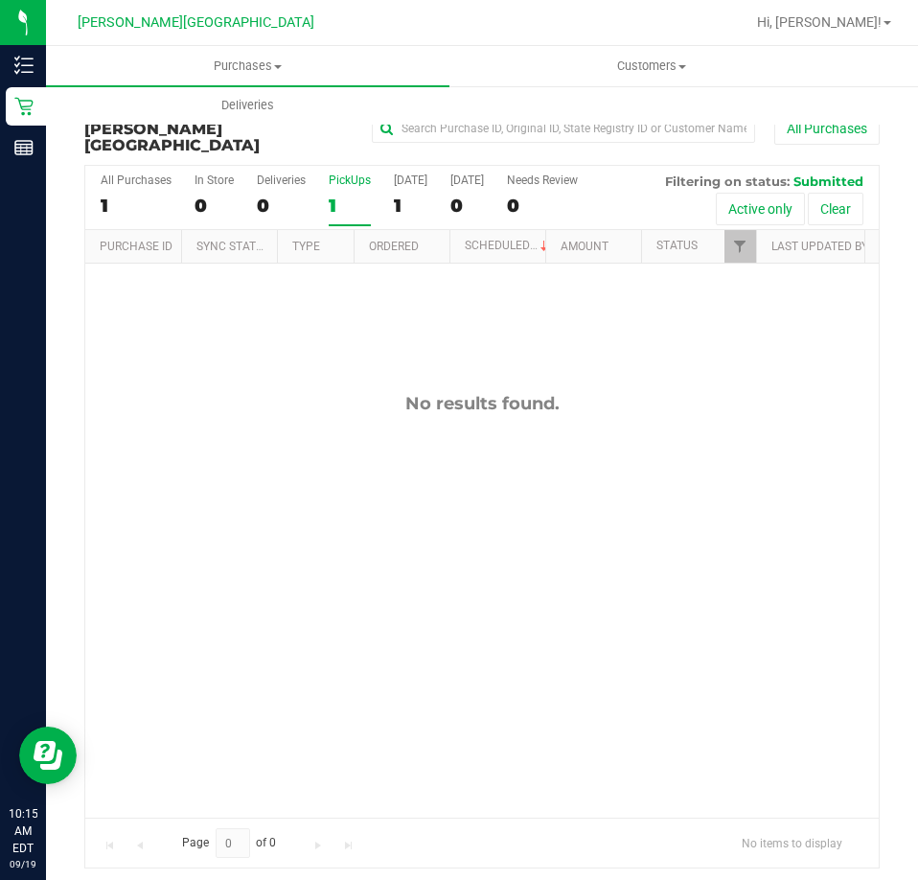
click at [359, 243] on div "All Purchases 1 In Store 0 Deliveries 0 PickUps 1 [DATE] 1 [DATE] 0 Needs Revie…" at bounding box center [482, 517] width 796 height 704
click at [338, 174] on div "PickUps" at bounding box center [350, 180] width 42 height 13
click at [0, 0] on input "PickUps 1" at bounding box center [0, 0] width 0 height 0
click at [267, 195] on div "1" at bounding box center [281, 206] width 49 height 22
click at [0, 0] on input "Deliveries 1" at bounding box center [0, 0] width 0 height 0
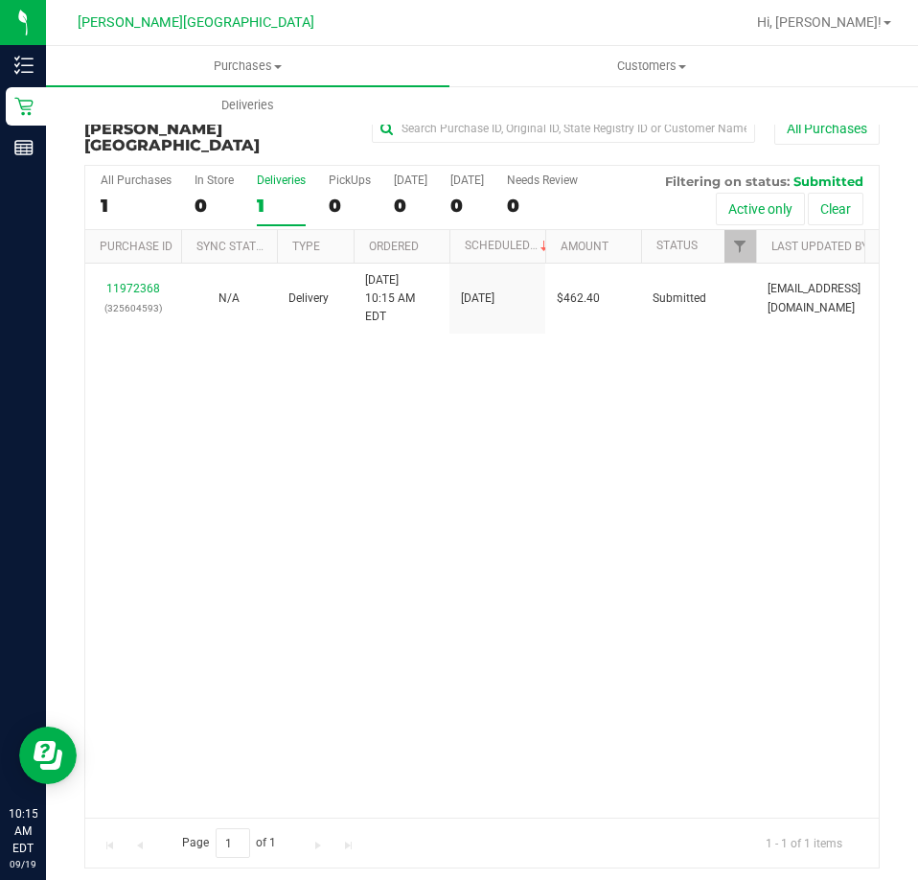
click at [399, 506] on div "11972368 (325604593) N/A Delivery [DATE] 10:15 AM EDT 9/24/2025 $462.40 Submitt…" at bounding box center [482, 541] width 794 height 554
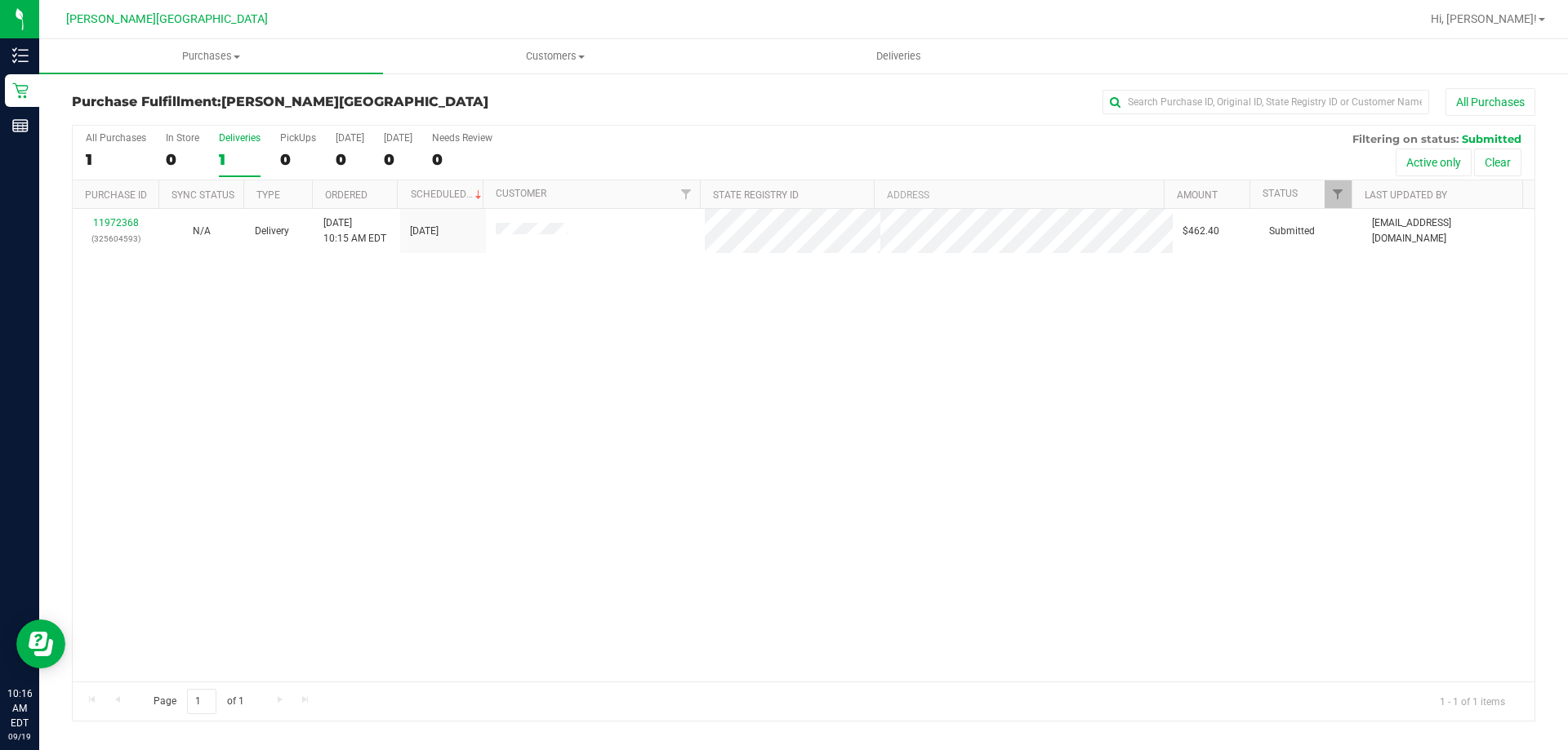
click at [707, 303] on div "11972368 (325604593) N/A Delivery [DATE] 10:15 AM EDT 9/24/2025 $462.40 Submitt…" at bounding box center [803, 444] width 1462 height 472
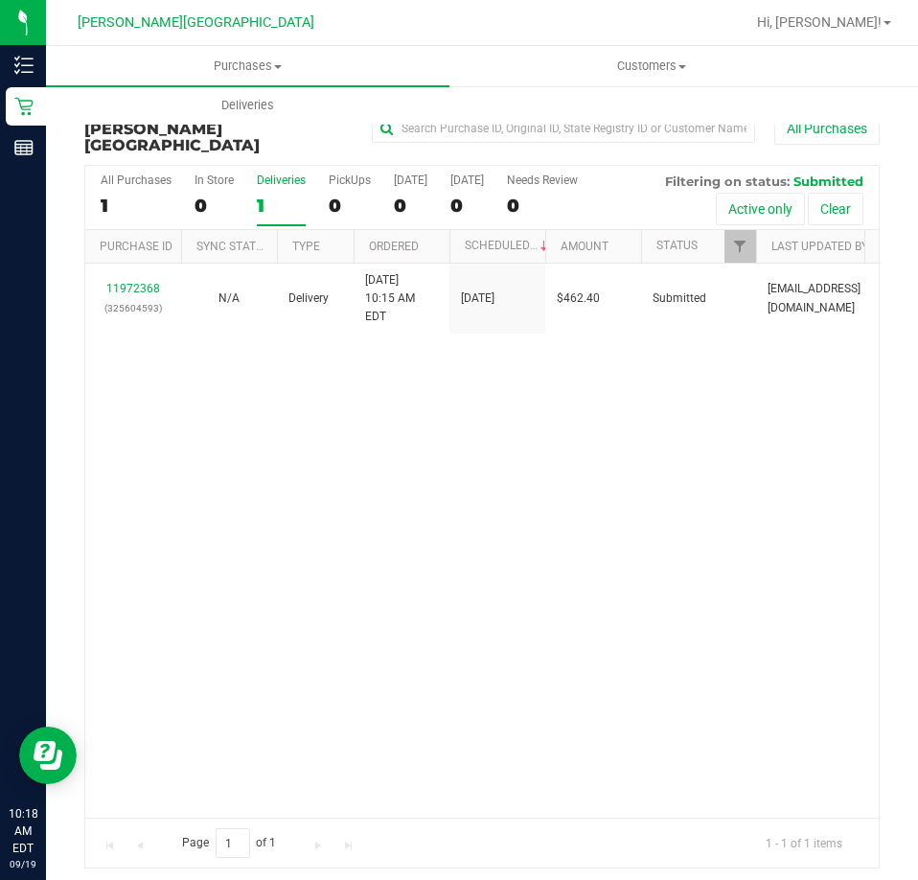
click at [279, 174] on label "Deliveries 1" at bounding box center [281, 200] width 49 height 53
click at [0, 0] on input "Deliveries 1" at bounding box center [0, 0] width 0 height 0
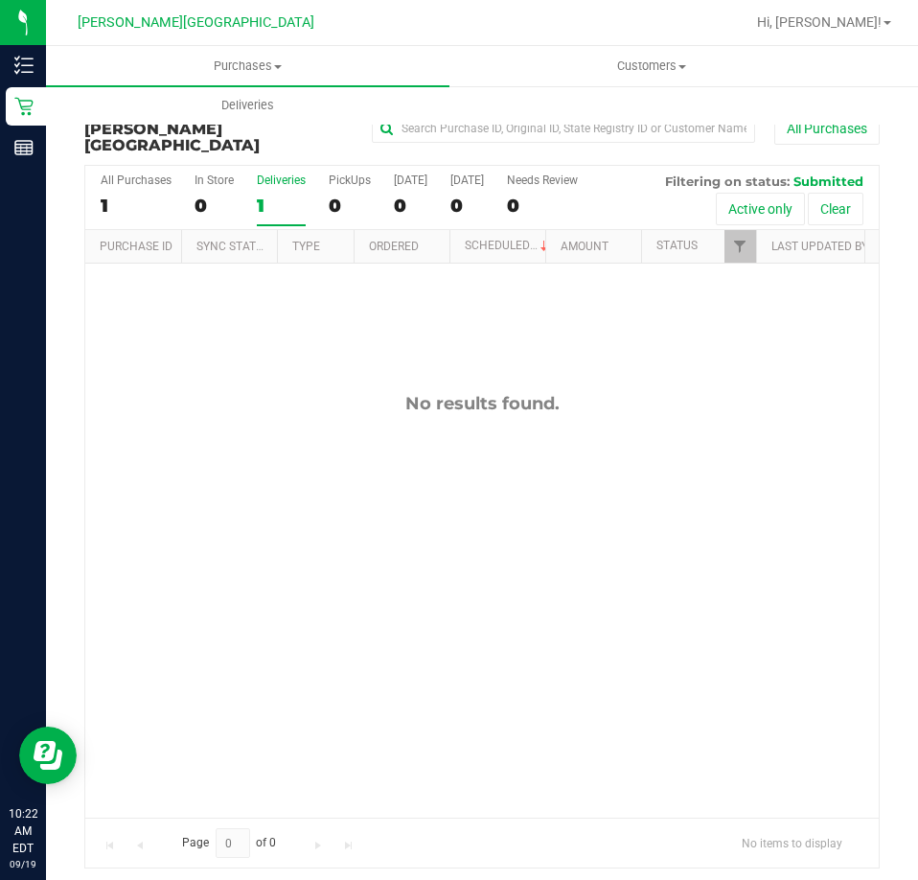
click at [287, 195] on div "1" at bounding box center [281, 206] width 49 height 22
click at [0, 0] on input "Deliveries 1" at bounding box center [0, 0] width 0 height 0
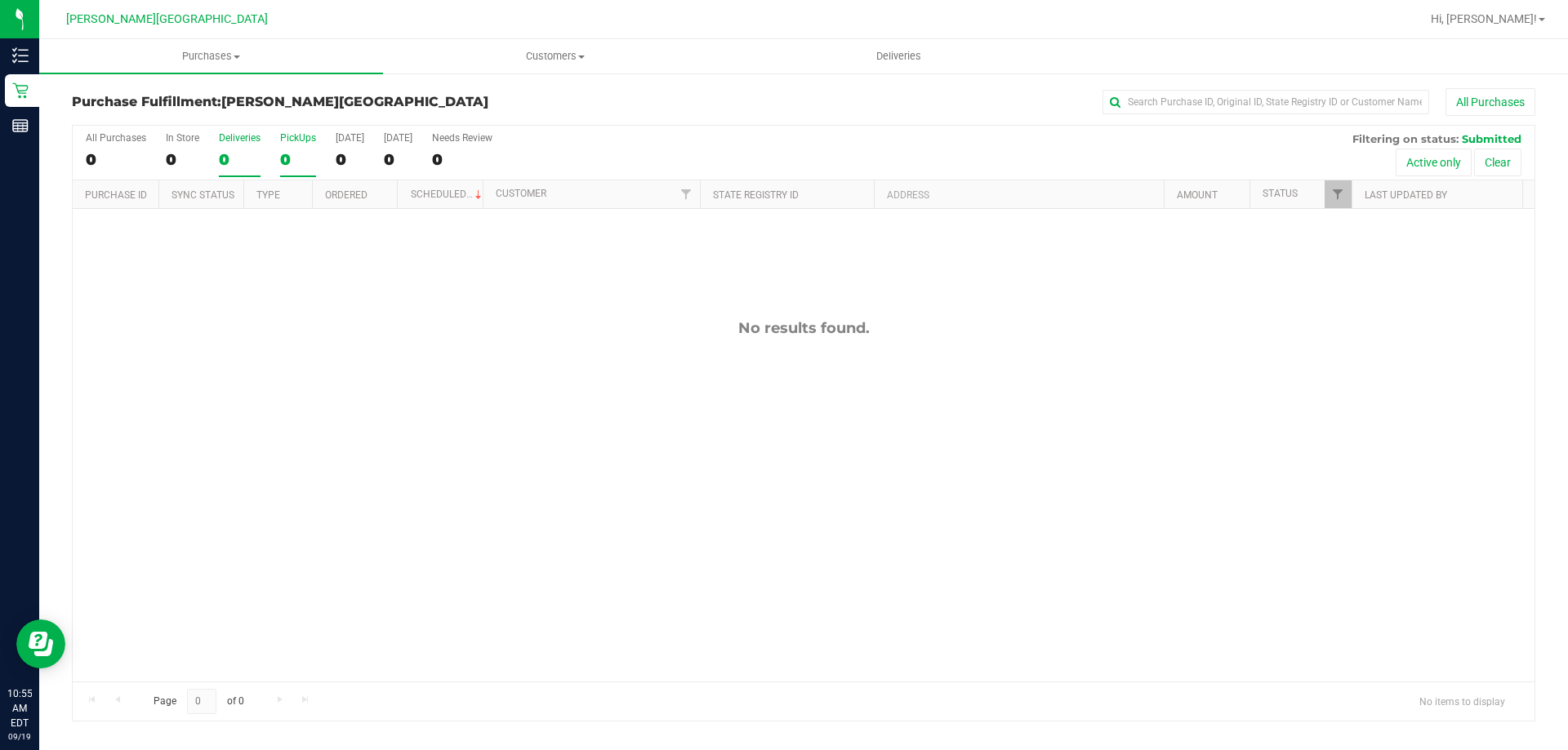
click at [304, 139] on div "PickUps" at bounding box center [298, 137] width 36 height 11
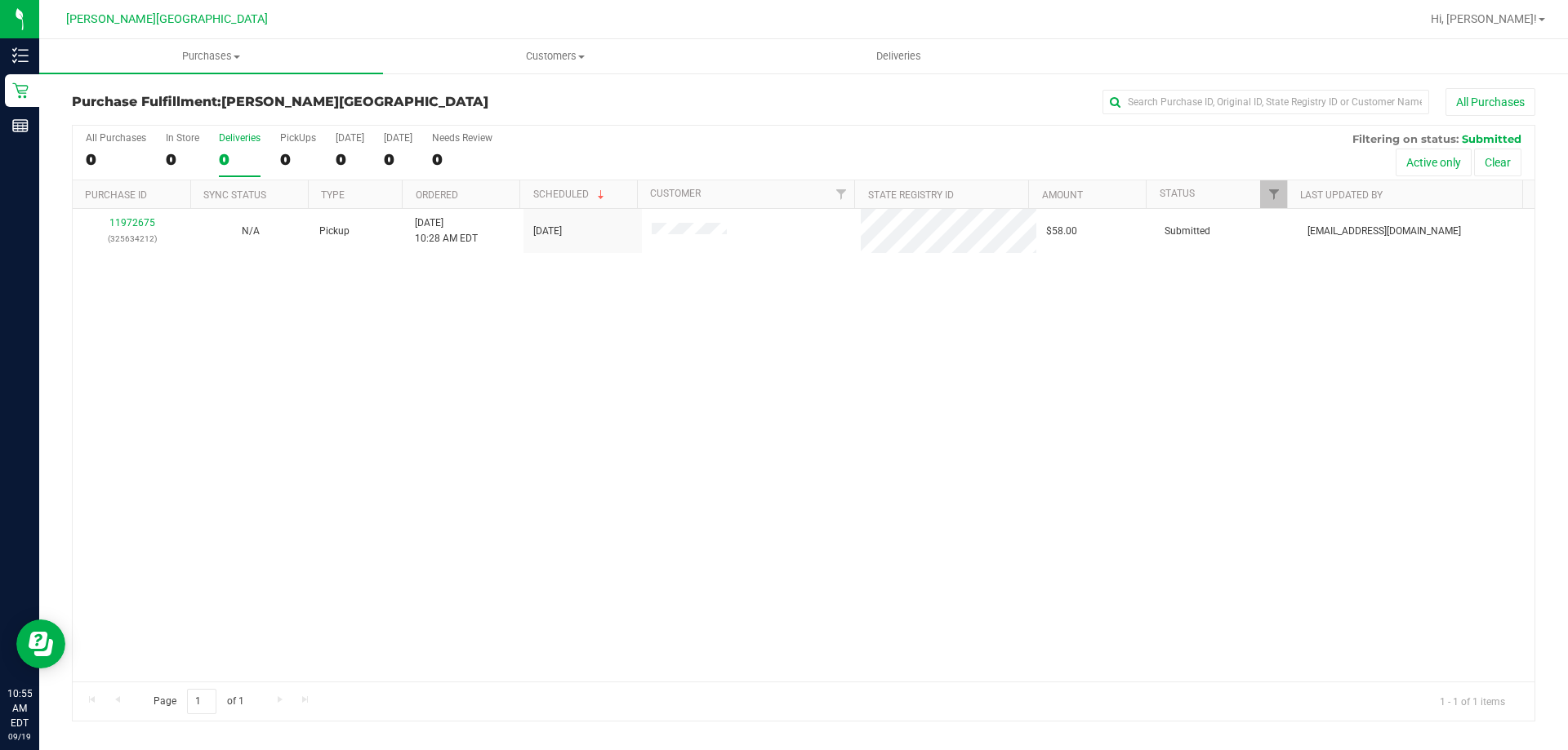
click at [242, 146] on label "Deliveries 0" at bounding box center [239, 154] width 42 height 45
click at [0, 0] on input "Deliveries 0" at bounding box center [0, 0] width 0 height 0
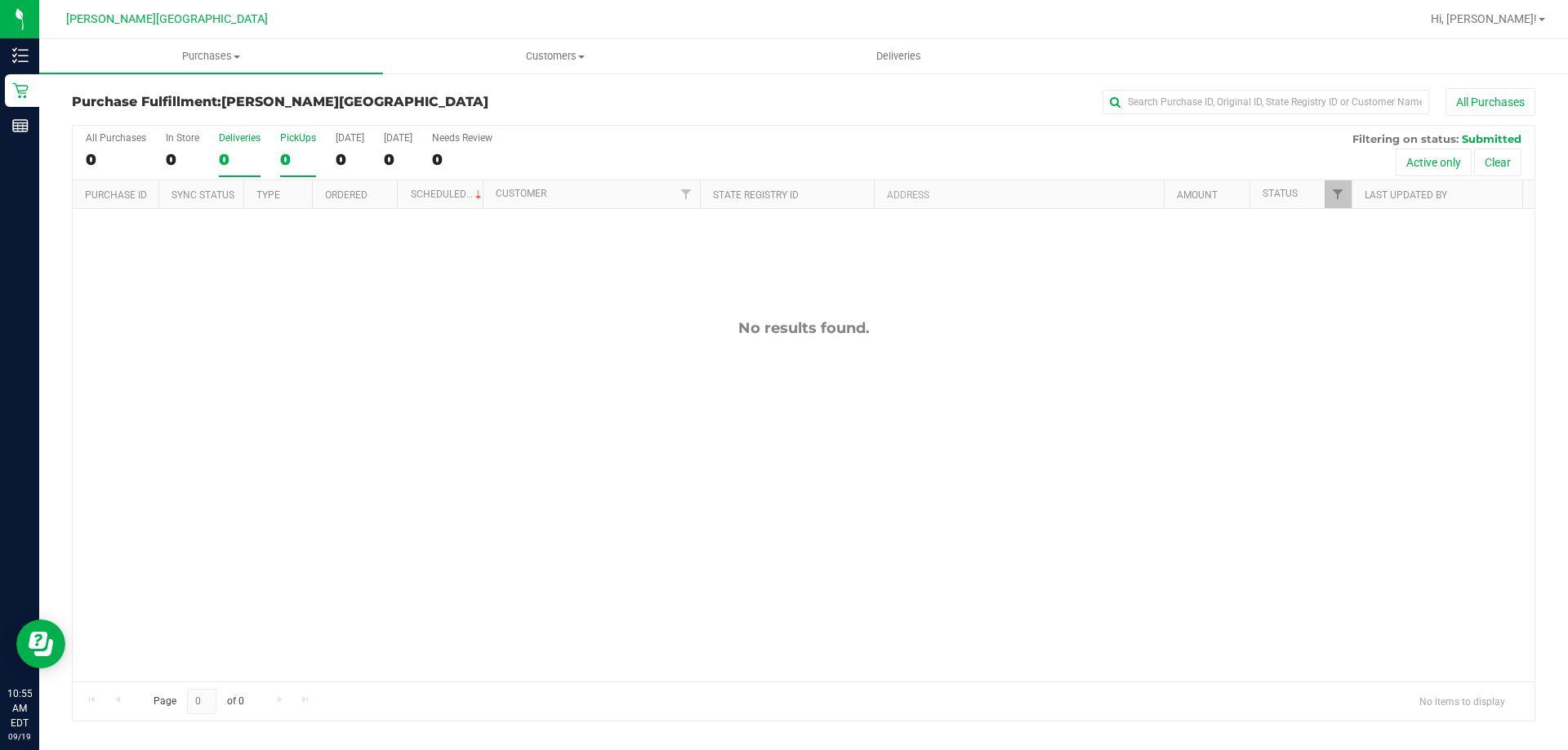
click at [284, 152] on div "0" at bounding box center [298, 159] width 36 height 19
click at [0, 0] on input "PickUps 0" at bounding box center [0, 0] width 0 height 0
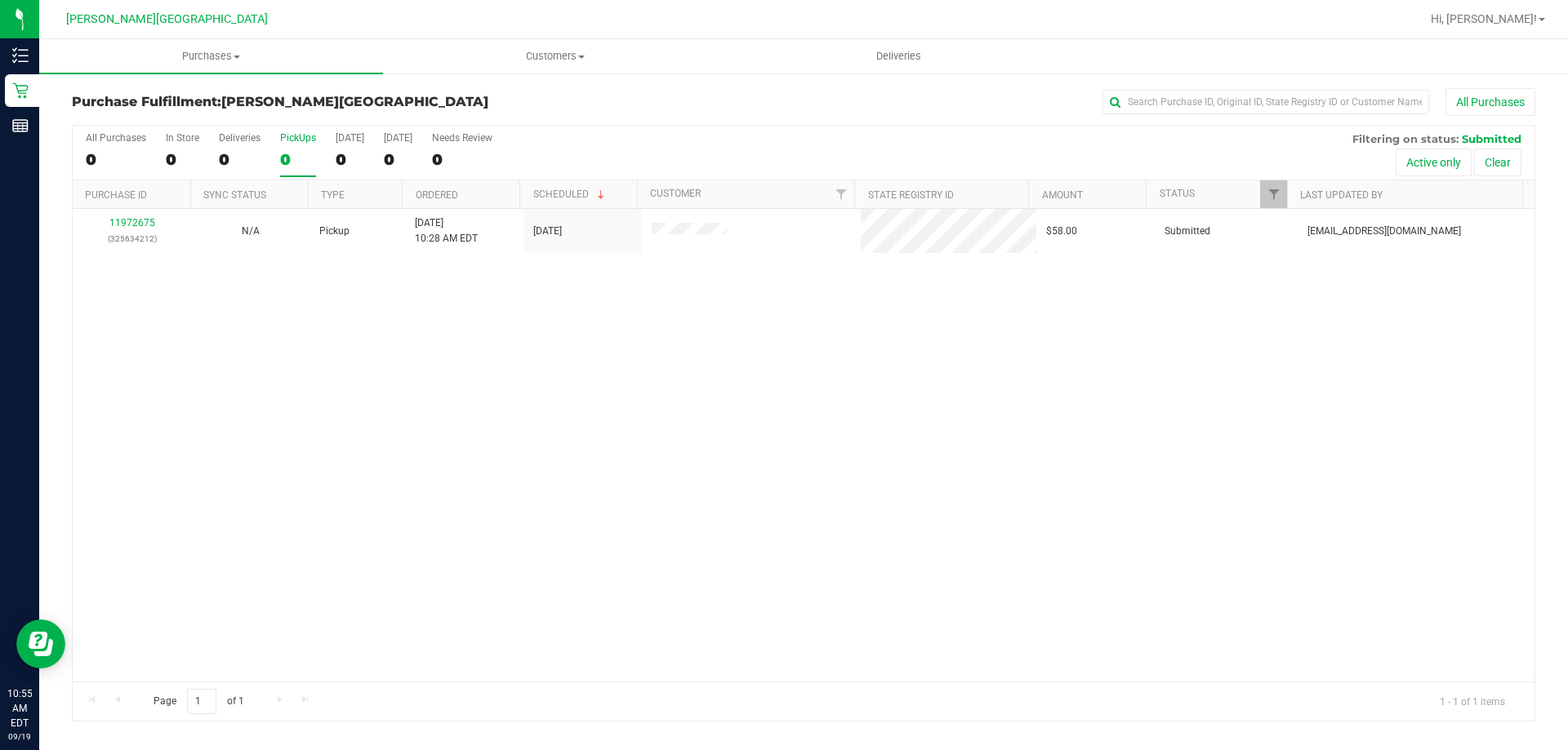
click at [331, 306] on div "11972675 (325634212) N/A Pickup [DATE] 10:28 AM EDT 9/19/2025 $58.00 Submitted …" at bounding box center [803, 444] width 1462 height 472
click at [117, 223] on link "11972675" at bounding box center [132, 222] width 46 height 11
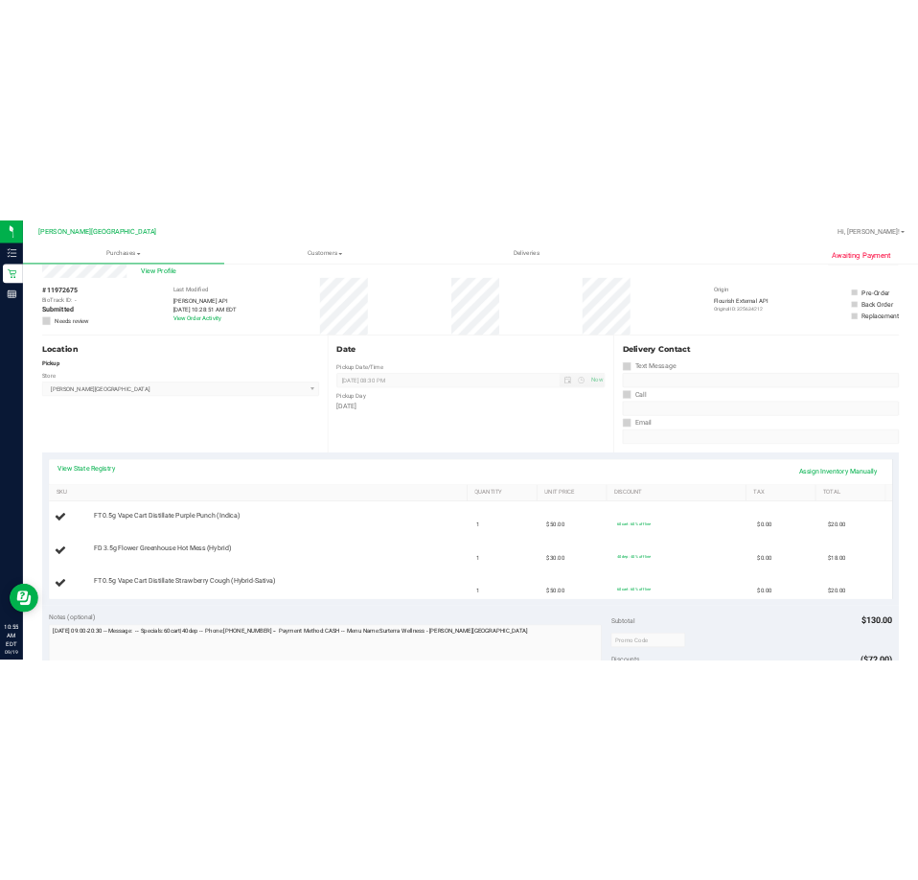
scroll to position [96, 0]
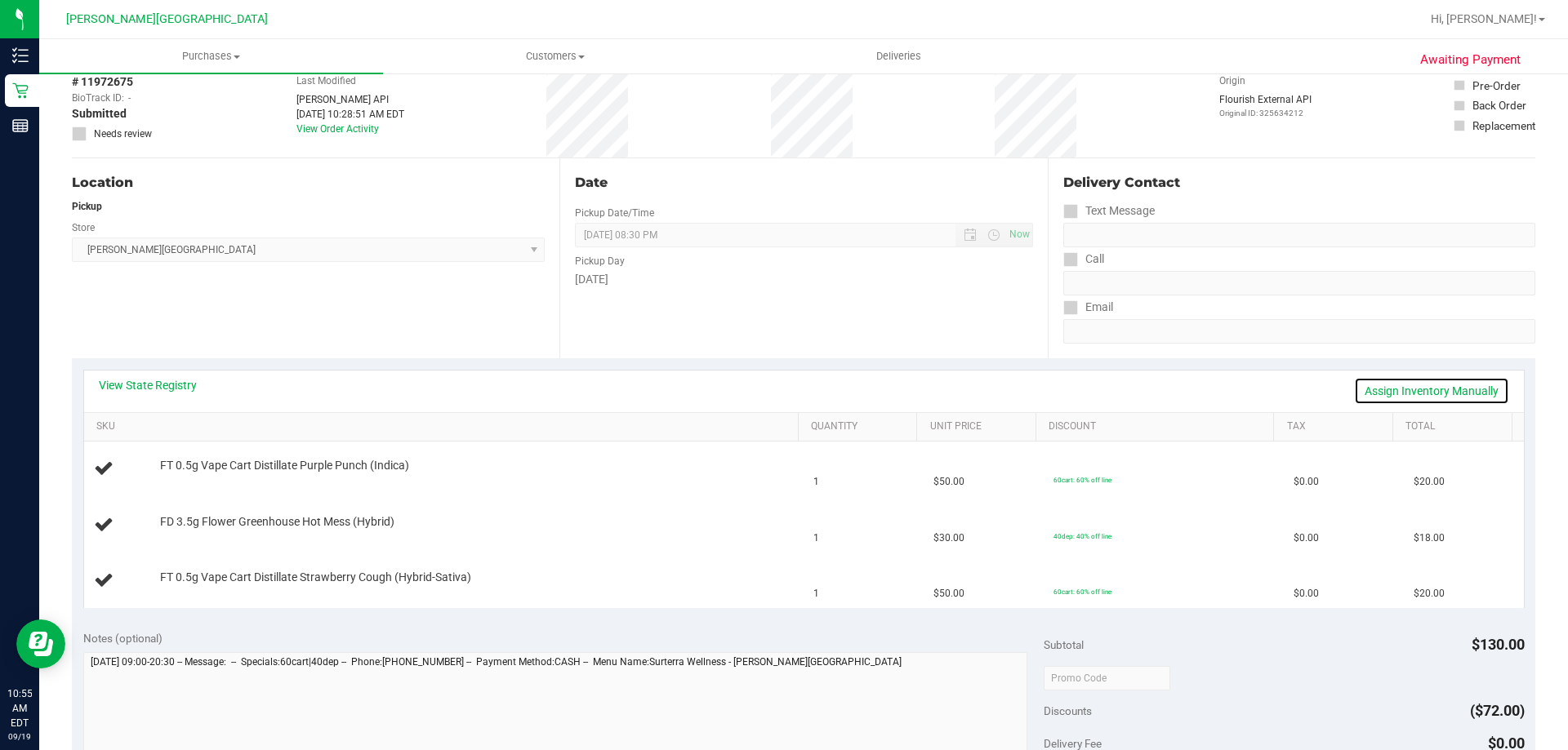
click at [781, 392] on link "Assign Inventory Manually" at bounding box center [1431, 391] width 155 height 28
click at [781, 390] on link "Save & Exit" at bounding box center [1470, 391] width 77 height 28
click at [781, 388] on link "Assign Inventory Manually" at bounding box center [1431, 391] width 155 height 28
click at [781, 388] on link "Save & Exit" at bounding box center [1470, 391] width 77 height 28
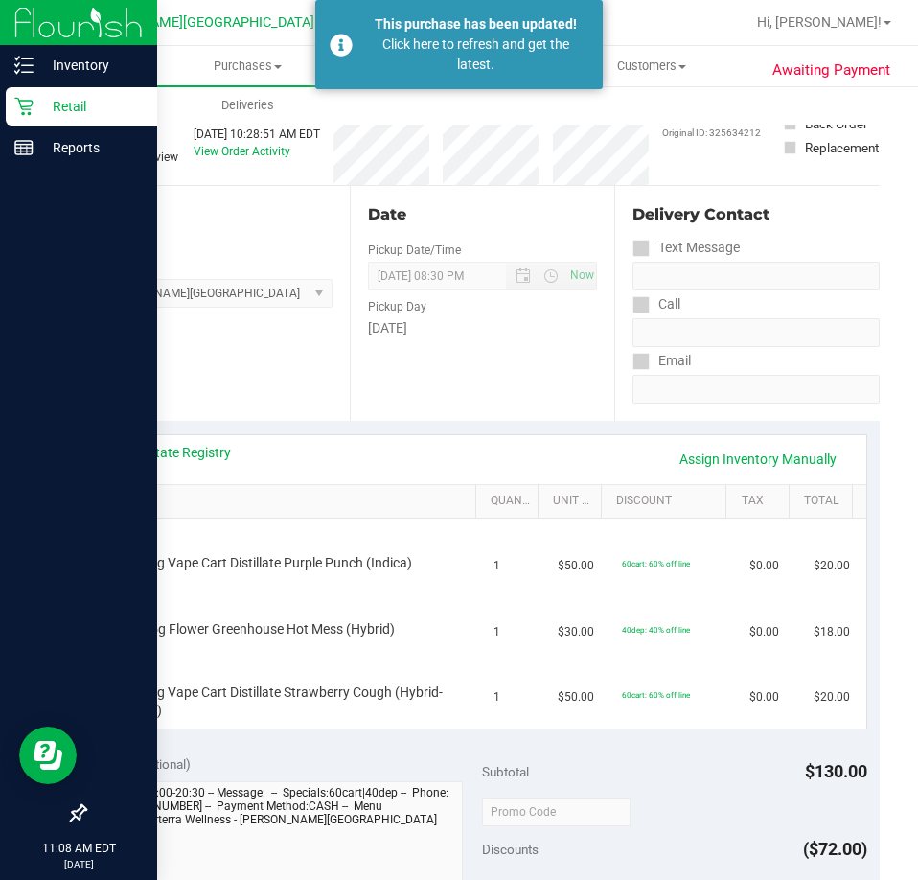
click at [43, 104] on p "Retail" at bounding box center [91, 106] width 115 height 23
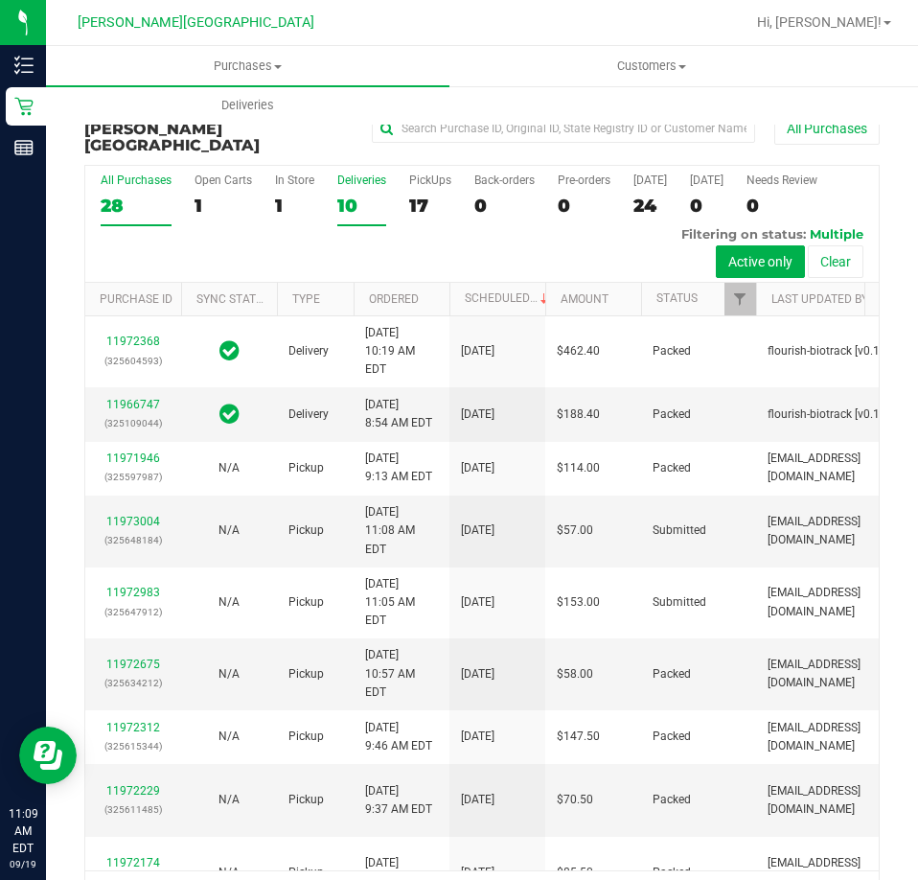
click at [353, 195] on div "10" at bounding box center [361, 206] width 49 height 22
click at [0, 0] on input "Deliveries 10" at bounding box center [0, 0] width 0 height 0
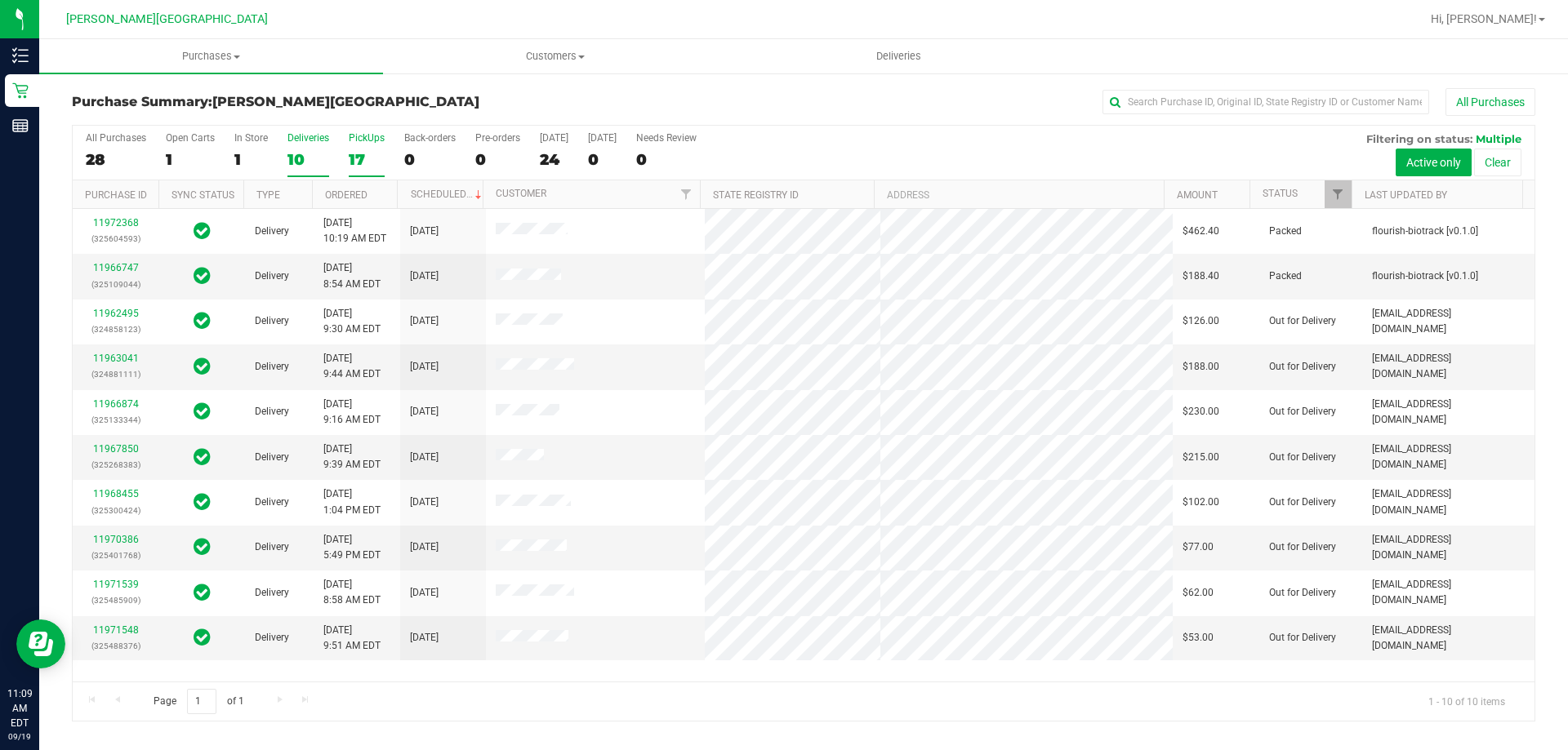
click at [362, 150] on div "17" at bounding box center [366, 159] width 36 height 19
click at [0, 0] on input "PickUps 17" at bounding box center [0, 0] width 0 height 0
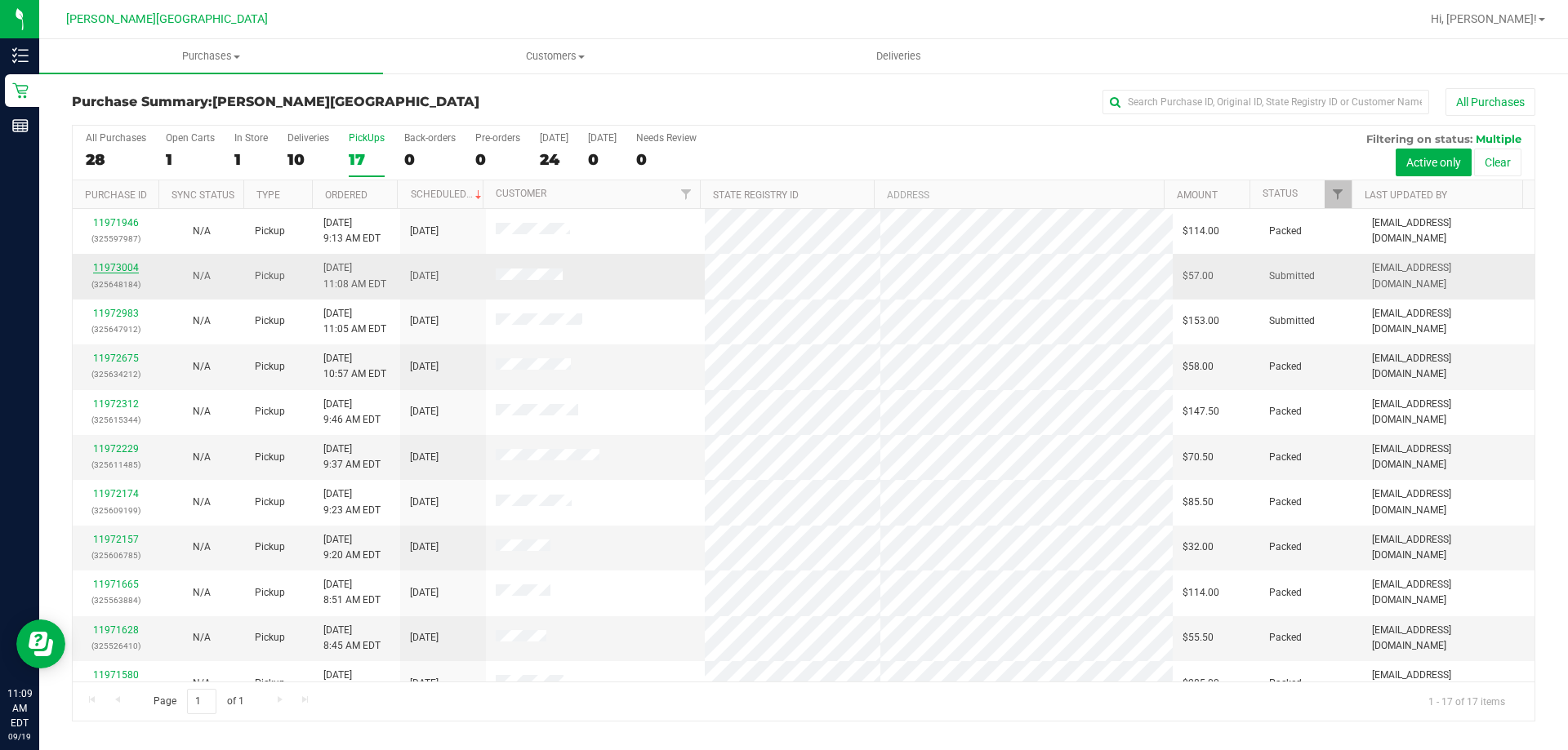
click at [127, 269] on link "11973004" at bounding box center [116, 267] width 46 height 11
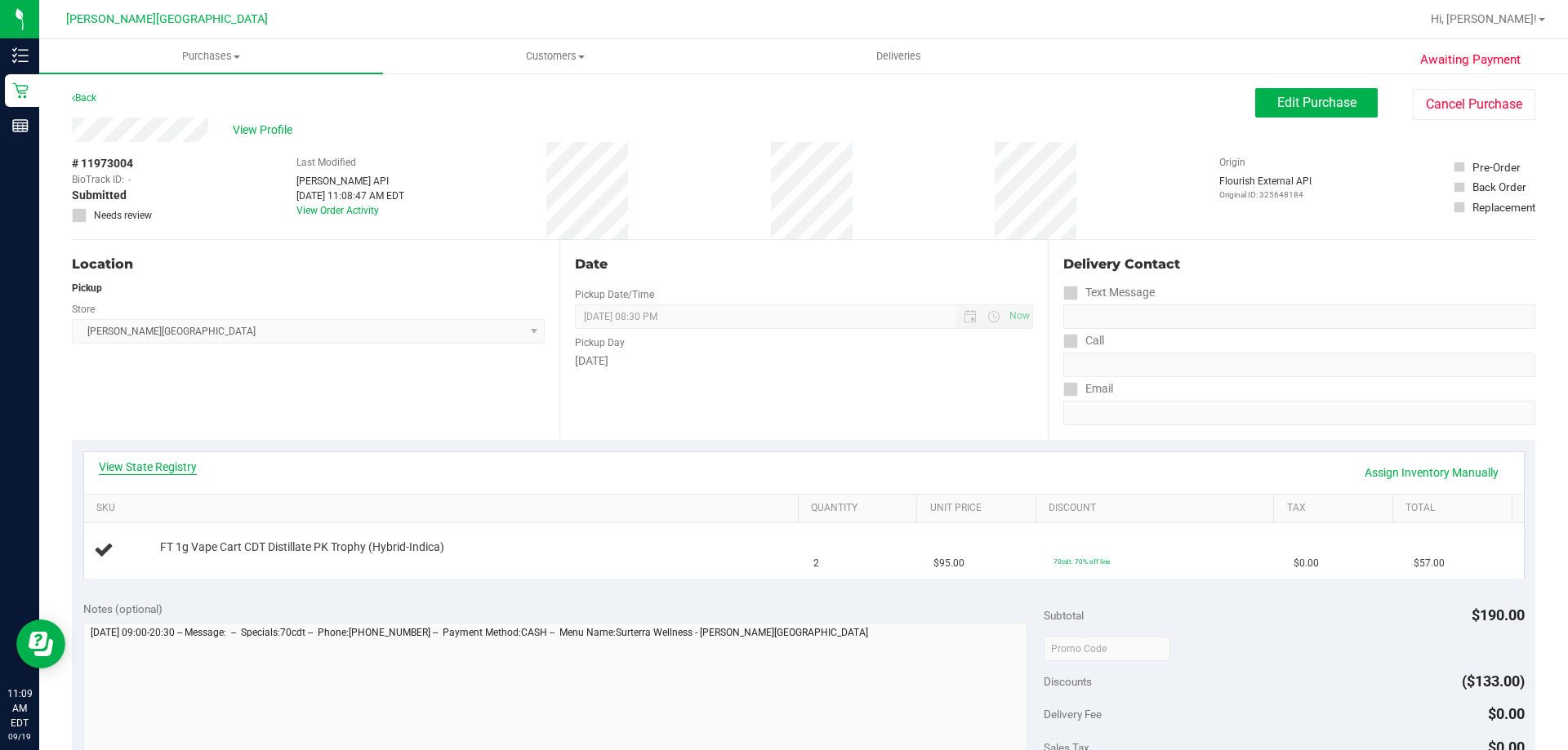
click at [176, 462] on link "View State Registry" at bounding box center [147, 467] width 98 height 16
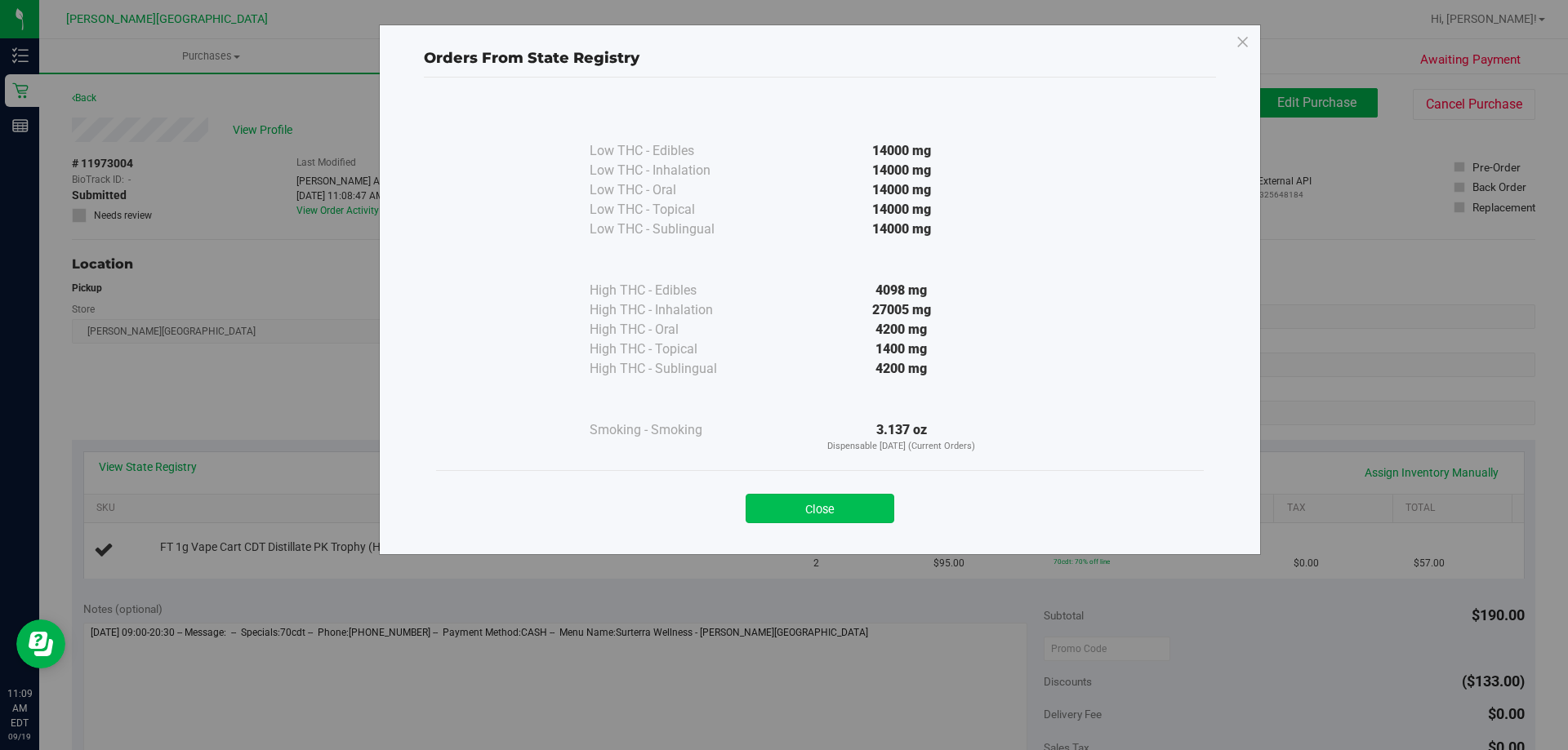
click at [781, 507] on button "Close" at bounding box center [819, 508] width 148 height 30
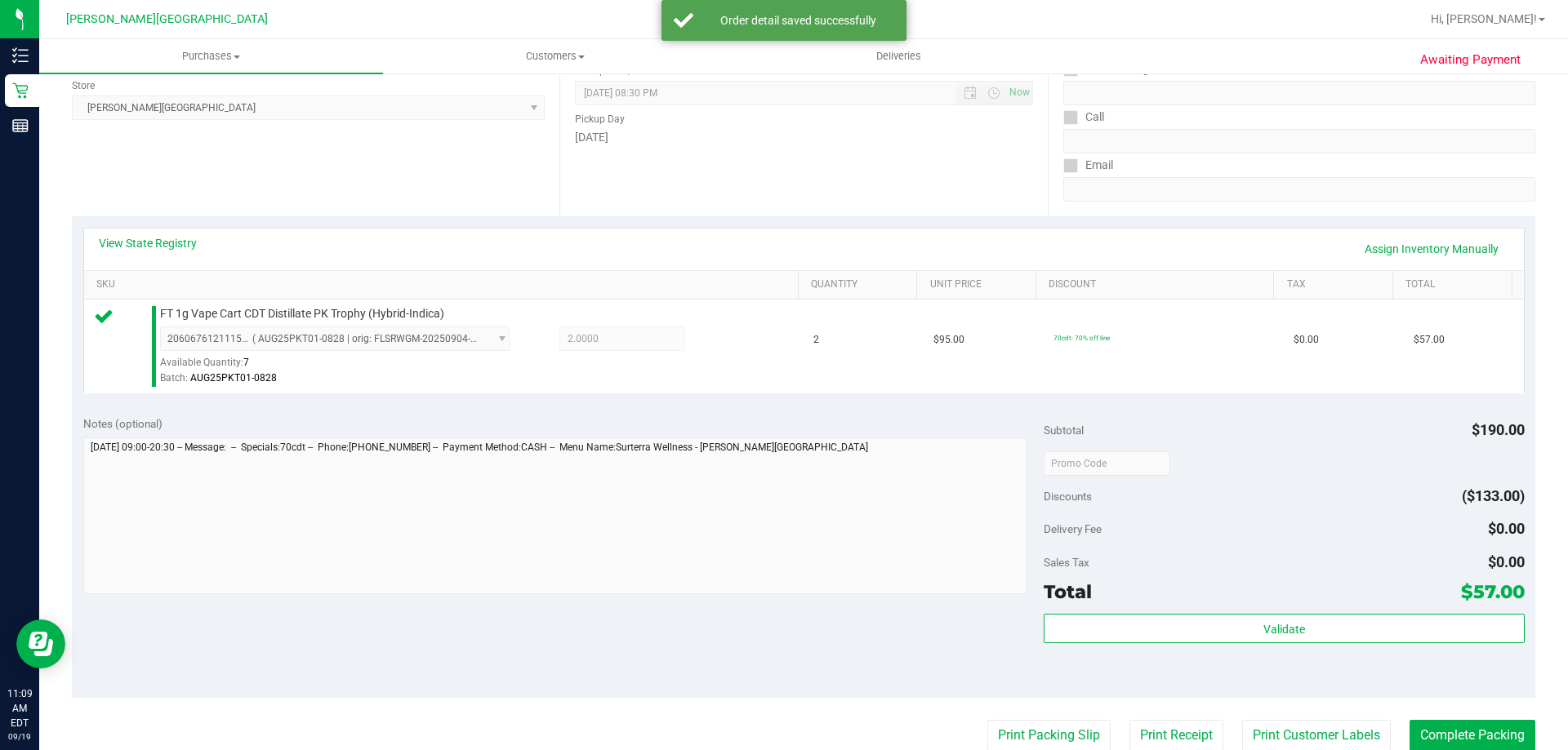
scroll to position [571, 0]
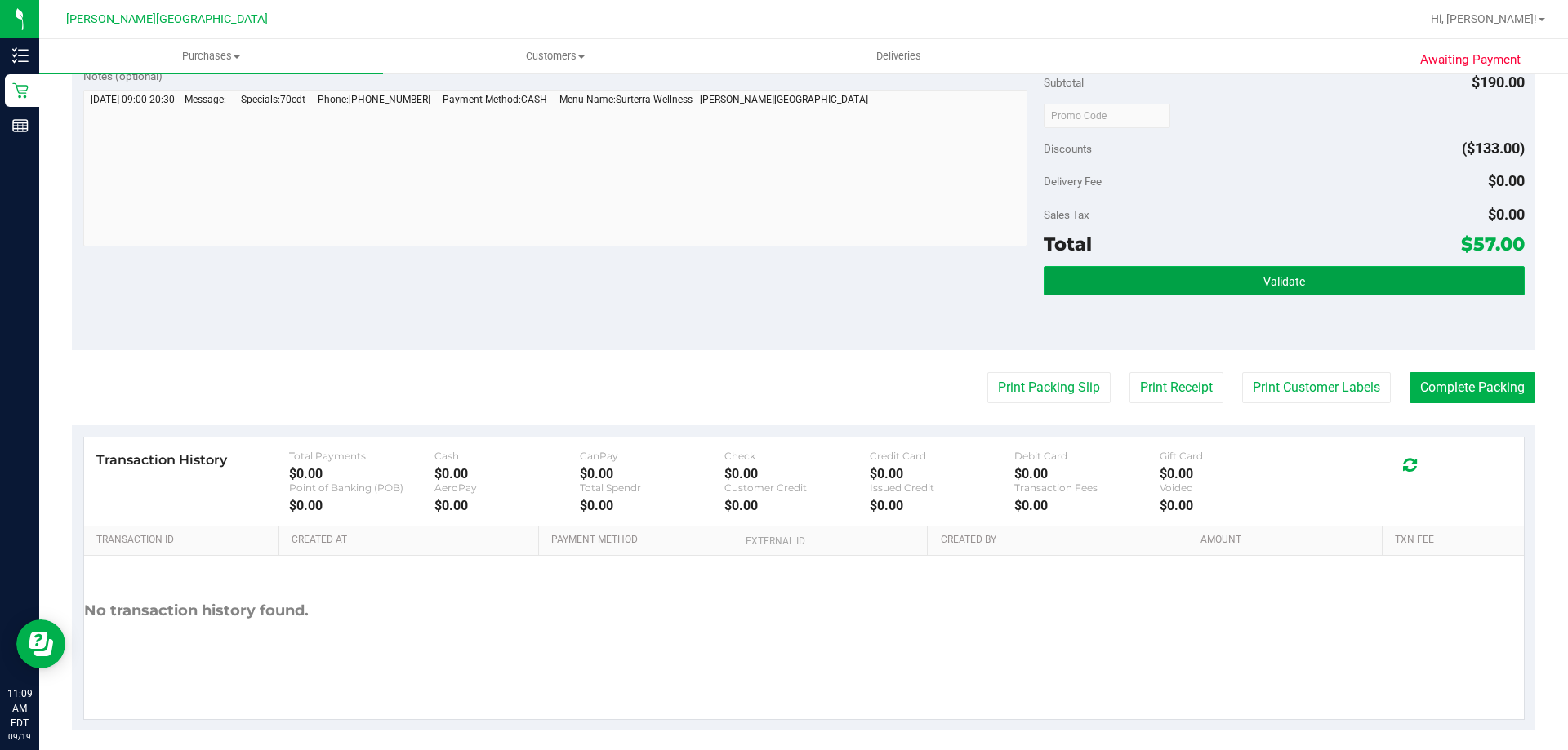
click at [781, 293] on button "Validate" at bounding box center [1284, 281] width 480 height 30
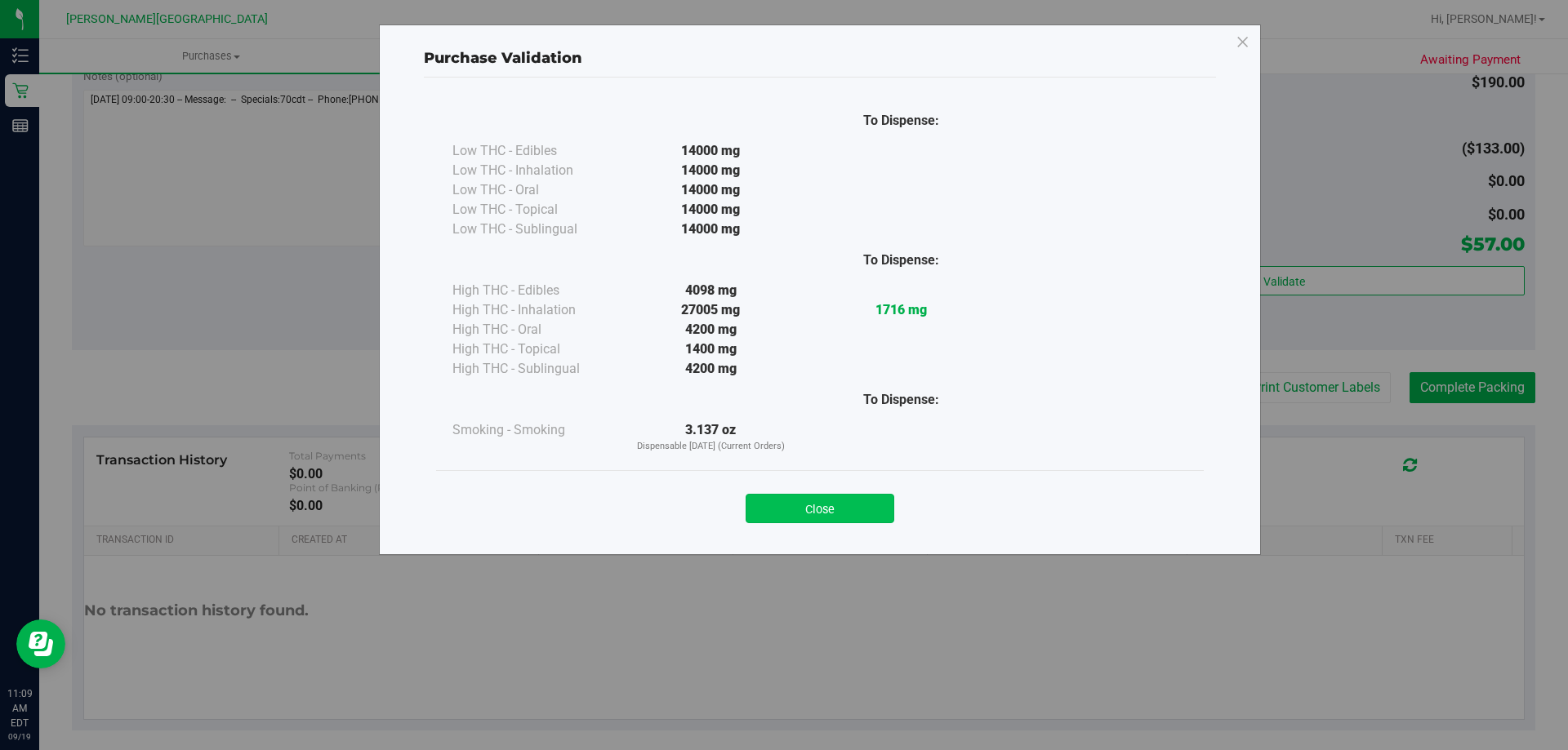
click at [781, 503] on button "Close" at bounding box center [819, 508] width 148 height 30
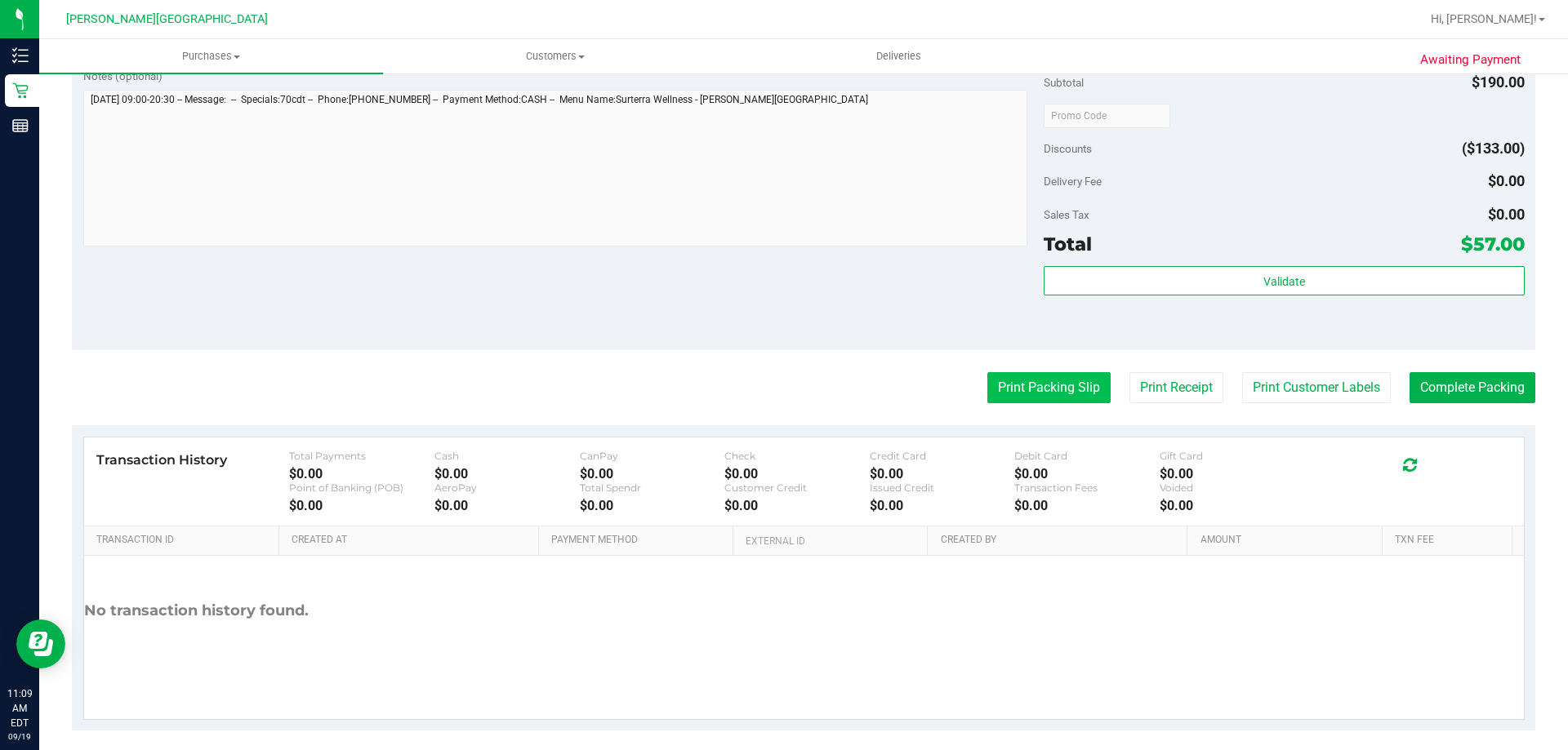
click at [781, 398] on button "Print Packing Slip" at bounding box center [1048, 387] width 123 height 31
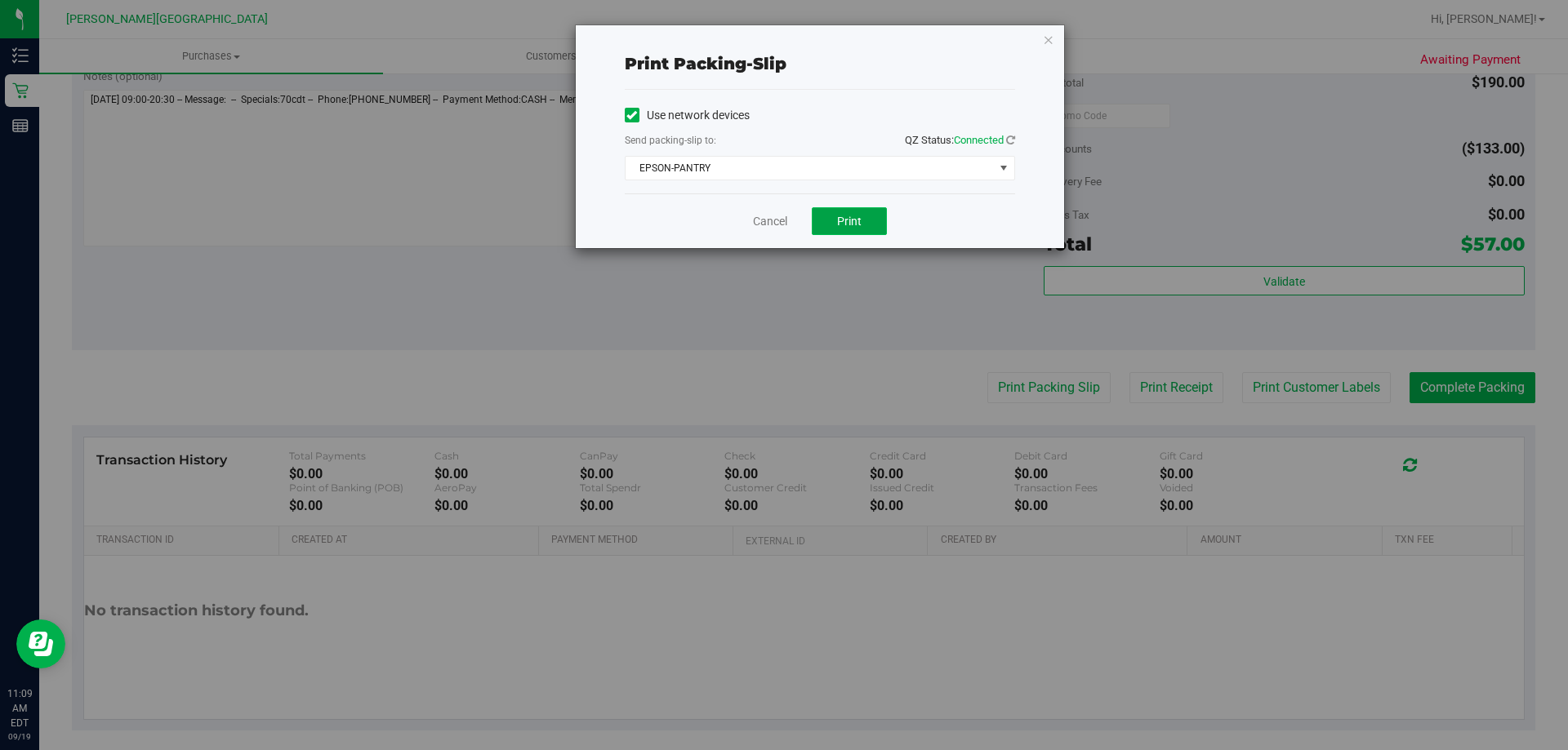
click at [781, 220] on button "Print" at bounding box center [849, 220] width 75 height 28
drag, startPoint x: 1046, startPoint y: 43, endPoint x: 1316, endPoint y: 198, distance: 311.3
click at [781, 44] on icon "button" at bounding box center [1048, 39] width 11 height 20
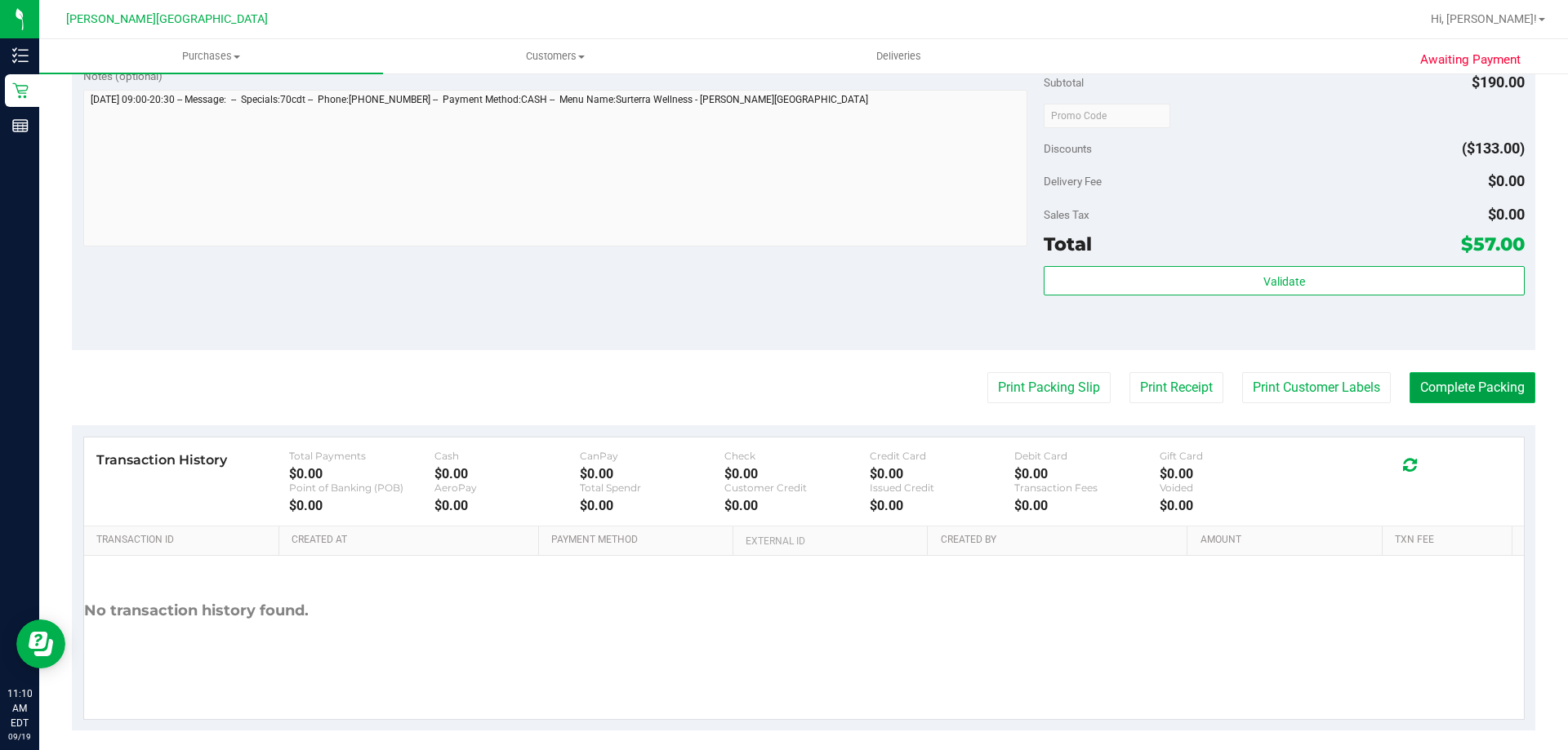
click at [781, 399] on button "Complete Packing" at bounding box center [1473, 387] width 126 height 31
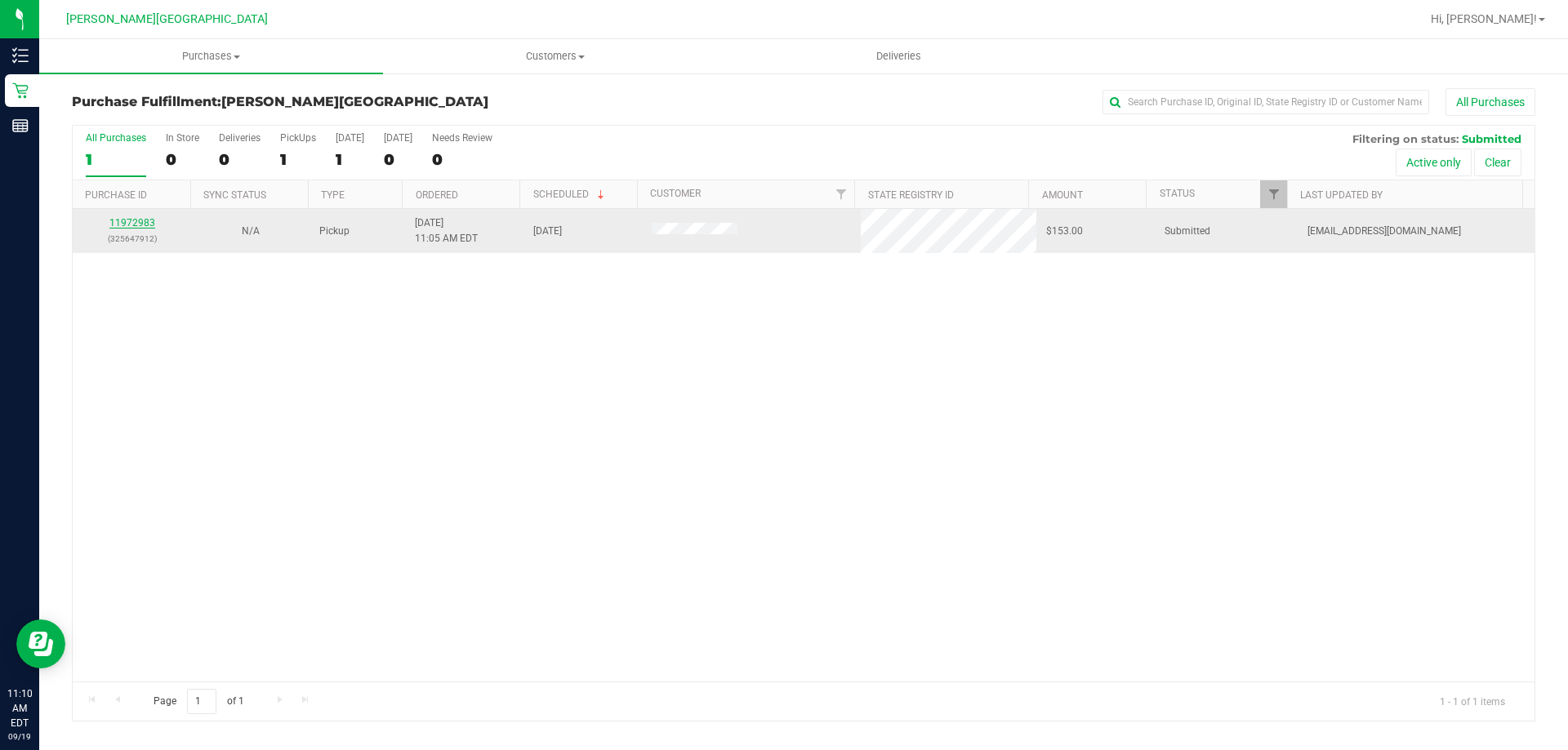
click at [146, 217] on div "11972983 (325647912)" at bounding box center [132, 231] width 99 height 31
click at [146, 231] on p "(325647912)" at bounding box center [132, 238] width 99 height 15
click at [146, 223] on link "11972983" at bounding box center [132, 222] width 46 height 11
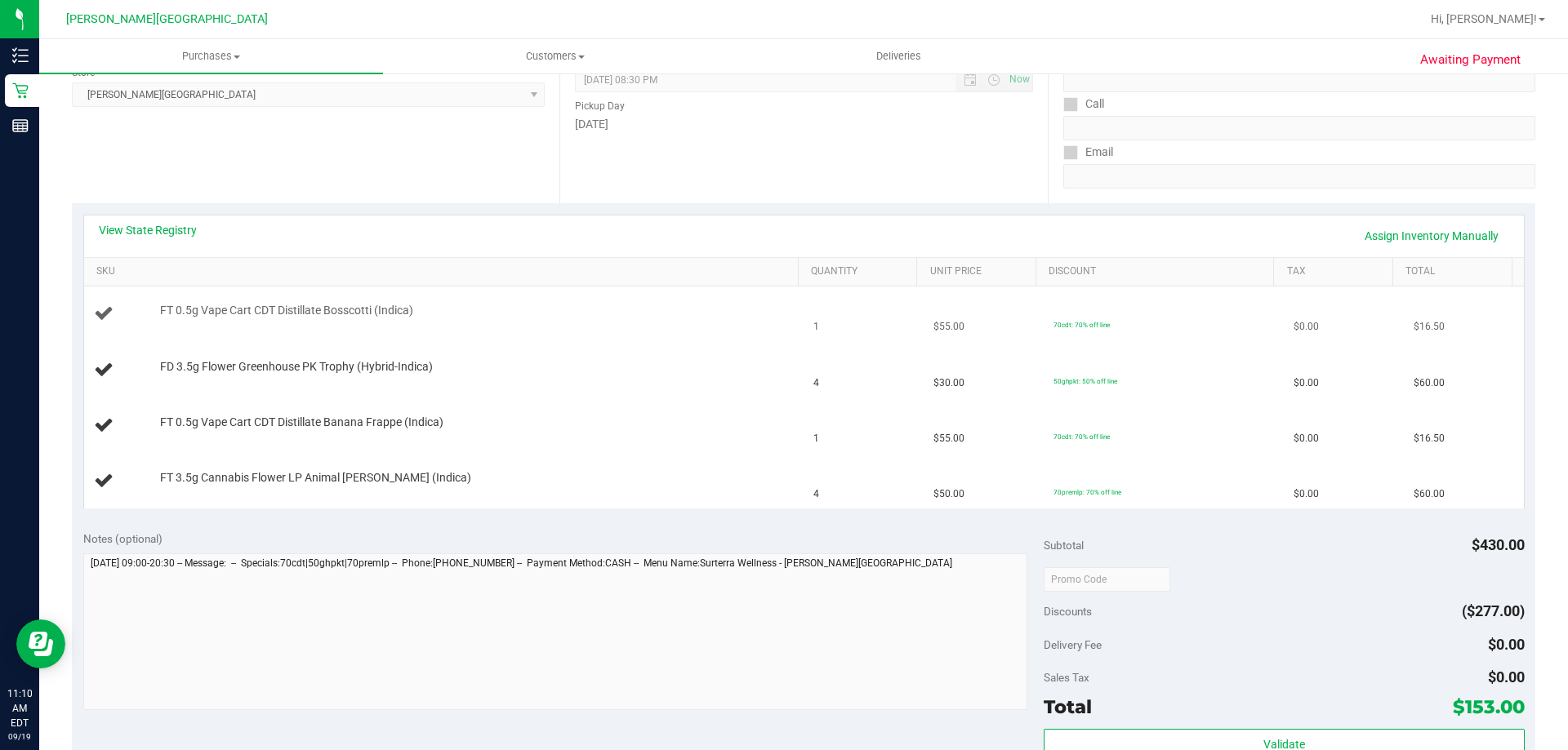
scroll to position [245, 0]
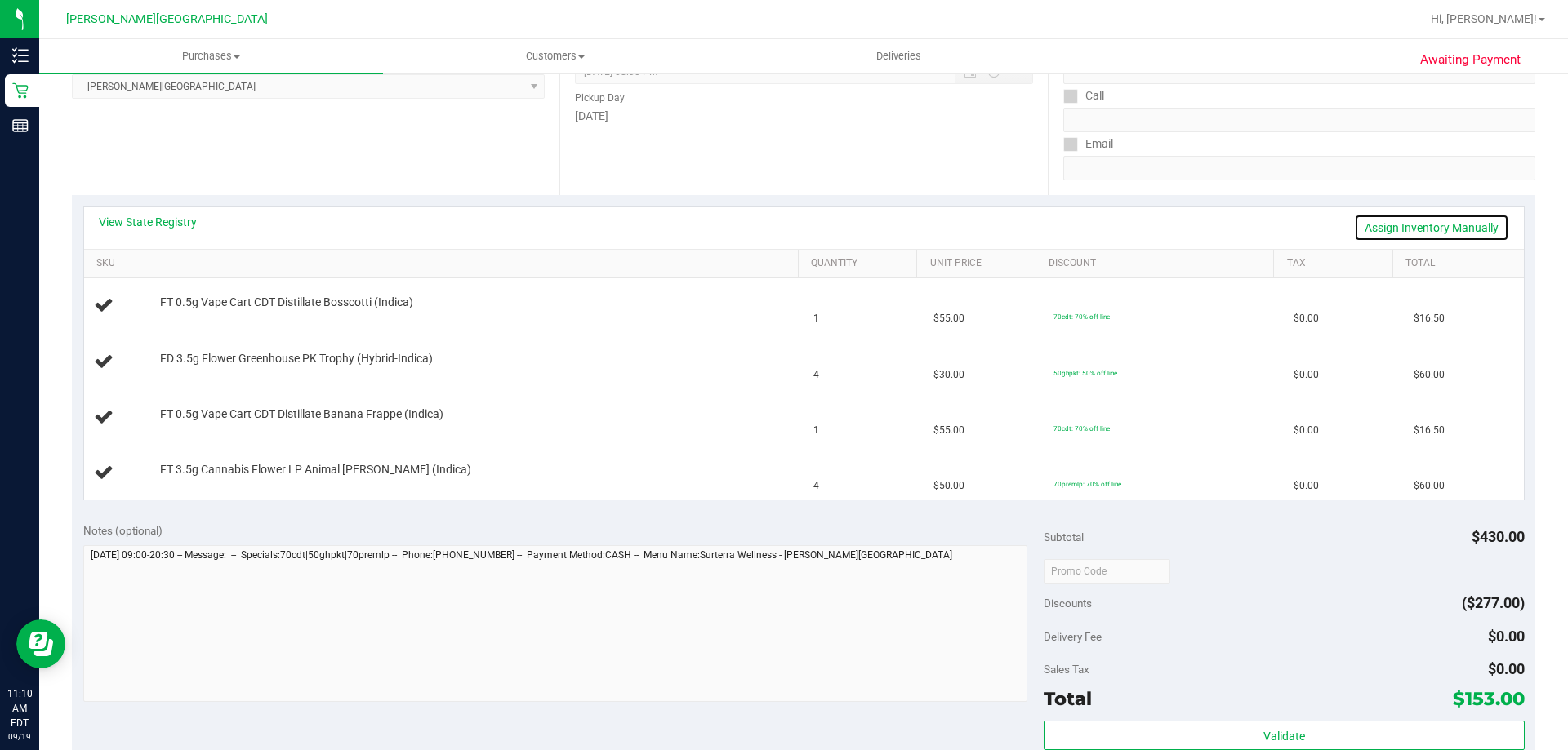
click at [781, 232] on link "Assign Inventory Manually" at bounding box center [1431, 227] width 155 height 28
click at [781, 229] on link "Save & Exit" at bounding box center [1470, 227] width 77 height 28
click at [201, 226] on div "View State Registry Assign Inventory Manually" at bounding box center [804, 227] width 1410 height 28
click at [185, 224] on link "View State Registry" at bounding box center [147, 221] width 98 height 16
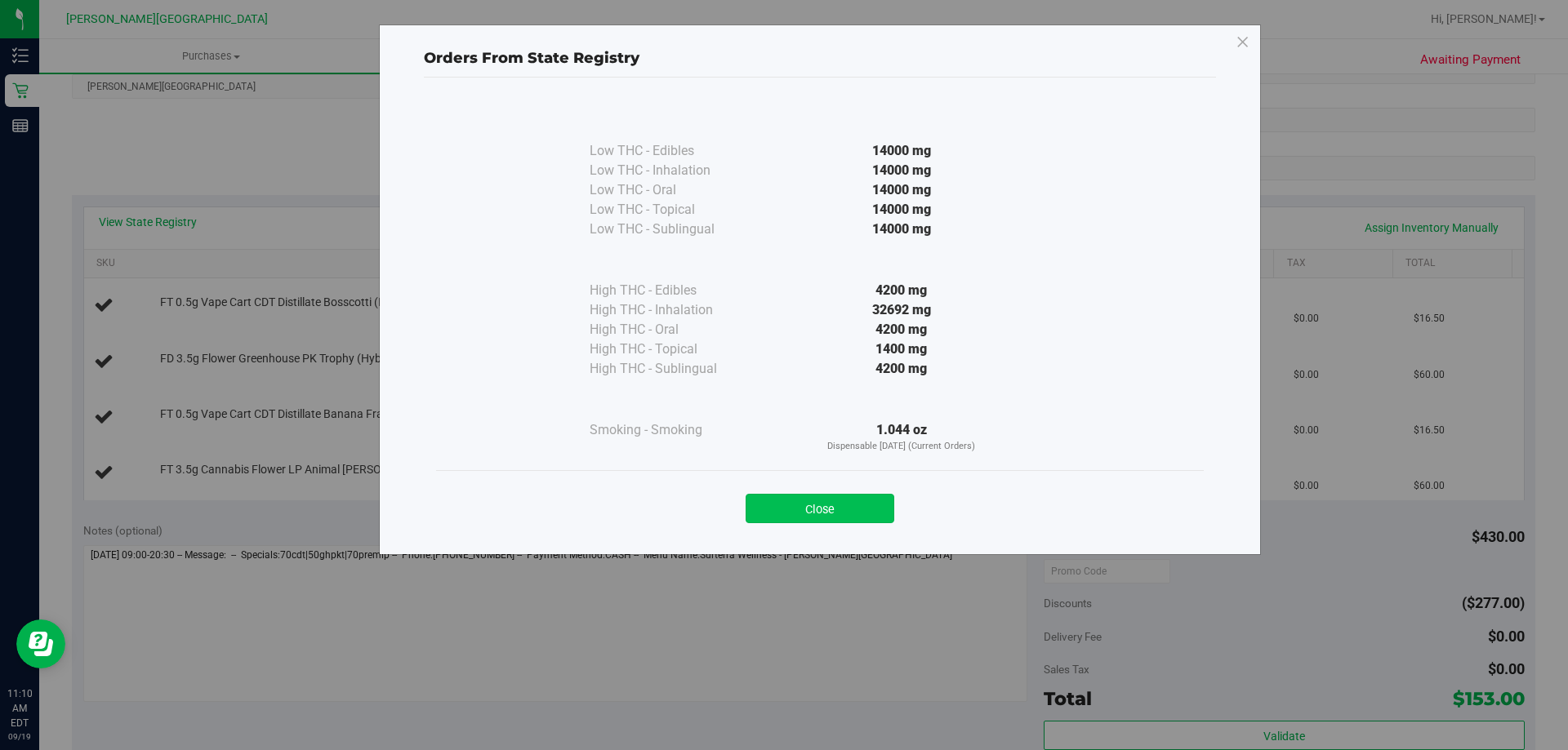
click at [781, 512] on button "Close" at bounding box center [819, 508] width 148 height 30
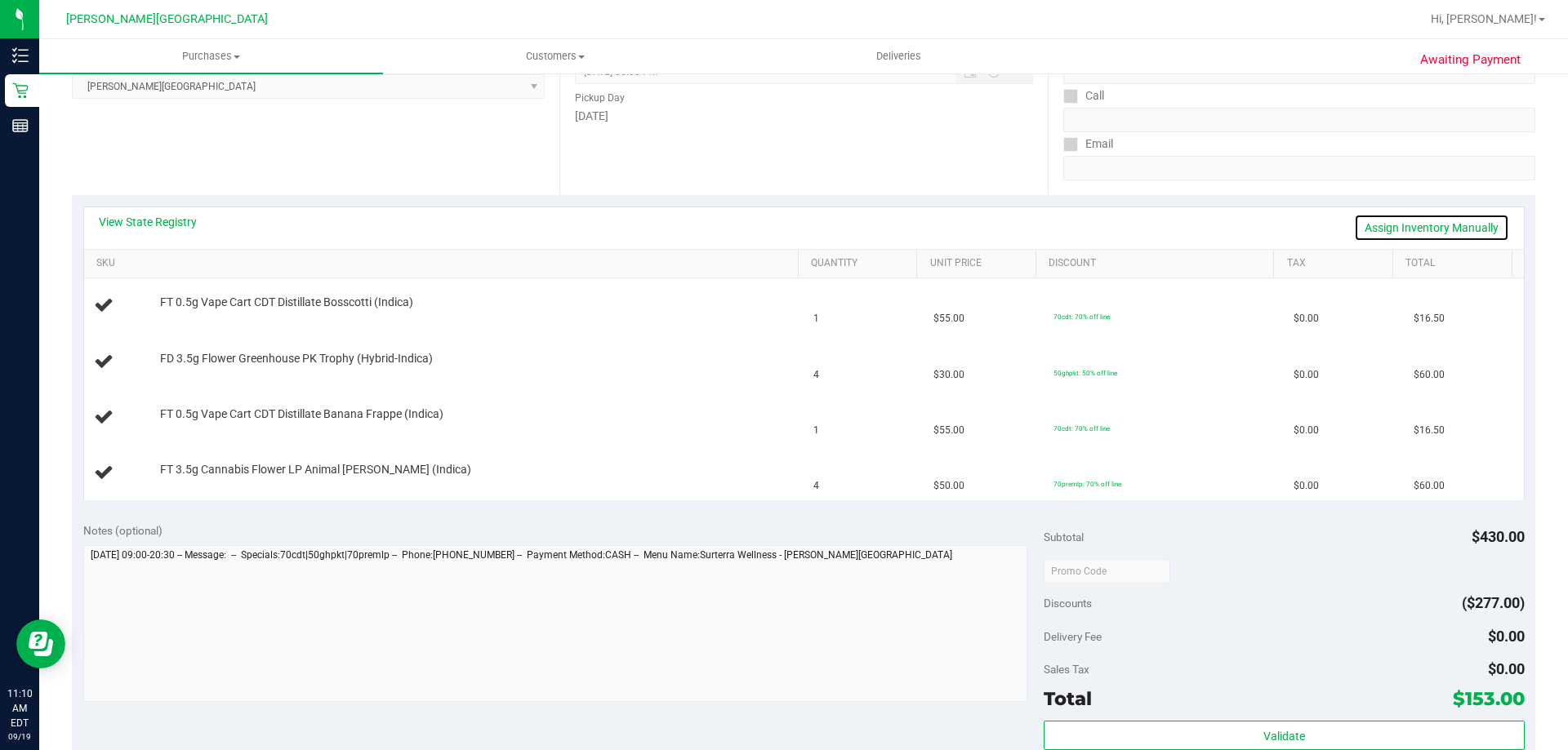
click at [781, 224] on link "Assign Inventory Manually" at bounding box center [1431, 227] width 155 height 28
click at [781, 224] on link "Save & Exit" at bounding box center [1470, 227] width 77 height 28
click at [176, 220] on link "View State Registry" at bounding box center [147, 221] width 98 height 16
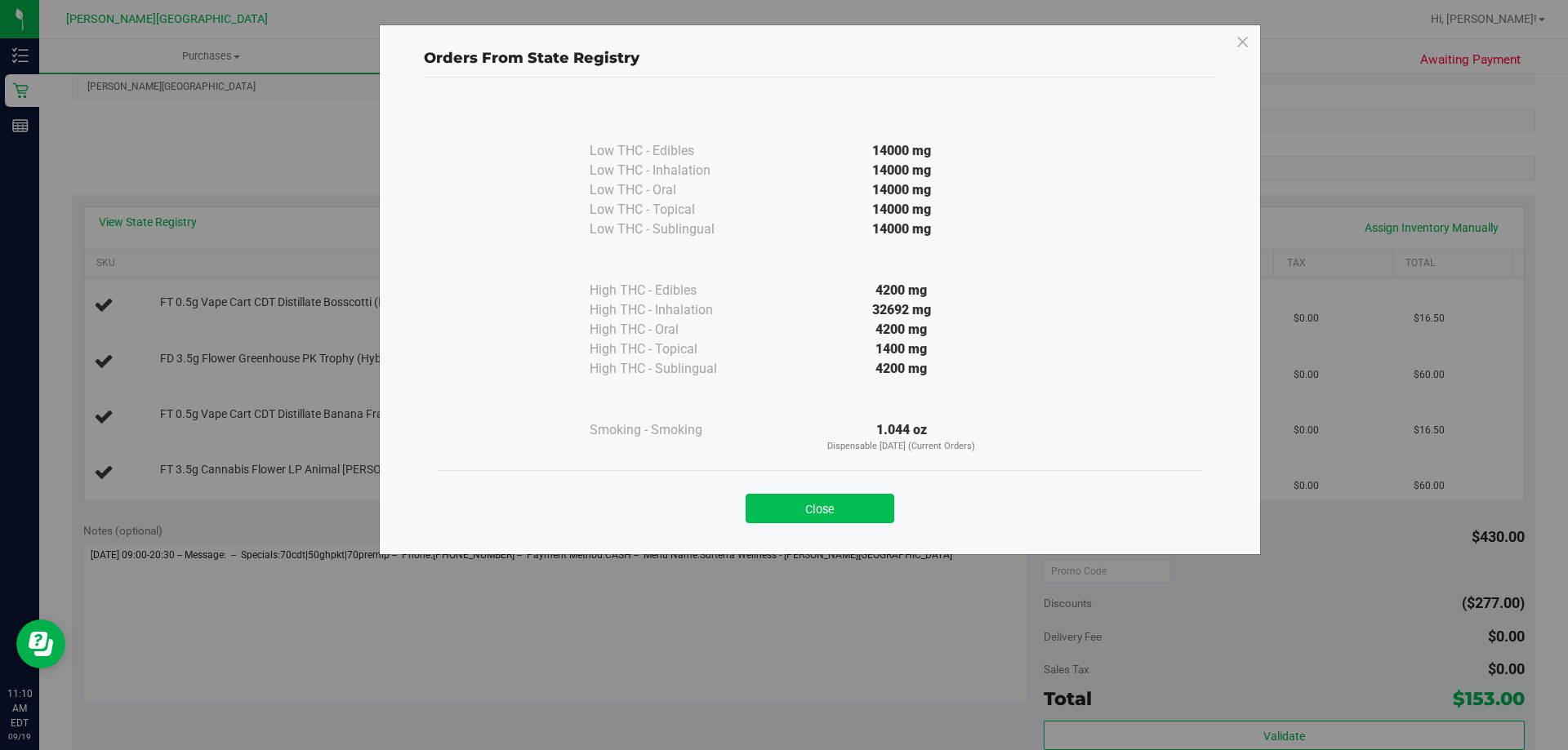
click at [781, 507] on button "Close" at bounding box center [819, 508] width 148 height 30
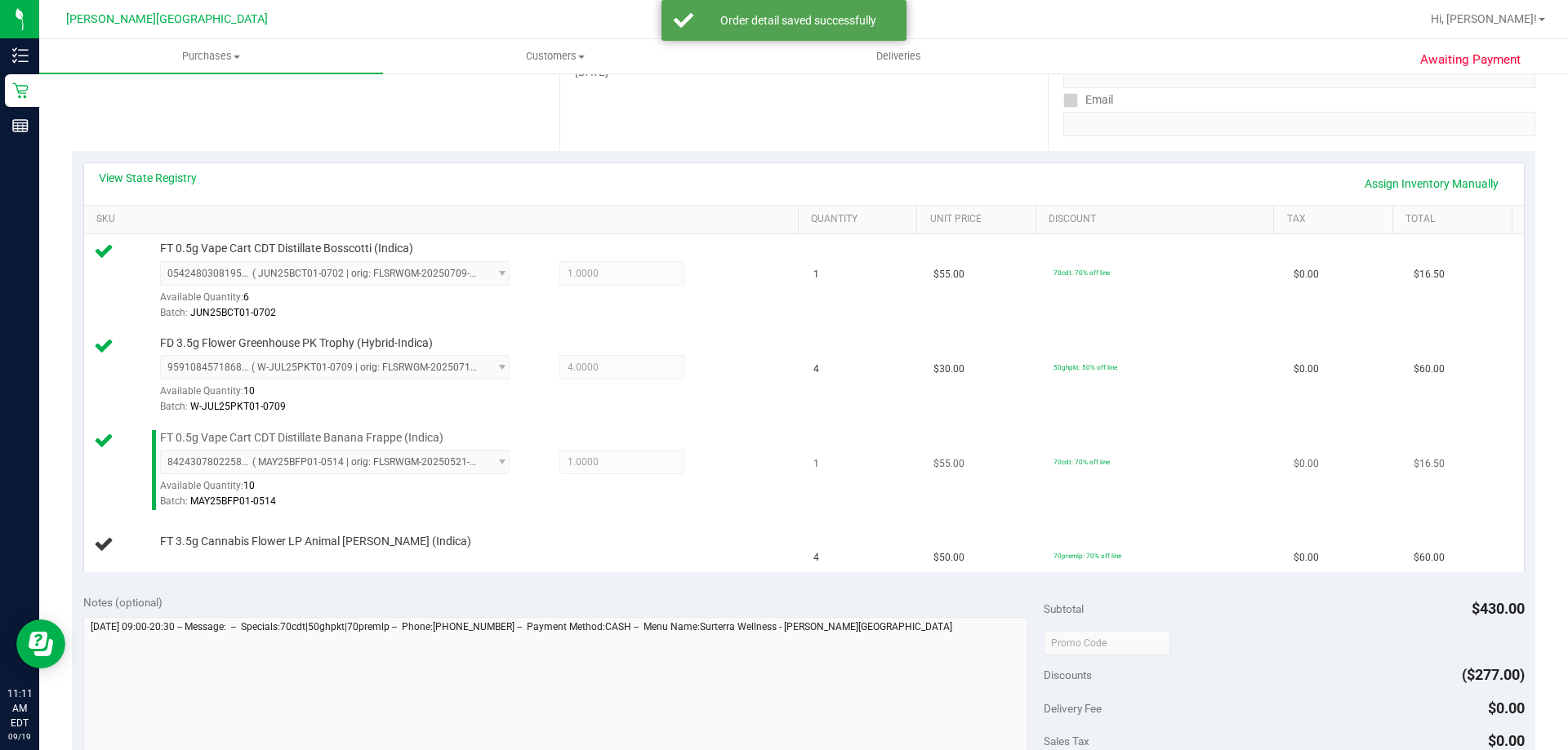
scroll to position [326, 0]
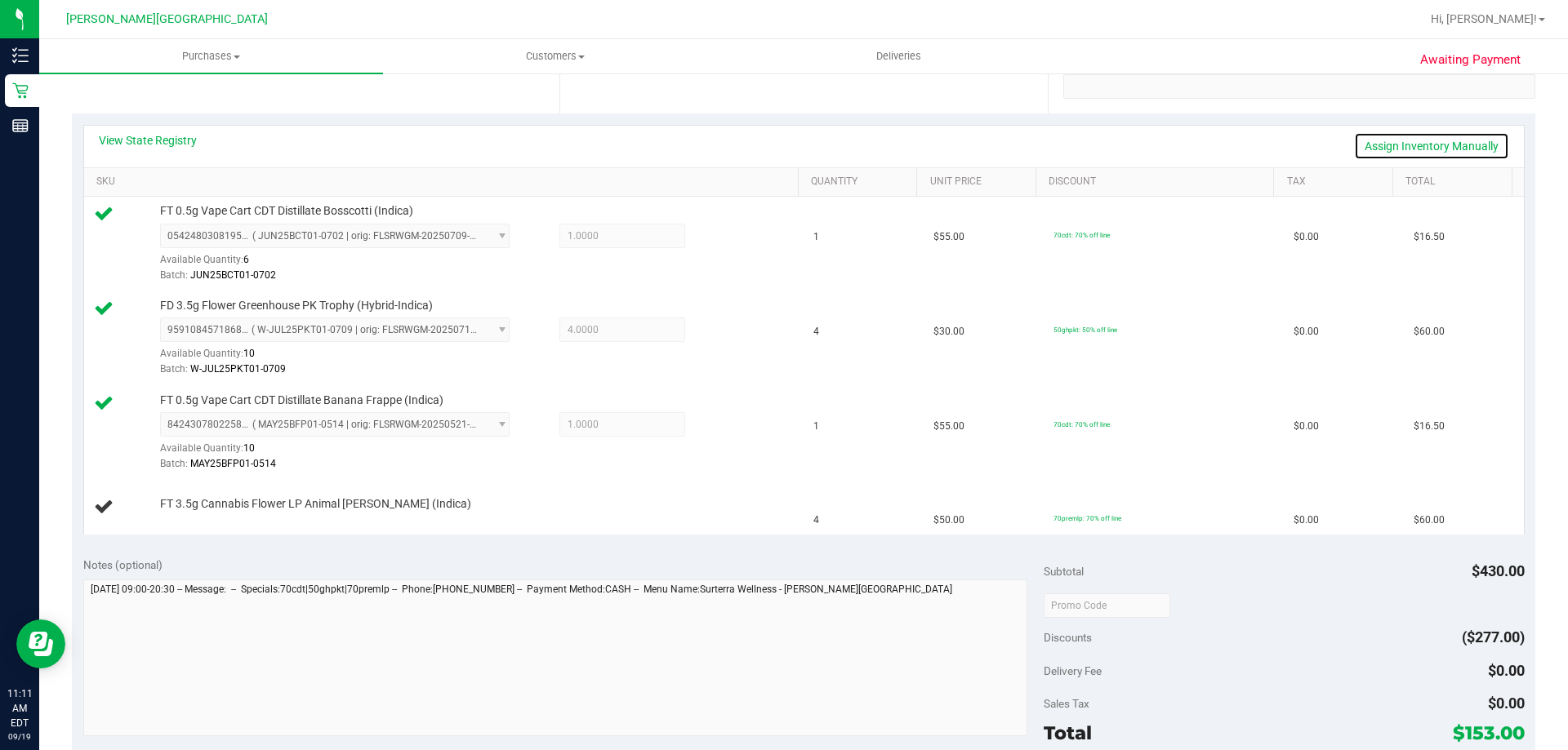
click at [781, 143] on link "Assign Inventory Manually" at bounding box center [1431, 146] width 155 height 28
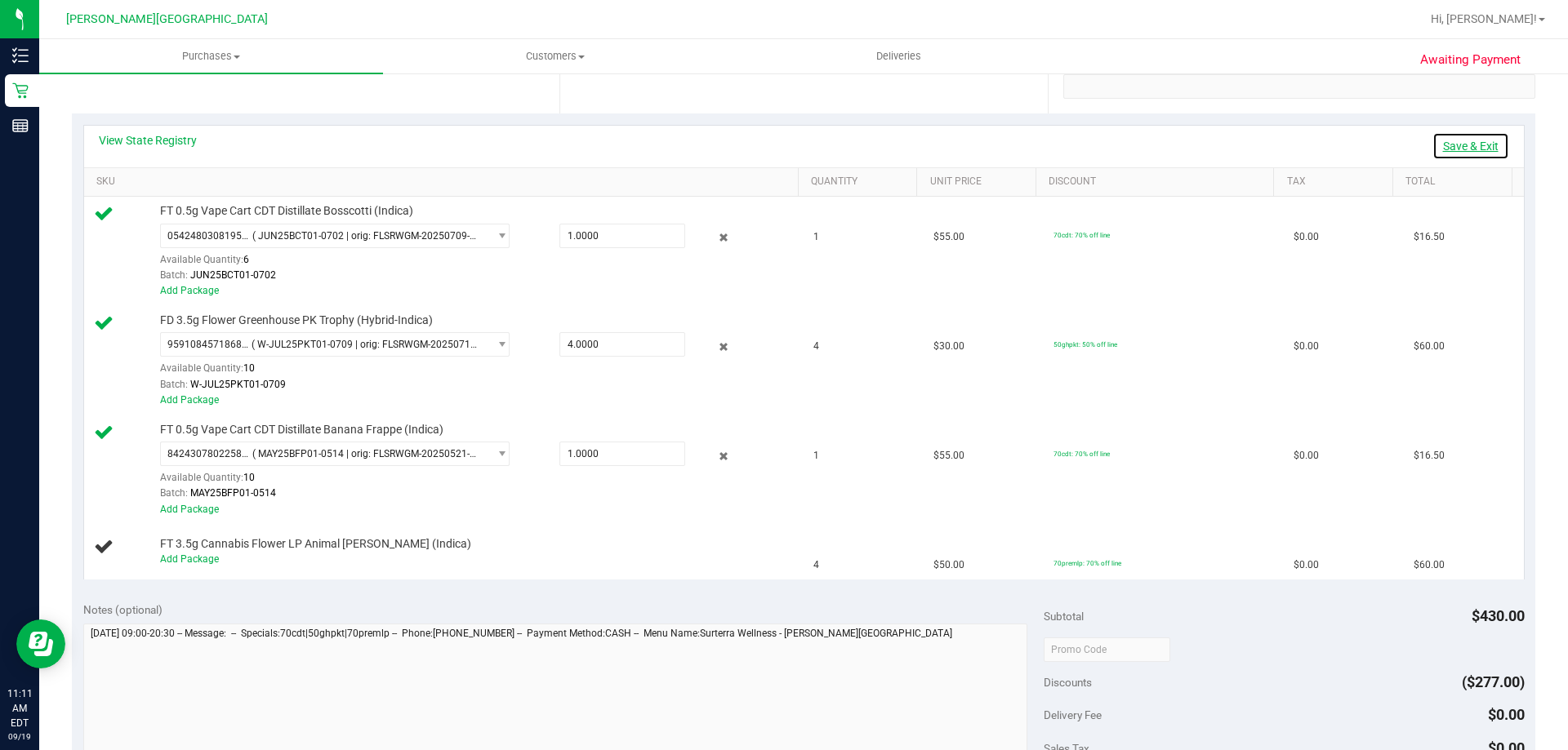
click at [781, 143] on link "Save & Exit" at bounding box center [1470, 146] width 77 height 28
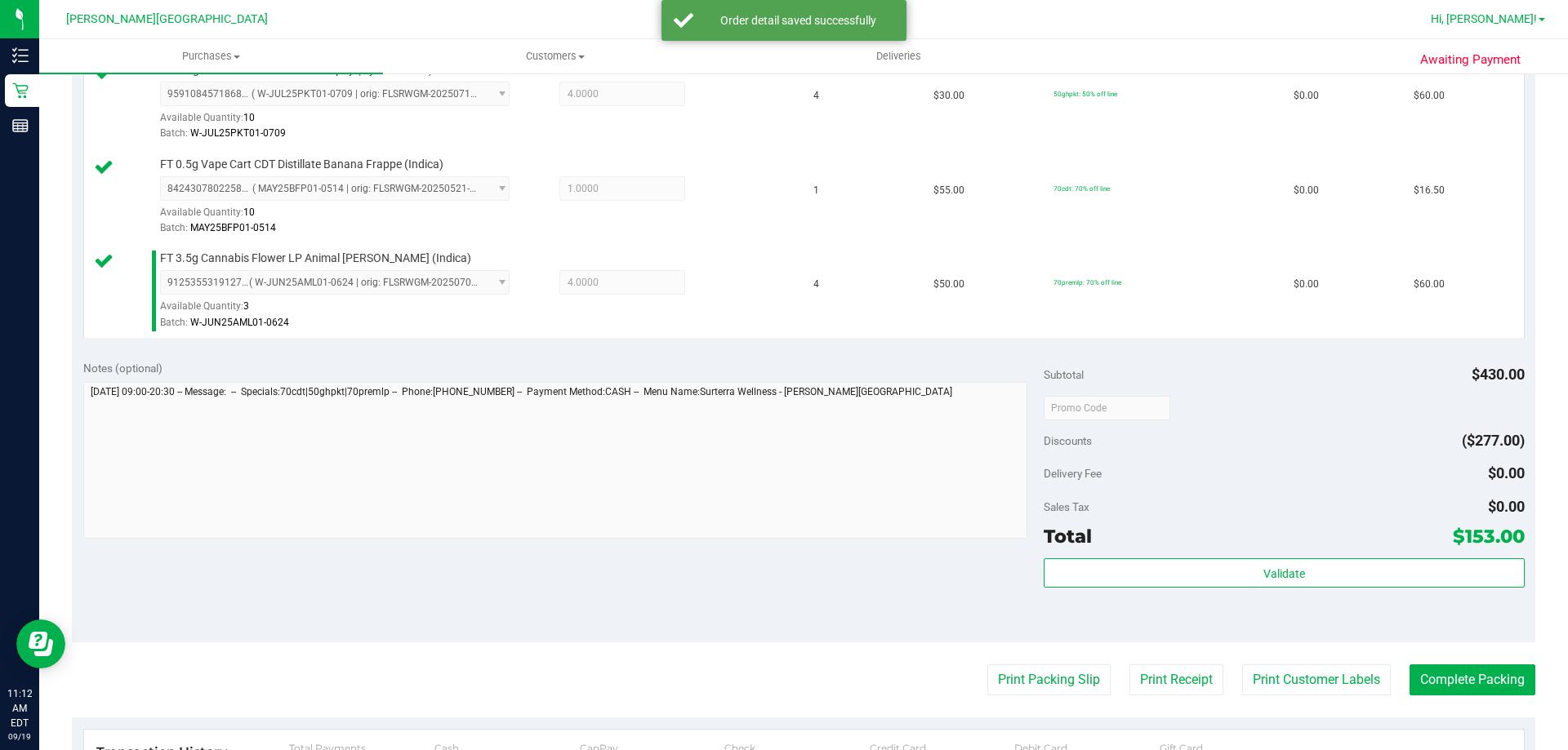
scroll to position [653, 0]
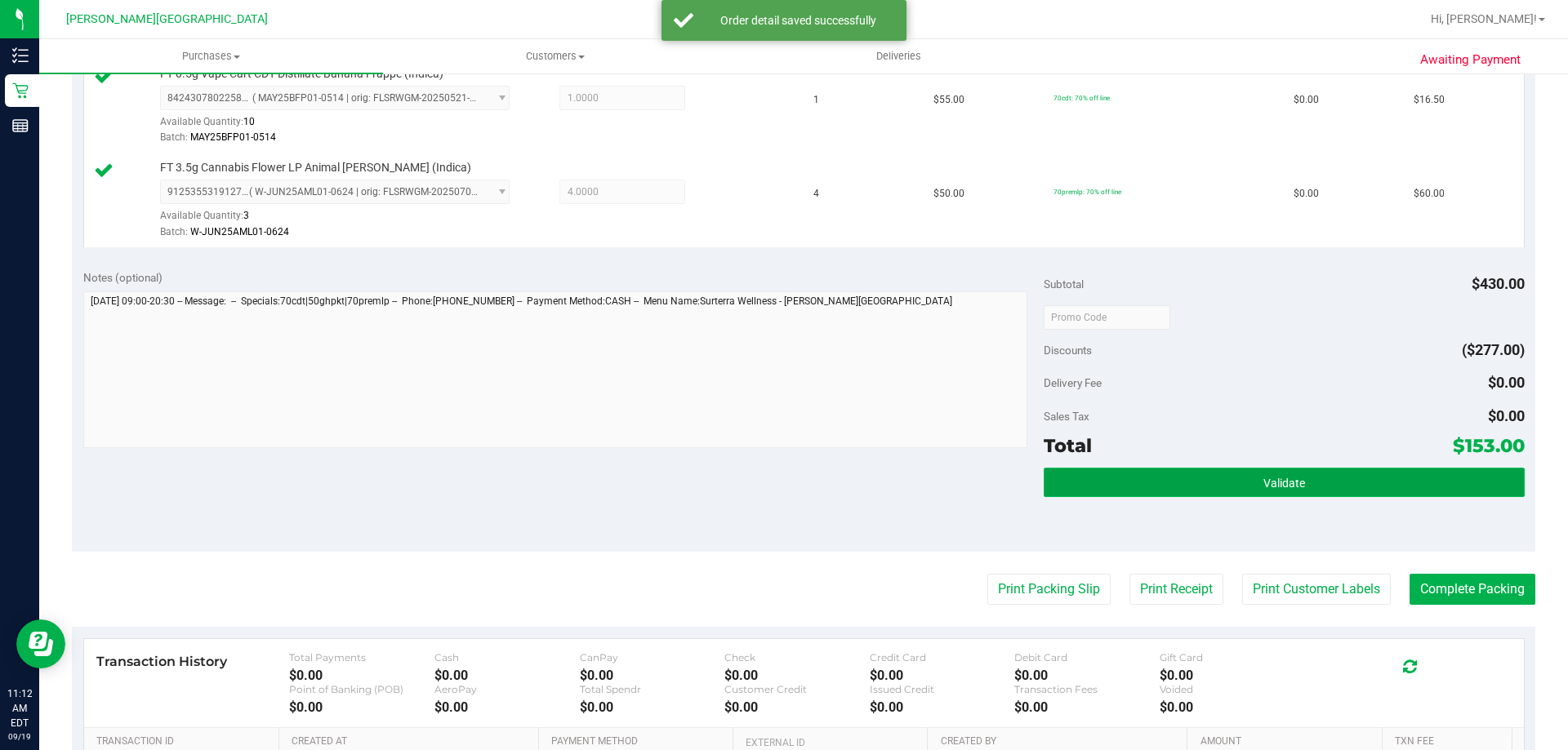
click at [781, 490] on button "Validate" at bounding box center [1284, 482] width 480 height 30
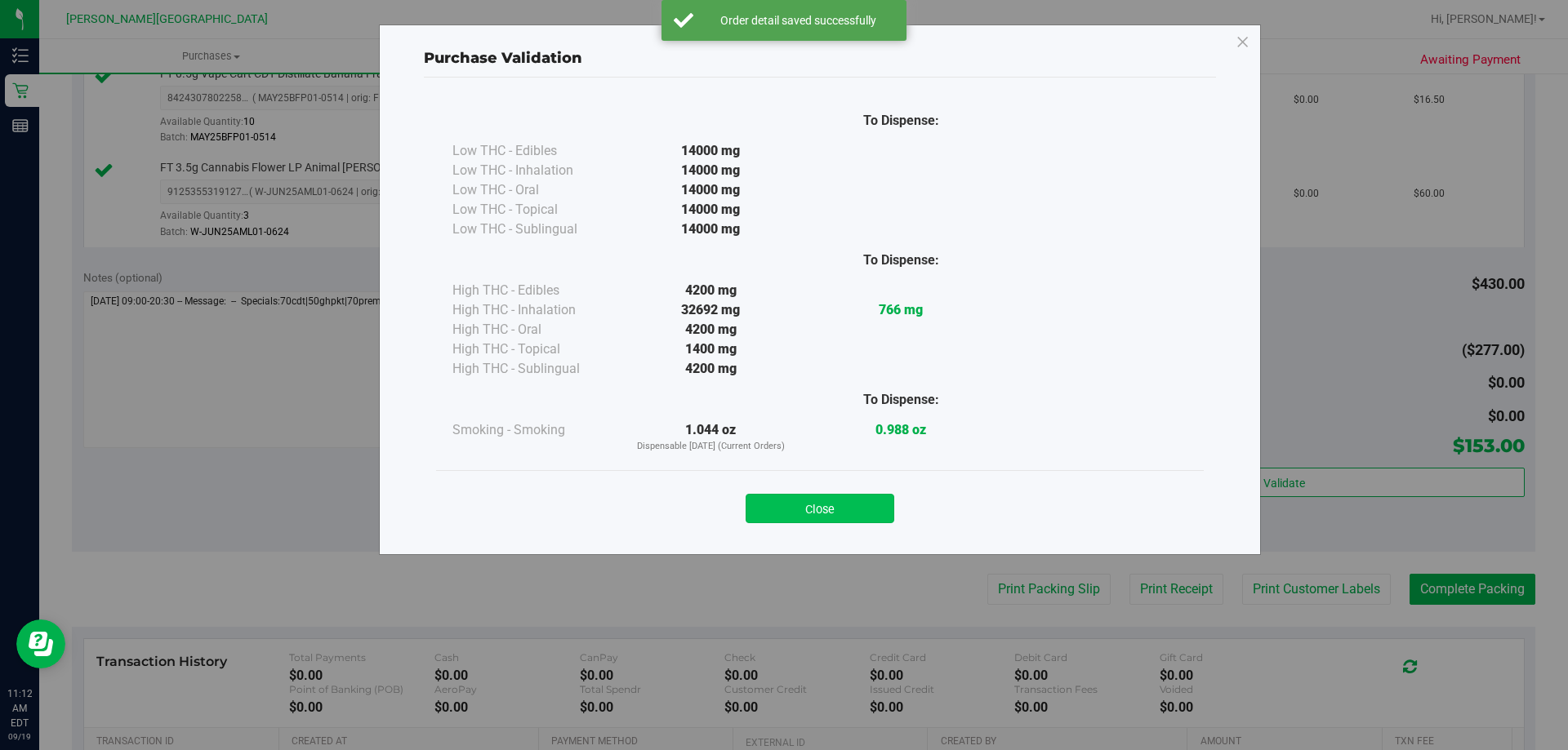
click at [781, 513] on button "Close" at bounding box center [819, 508] width 148 height 30
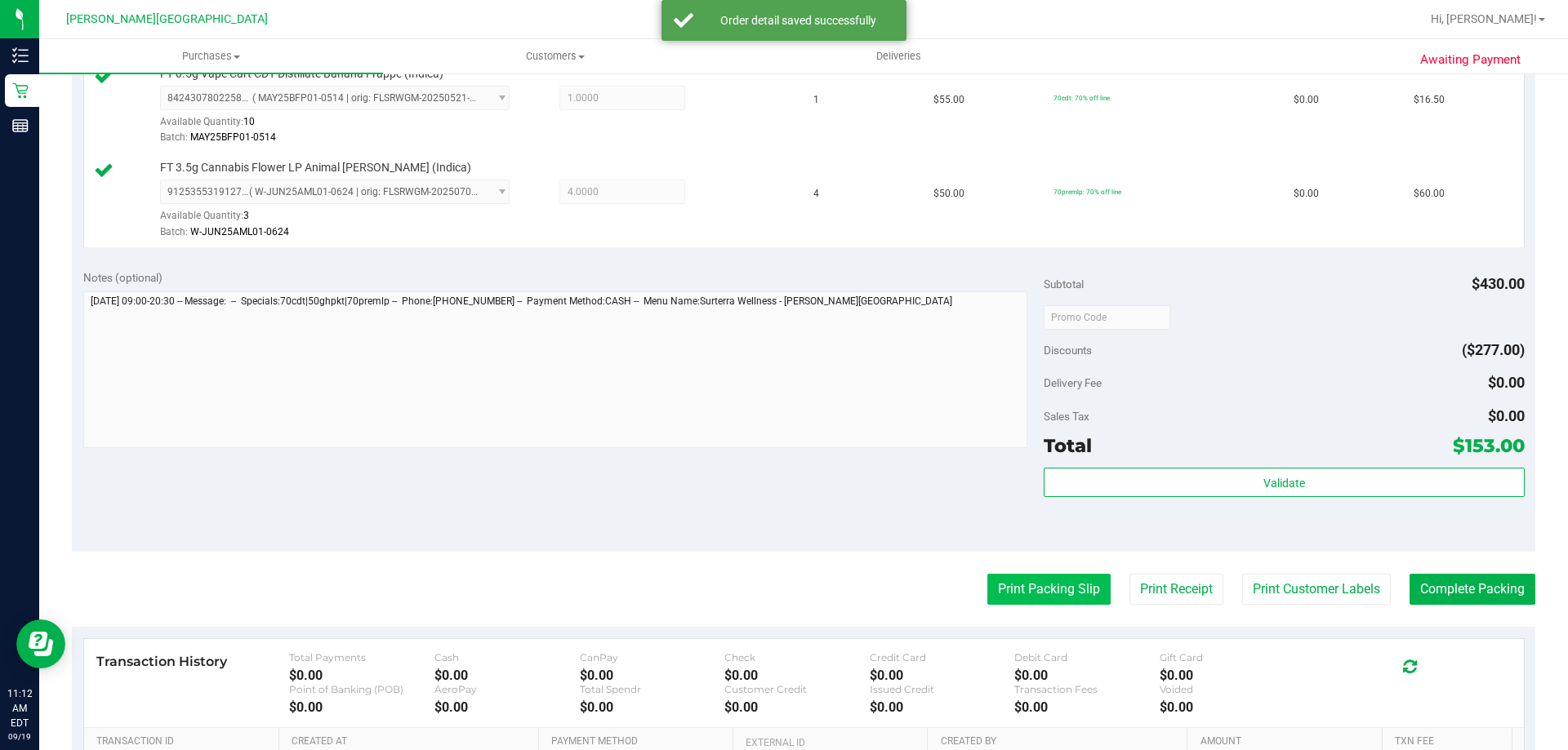
click at [781, 598] on button "Print Packing Slip" at bounding box center [1048, 589] width 123 height 31
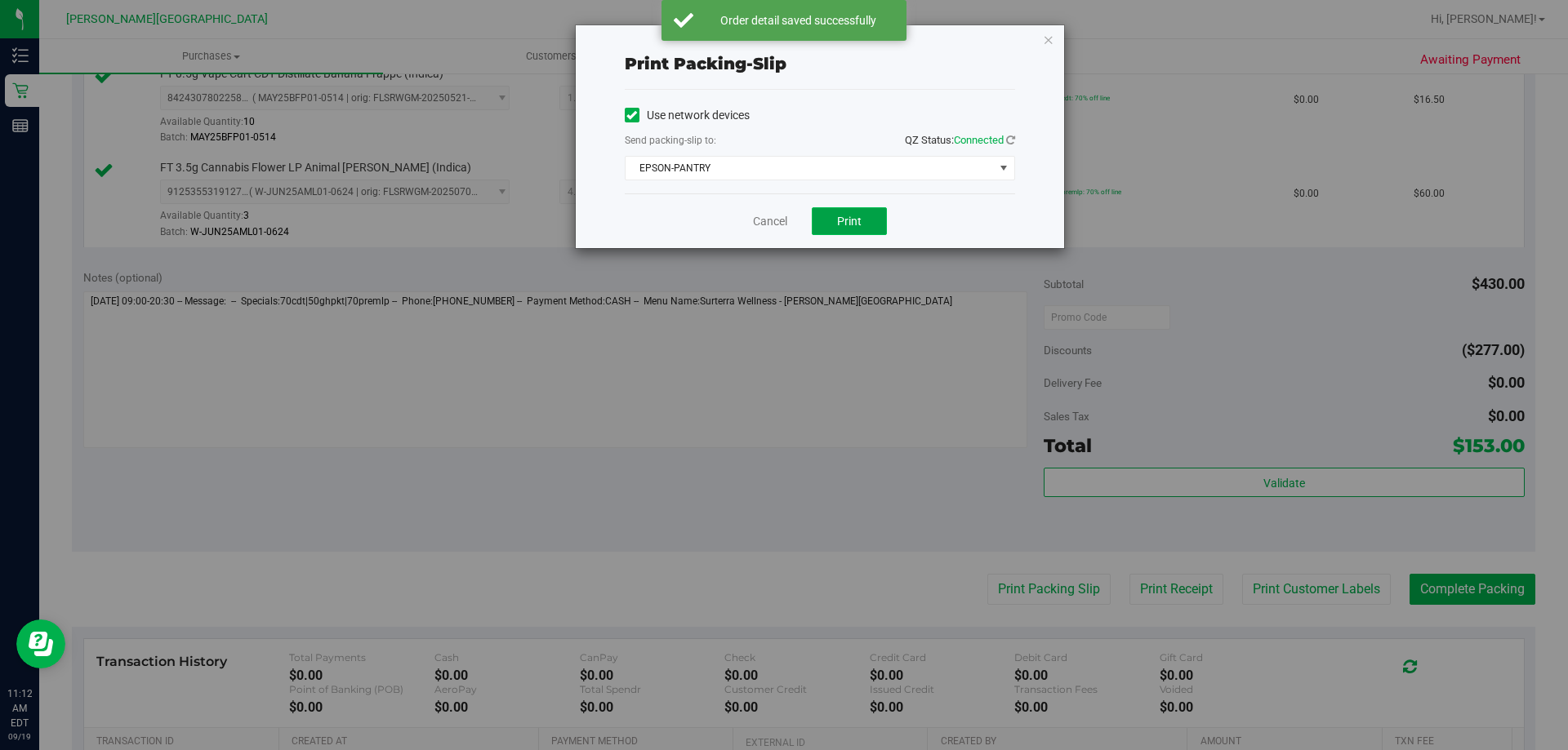
click at [781, 229] on button "Print" at bounding box center [849, 220] width 75 height 28
click at [781, 37] on icon "button" at bounding box center [1048, 39] width 11 height 20
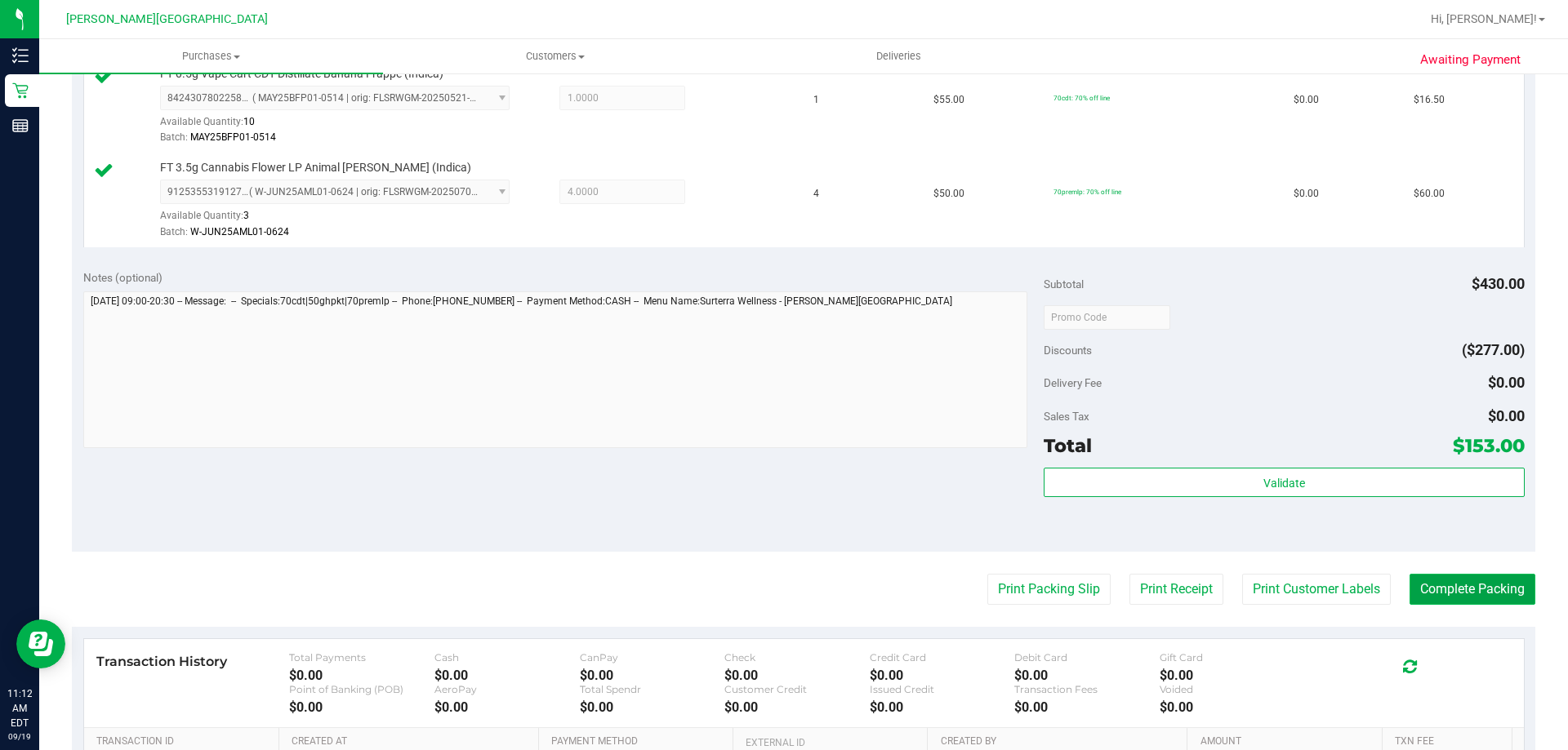
click at [781, 599] on button "Complete Packing" at bounding box center [1473, 589] width 126 height 31
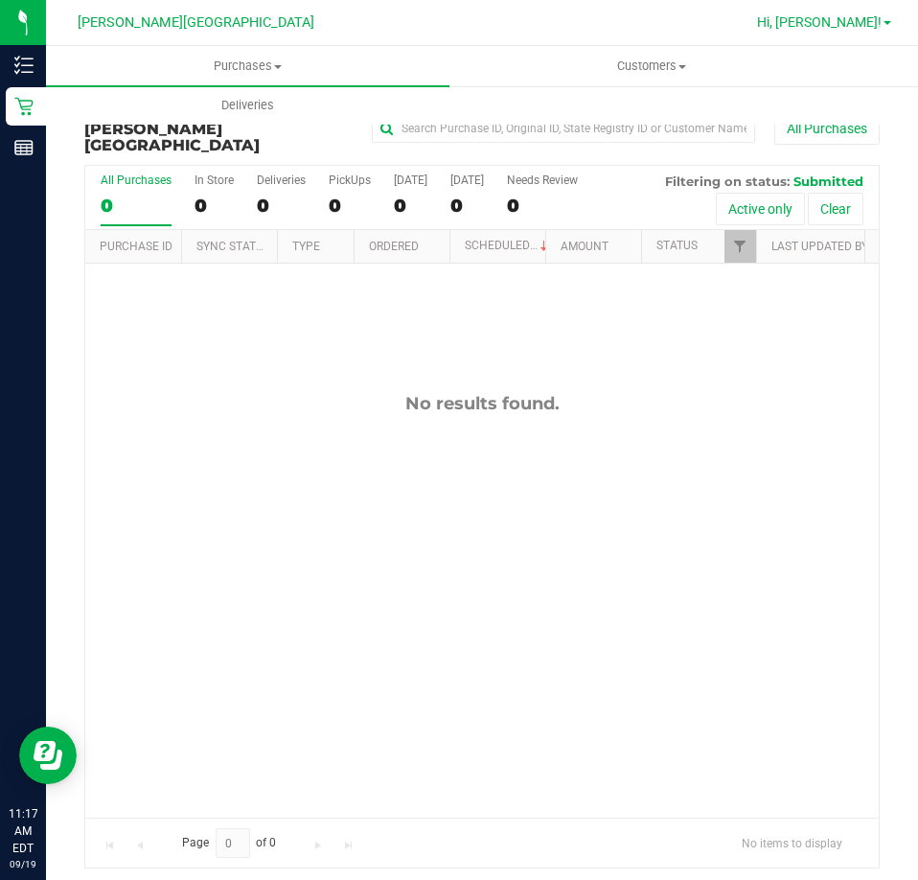
click at [849, 14] on span "Hi, [PERSON_NAME]!" at bounding box center [819, 21] width 125 height 15
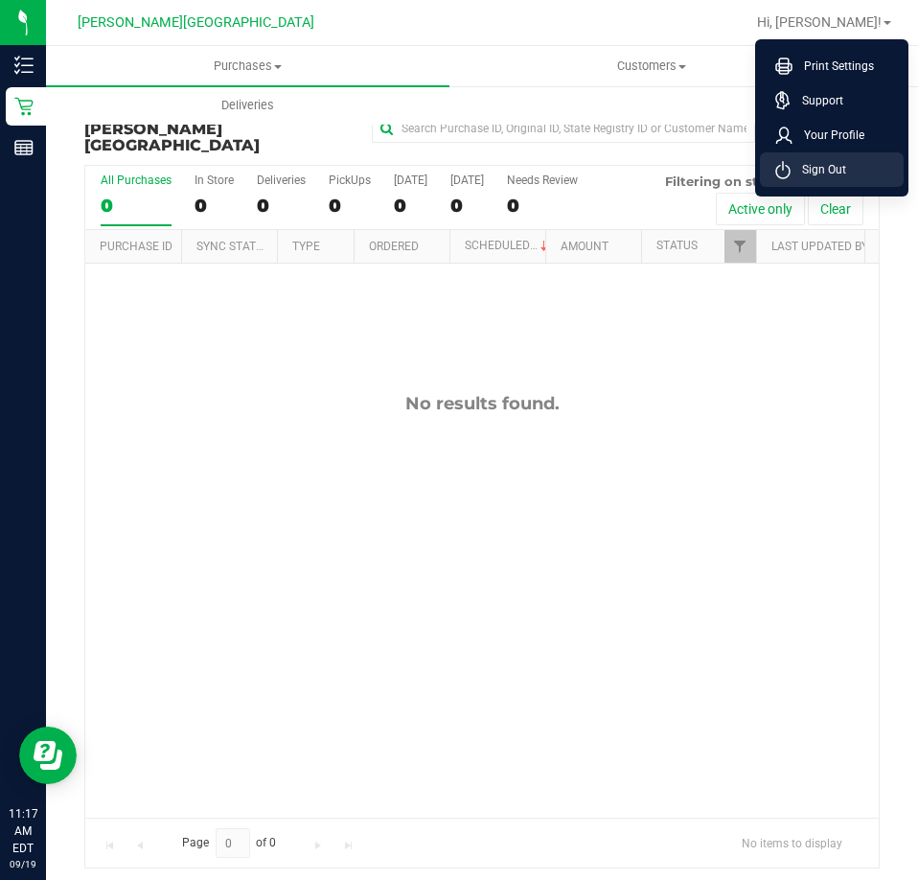
click at [825, 159] on li "Sign Out" at bounding box center [832, 169] width 144 height 35
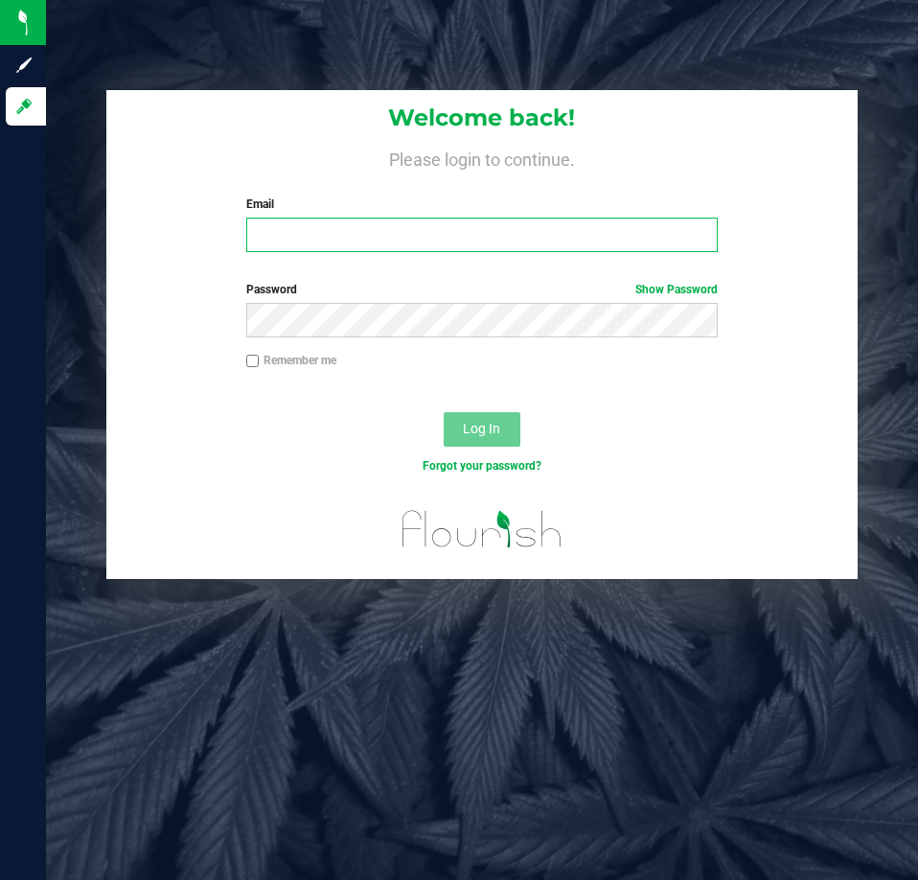
click at [528, 235] on input "Email" at bounding box center [482, 235] width 472 height 35
type input "[EMAIL_ADDRESS][DOMAIN_NAME]"
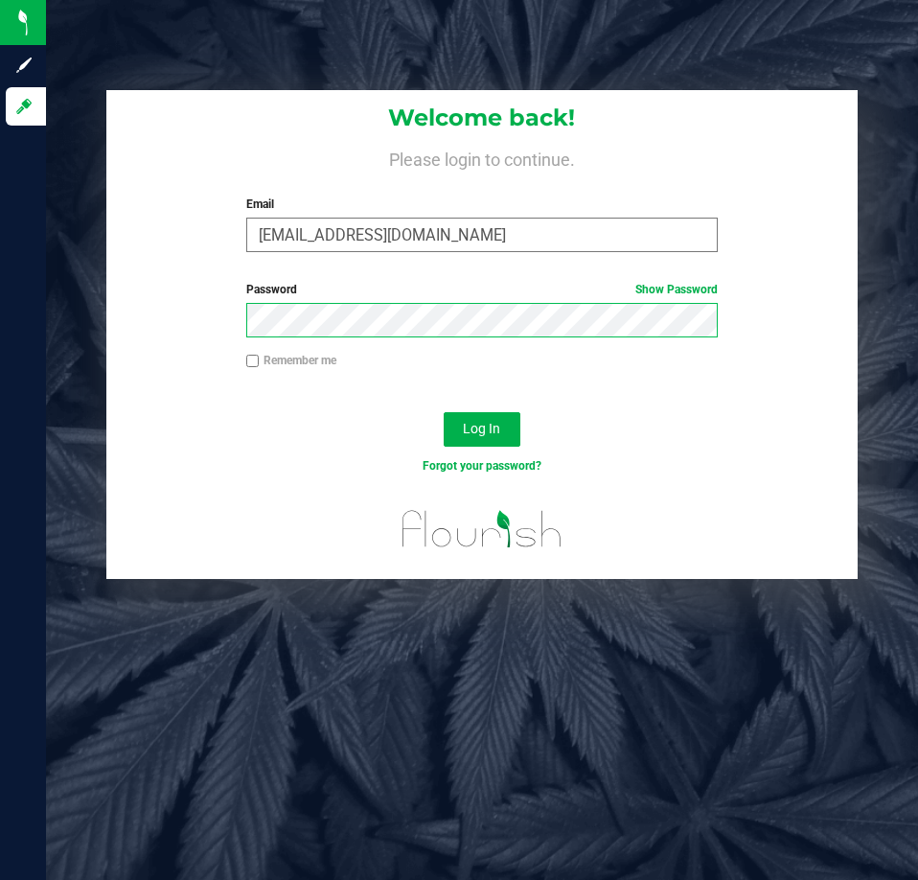
click at [444, 412] on button "Log In" at bounding box center [482, 429] width 77 height 35
